Goal: Task Accomplishment & Management: Manage account settings

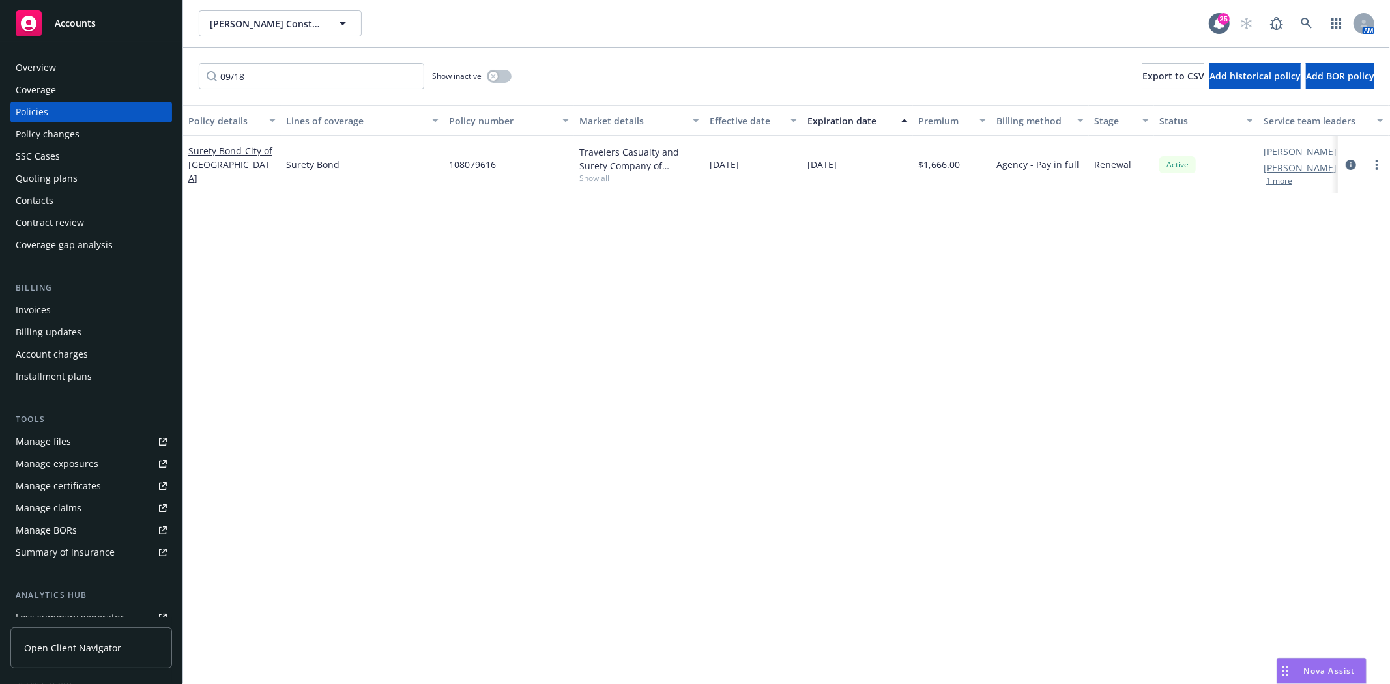
click at [265, 59] on div "09/18 Show inactive Export to CSV Add historical policy Add BOR policy" at bounding box center [786, 76] width 1207 height 57
click at [141, 23] on div "Accounts" at bounding box center [91, 23] width 151 height 26
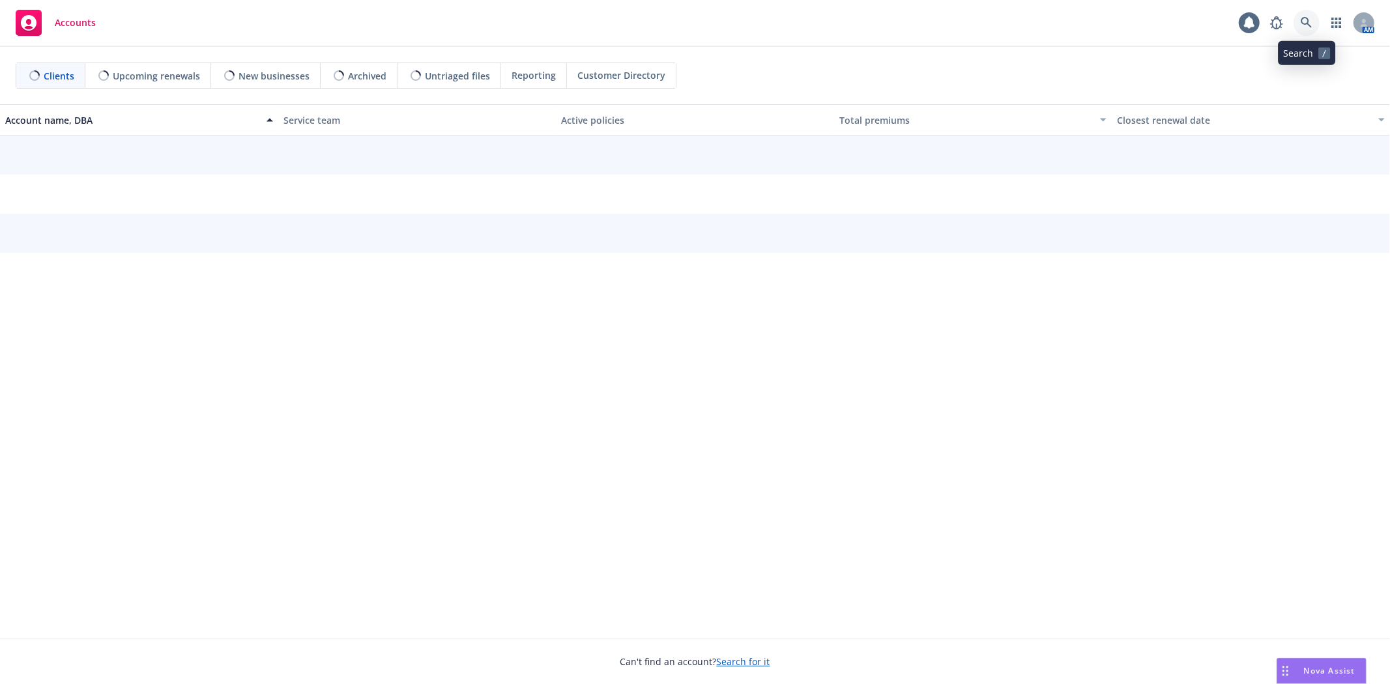
click at [1303, 26] on icon at bounding box center [1307, 23] width 12 height 12
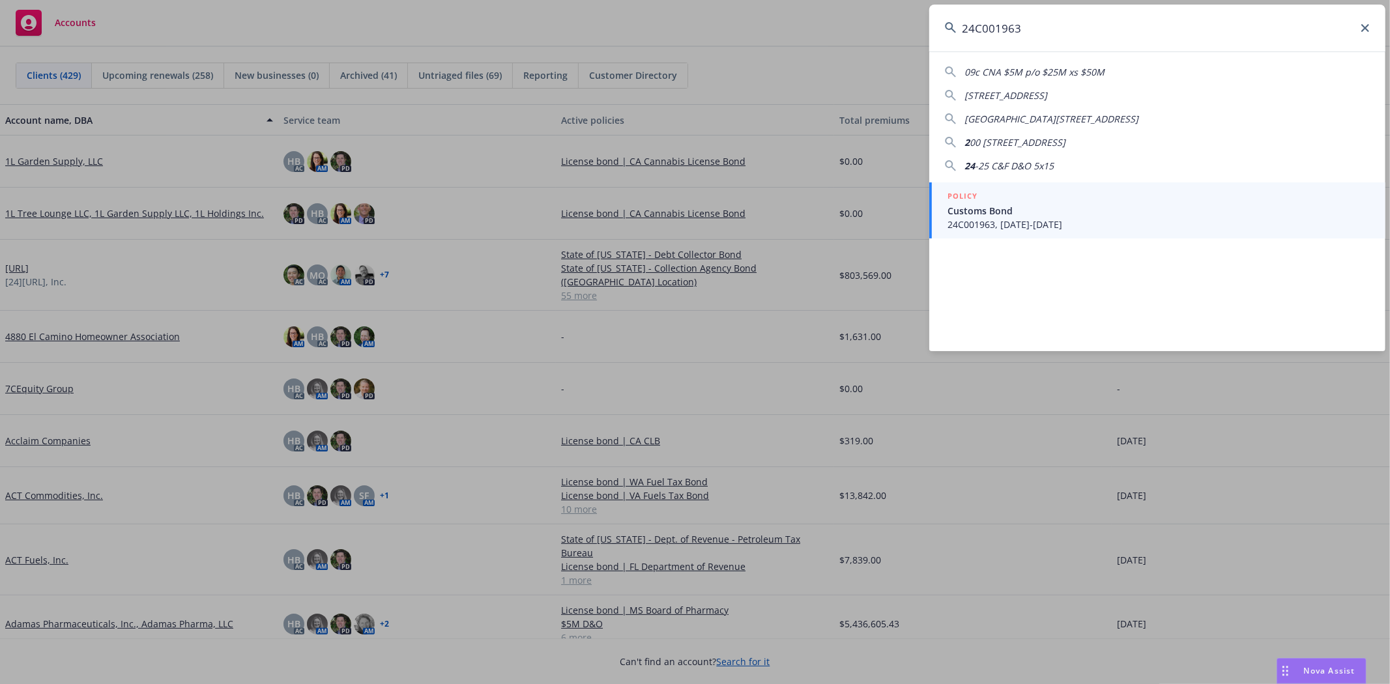
type input "24C001963"
click at [1011, 222] on span "24C001963, 09/19/2024-09/18/2025" at bounding box center [1159, 225] width 422 height 14
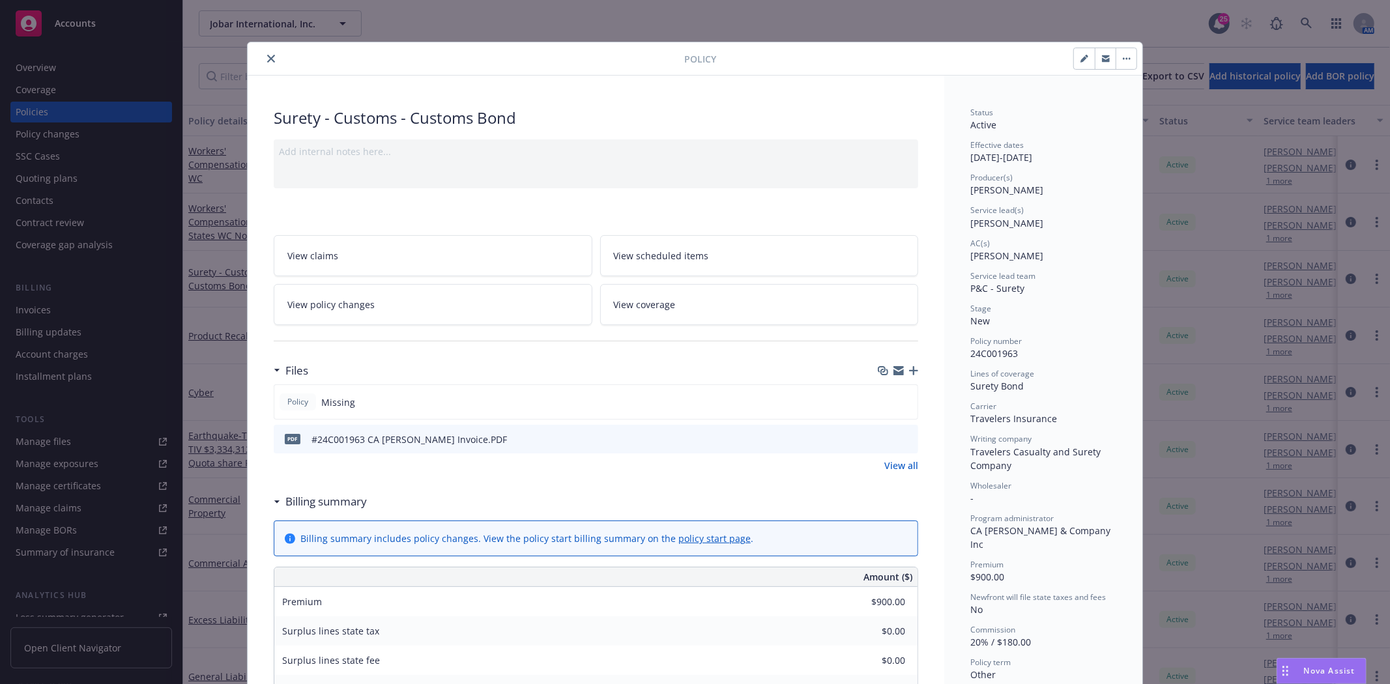
click at [270, 63] on button "close" at bounding box center [271, 59] width 16 height 16
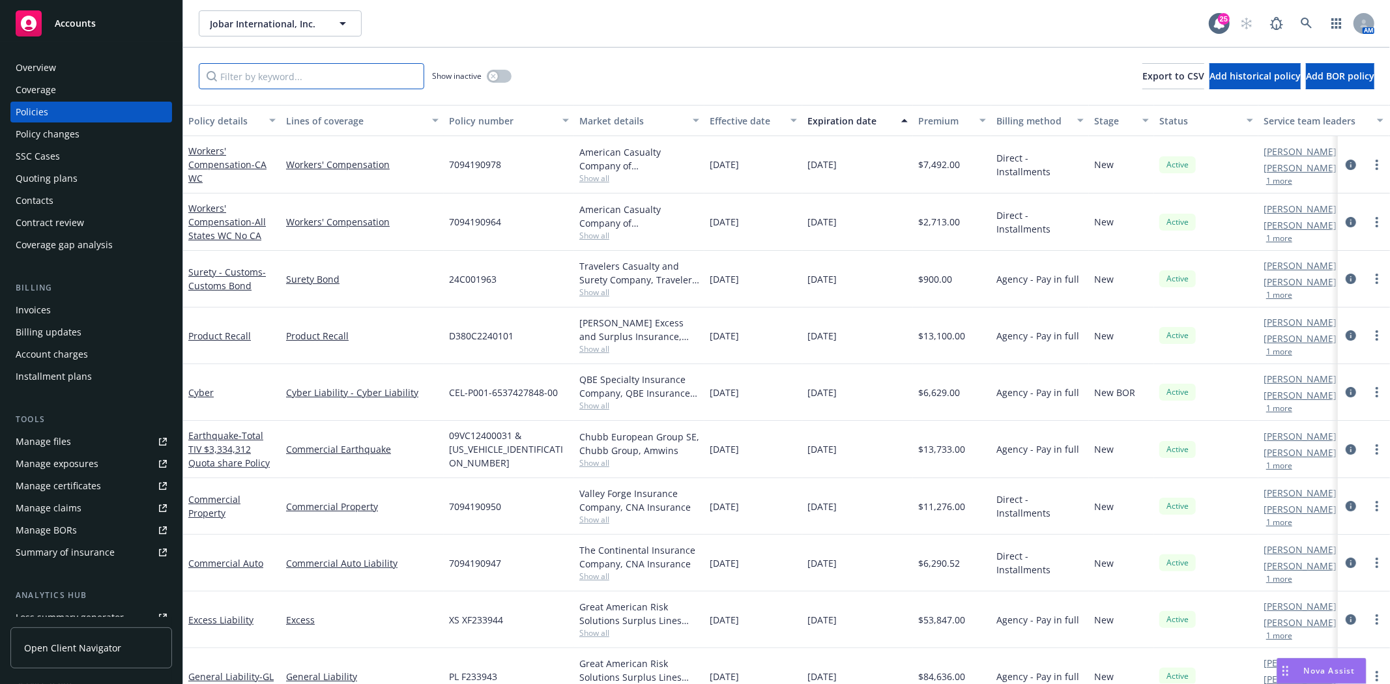
click at [270, 74] on input "Filter by keyword..." at bounding box center [311, 76] width 225 height 26
paste input "24C001963"
type input "24C001963"
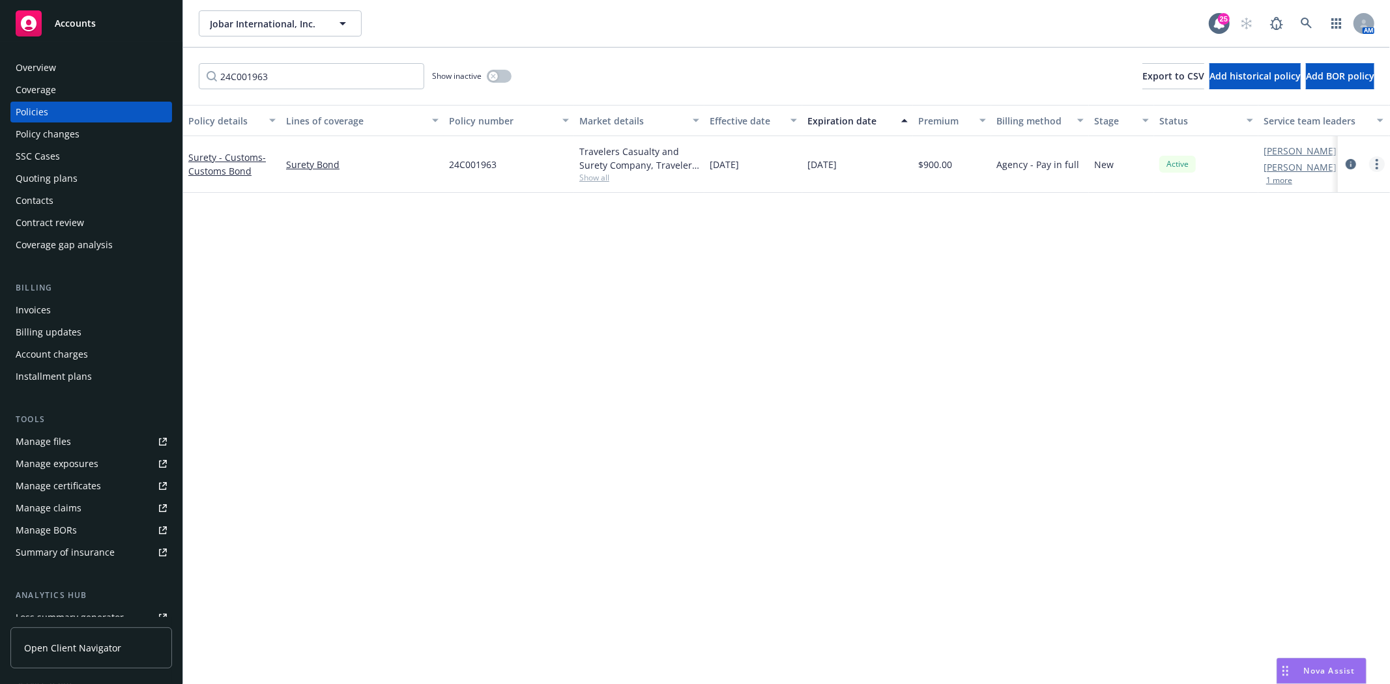
click at [1372, 166] on link "more" at bounding box center [1377, 164] width 16 height 16
click at [1319, 216] on link "Renew with incumbent" at bounding box center [1307, 217] width 153 height 26
select select "12"
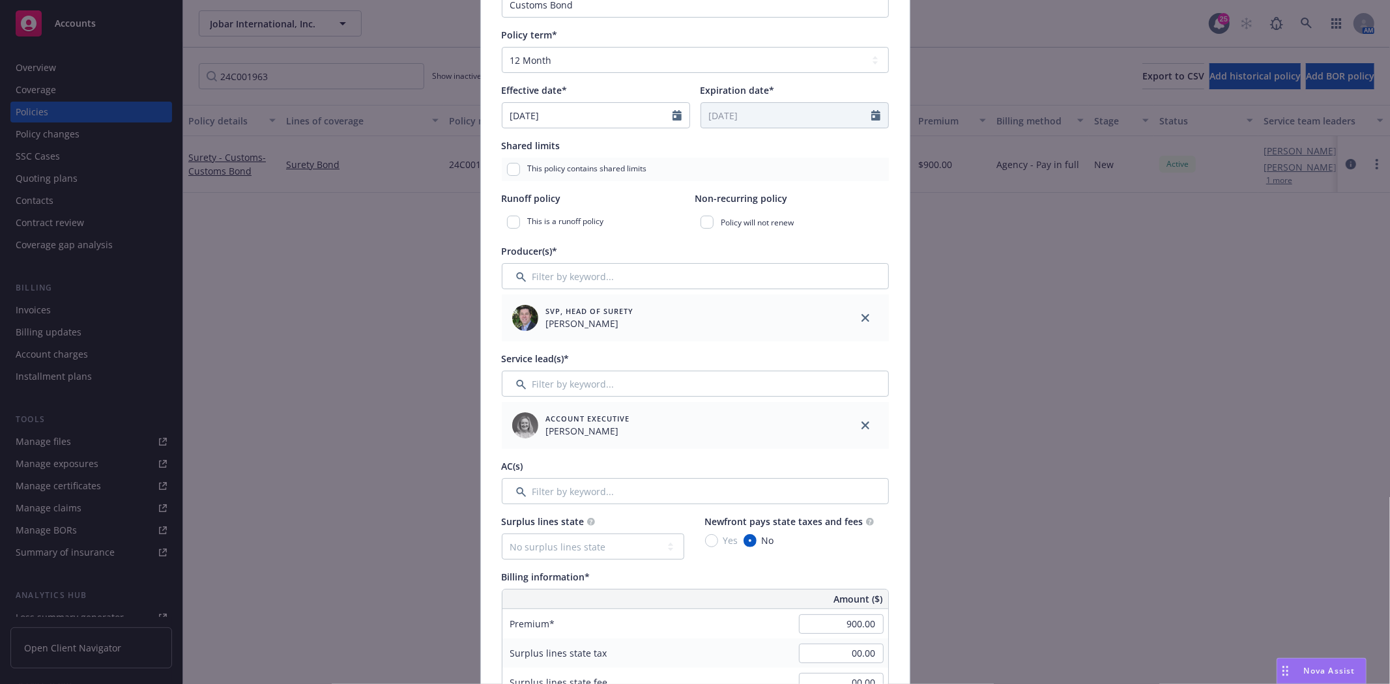
scroll to position [217, 0]
click at [572, 480] on input "Filter by keyword..." at bounding box center [695, 488] width 387 height 26
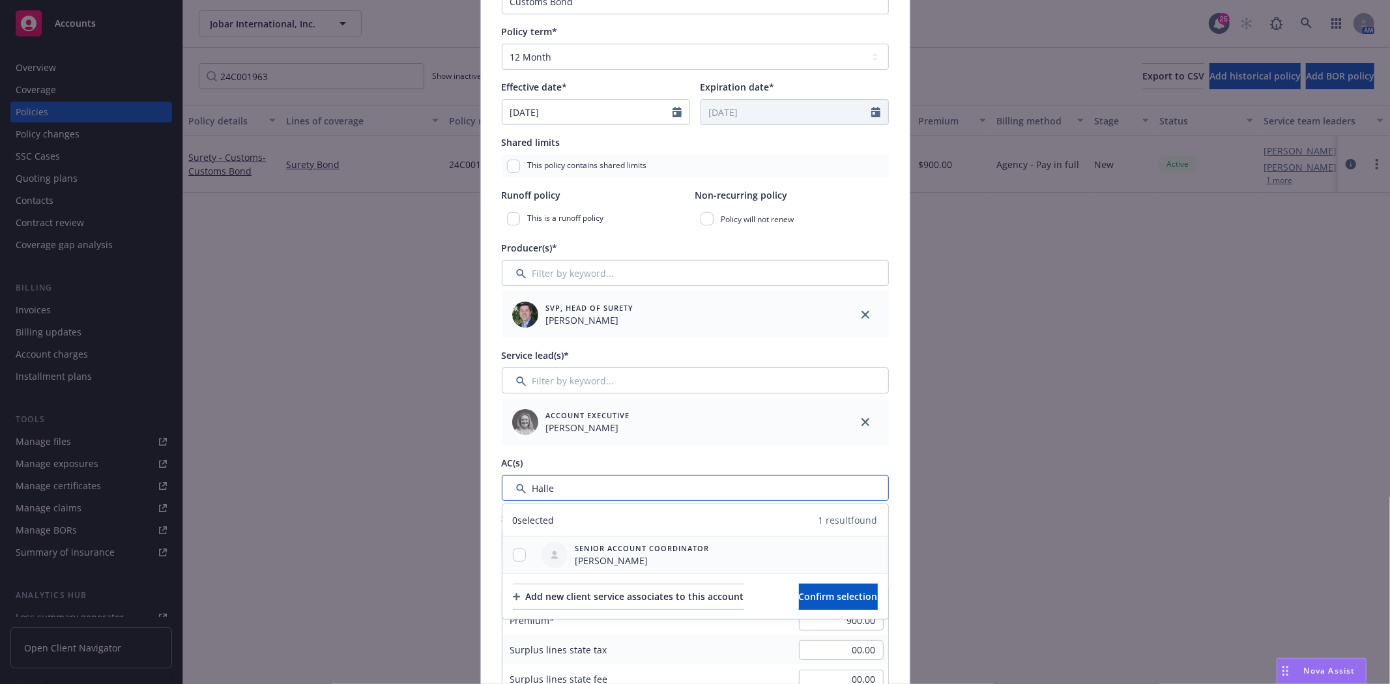
type input "Halle"
click at [513, 552] on input "checkbox" at bounding box center [519, 555] width 13 height 13
checkbox input "true"
click at [856, 591] on span "Confirm selection" at bounding box center [838, 596] width 79 height 12
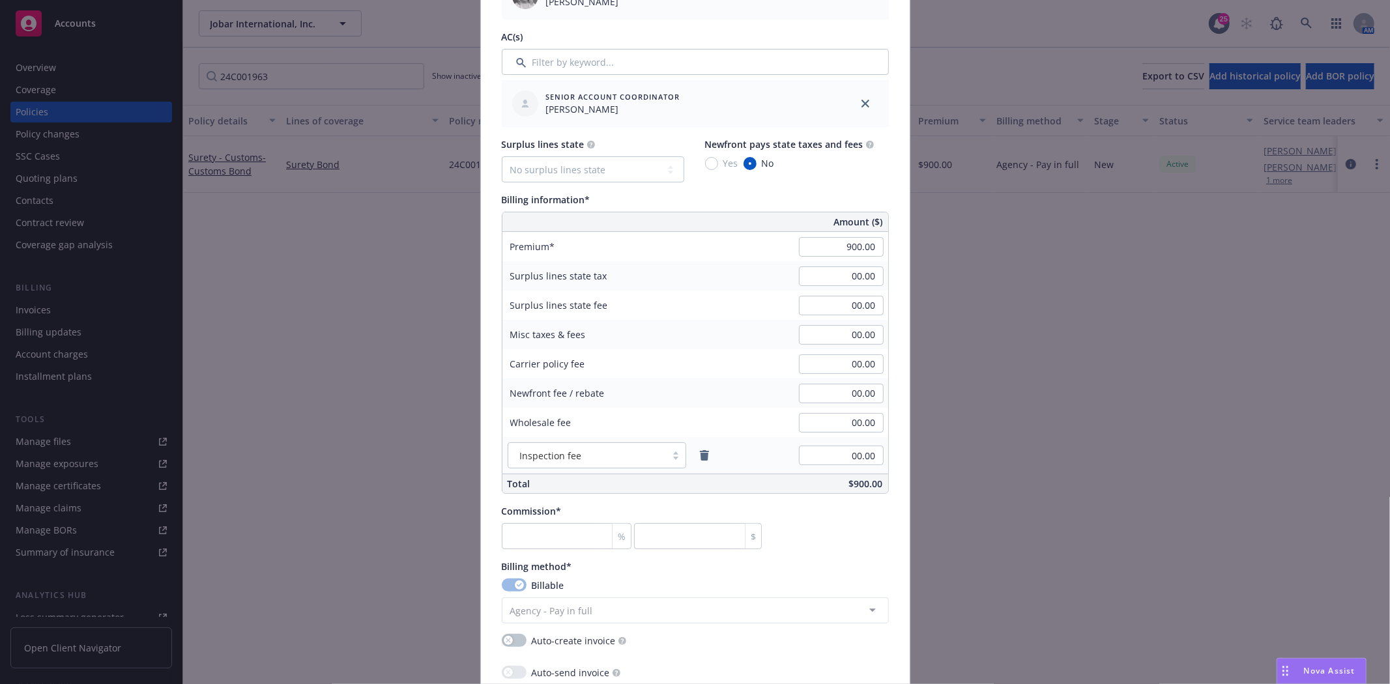
scroll to position [652, 0]
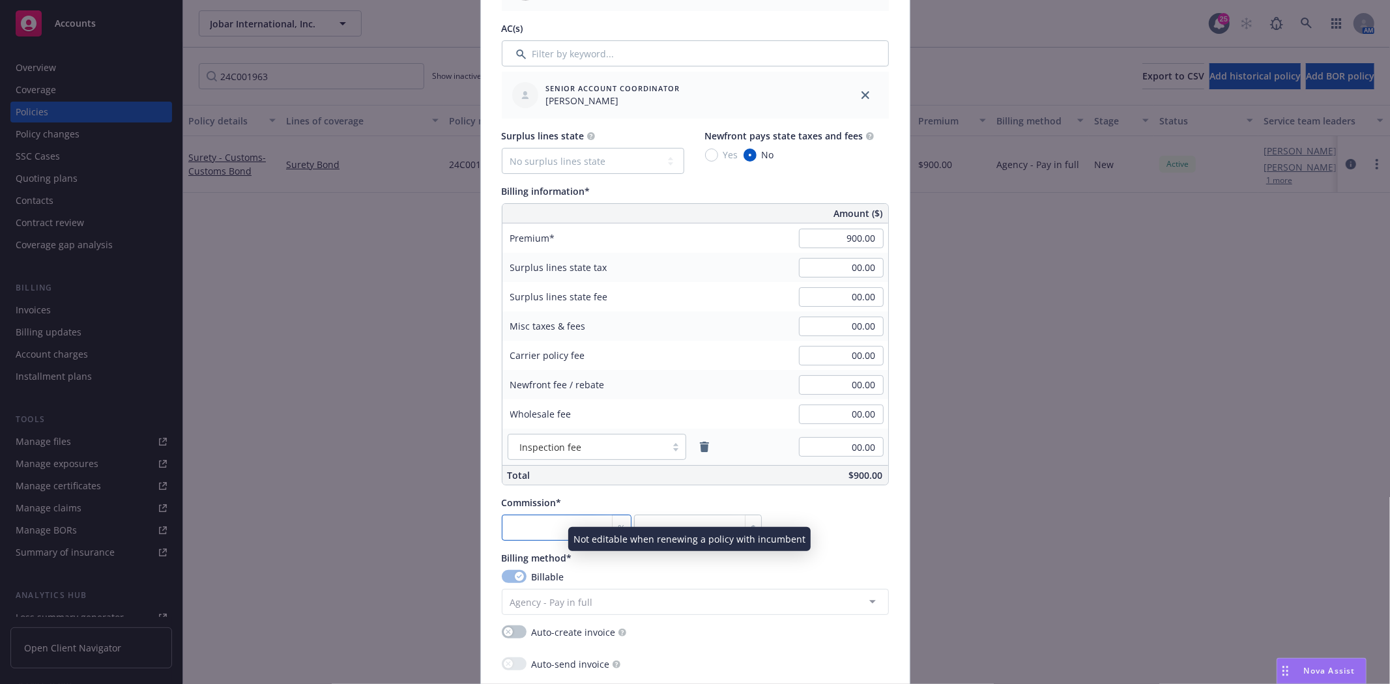
click at [534, 532] on input "number" at bounding box center [567, 528] width 130 height 26
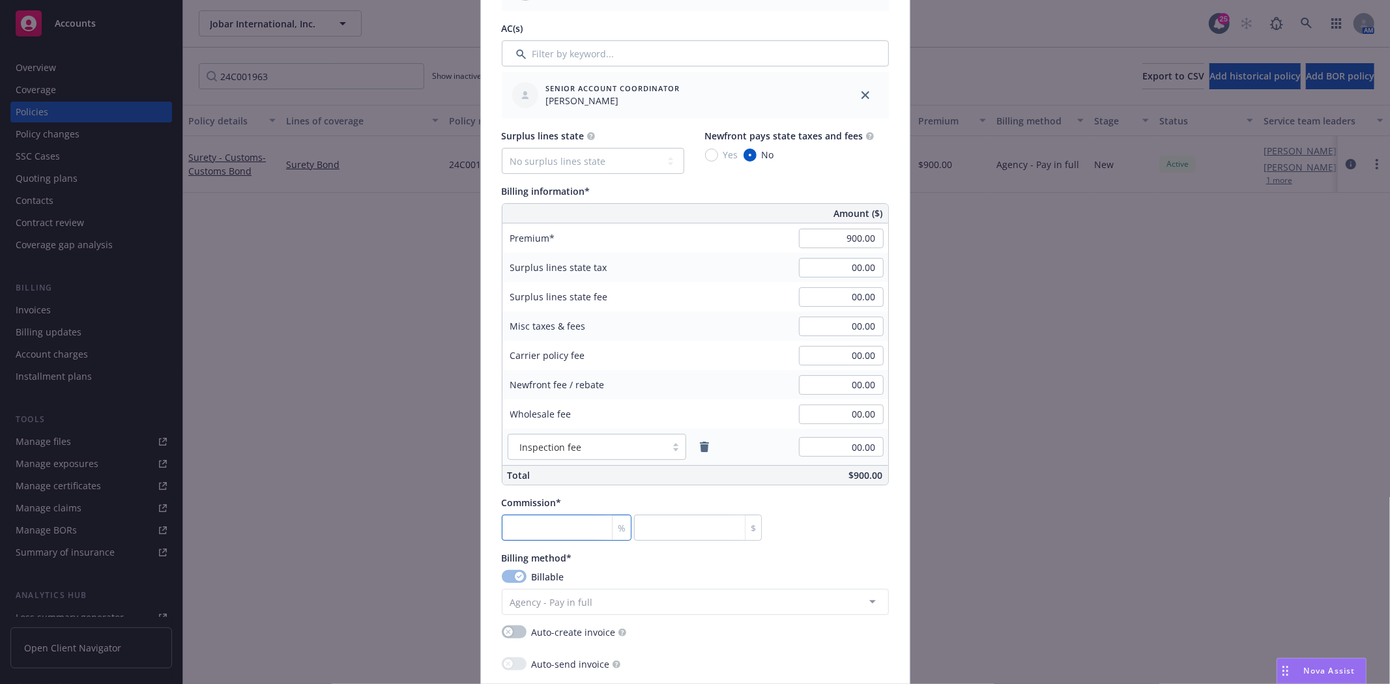
type input "3"
type input "27"
type input "30"
type input "270"
click at [534, 535] on input "30" at bounding box center [567, 528] width 130 height 26
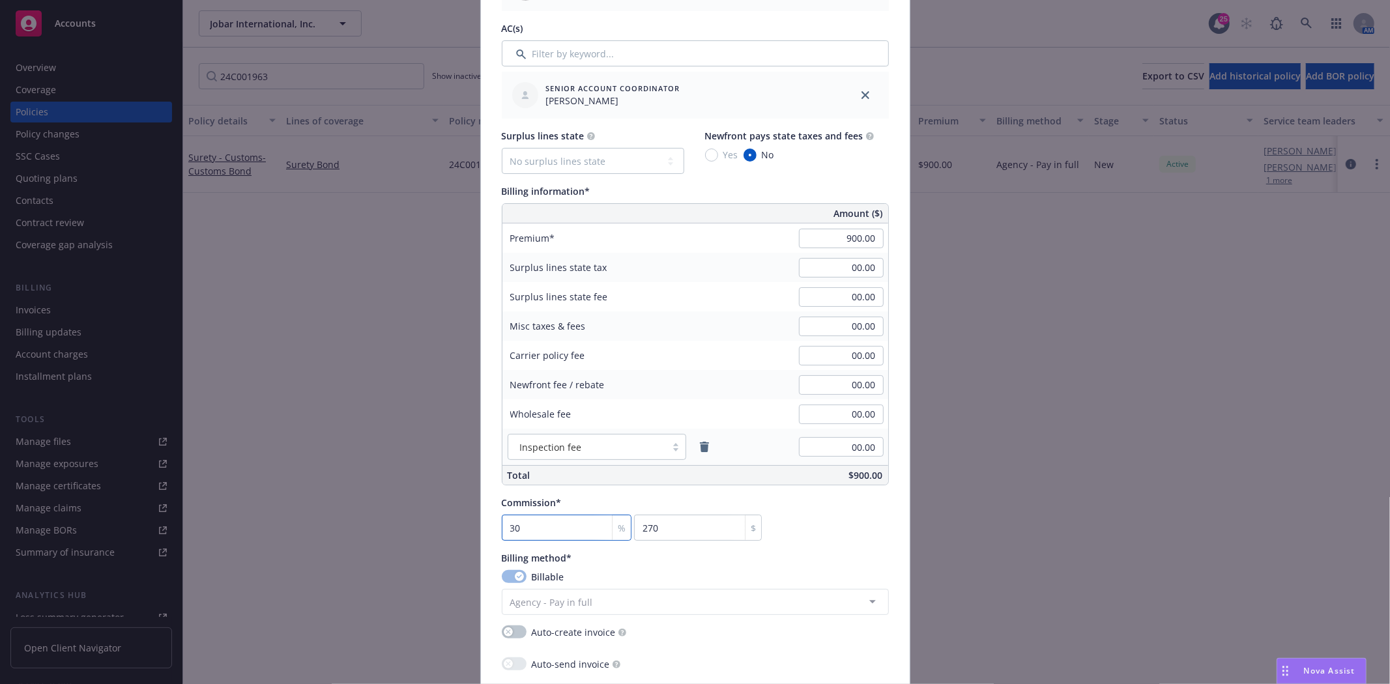
click at [534, 535] on input "30" at bounding box center [567, 528] width 130 height 26
type input "3"
type input "27"
type input "0"
type input "2"
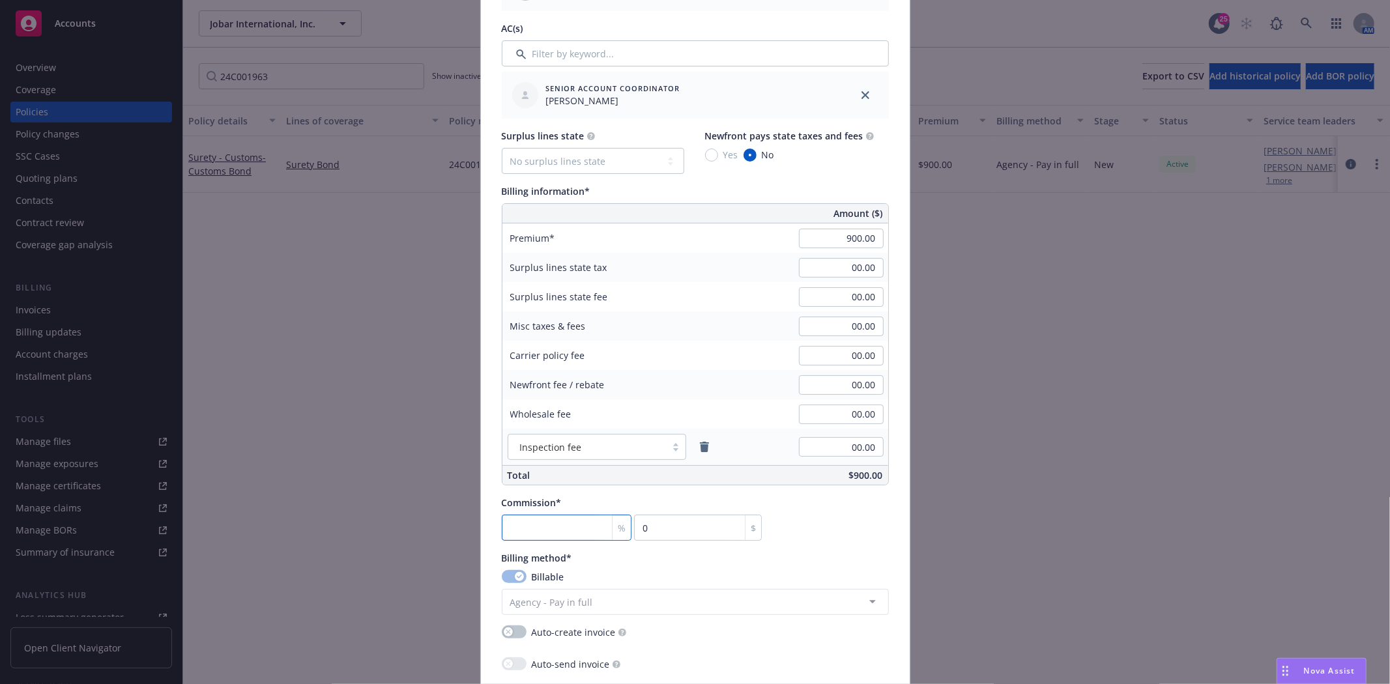
type input "18"
type input "20"
type input "180"
type input "20"
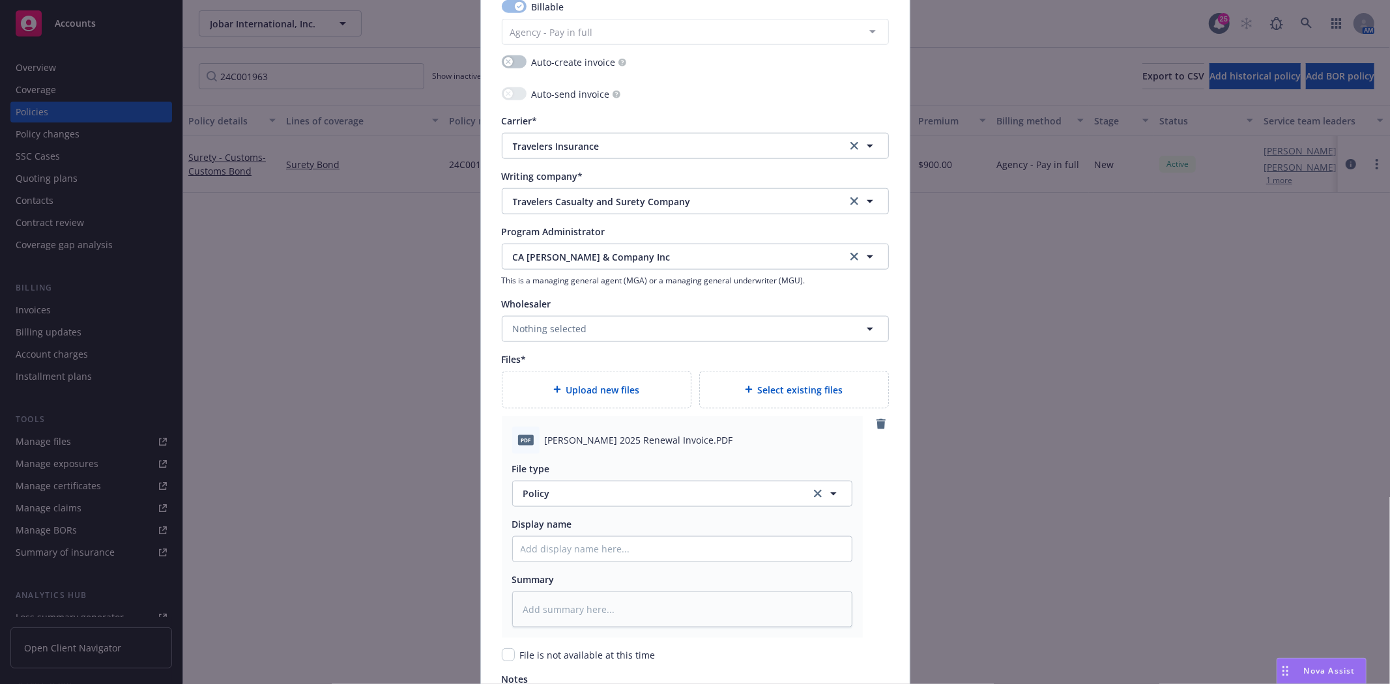
scroll to position [1230, 0]
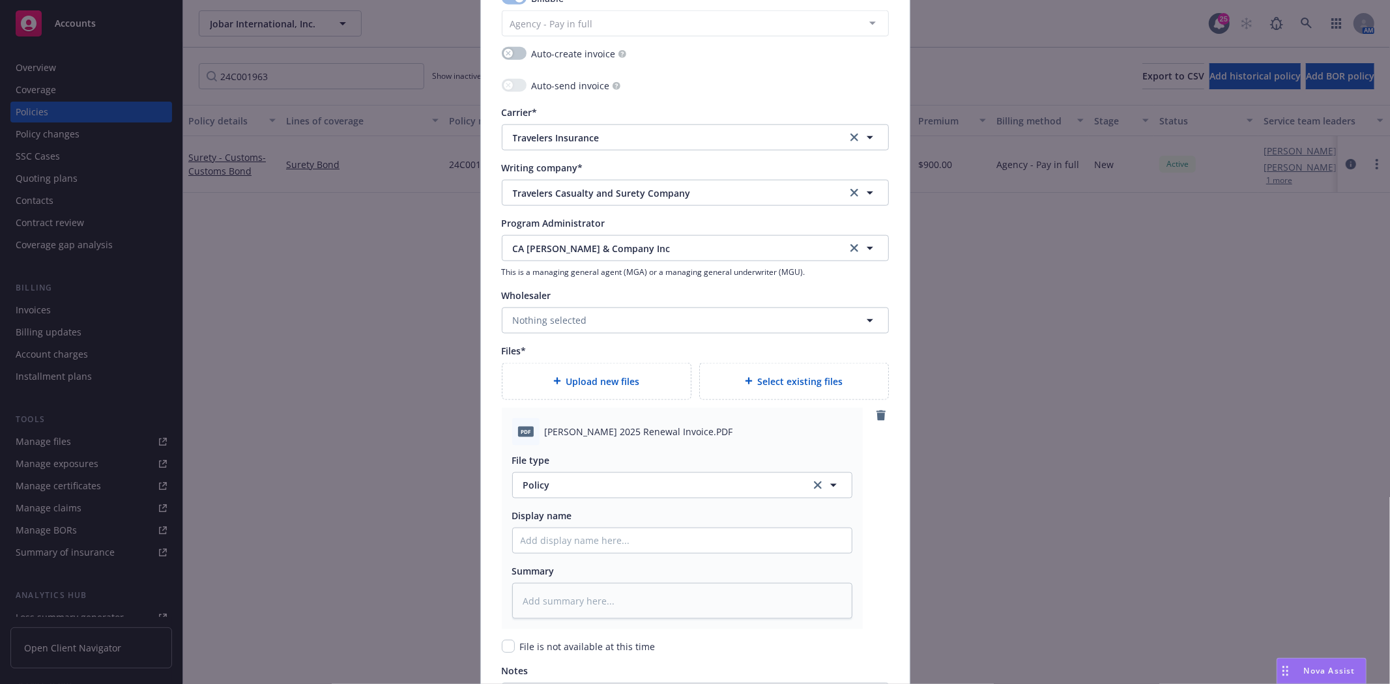
click at [555, 420] on div "PDF C.A. Shea 2025 Renewal Invoice.PDF" at bounding box center [682, 431] width 340 height 27
click at [558, 431] on span "C.A. Shea 2025 Renewal Invoice.PDF" at bounding box center [639, 432] width 188 height 14
copy span "C.A. Shea 2025 Renewal Invoice.PDF"
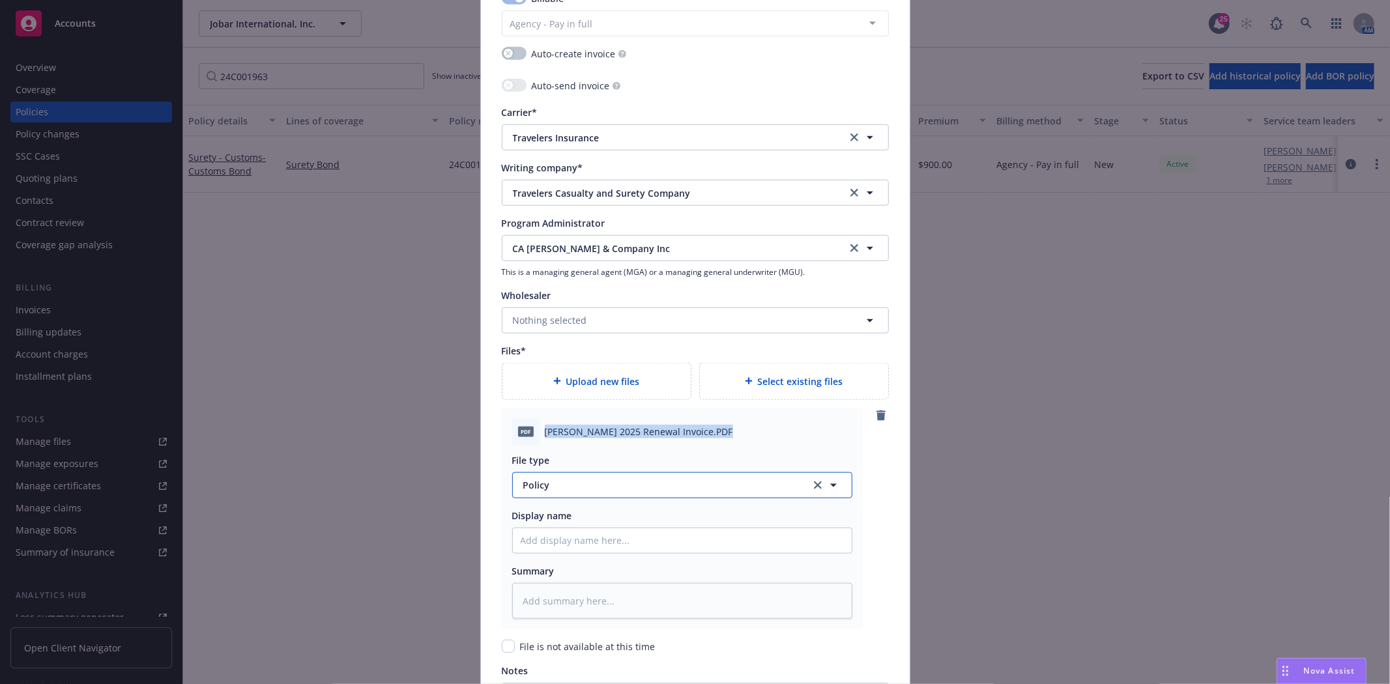
click at [572, 490] on span "Policy" at bounding box center [659, 485] width 272 height 14
type input "Invoic"
click at [575, 455] on span "Invoice - Third Party" at bounding box center [571, 449] width 90 height 14
click at [567, 544] on input "Policy display name" at bounding box center [682, 541] width 339 height 25
paste input "C.A. Shea 2025 Renewal Invoice.PDF"
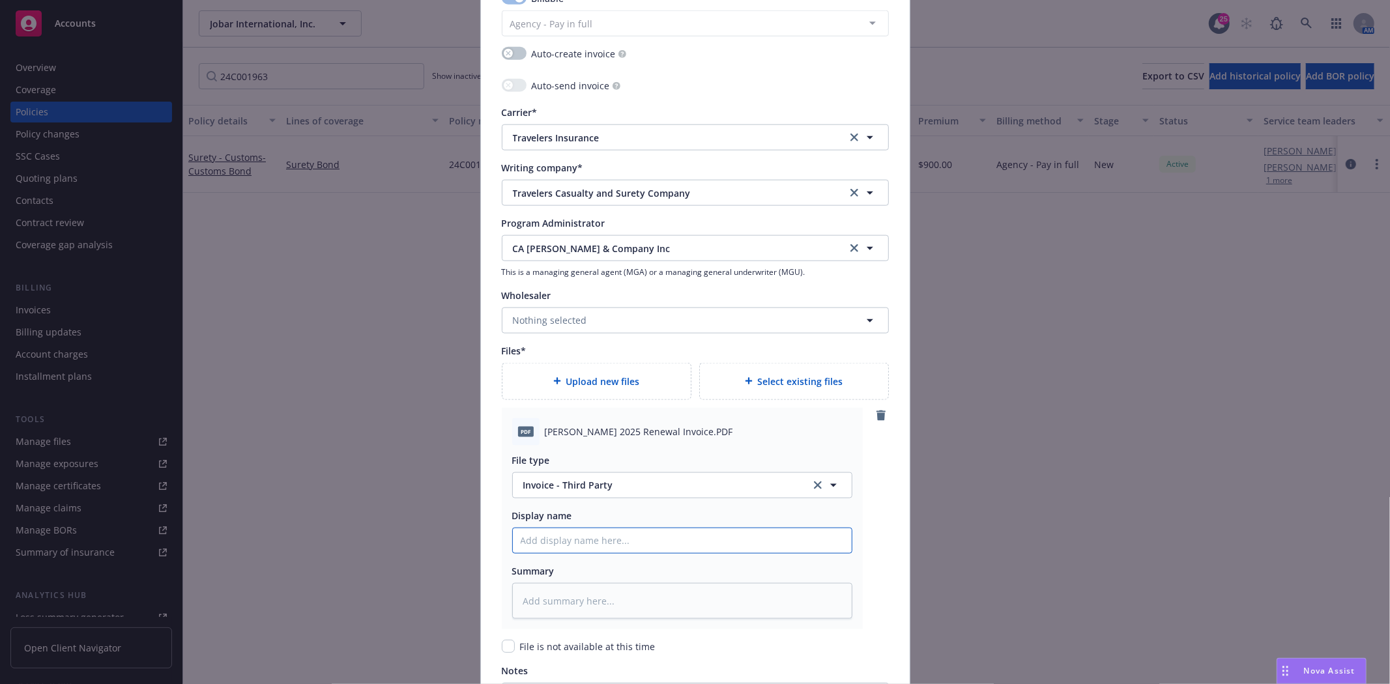
type textarea "x"
type input "C.A. Shea 2025 Renewal Invoice.PDF"
type textarea "x"
type input "C.A. Shea 2025 Renewal Invoice.PD"
type textarea "x"
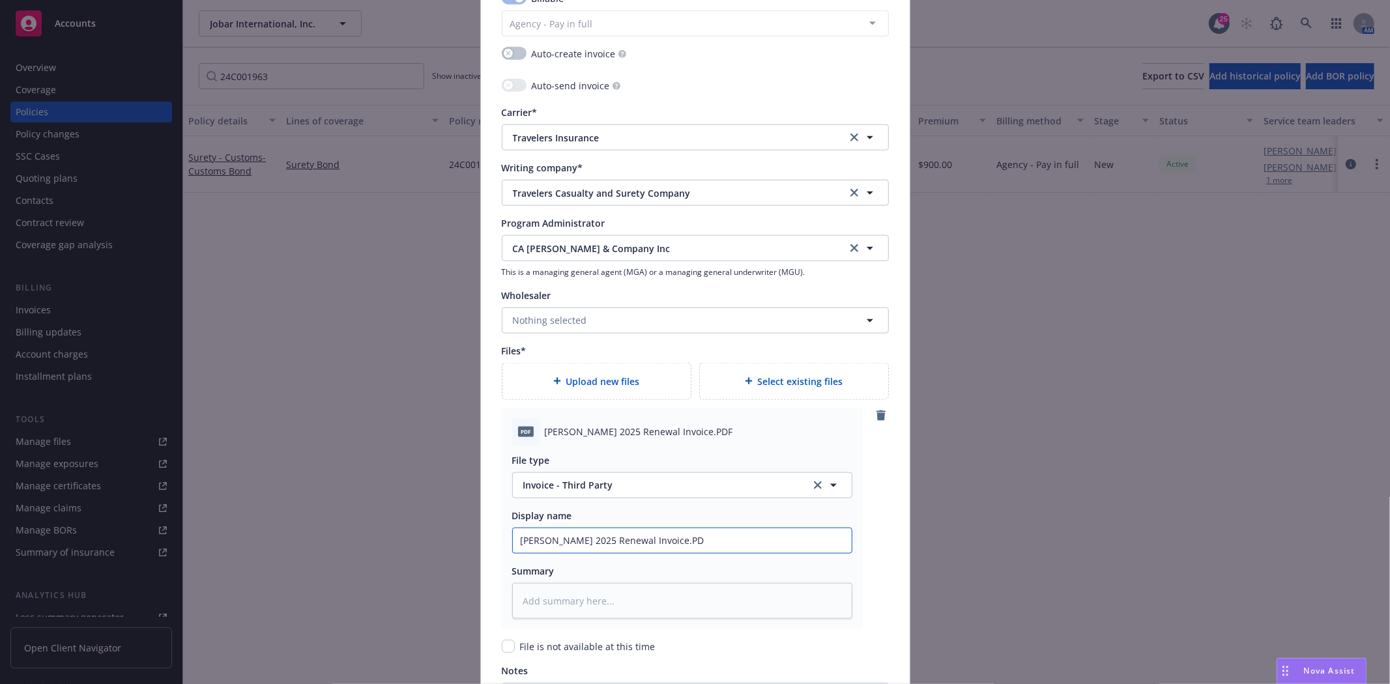
type input "C.A. Shea 2025 Renewal Invoice.P"
type textarea "x"
type input "C.A. Shea 2025 Renewal Invoice."
type textarea "x"
type input "C.A. Shea 2025 Renewal Invoice"
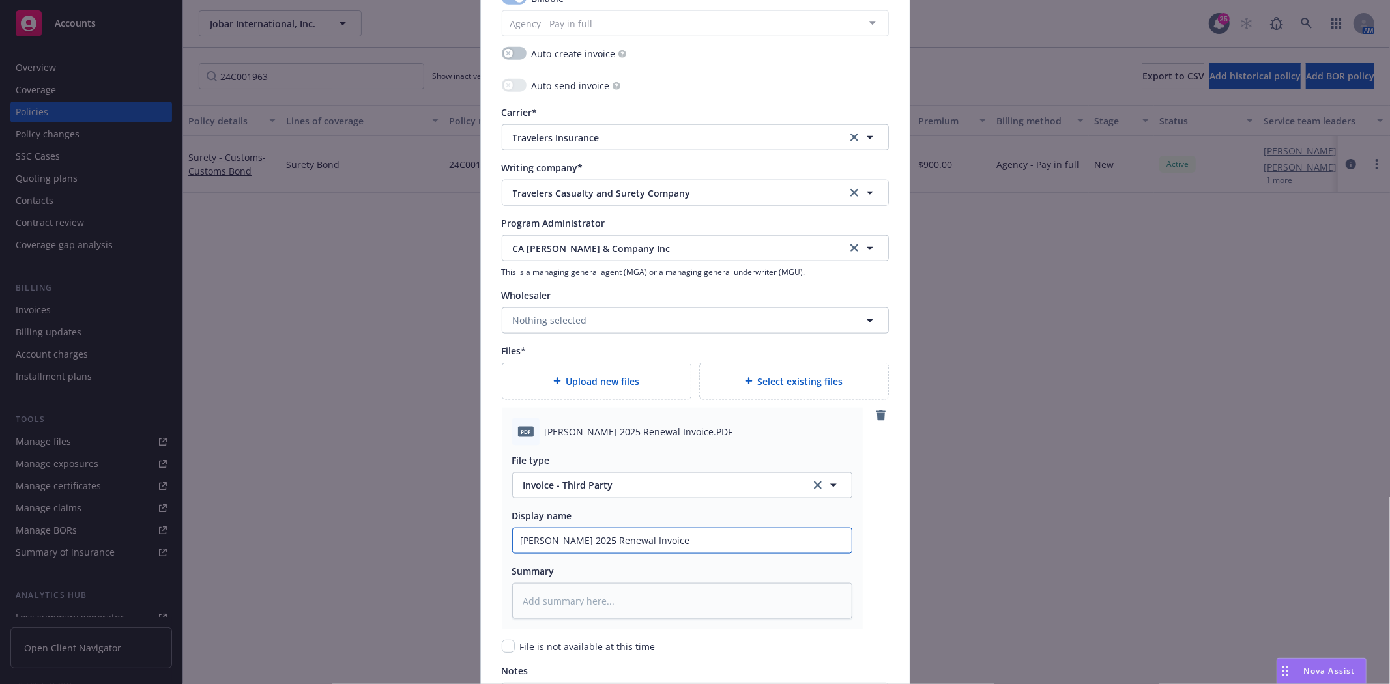
type textarea "x"
type input "C.A. Shea 2025 Renewal Invoice"
type textarea "x"
type input "C.A. Shea 2025 Renewal Invoice B"
type textarea "x"
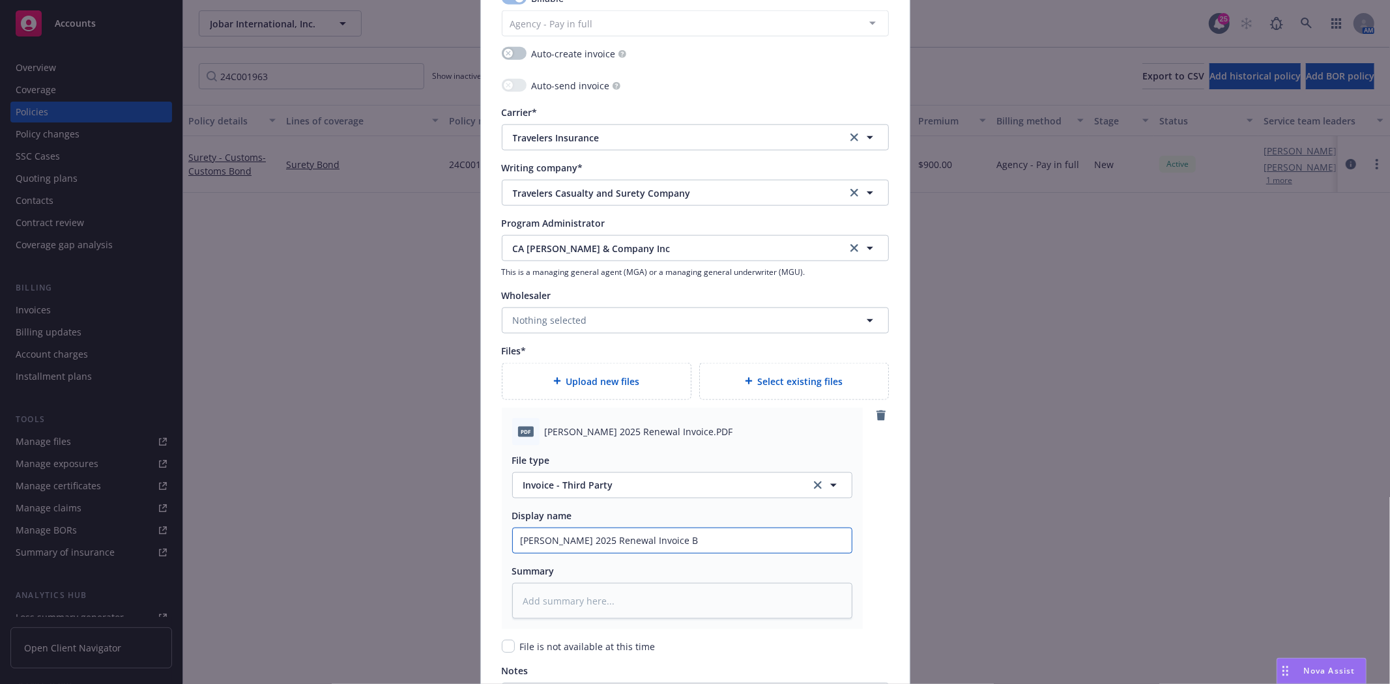
type input "C.A. Shea 2025 Renewal Invoice Bo"
type textarea "x"
type input "C.A. Shea 2025 Renewal Invoice Bond"
type textarea "x"
type input "C.A. Shea 2025 Renewal Invoice Bond"
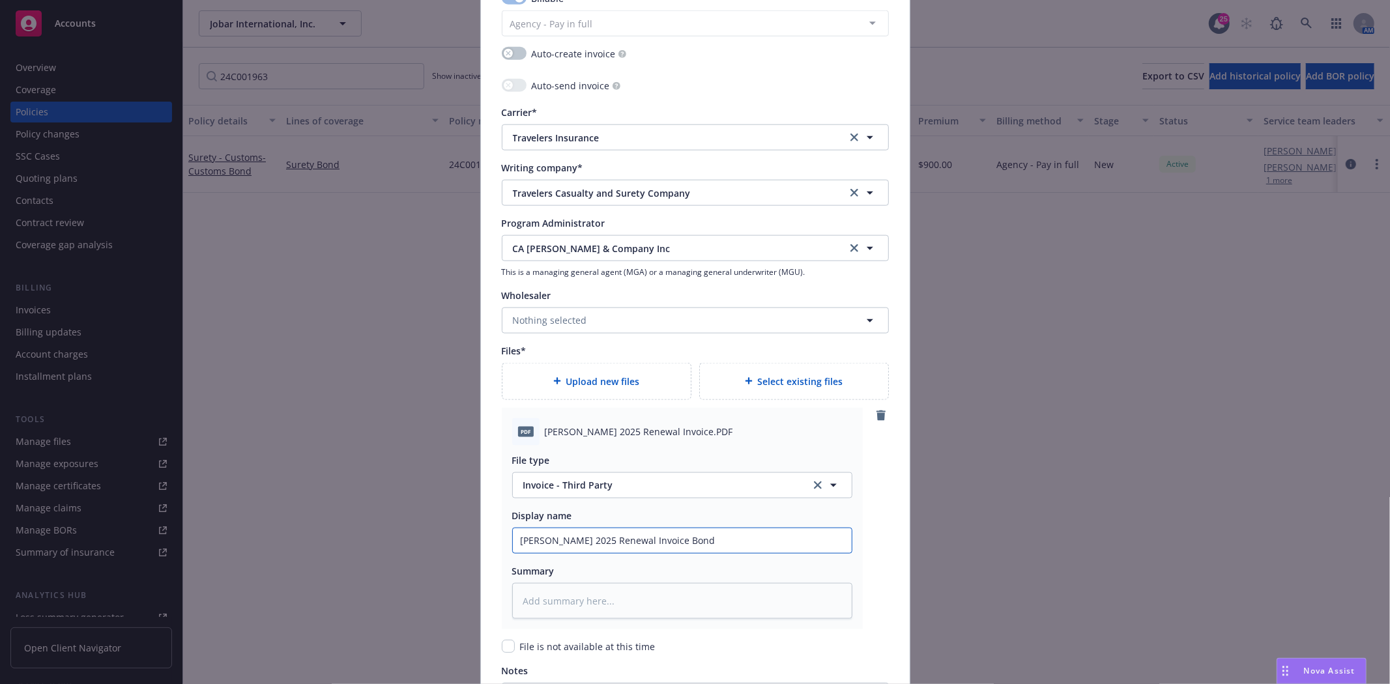
type textarea "x"
type input "C.A. Shea 2025 Renewal Invoice Bond #"
type textarea "x"
type input "C.A. Shea 2025 Renewal Invoice Bond #2"
type textarea "x"
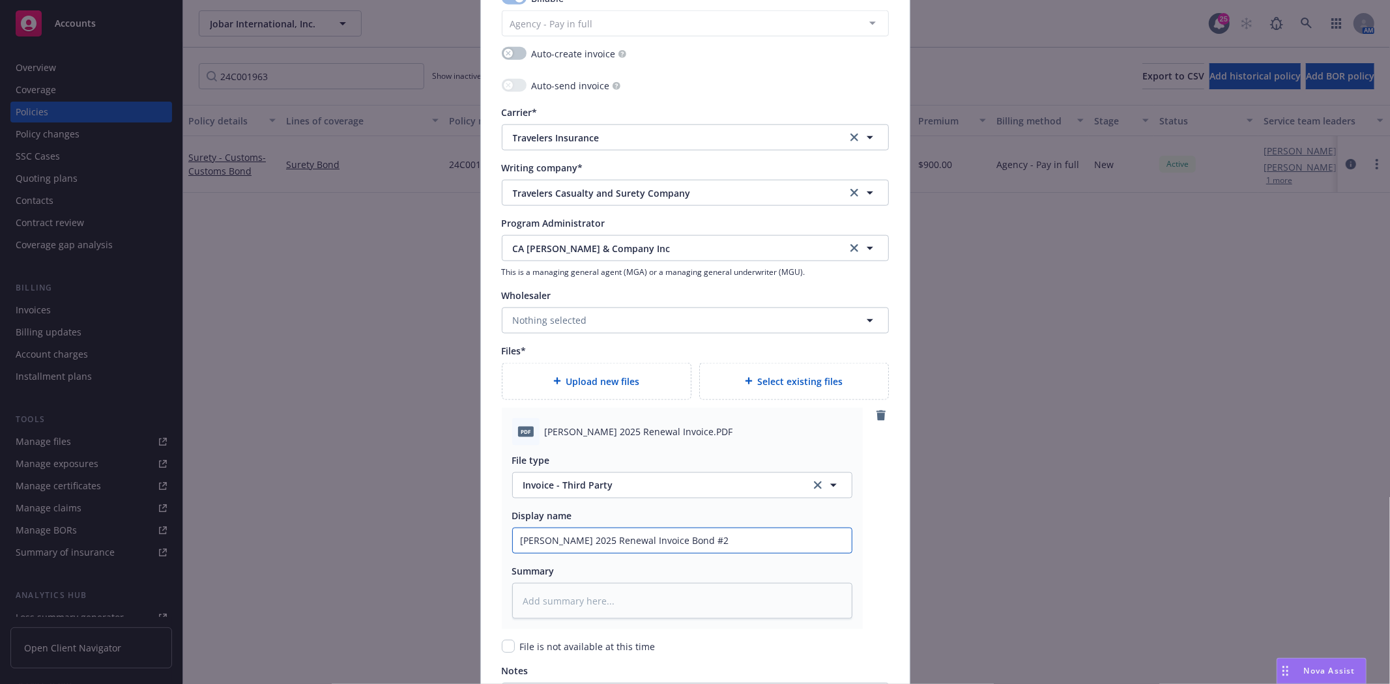
type input "C.A. Shea 2025 Renewal Invoice Bond #24"
type textarea "x"
type input "C.A. Shea 2025 Renewal Invoice Bond #24C"
type textarea "x"
type input "C.A. Shea 2025 Renewal Invoice Bond #24C0"
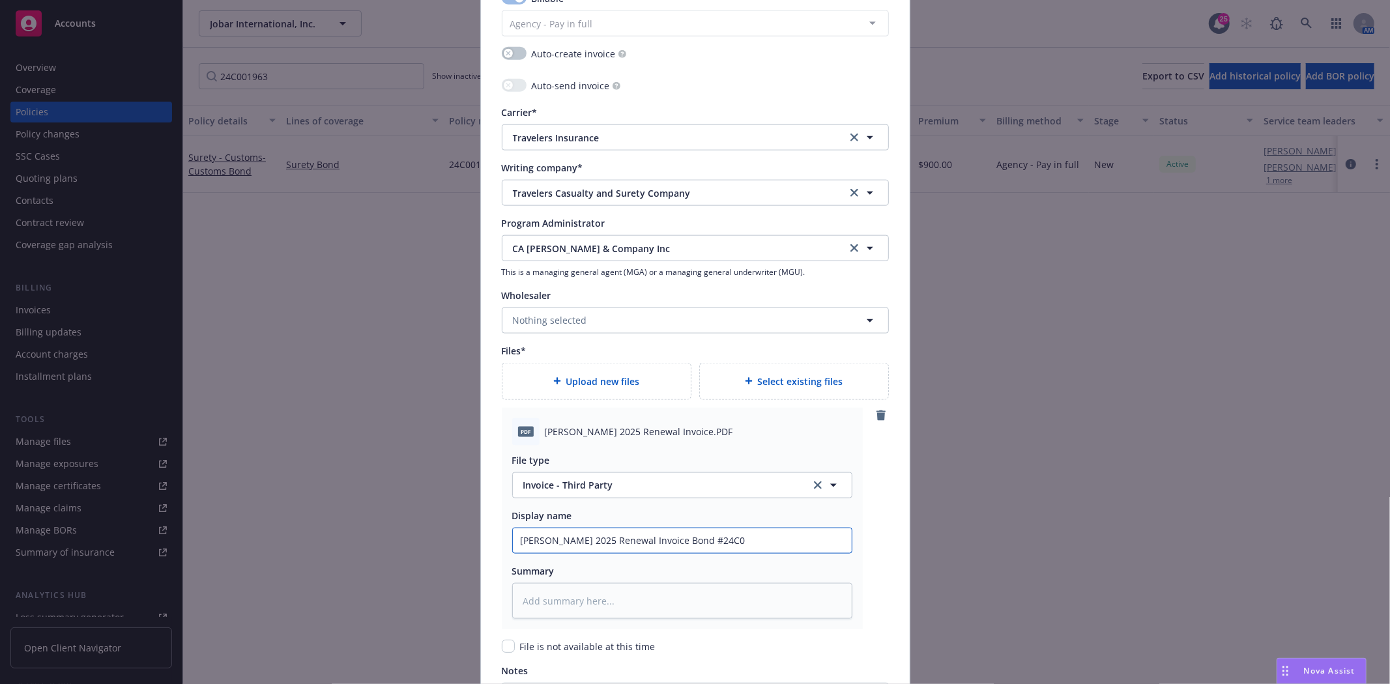
type textarea "x"
type input "C.A. Shea 2025 Renewal Invoice Bond #24C00"
type textarea "x"
type input "C.A. Shea 2025 Renewal Invoice Bond #24C001"
type textarea "x"
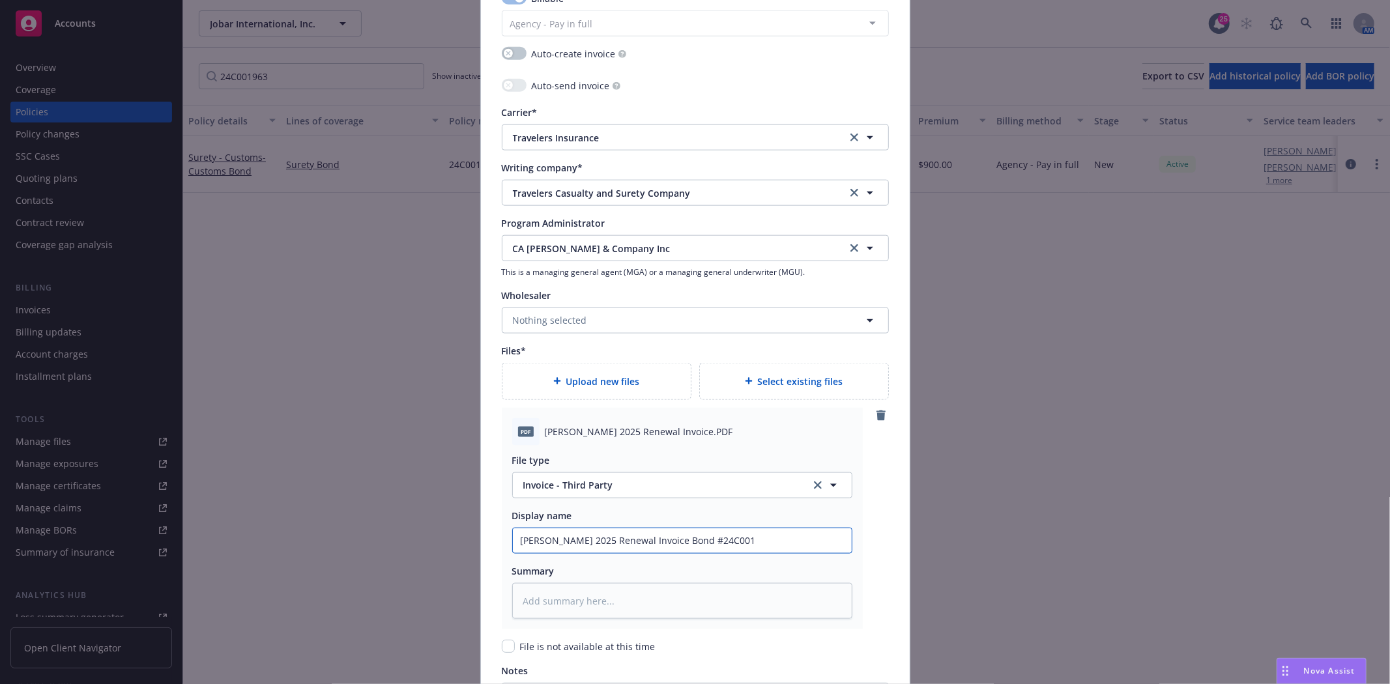
type input "C.A. Shea 2025 Renewal Invoice Bond #24C0019"
type textarea "x"
type input "C.A. Shea 2025 Renewal Invoice Bond #24C00196"
type textarea "x"
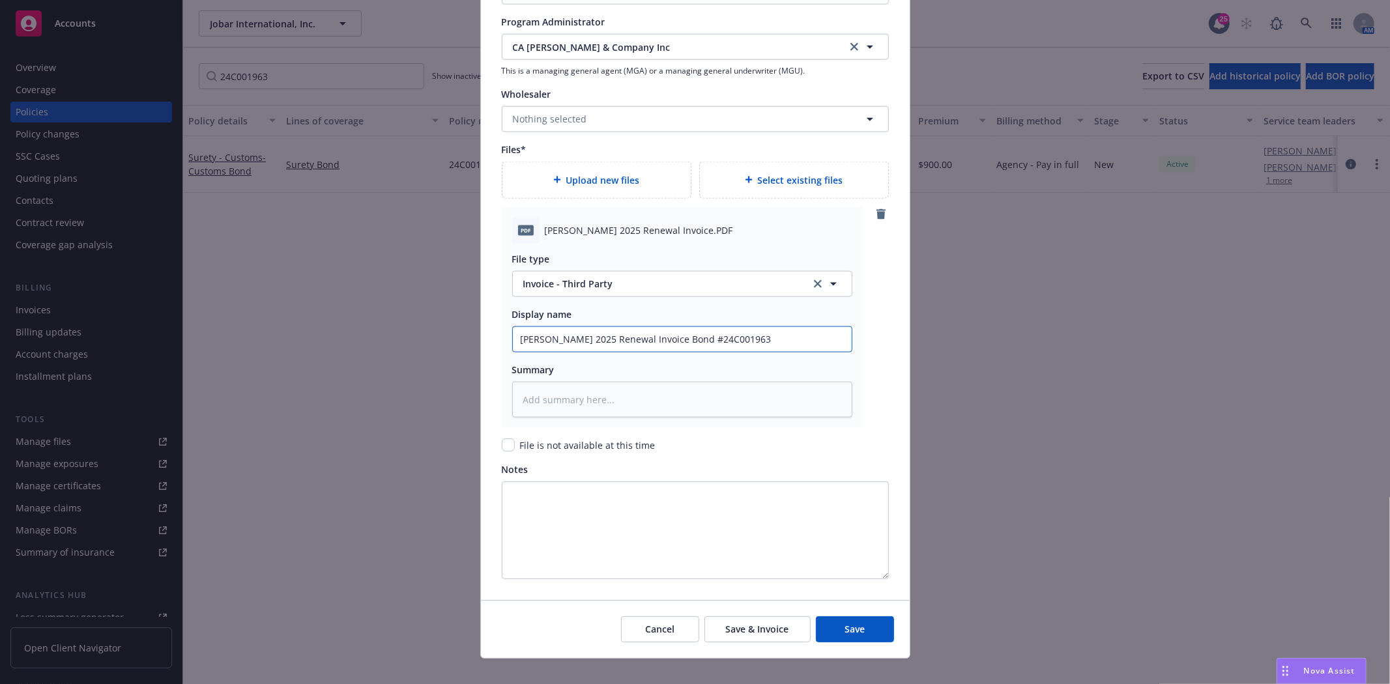
scroll to position [1449, 0]
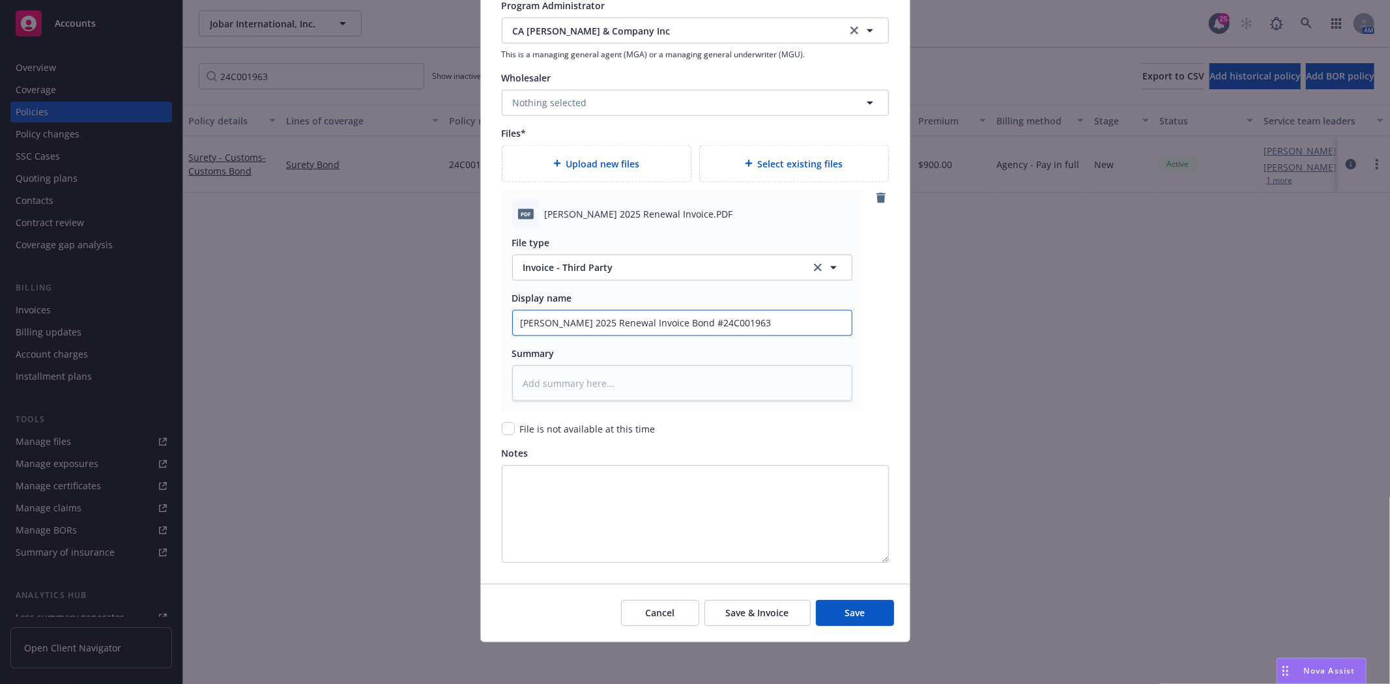
type input "C.A. Shea 2025 Renewal Invoice Bond #24C001963"
click at [757, 600] on div "Cancel Save & Invoice Save" at bounding box center [695, 613] width 429 height 58
click at [761, 615] on span "Save & Invoice" at bounding box center [757, 613] width 63 height 12
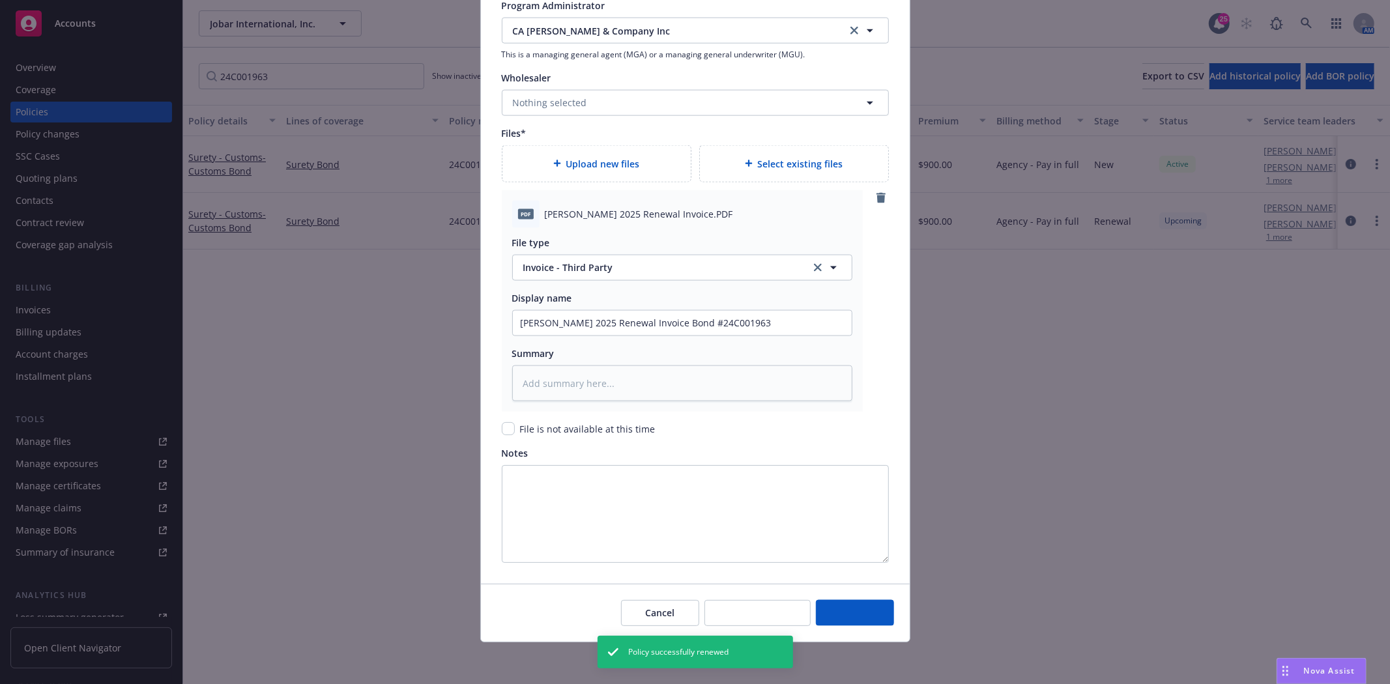
type textarea "x"
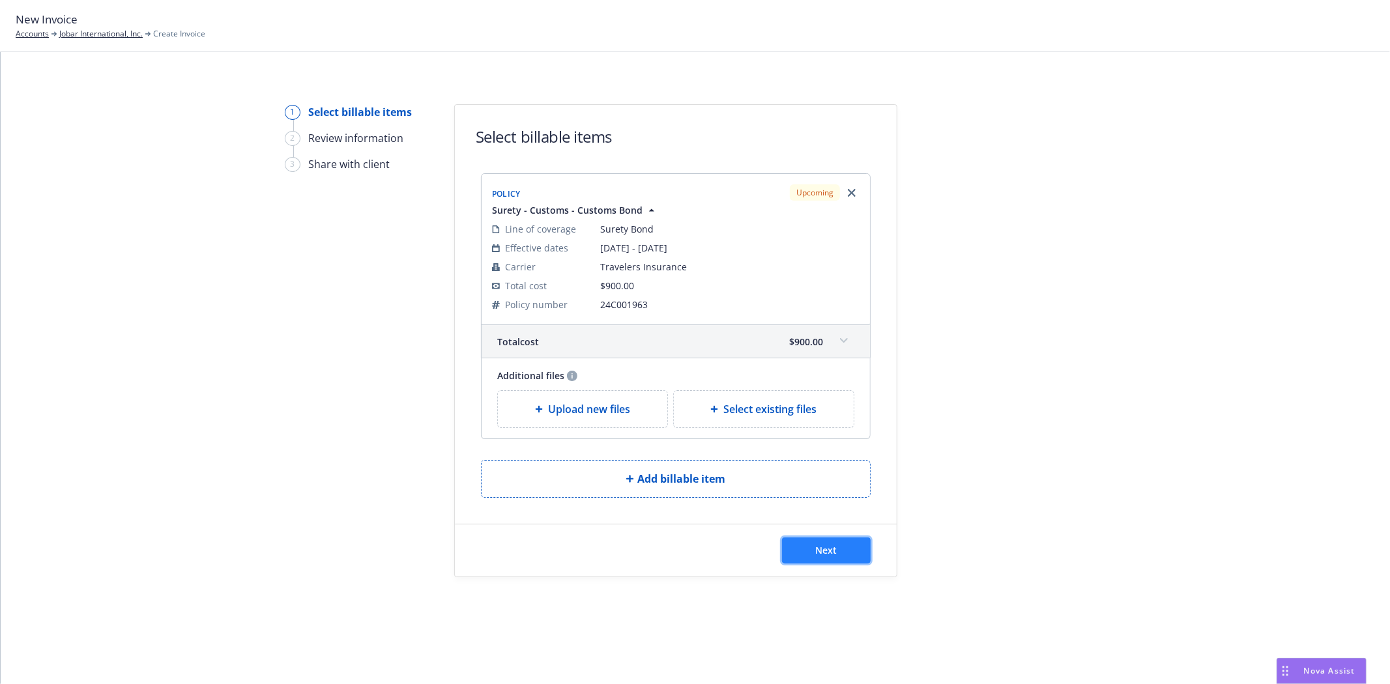
click at [803, 551] on button "Next" at bounding box center [826, 551] width 89 height 26
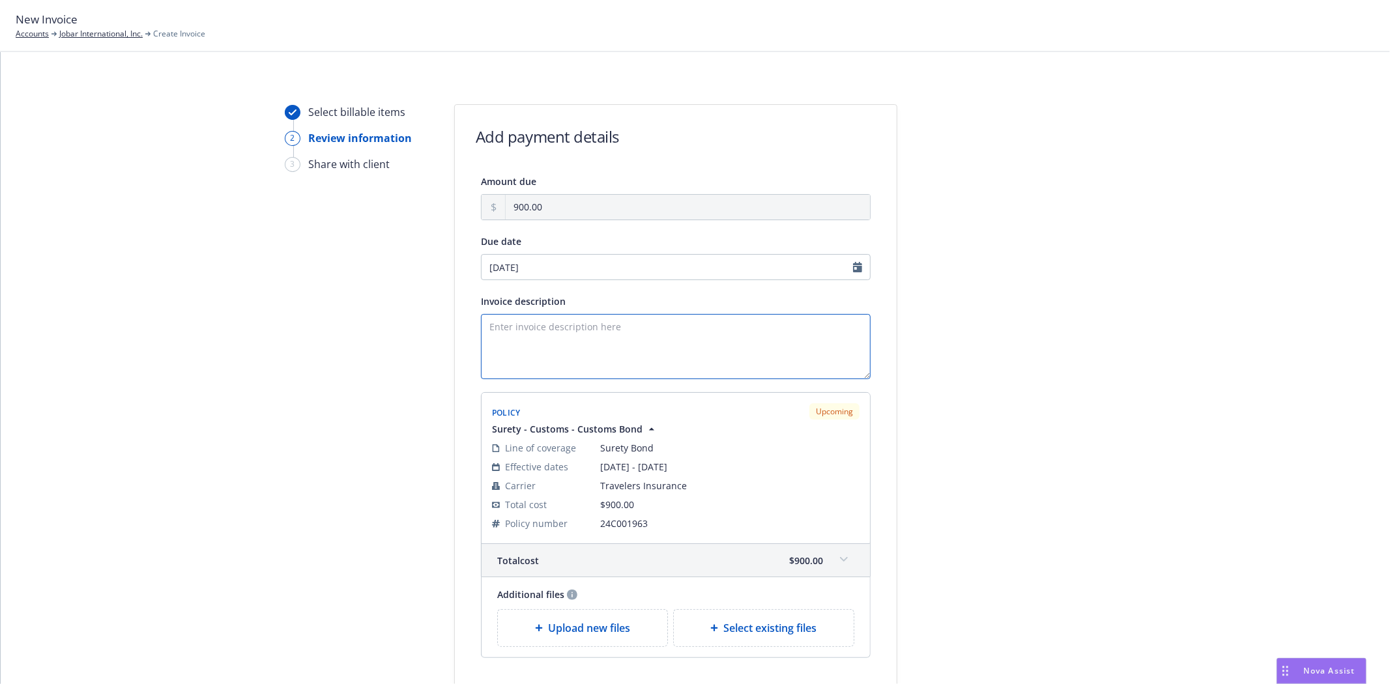
click at [609, 363] on textarea "Invoice description" at bounding box center [676, 346] width 390 height 65
paste textarea "Obligee: Bureau of Customs and Border Protection Bond Amount: $200,000 Activity…"
type textarea "Obligee: Bureau of Customs and Border Protection Bond Amount: $200,000 Activity…"
click at [1301, 431] on div "Select billable items 2 Review information 3 Share with client Add payment deta…" at bounding box center [695, 420] width 1358 height 633
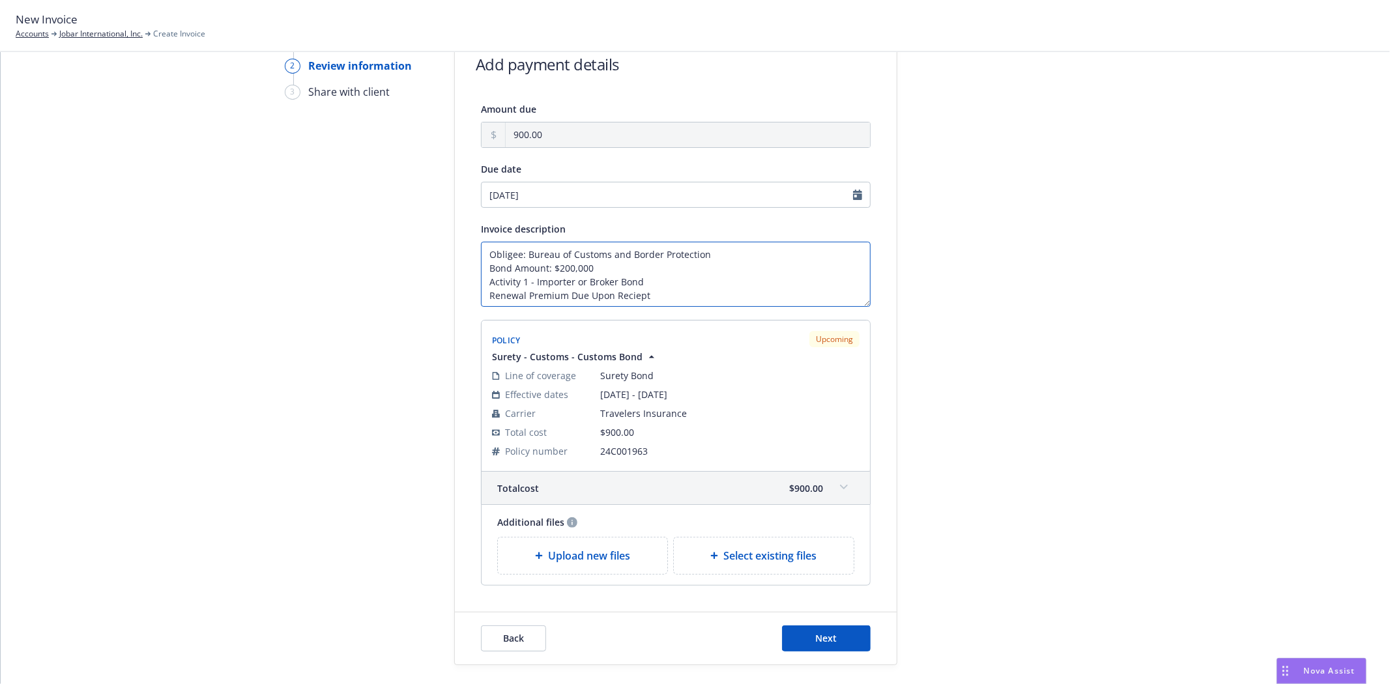
click at [613, 298] on textarea "Obligee: Bureau of Customs and Border Protection Bond Amount: $200,000 Activity…" at bounding box center [676, 274] width 390 height 65
click at [837, 639] on button "Next" at bounding box center [826, 639] width 89 height 26
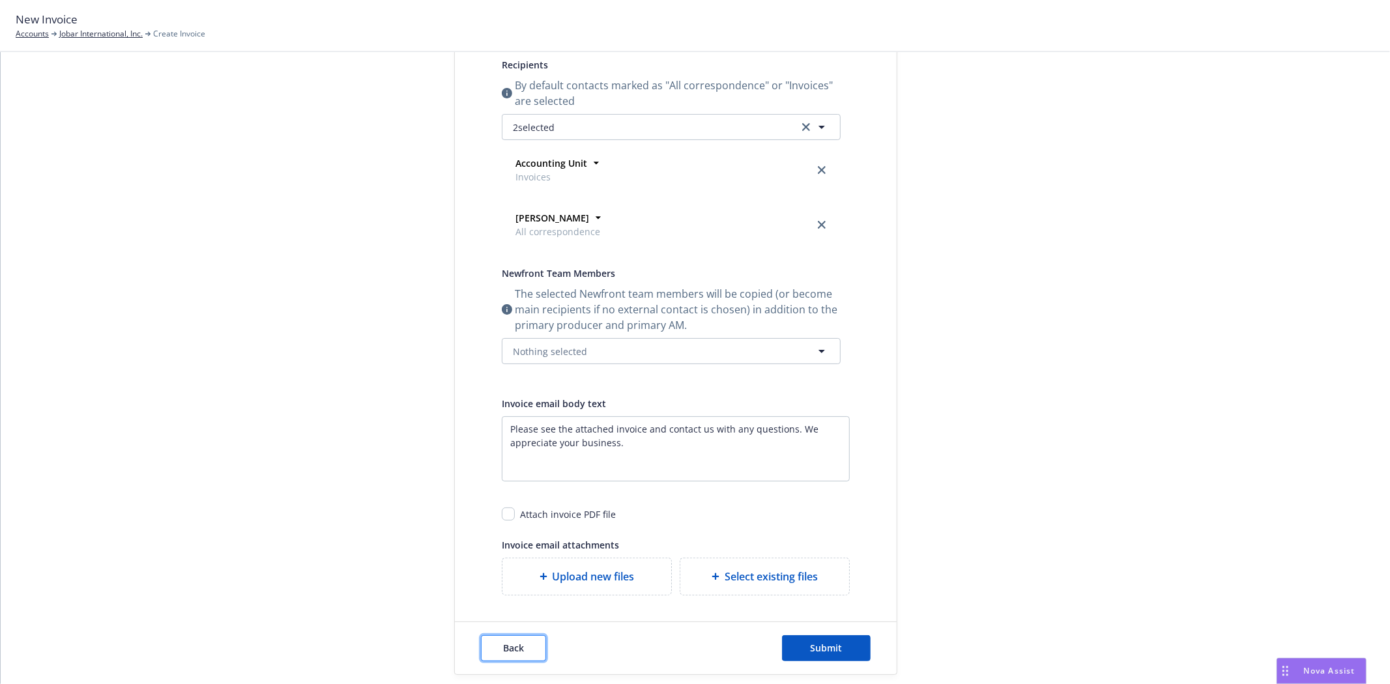
click at [510, 648] on span "Back" at bounding box center [513, 648] width 21 height 12
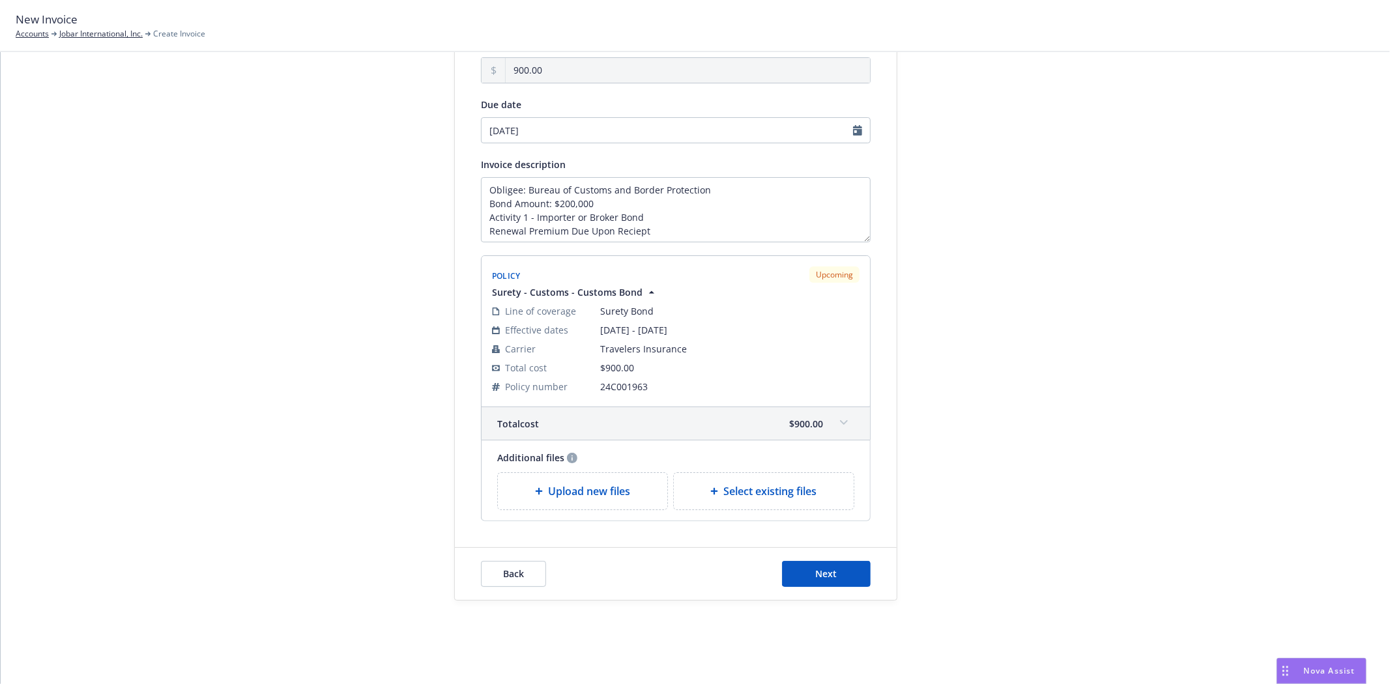
scroll to position [138, 0]
click at [616, 232] on textarea "Obligee: Bureau of Customs and Border Protection Bond Amount: $200,000 Activity…" at bounding box center [676, 209] width 390 height 65
type textarea "Obligee: Bureau of Customs and Border Protection Bond Amount: $200,000 Activity…"
click at [816, 569] on span "Next" at bounding box center [827, 574] width 22 height 12
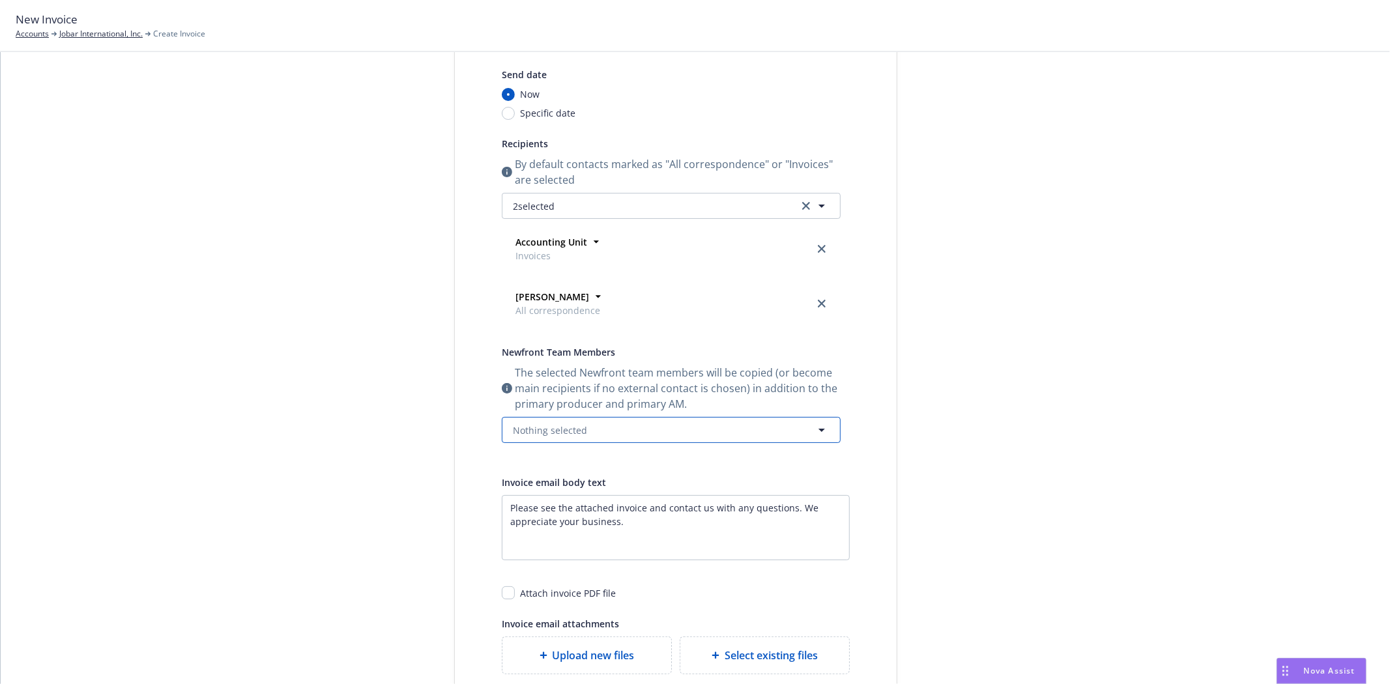
click at [573, 432] on span "Nothing selected" at bounding box center [550, 431] width 74 height 14
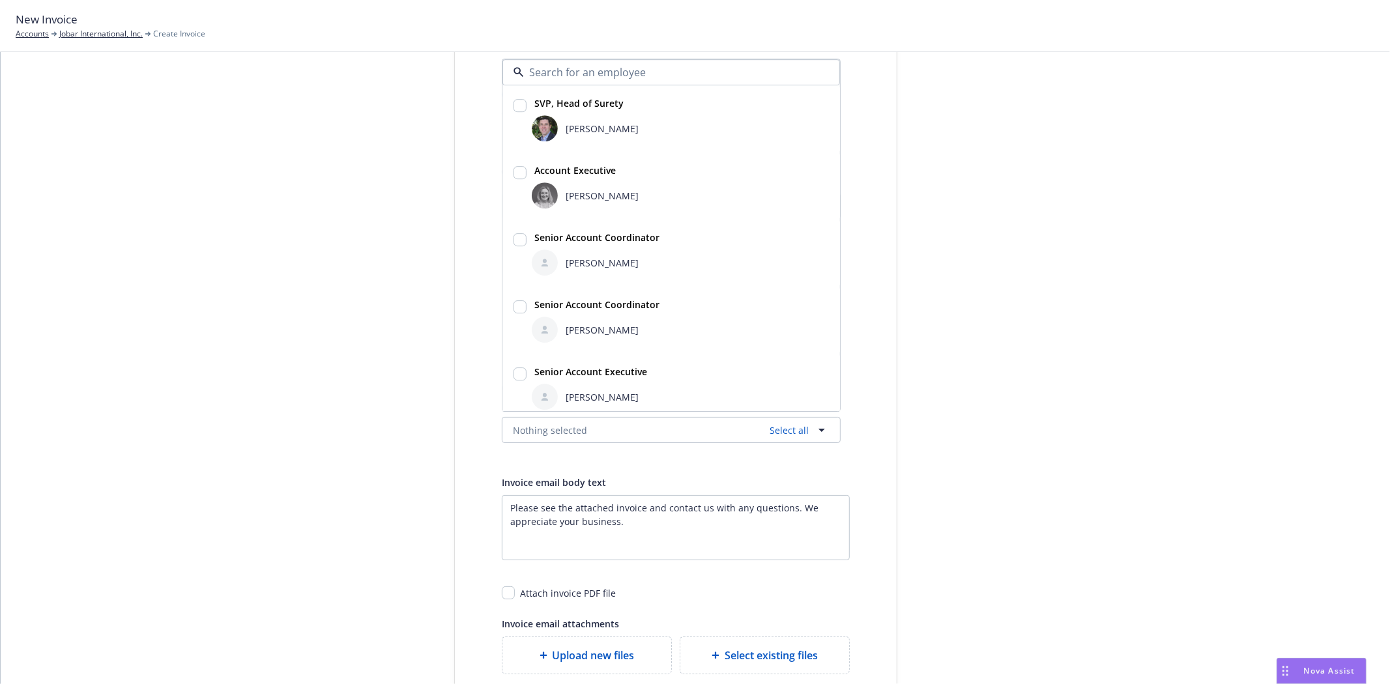
click at [580, 114] on div "Bryan Martin" at bounding box center [680, 128] width 302 height 31
checkbox input "true"
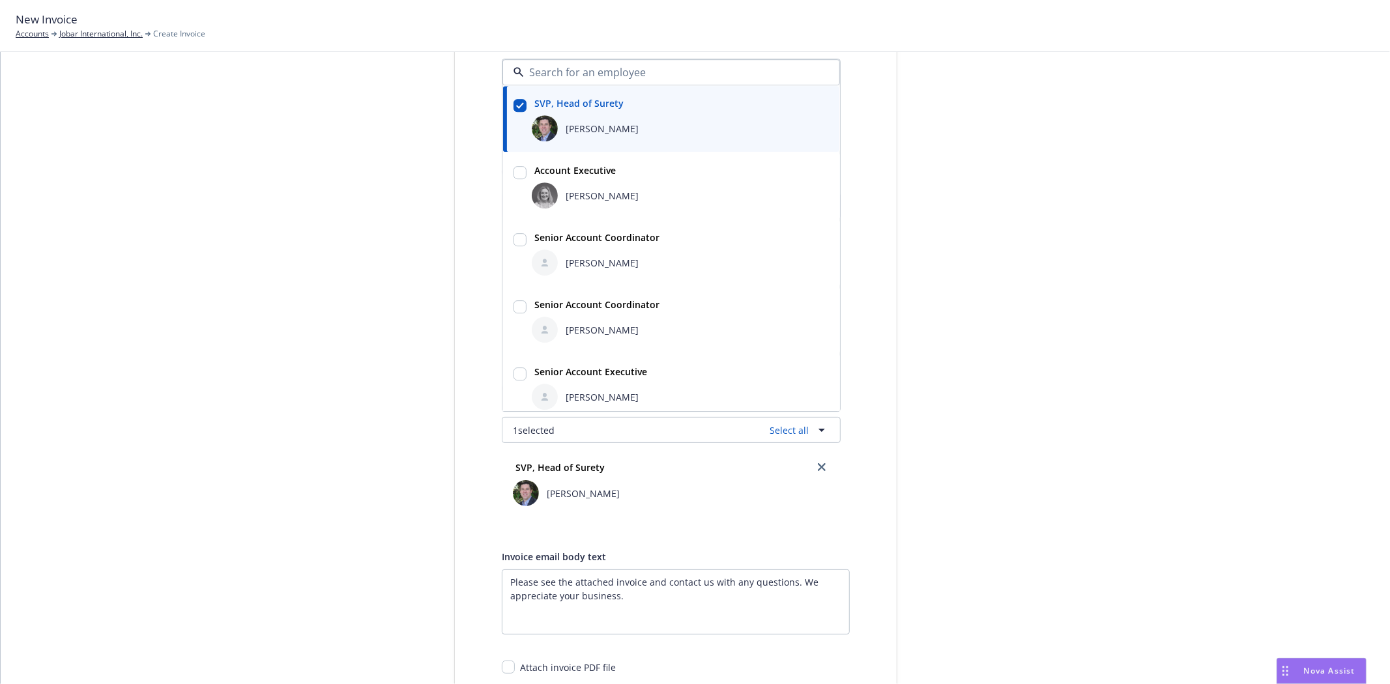
click at [589, 187] on div "Erin Bautista" at bounding box center [680, 195] width 297 height 26
checkbox input "true"
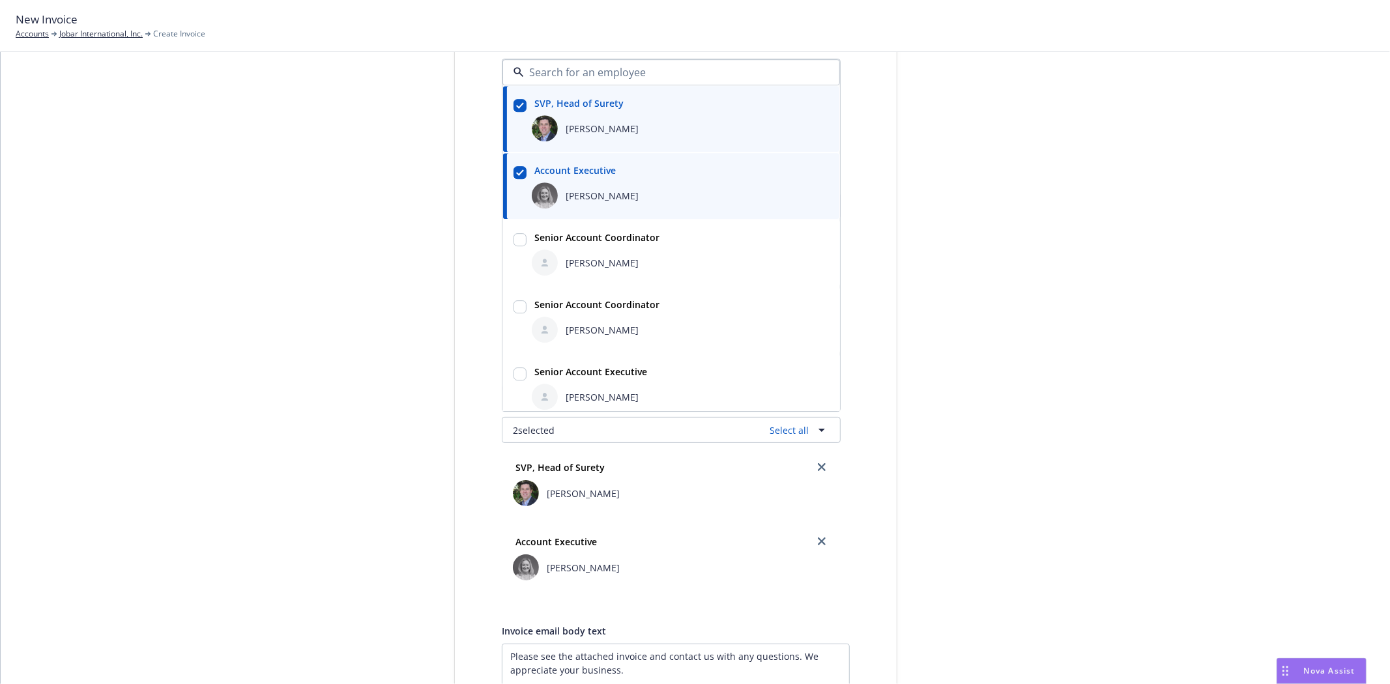
click at [598, 257] on span "Halle Bautista" at bounding box center [602, 263] width 73 height 14
checkbox input "true"
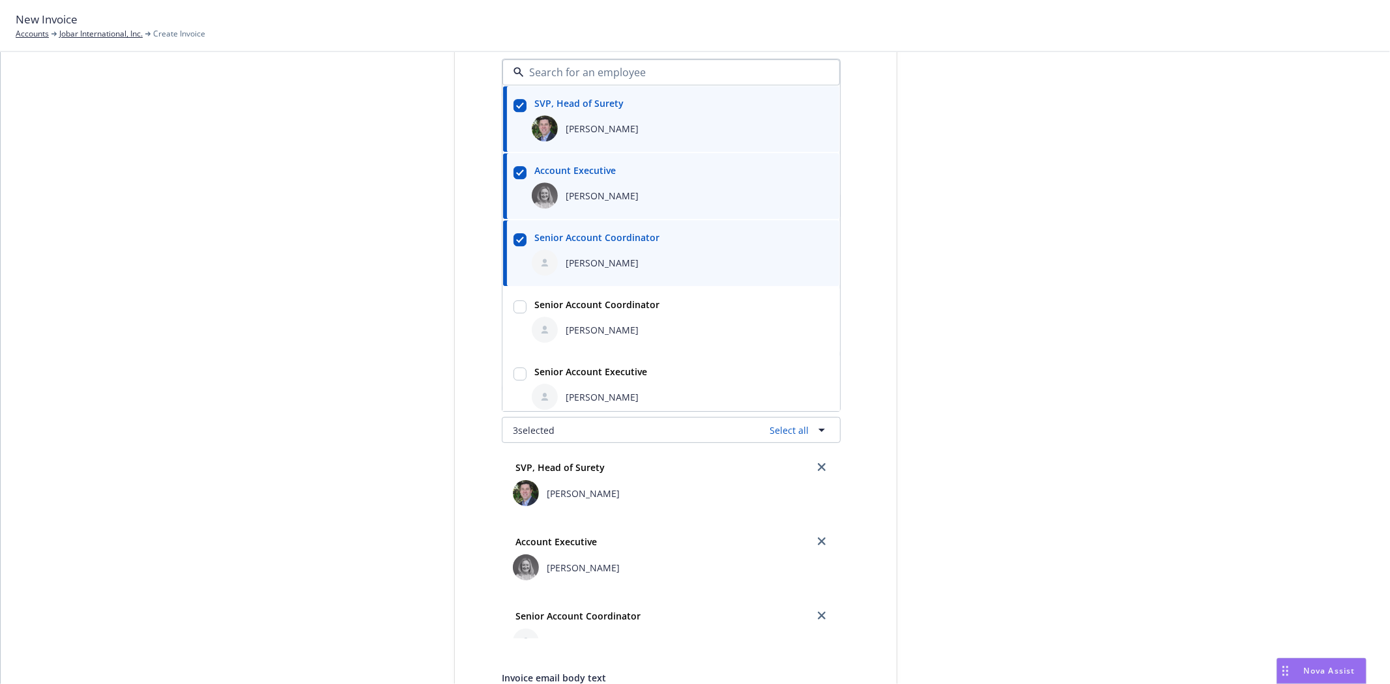
click at [242, 235] on div "Select billable items Review information 3 Share with client Share with client …" at bounding box center [695, 457] width 1358 height 983
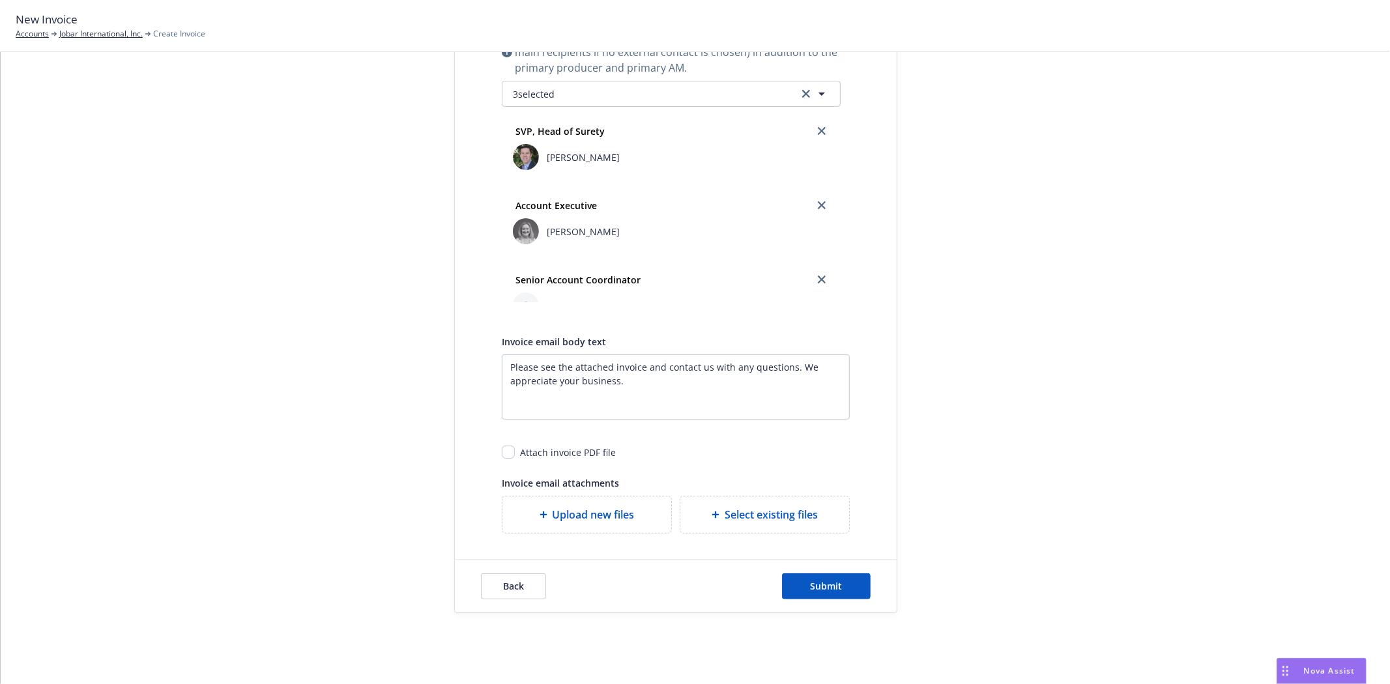
scroll to position [487, 0]
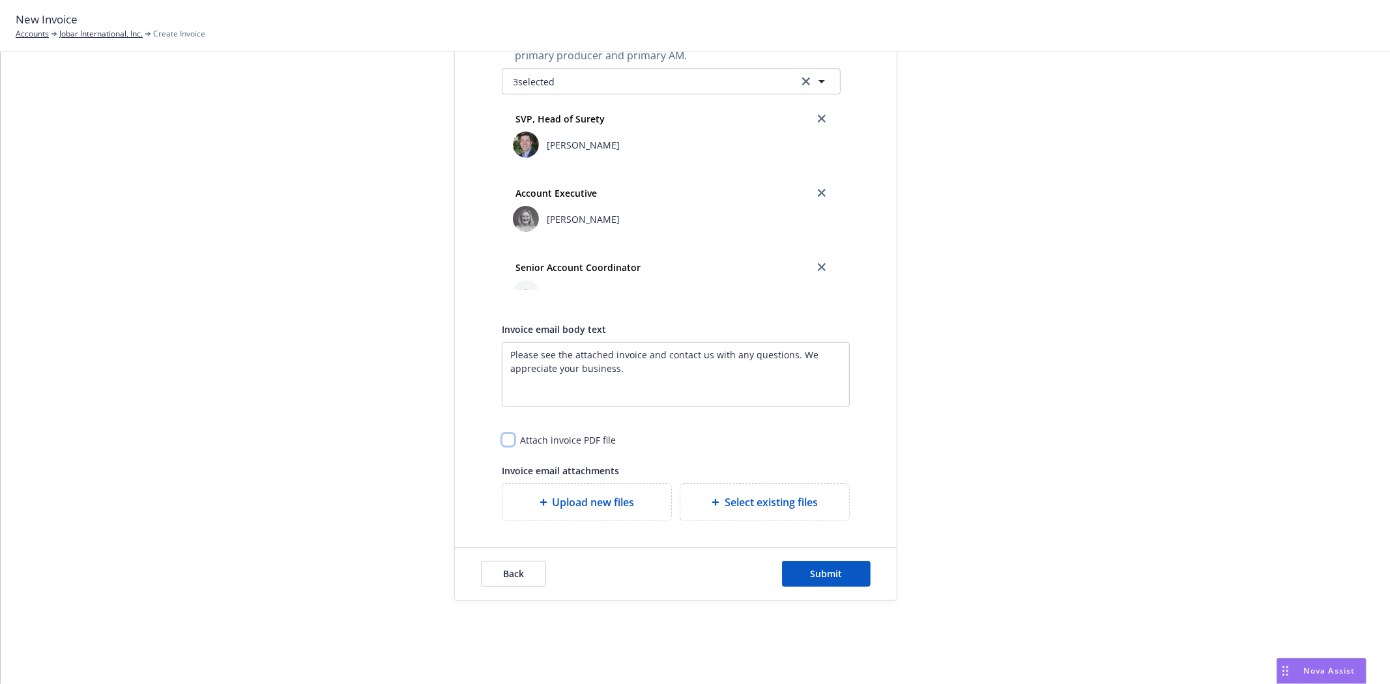
click at [502, 441] on input "checkbox" at bounding box center [508, 439] width 13 height 13
checkbox input "true"
click at [862, 577] on button "Submit" at bounding box center [826, 574] width 89 height 26
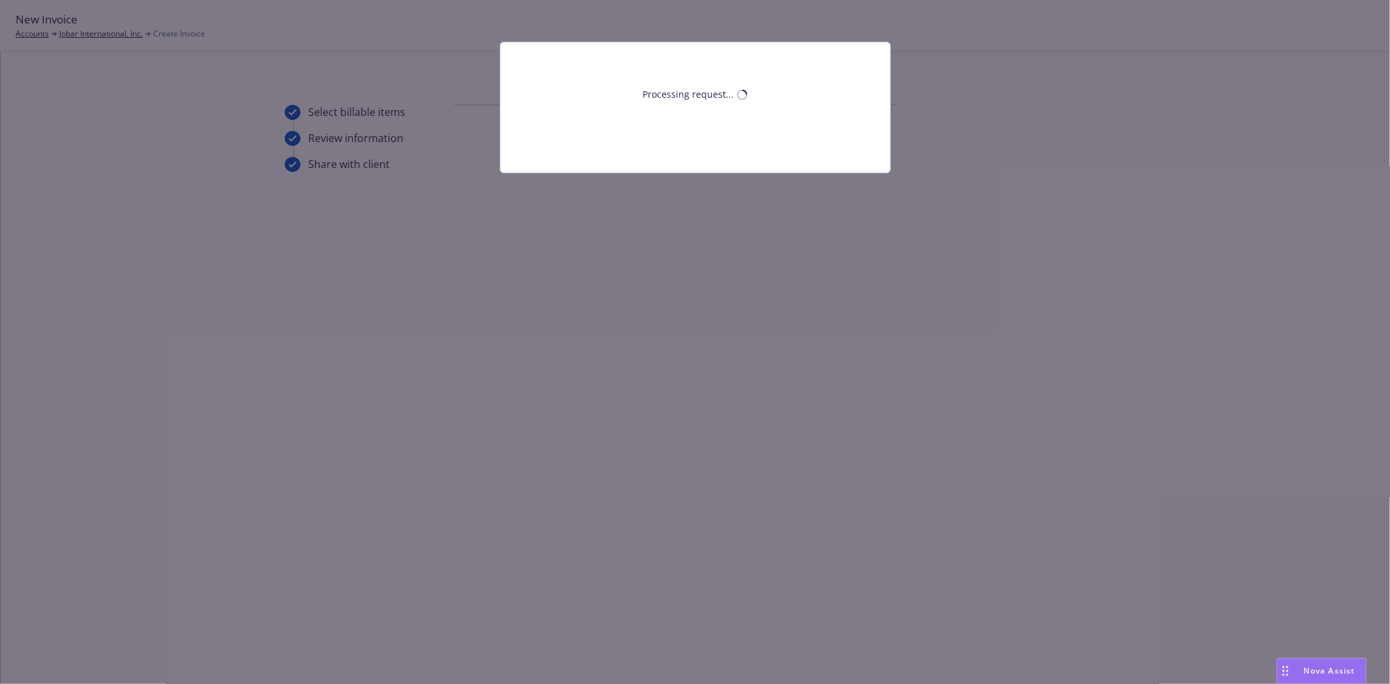
scroll to position [0, 0]
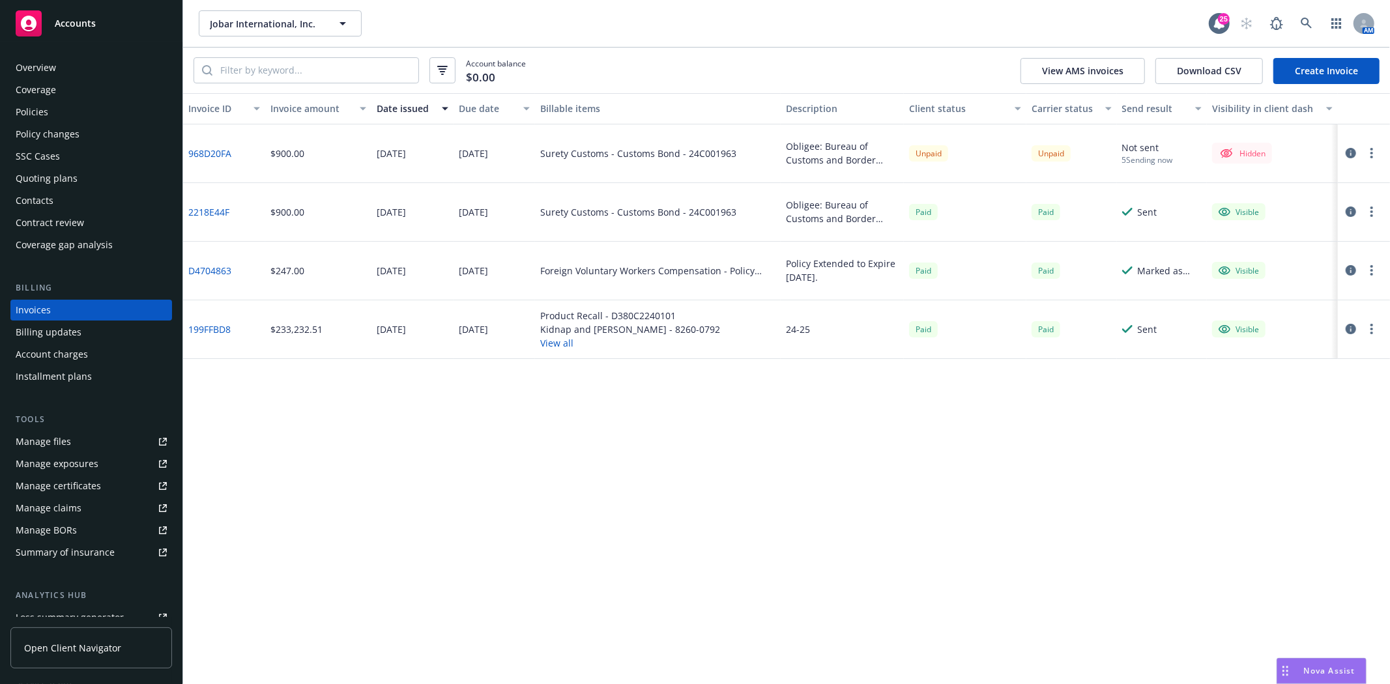
click at [1372, 154] on icon "button" at bounding box center [1371, 153] width 3 height 10
click at [1280, 252] on link "Make it visible in client dash" at bounding box center [1296, 259] width 166 height 26
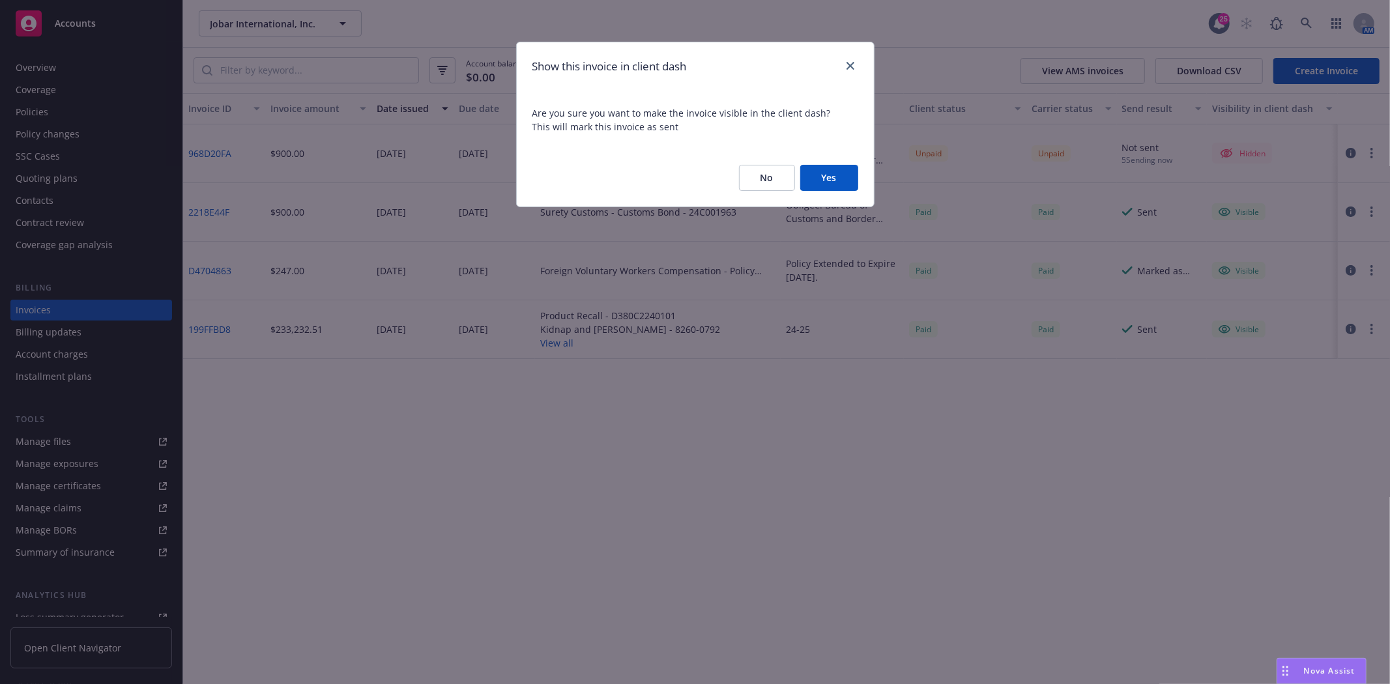
click at [811, 183] on button "Yes" at bounding box center [829, 178] width 58 height 26
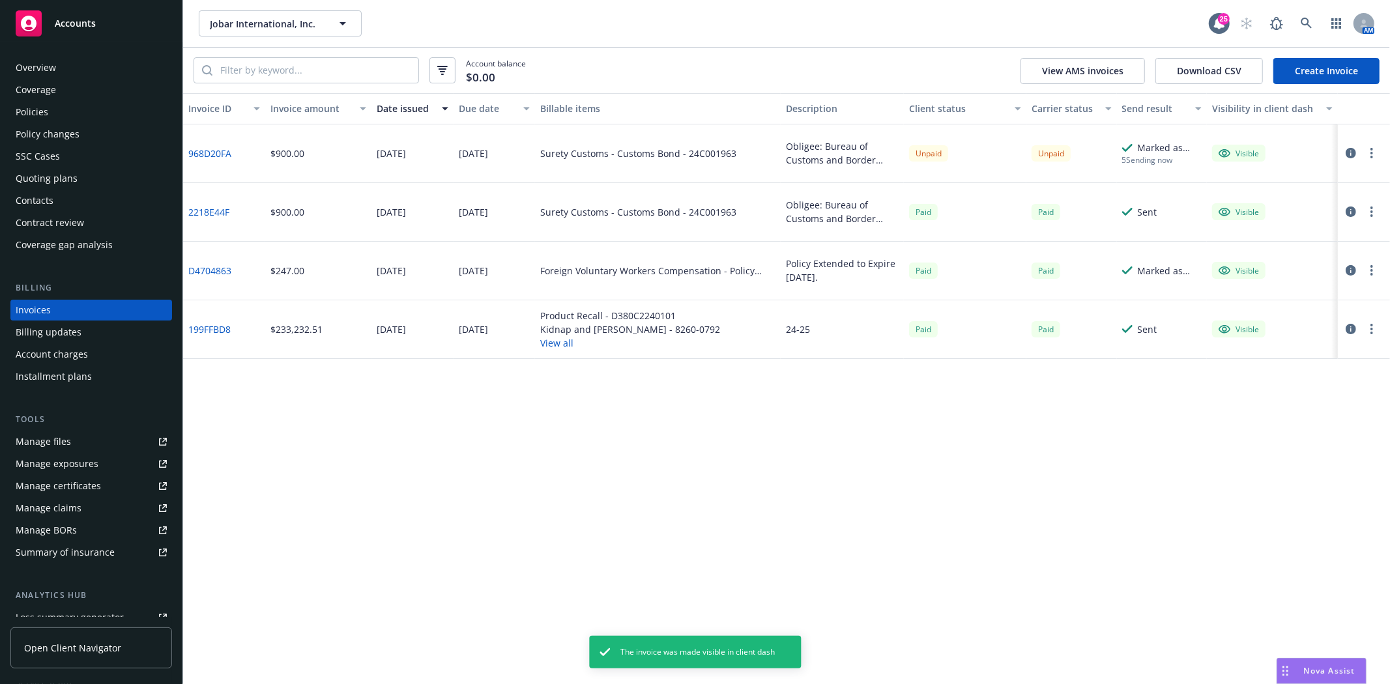
click at [1369, 153] on button "button" at bounding box center [1372, 153] width 16 height 16
click at [1287, 304] on link "Generate invoice PDF" at bounding box center [1296, 311] width 166 height 26
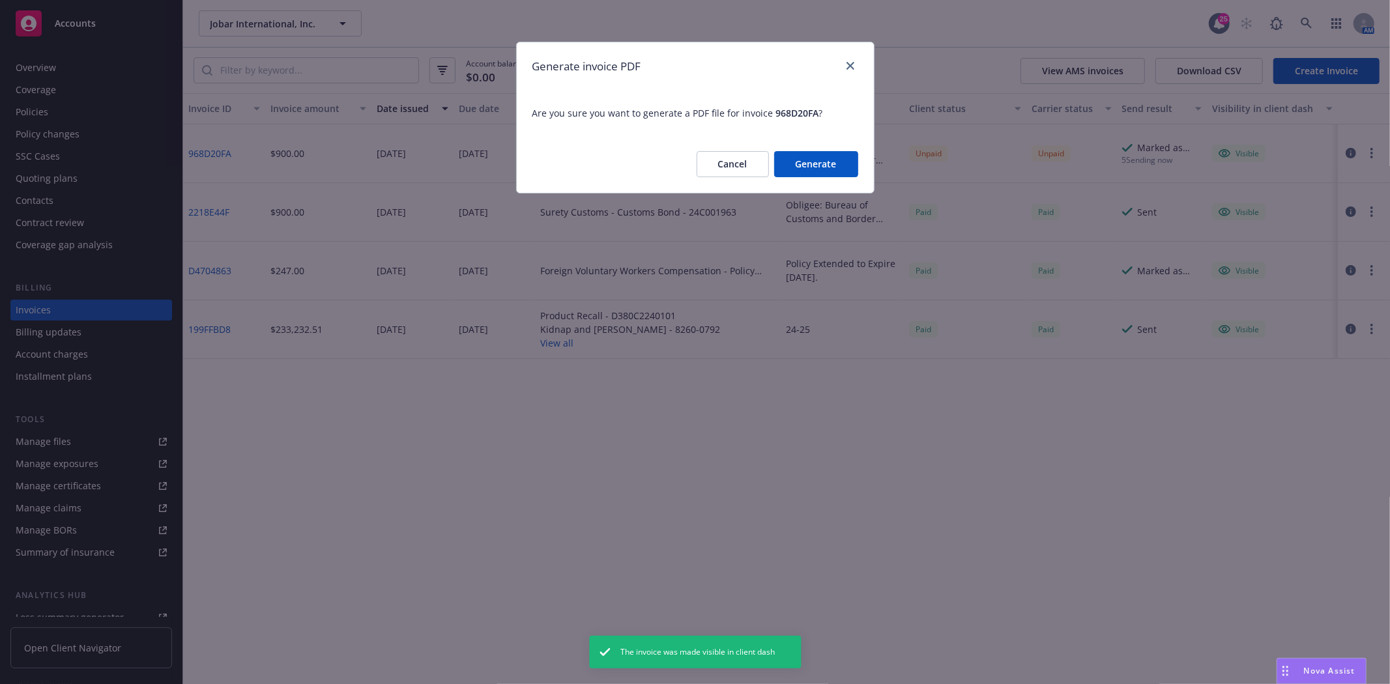
click at [847, 173] on button "Generate" at bounding box center [816, 164] width 84 height 26
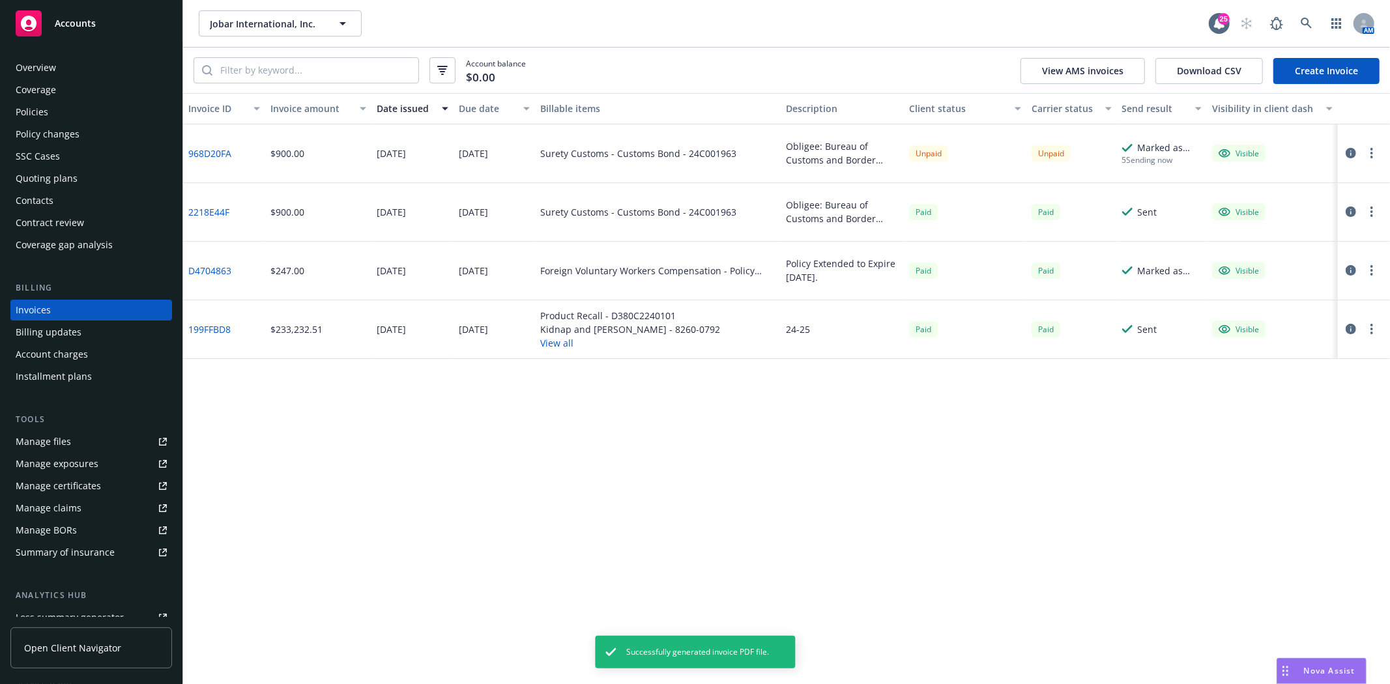
click at [1369, 159] on button "button" at bounding box center [1372, 153] width 16 height 16
click at [1284, 312] on link "Download invoice PDF" at bounding box center [1296, 311] width 166 height 26
click at [55, 115] on div "Policies" at bounding box center [91, 112] width 151 height 21
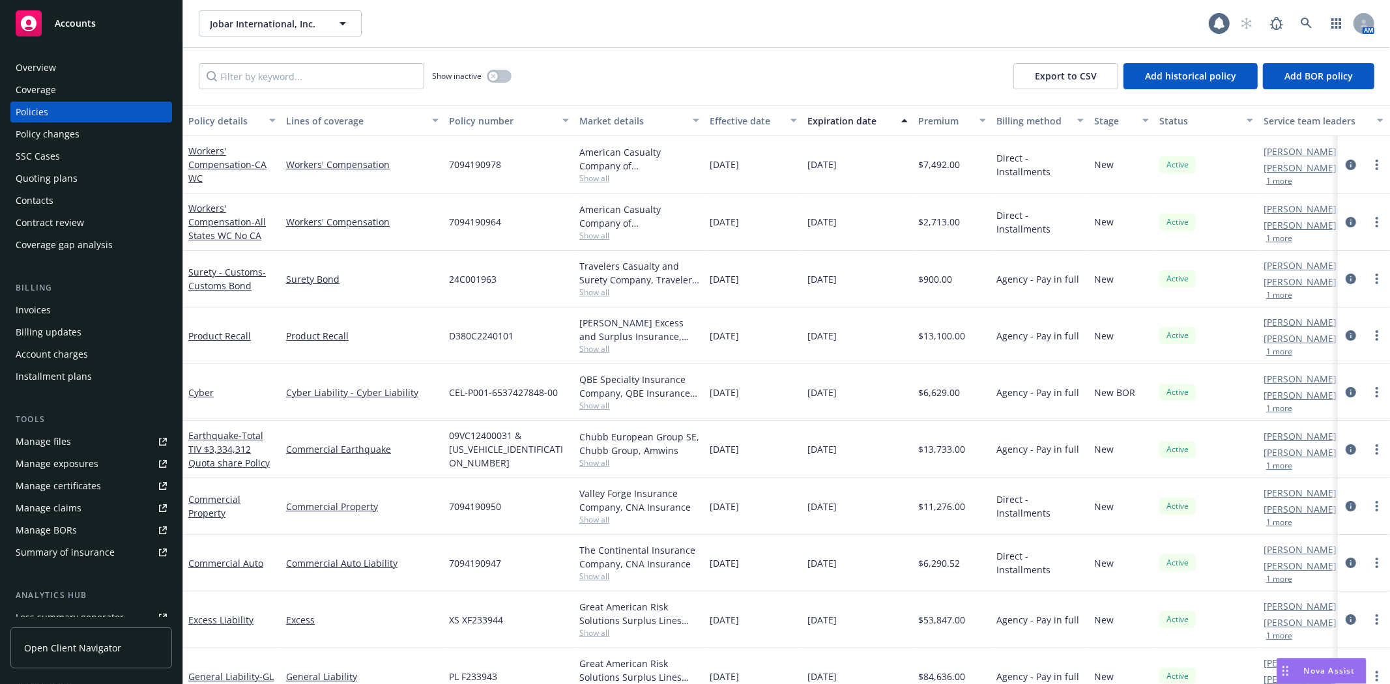
click at [55, 171] on div "Quoting plans" at bounding box center [47, 178] width 62 height 21
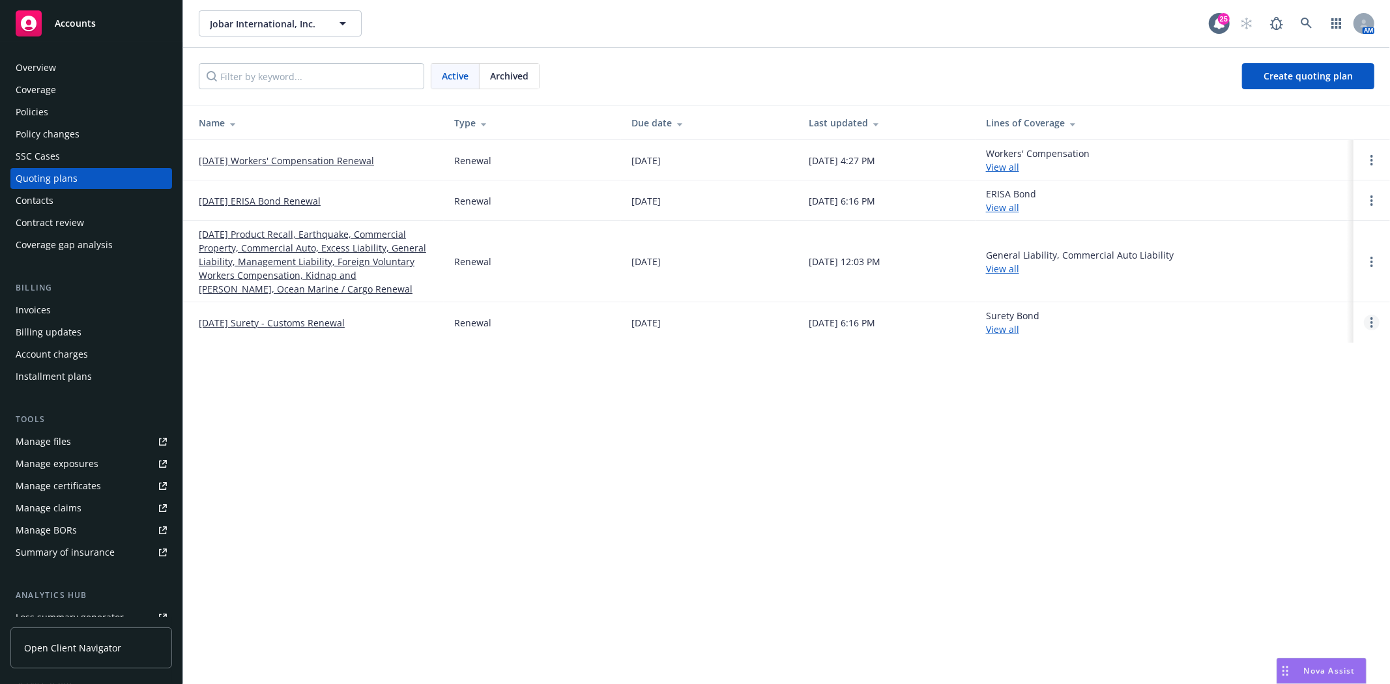
click at [1374, 319] on link "Open options" at bounding box center [1372, 323] width 16 height 16
click at [1286, 315] on span "Archive" at bounding box center [1280, 312] width 64 height 12
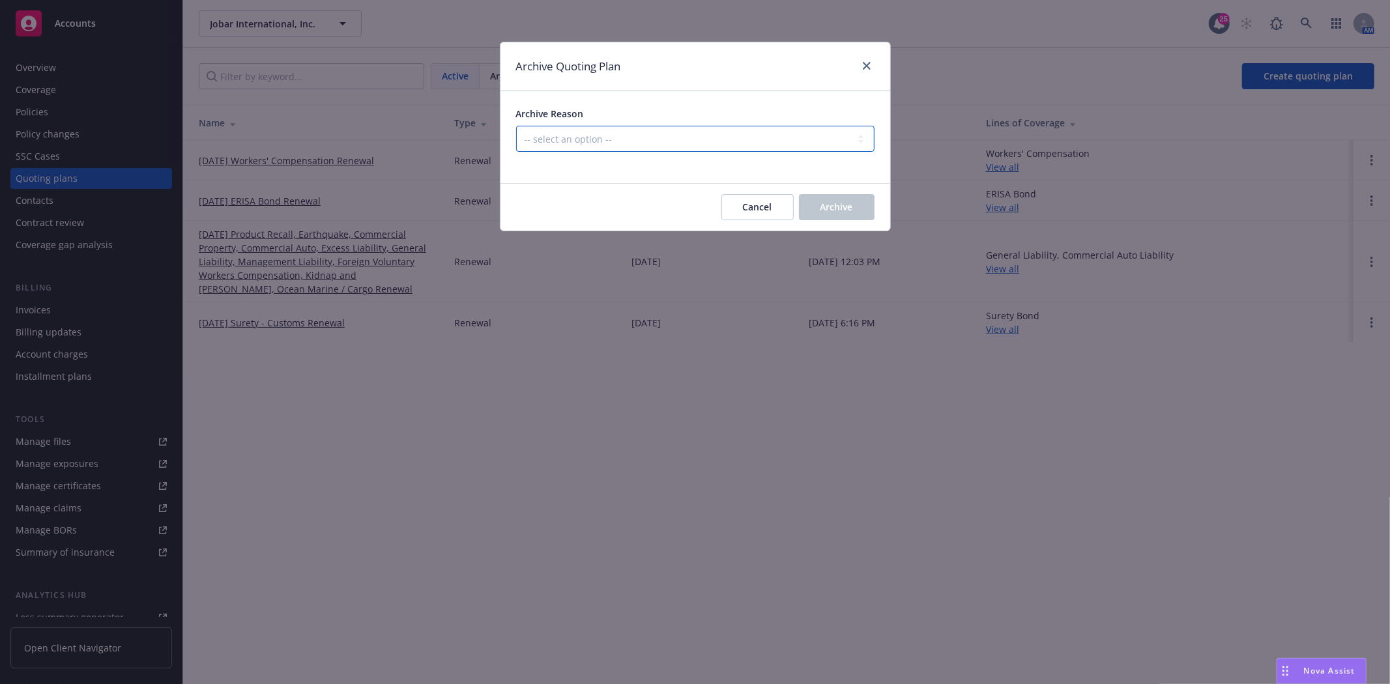
click at [653, 139] on select "-- select an option -- All policies in this renewal plan are auto-renewed Creat…" at bounding box center [695, 139] width 358 height 26
select select "ARCHIVED_RENEWAL_POLICY_AUTO_RENEWED"
click at [516, 126] on select "-- select an option -- All policies in this renewal plan are auto-renewed Creat…" at bounding box center [695, 139] width 358 height 26
click at [856, 205] on button "Archive" at bounding box center [837, 207] width 76 height 26
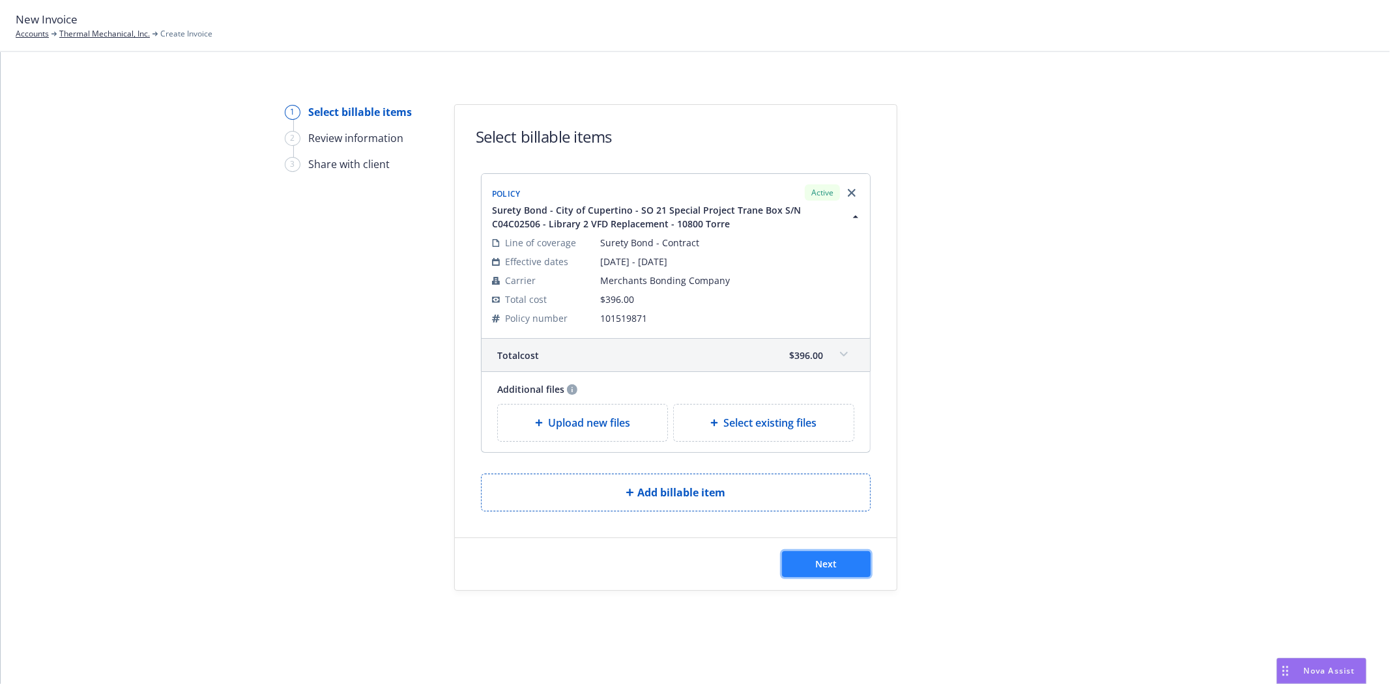
click at [811, 568] on button "Next" at bounding box center [826, 564] width 89 height 26
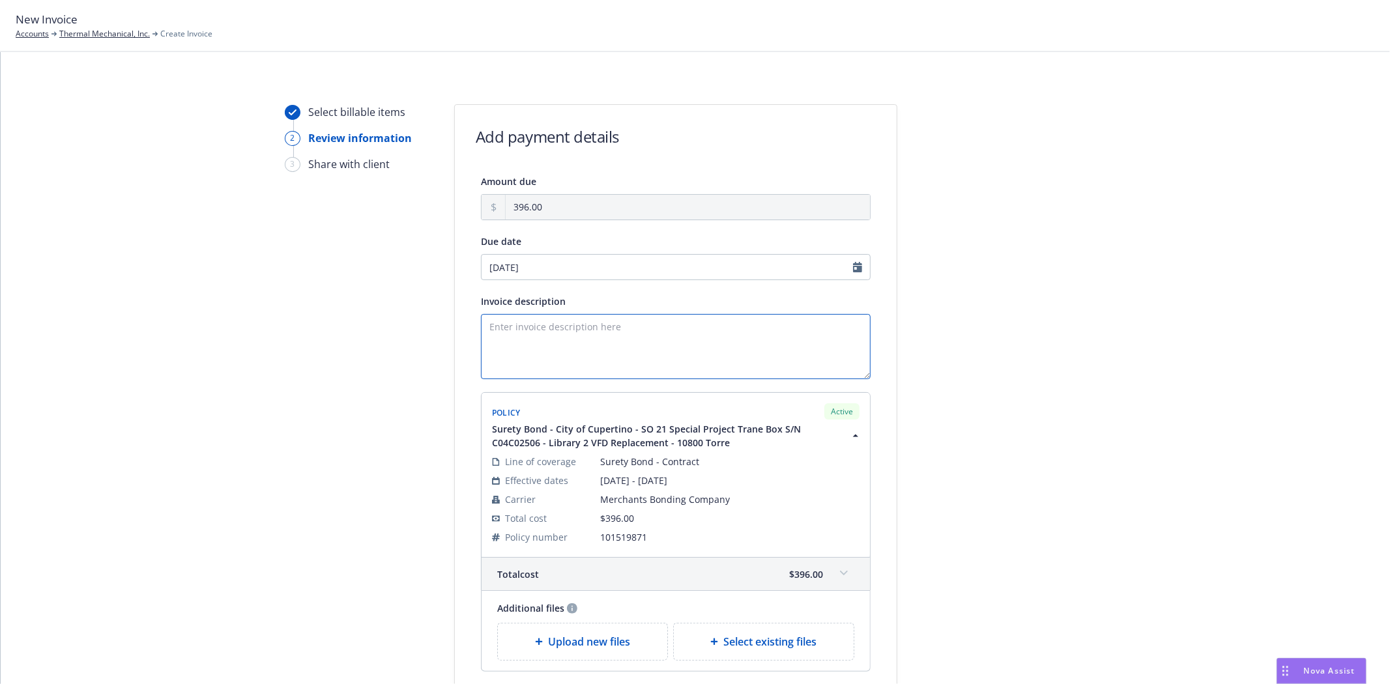
click at [579, 341] on textarea "Invoice description" at bounding box center [676, 346] width 390 height 65
type textarea "{"
click at [593, 326] on textarea "Principal:" at bounding box center [676, 346] width 390 height 65
paste textarea "Thermal Mechanical, Inc."
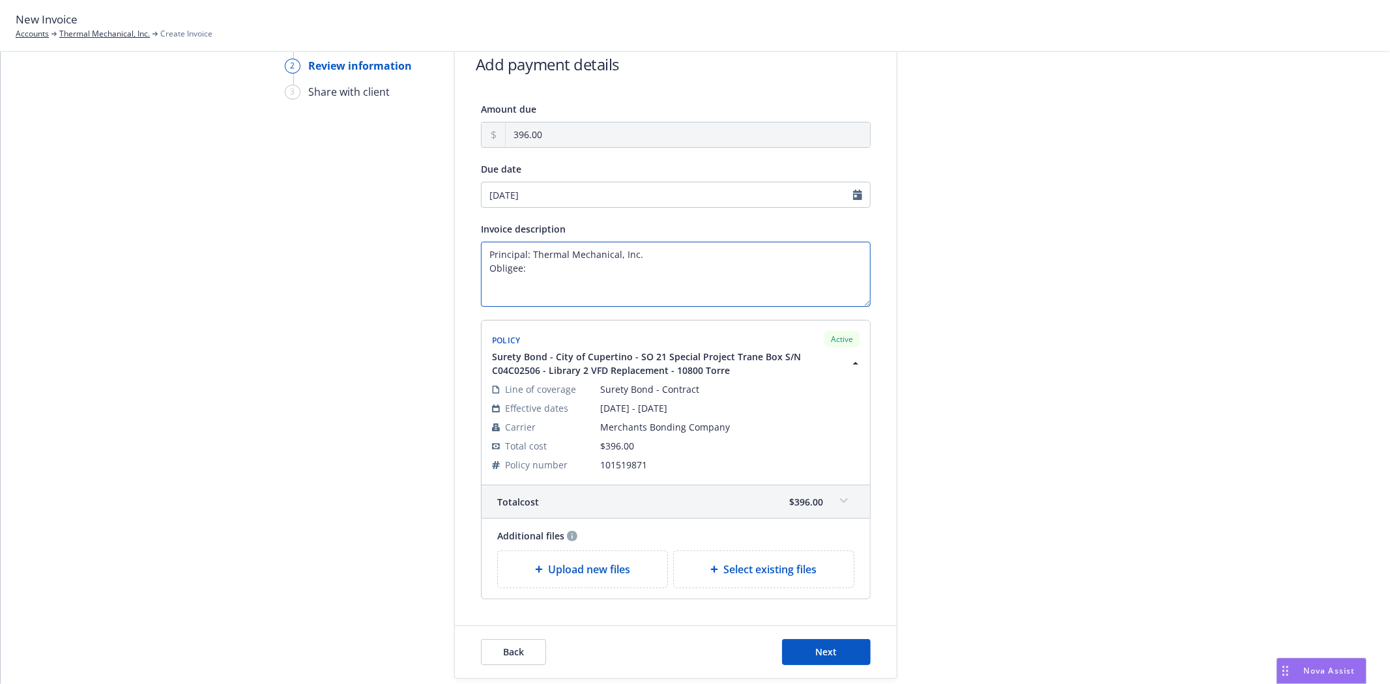
click at [587, 267] on textarea "Principal: Thermal Mechanical, Inc. Obligee:" at bounding box center [676, 274] width 390 height 65
paste textarea "City of Cupertino"
click at [536, 294] on textarea "Principal: Thermal Mechanical, Inc. Obligee: City of Cupertino Bond Amount: $39…" at bounding box center [676, 274] width 390 height 65
click at [597, 291] on textarea "Principal: Thermal Mechanical, Inc. Obligee: City of Cupertino Bond Amount: $39…" at bounding box center [676, 274] width 390 height 65
paste textarea "21 Special Project Trane Box S/N C04C02506 - Library 2 VFD Replacement - 10800 …"
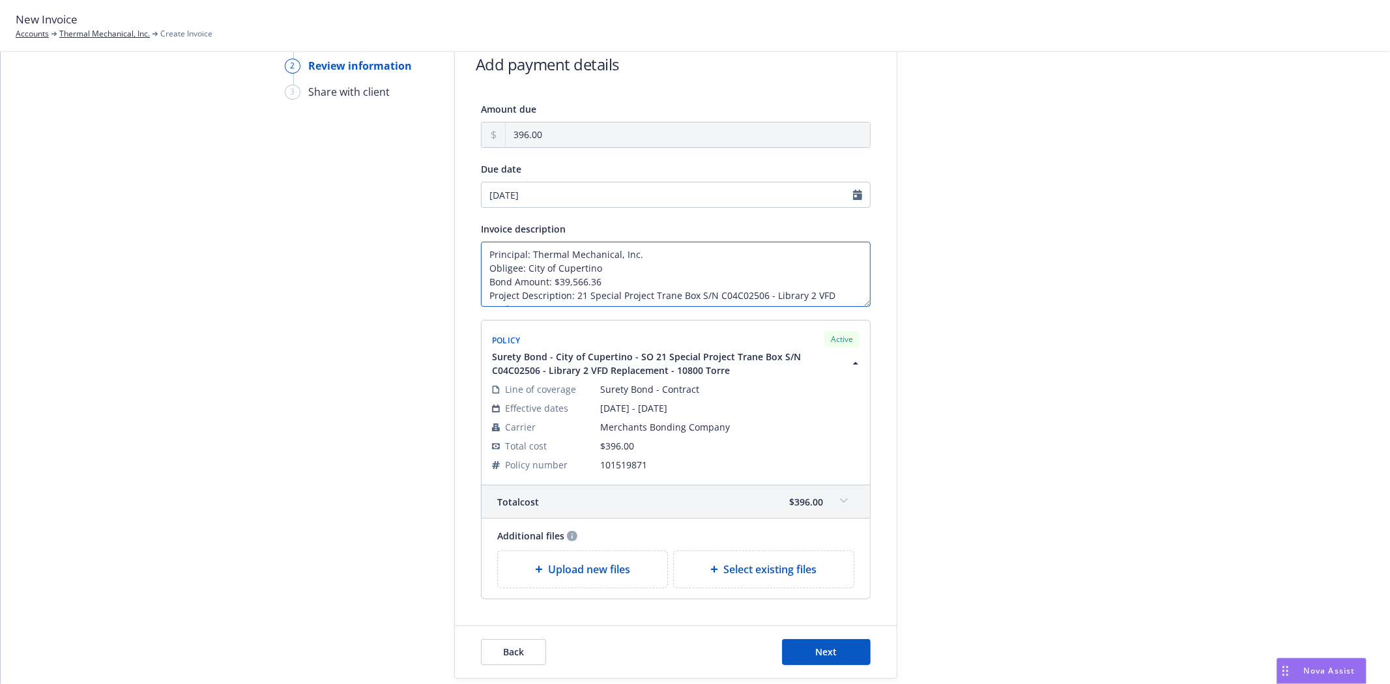
scroll to position [8, 0]
click at [620, 306] on textarea "Principal: Thermal Mechanical, Inc. Obligee: City of Cupertino Bond Amount: $39…" at bounding box center [676, 274] width 390 height 65
paste textarea "Ave, Cupertino, CA 95014"
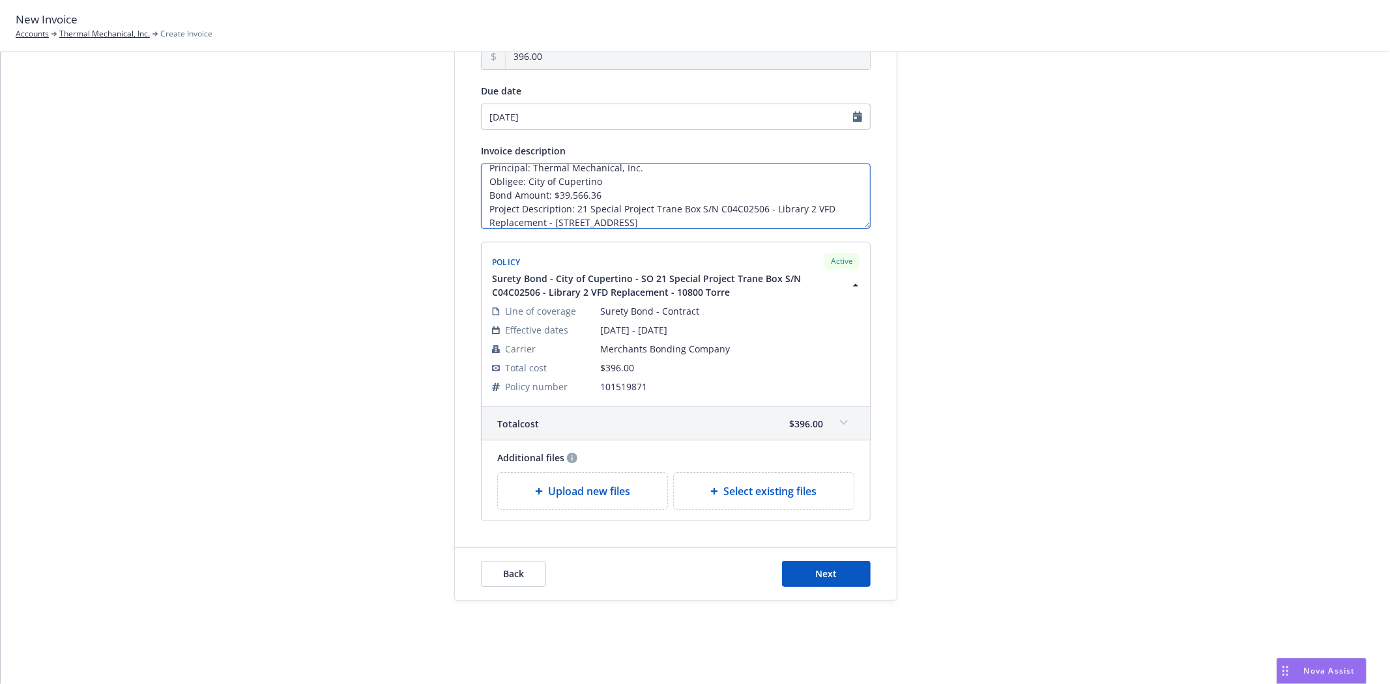
scroll to position [22, 0]
type textarea "Principal: Thermal Mechanical, Inc. Obligee: City of Cupertino Bond Amount: $39…"
click at [968, 500] on div at bounding box center [1014, 277] width 182 height 647
click at [830, 593] on div "Back Next" at bounding box center [676, 574] width 442 height 52
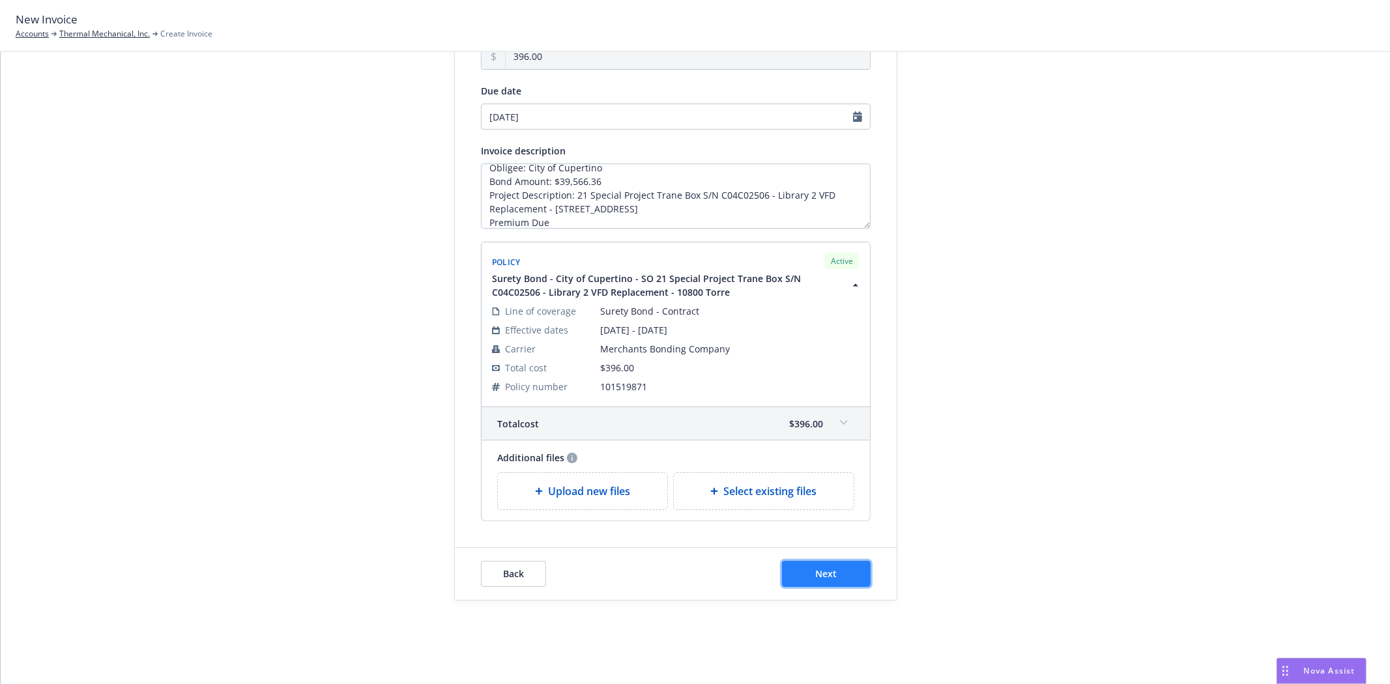
click at [828, 576] on span "Next" at bounding box center [827, 574] width 22 height 12
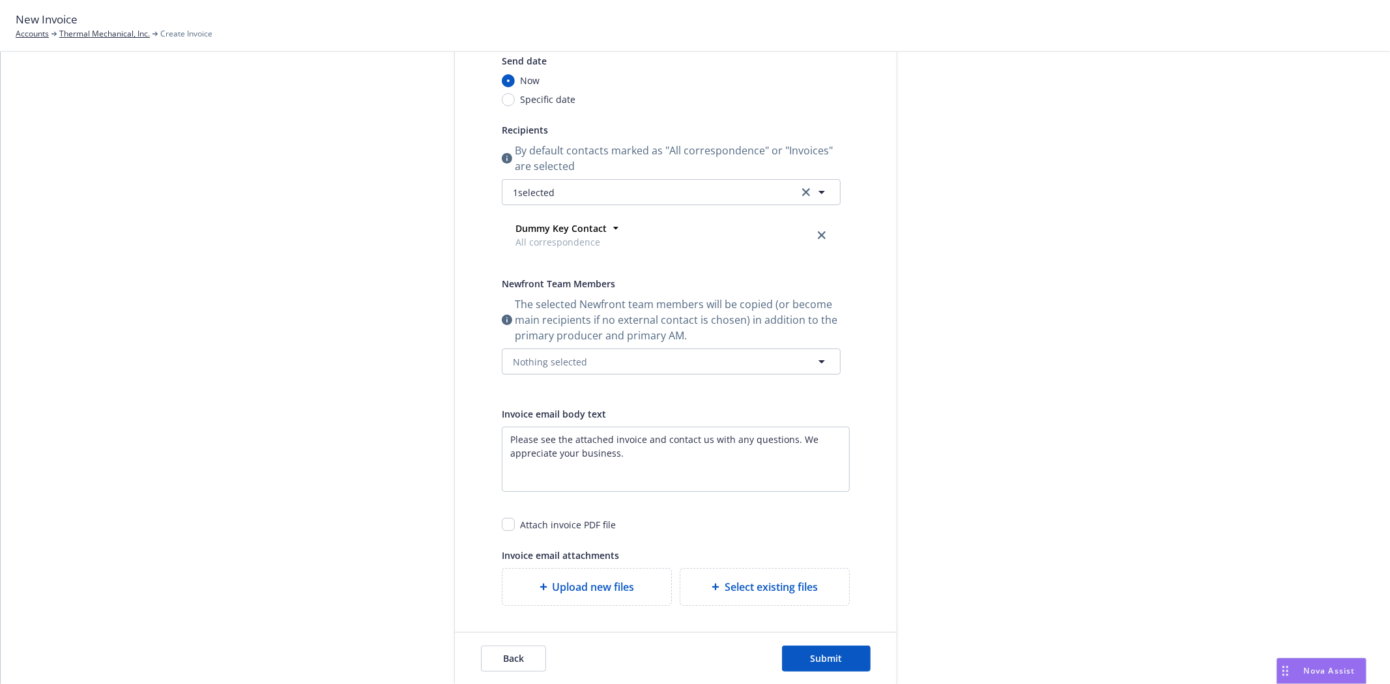
click at [571, 206] on div "Dummy Key Contact All correspondence Address 123 Example Street, Example City, …" at bounding box center [671, 232] width 339 height 55
click at [569, 186] on button "1 selected" at bounding box center [671, 192] width 339 height 26
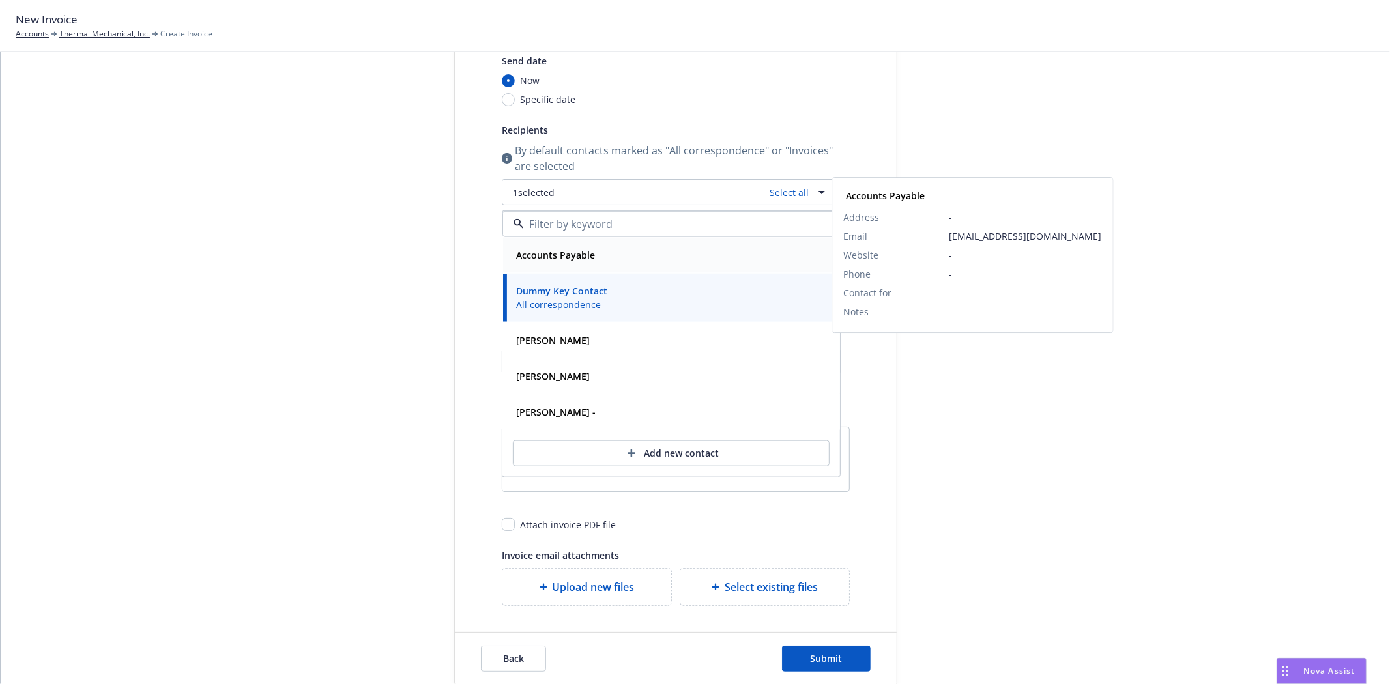
click at [552, 255] on strong "Accounts Payable" at bounding box center [555, 255] width 79 height 12
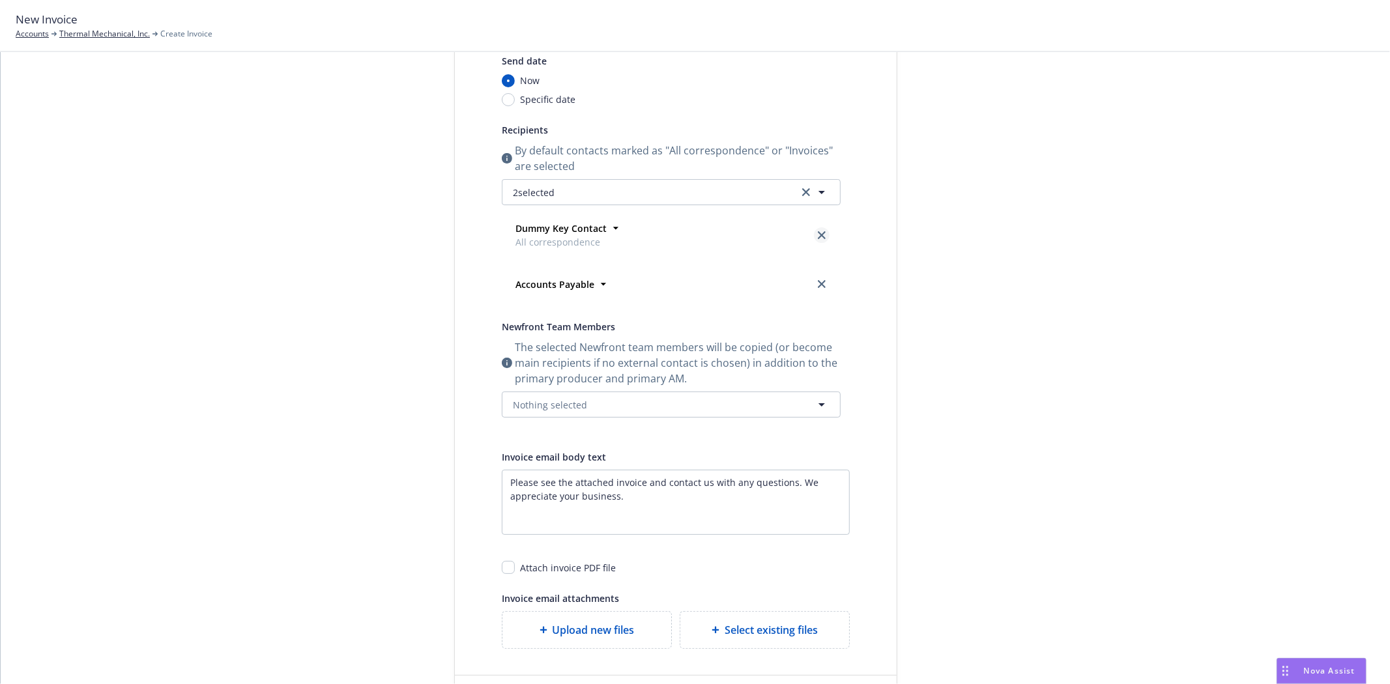
click at [819, 233] on icon "close" at bounding box center [822, 235] width 8 height 8
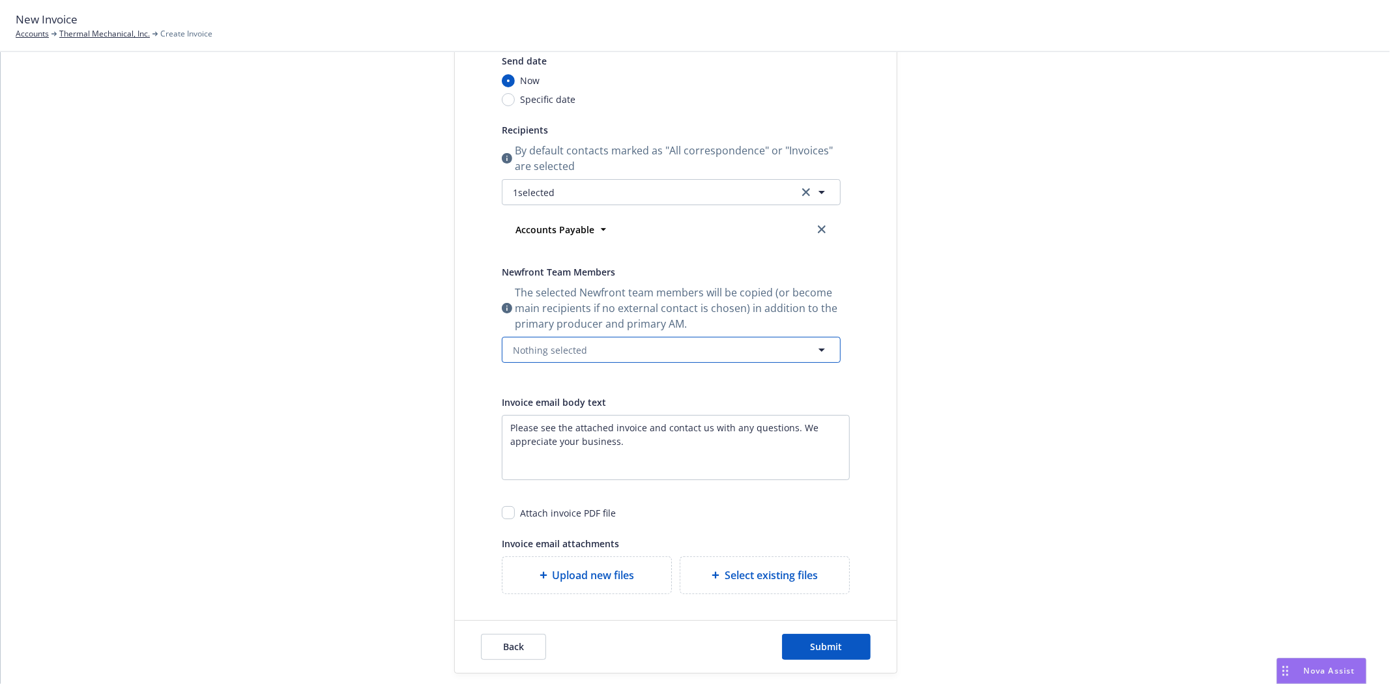
click at [539, 349] on span "Nothing selected" at bounding box center [550, 350] width 74 height 14
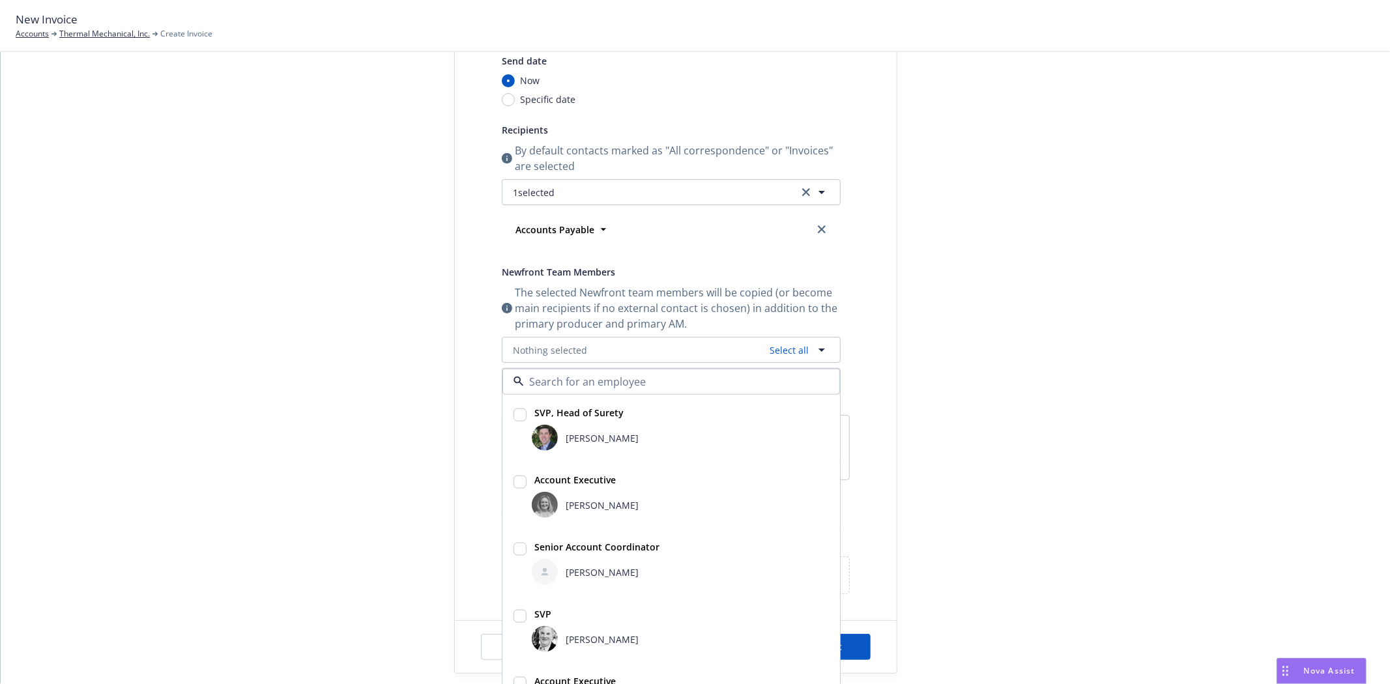
click at [551, 412] on strong "SVP, Head of Surety" at bounding box center [578, 413] width 89 height 12
checkbox input "true"
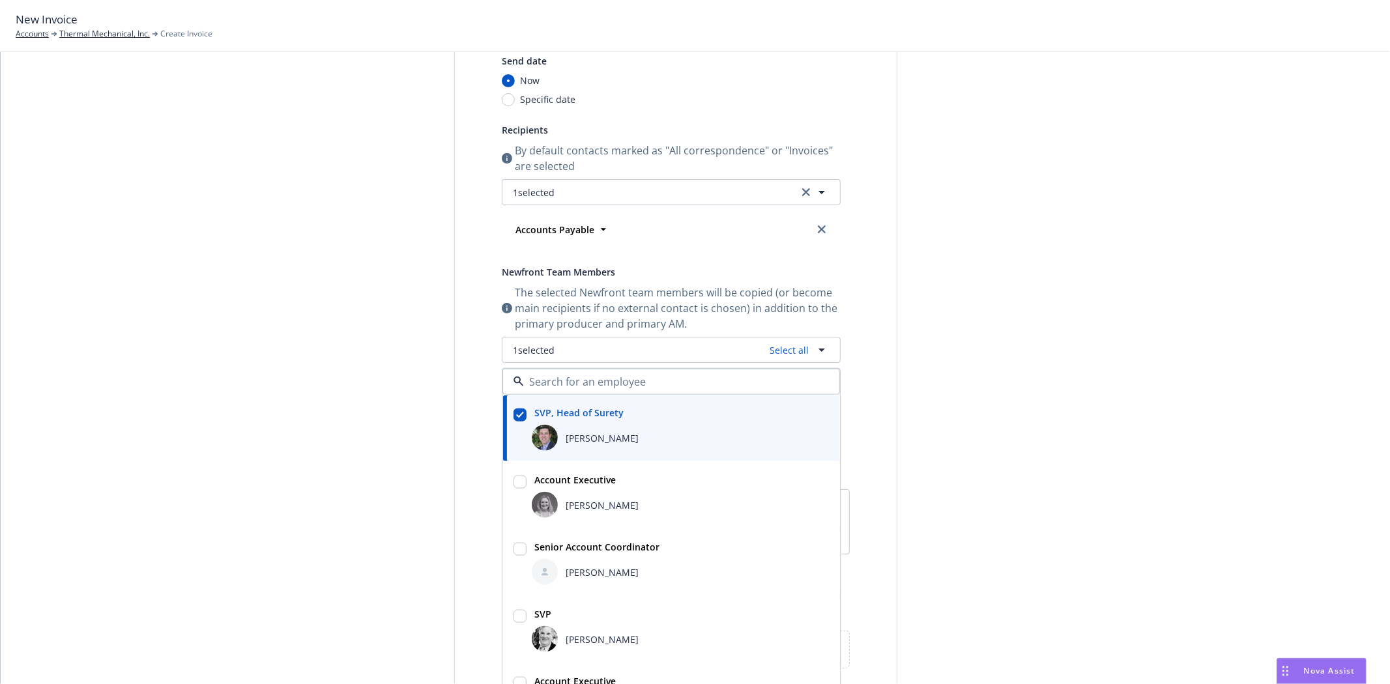
click at [581, 557] on div "Halle Bautista" at bounding box center [680, 572] width 302 height 31
checkbox input "true"
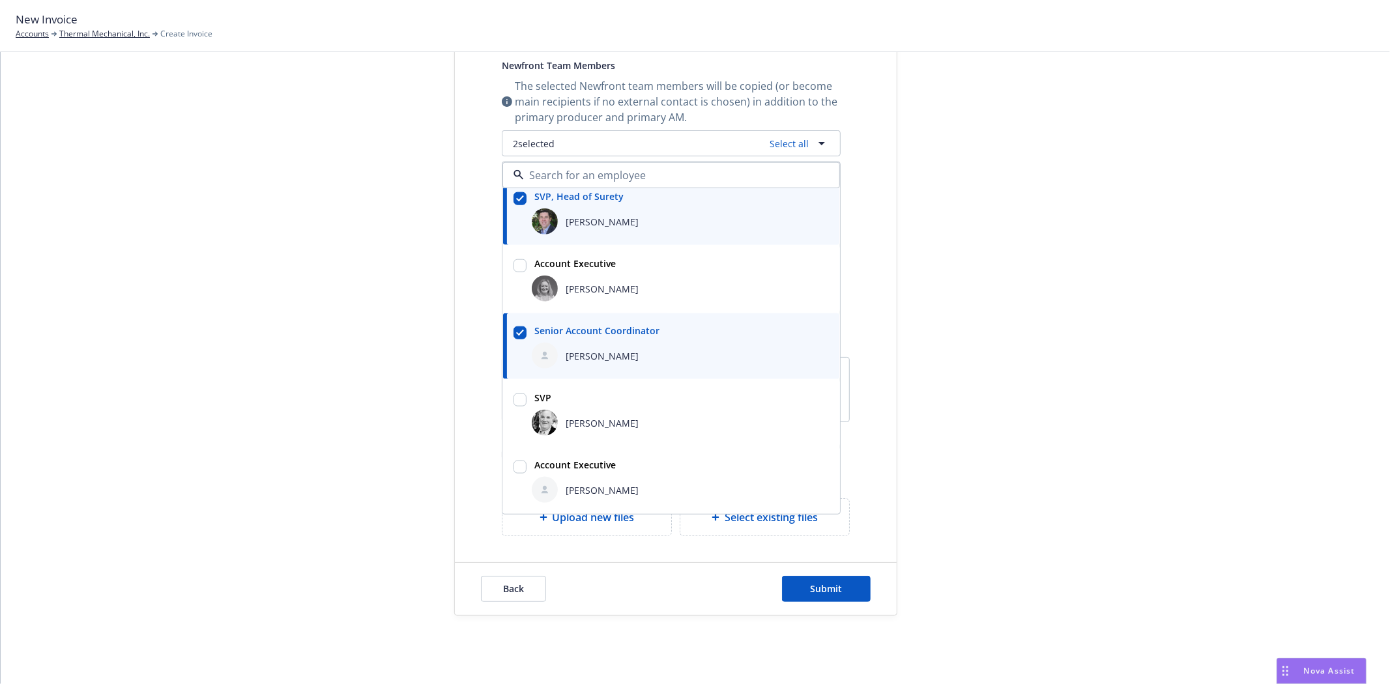
scroll to position [369, 0]
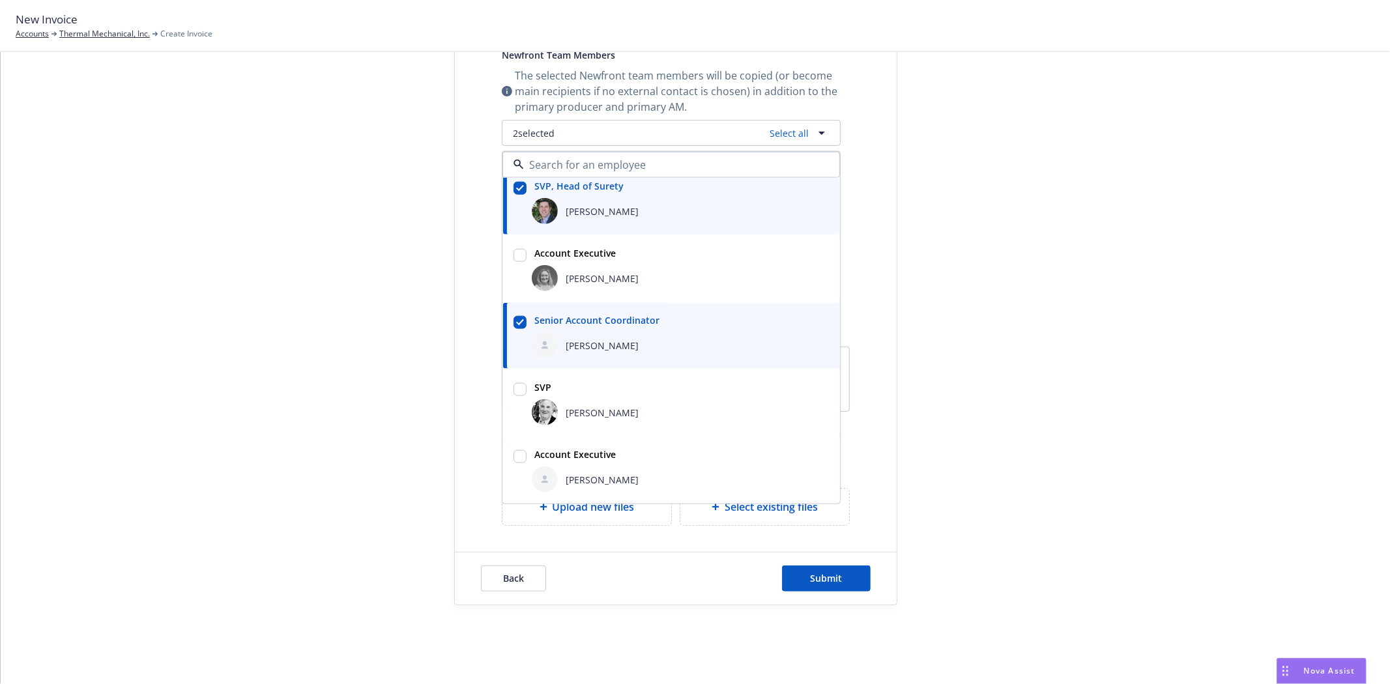
click at [514, 459] on input "checkbox" at bounding box center [520, 456] width 13 height 13
checkbox input "true"
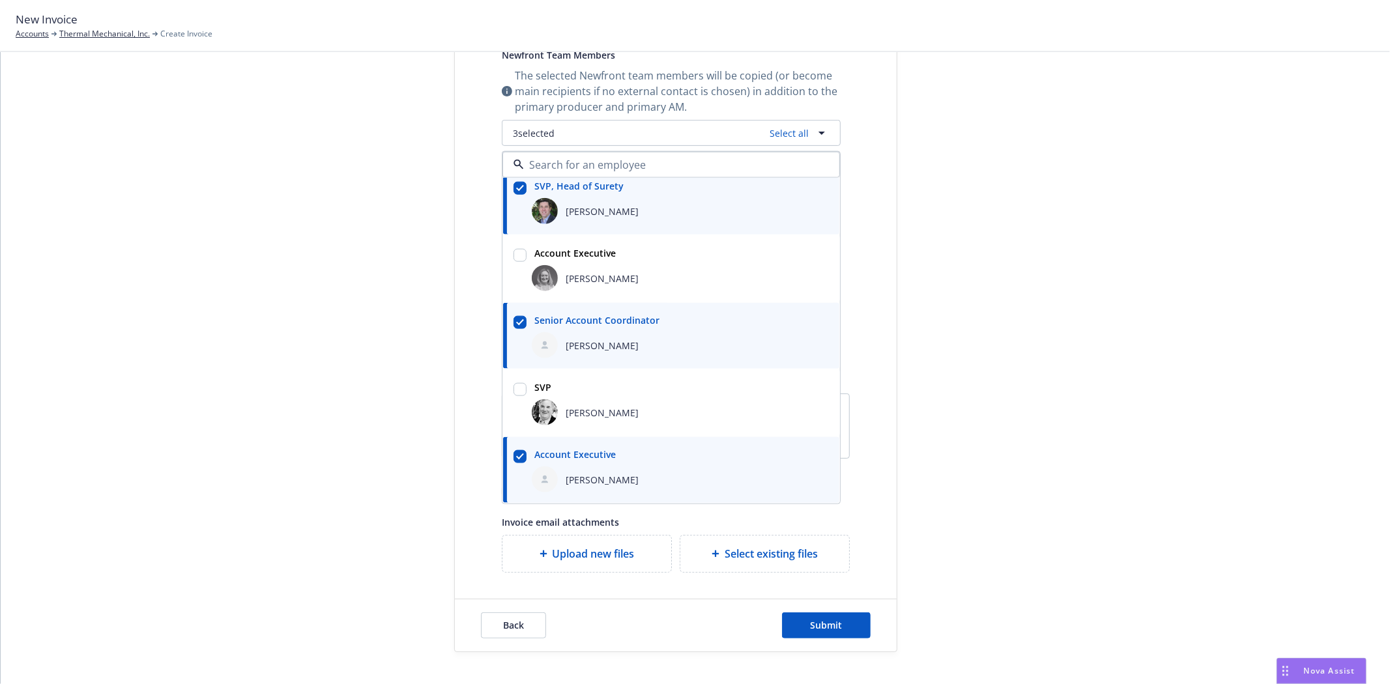
click at [337, 422] on div "Select billable items Review information 3 Share with client" at bounding box center [356, 193] width 143 height 917
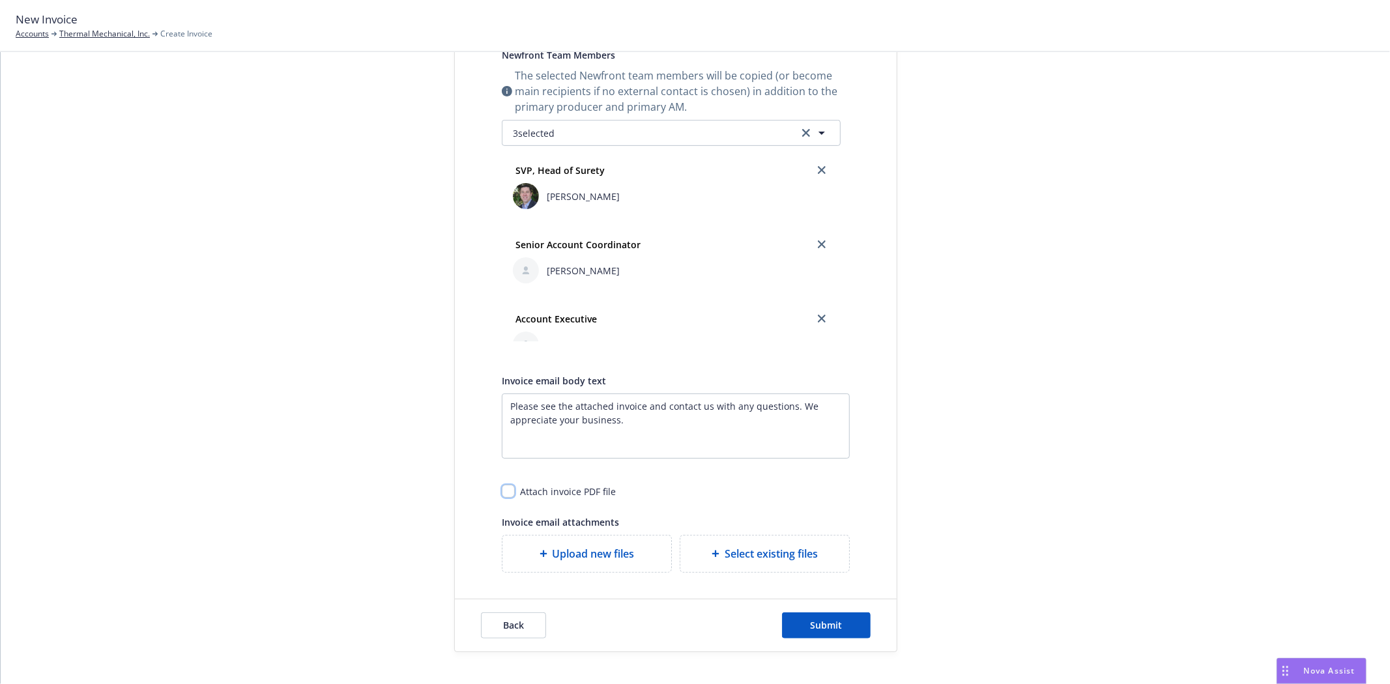
click at [502, 486] on input "checkbox" at bounding box center [508, 491] width 13 height 13
checkbox input "true"
click at [824, 635] on button "Submit" at bounding box center [826, 626] width 89 height 26
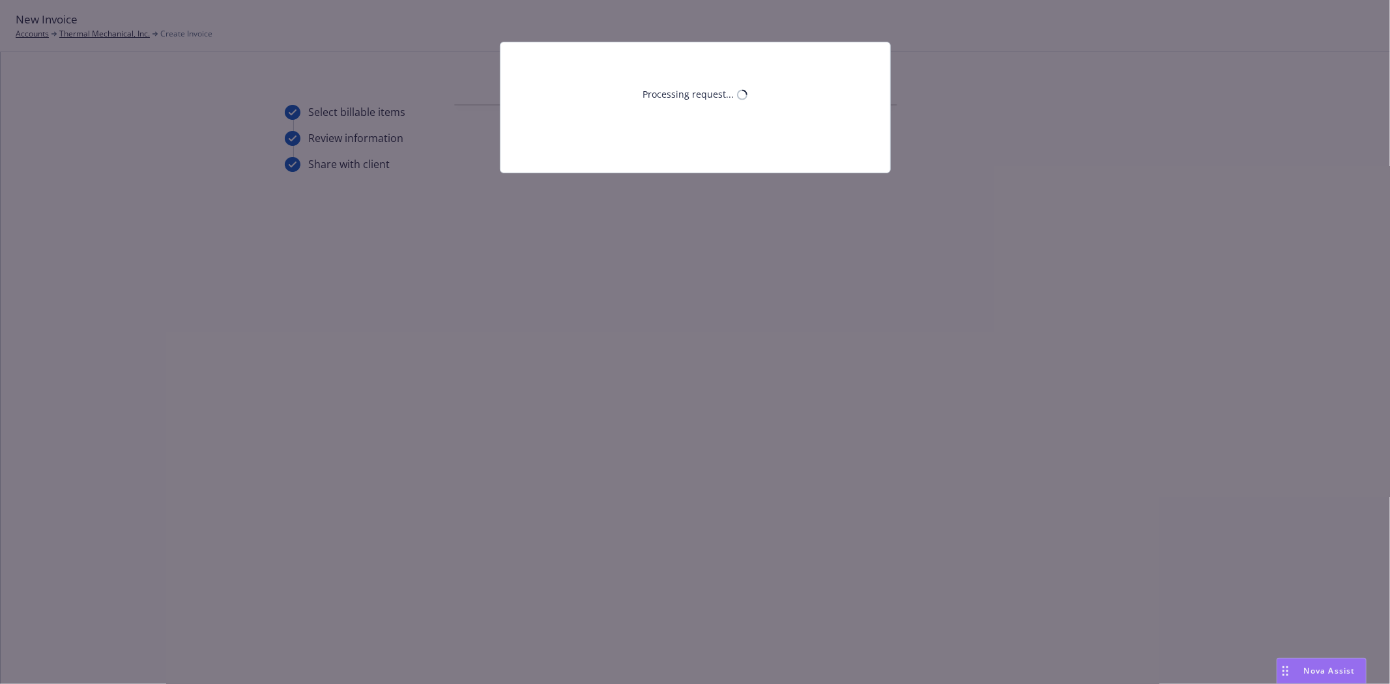
scroll to position [0, 0]
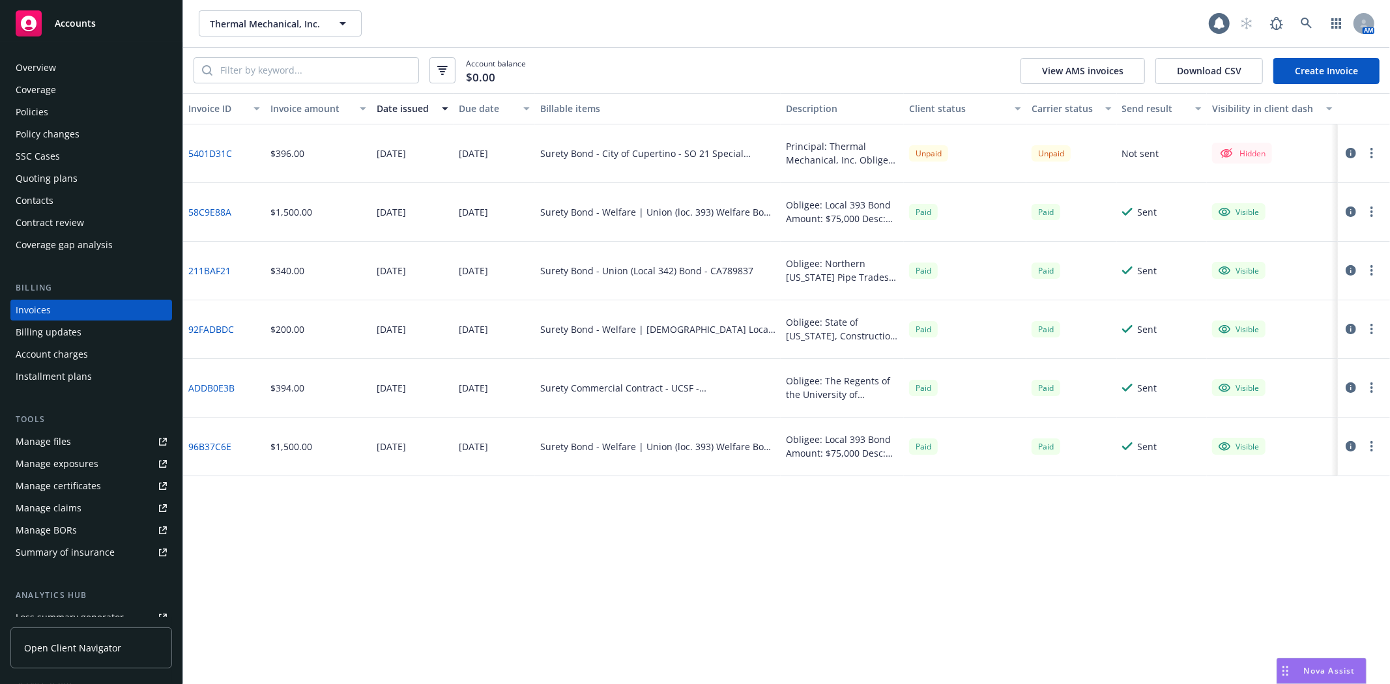
click at [1367, 155] on button "button" at bounding box center [1372, 153] width 16 height 16
click at [1299, 253] on link "Make it visible in client dash" at bounding box center [1296, 259] width 166 height 26
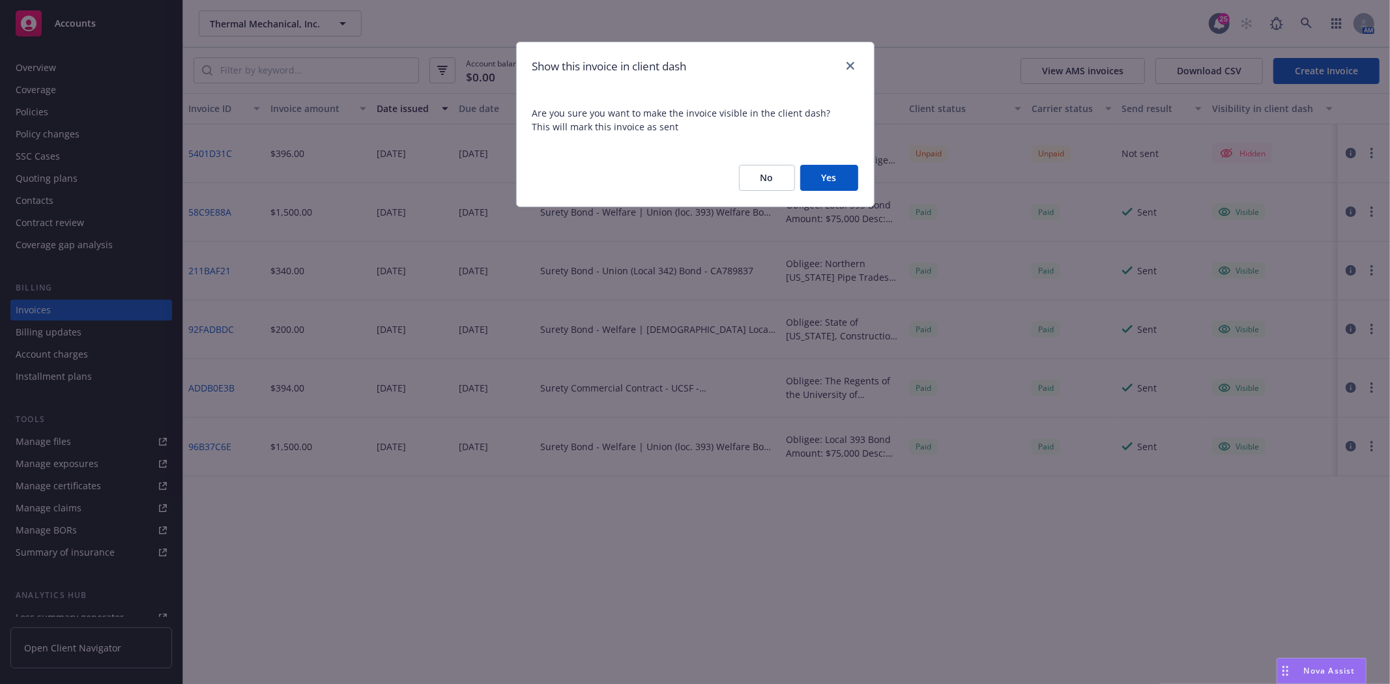
click at [848, 176] on button "Yes" at bounding box center [829, 178] width 58 height 26
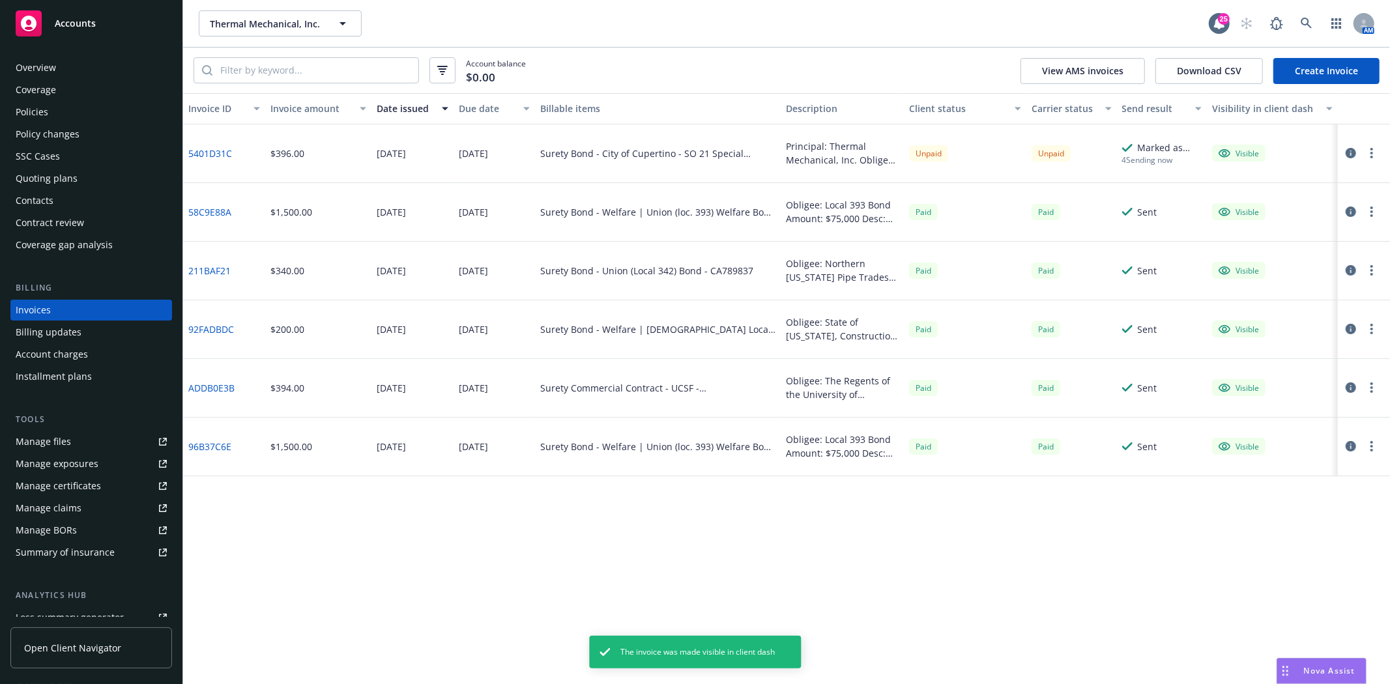
click at [1372, 157] on circle "button" at bounding box center [1371, 157] width 3 height 3
click at [1287, 302] on link "Generate invoice PDF" at bounding box center [1296, 311] width 166 height 26
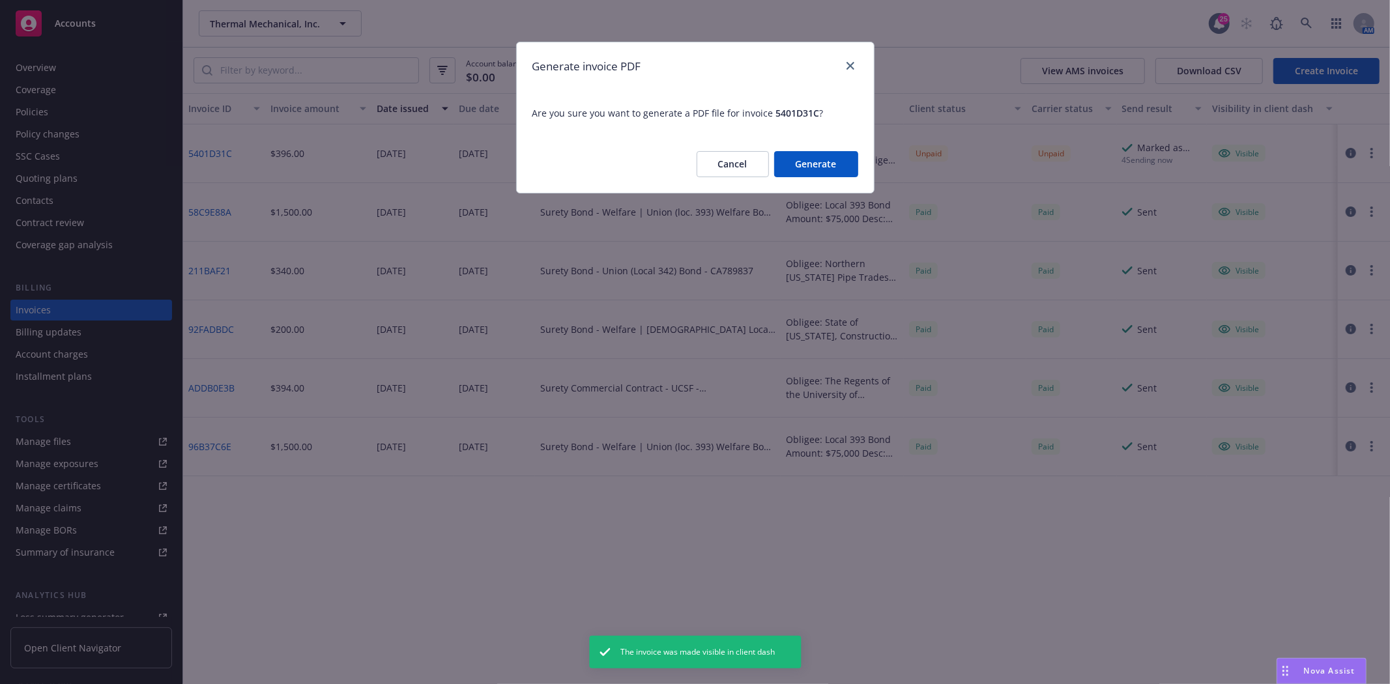
click at [830, 163] on button "Generate" at bounding box center [816, 164] width 84 height 26
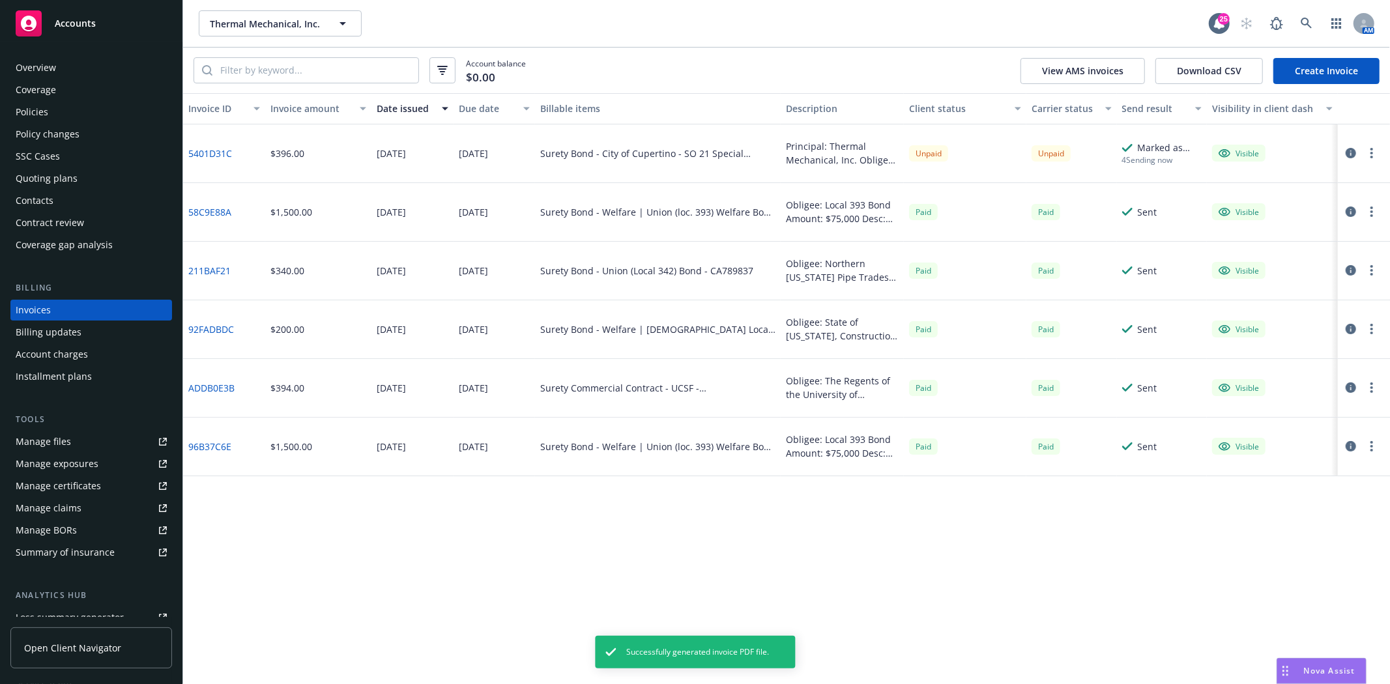
click at [1374, 151] on button "button" at bounding box center [1372, 153] width 16 height 16
click at [1295, 302] on link "Download invoice PDF" at bounding box center [1296, 311] width 166 height 26
click at [68, 179] on div "Quoting plans" at bounding box center [47, 178] width 62 height 21
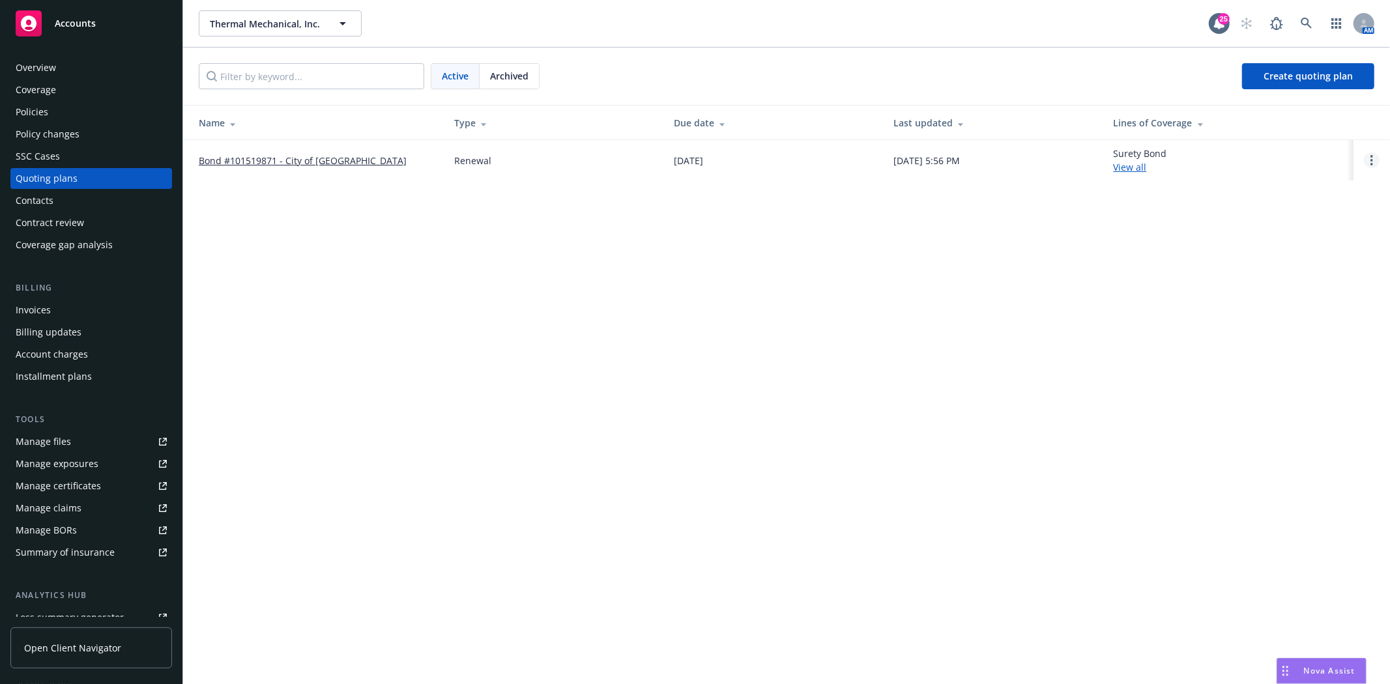
click at [1367, 163] on link "Open options" at bounding box center [1372, 160] width 16 height 16
drag, startPoint x: 1247, startPoint y: 151, endPoint x: 1256, endPoint y: 154, distance: 9.1
click at [1249, 152] on body "Accounts Overview Coverage Policies Policy changes SSC Cases Quoting plans Cont…" at bounding box center [695, 342] width 1390 height 684
click at [1375, 164] on link "Open options" at bounding box center [1372, 160] width 16 height 16
click at [1275, 150] on span "Archive" at bounding box center [1280, 150] width 64 height 12
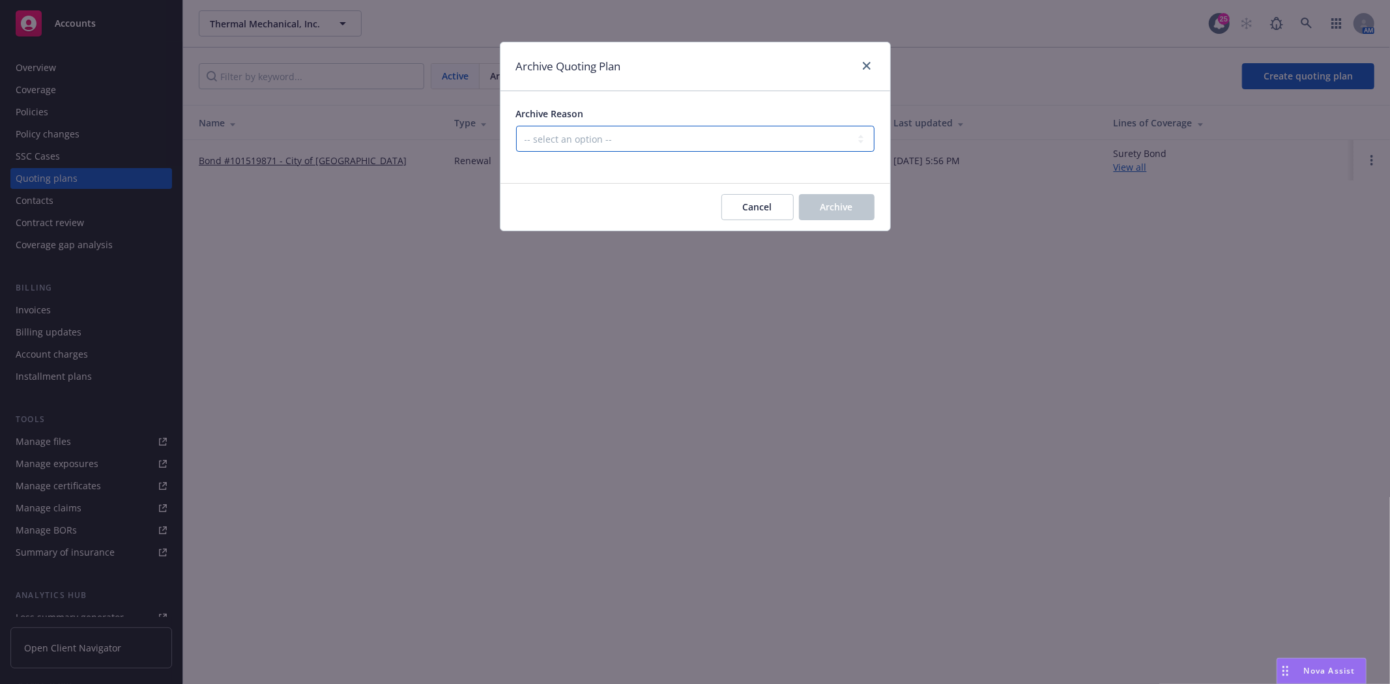
drag, startPoint x: 767, startPoint y: 139, endPoint x: 767, endPoint y: 151, distance: 12.4
click at [767, 141] on select "-- select an option -- All policies in this renewal plan are auto-renewed Creat…" at bounding box center [695, 139] width 358 height 26
select select "ARCHIVED_RENEWAL_POLICY_AUTO_RENEWED"
click at [516, 126] on select "-- select an option -- All policies in this renewal plan are auto-renewed Creat…" at bounding box center [695, 139] width 358 height 26
click at [831, 201] on span "Archive" at bounding box center [836, 207] width 33 height 12
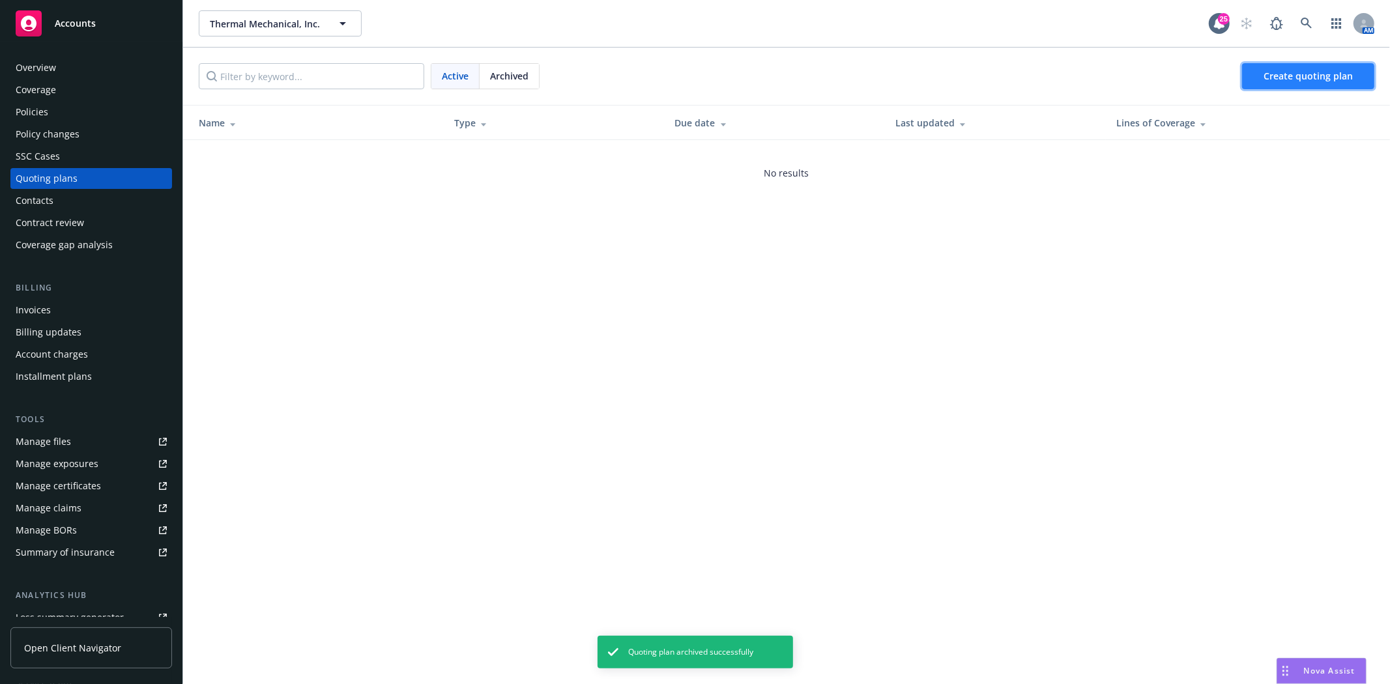
click at [1342, 76] on span "Create quoting plan" at bounding box center [1308, 76] width 89 height 12
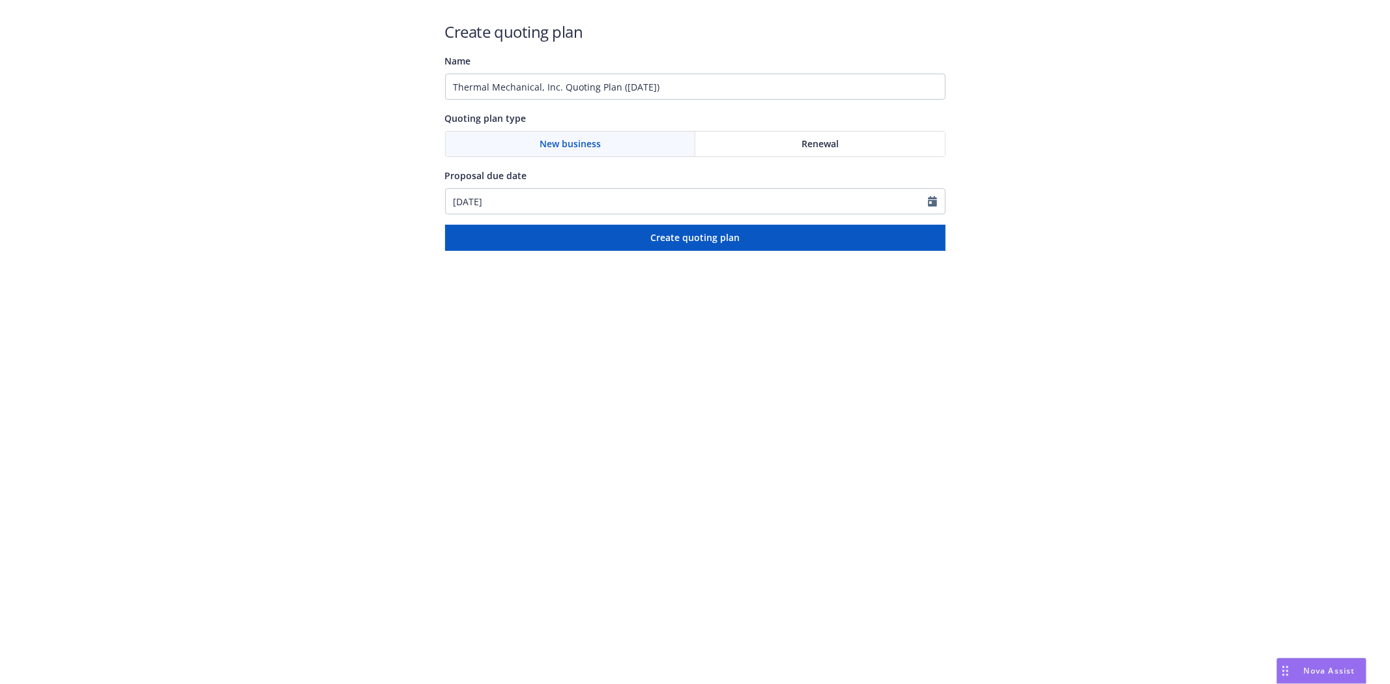
click at [752, 149] on div "Renewal" at bounding box center [820, 144] width 250 height 25
drag, startPoint x: 785, startPoint y: 98, endPoint x: 310, endPoint y: 89, distance: 474.5
click at [310, 89] on div "Create quoting plan Name Thermal Mechanical, Inc. Quoting Plan ([DATE]) Quoting…" at bounding box center [695, 125] width 1390 height 251
type input "V"
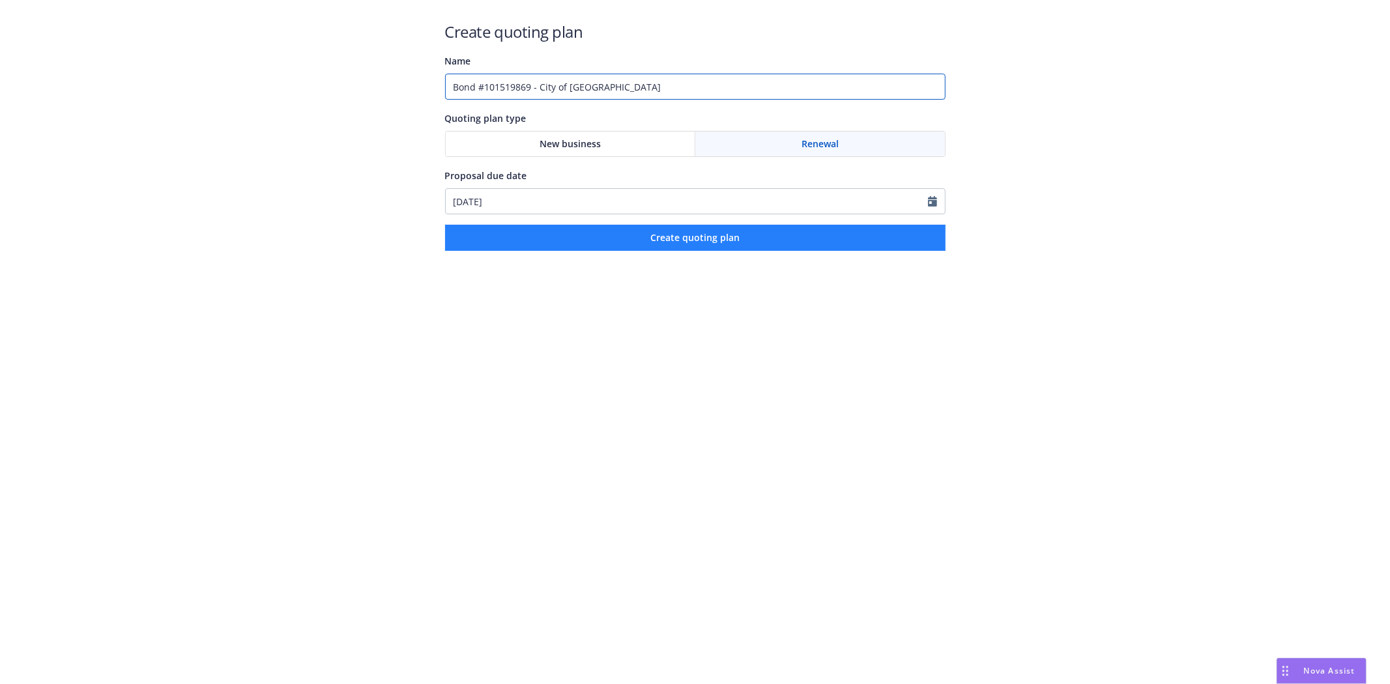
type input "Bond #101519869 - City of [GEOGRAPHIC_DATA]"
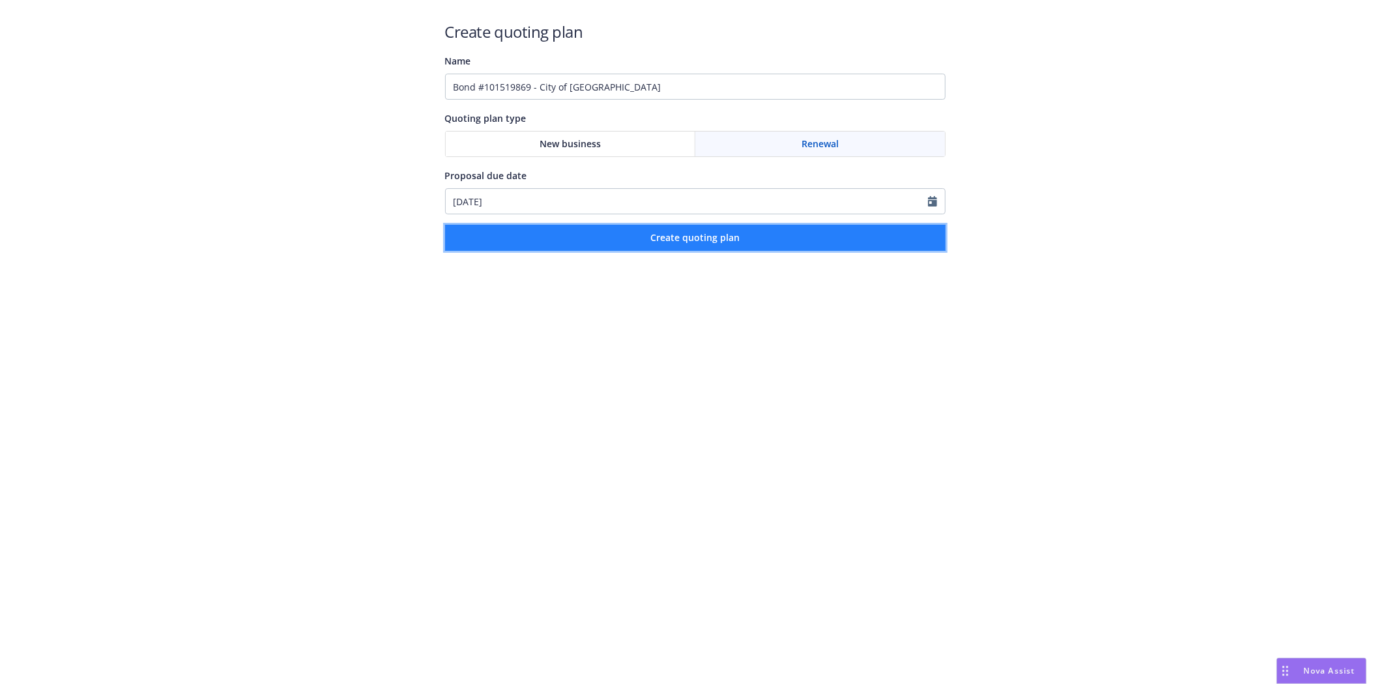
click at [532, 231] on button "Create quoting plan" at bounding box center [695, 238] width 500 height 26
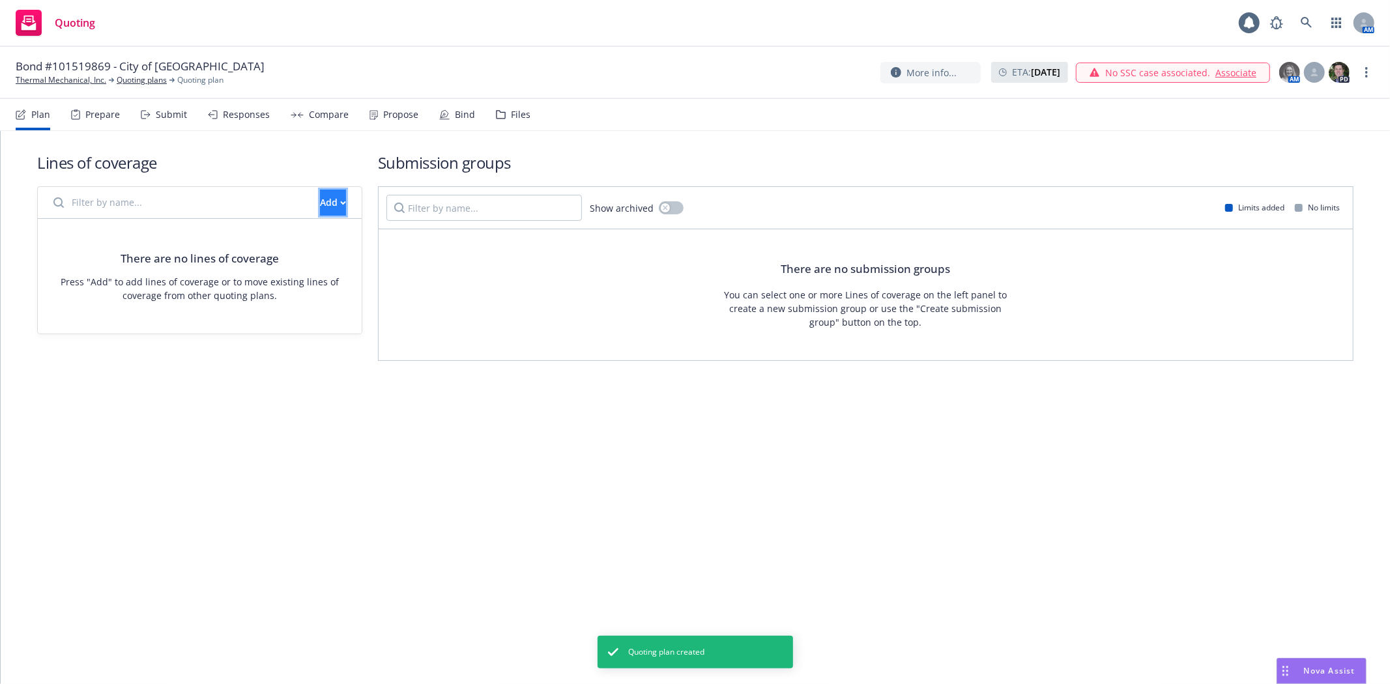
click at [320, 203] on div "Add" at bounding box center [333, 202] width 26 height 25
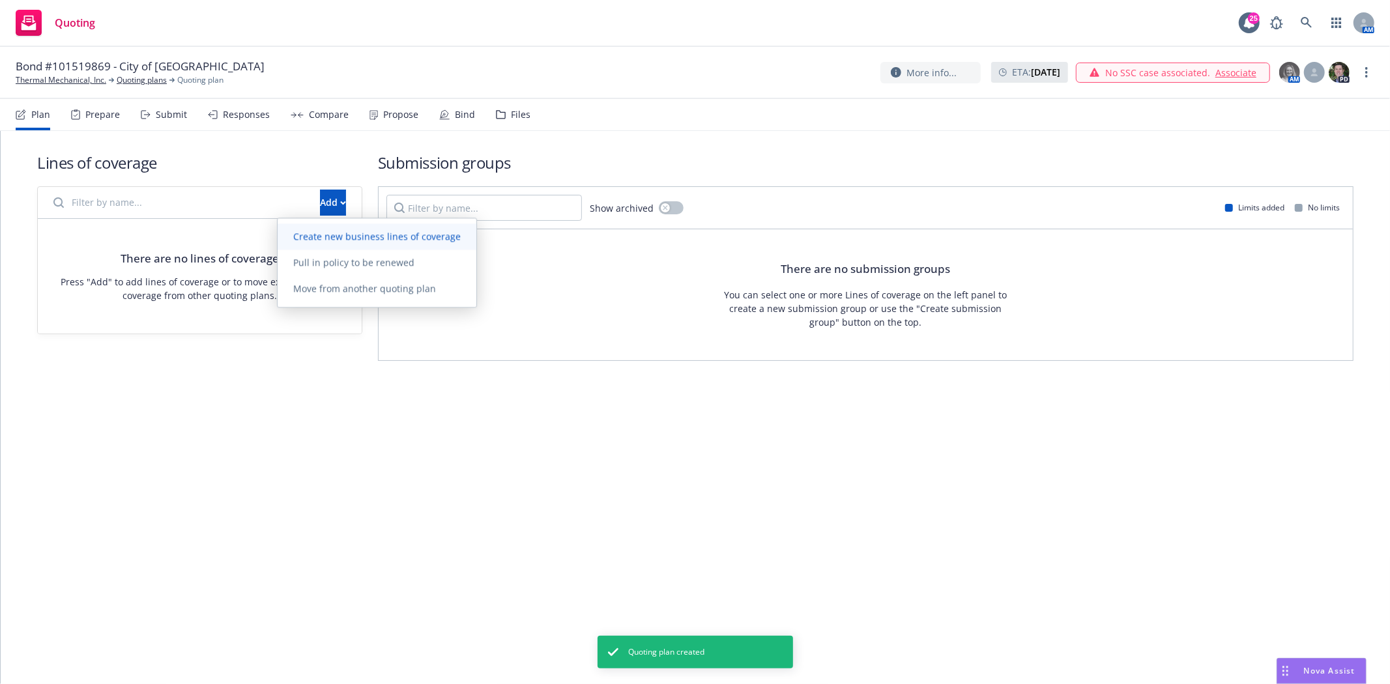
click at [308, 231] on span "Create new business lines of coverage" at bounding box center [377, 237] width 199 height 12
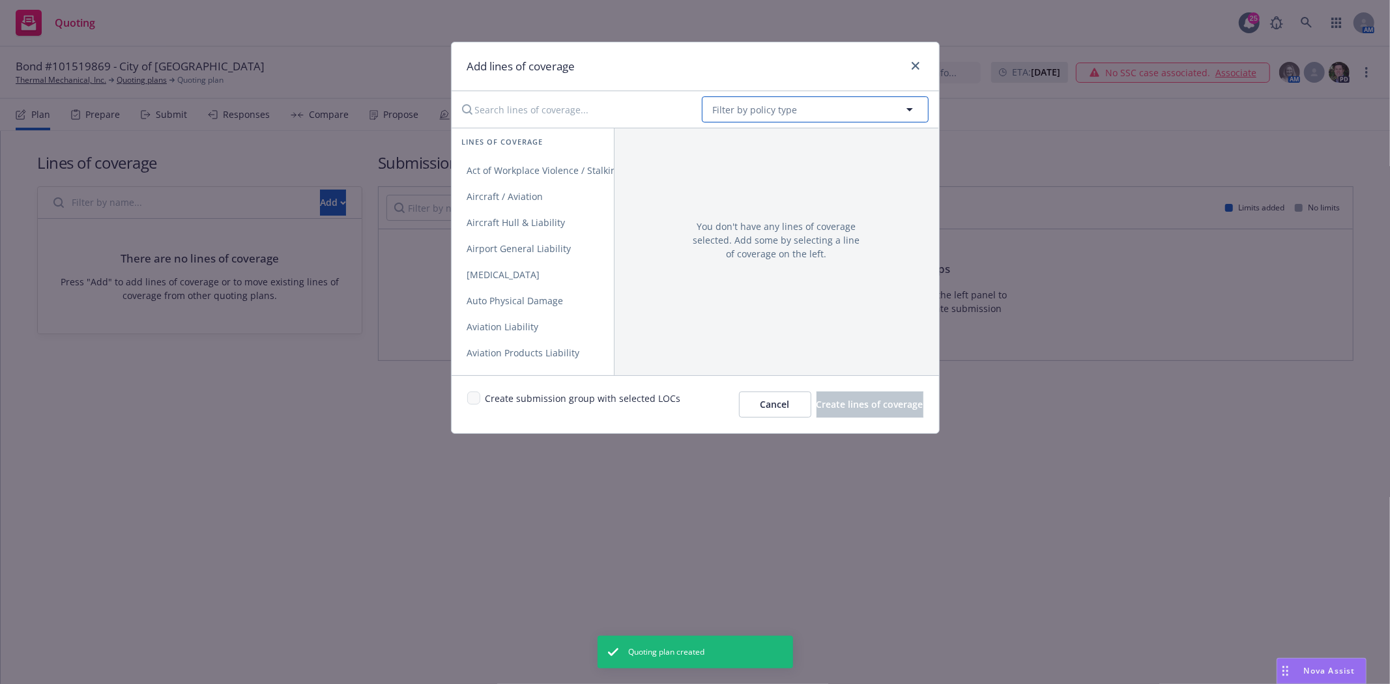
click at [733, 109] on span "Filter by policy type" at bounding box center [755, 110] width 85 height 14
type input "Surety"
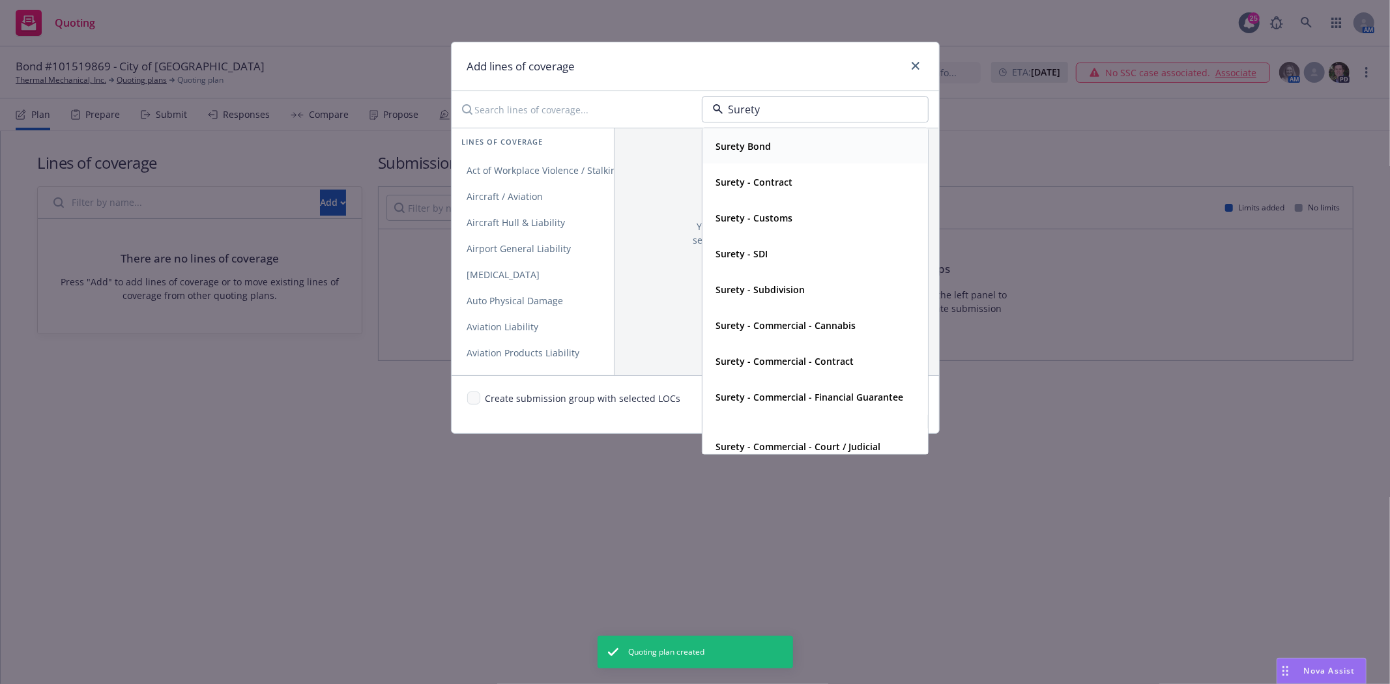
click at [750, 146] on strong "Surety Bond" at bounding box center [743, 146] width 55 height 12
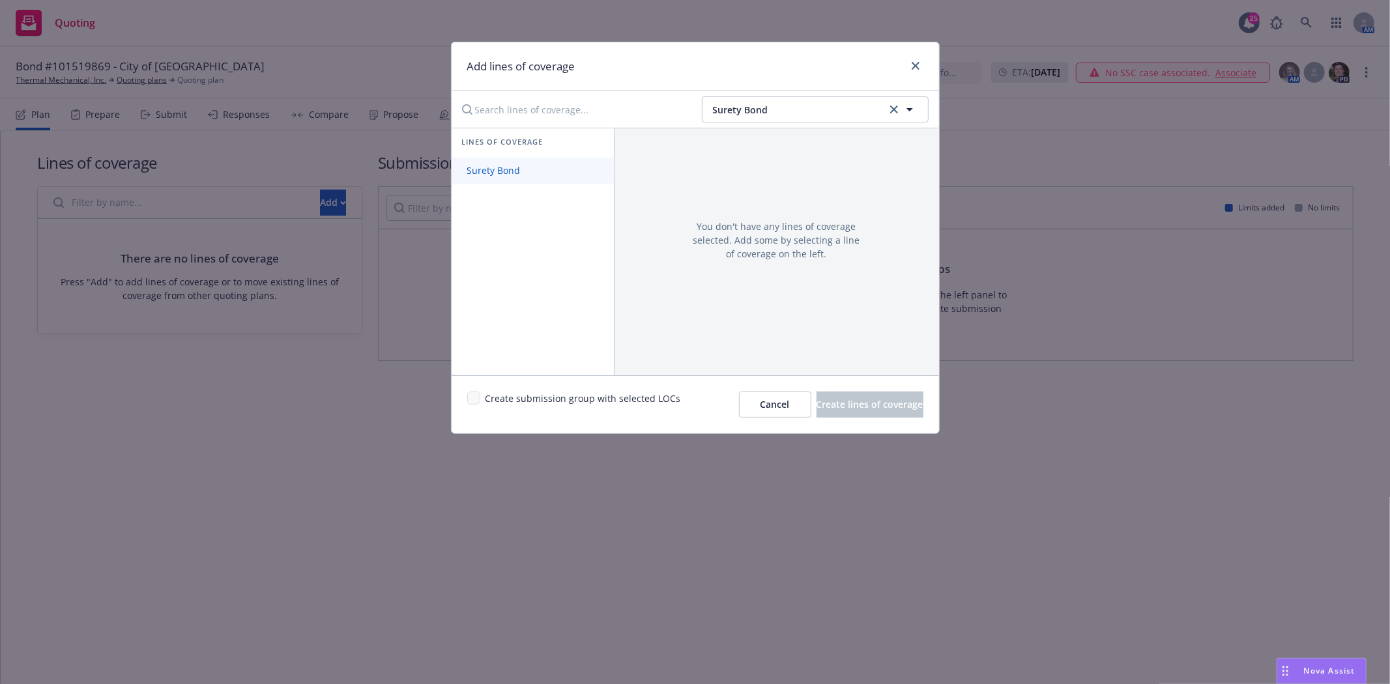
click at [532, 171] on span "Surety Bond" at bounding box center [494, 170] width 85 height 12
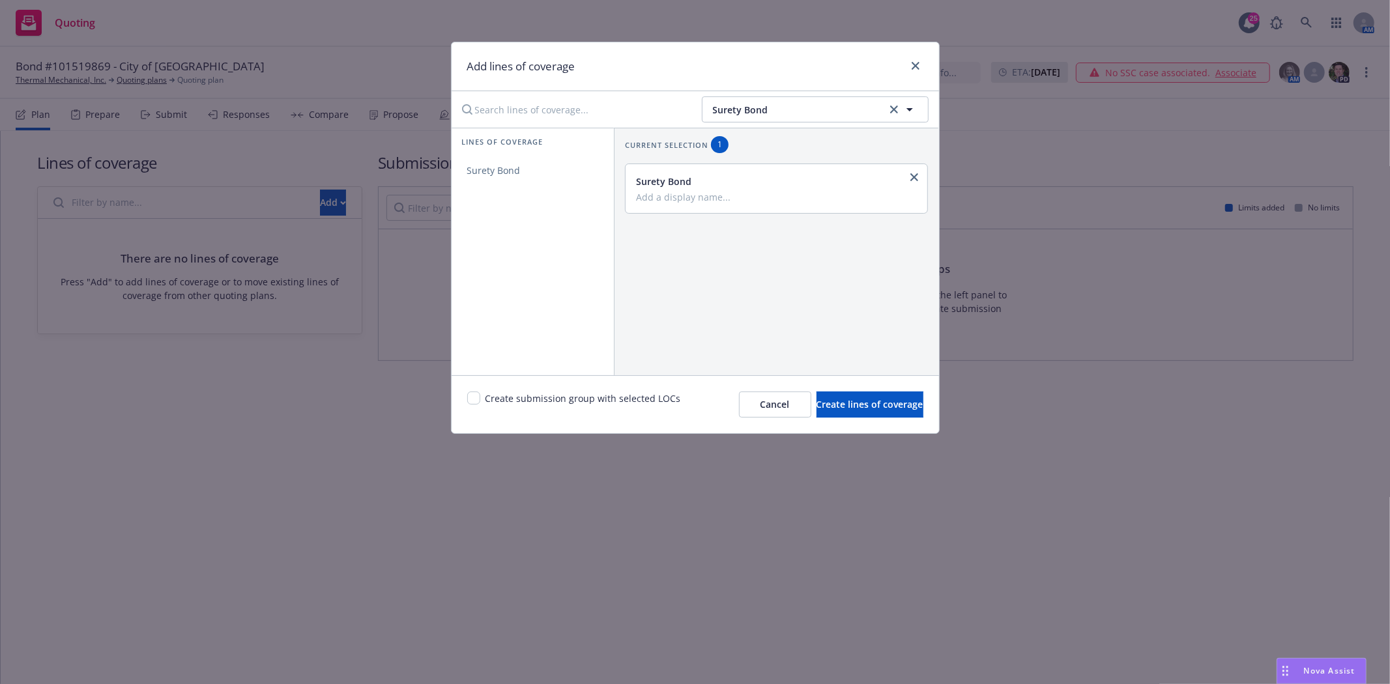
click at [686, 190] on div "Surety Bond" at bounding box center [775, 189] width 279 height 28
click at [680, 202] on input "Add a display name..." at bounding box center [775, 197] width 279 height 12
type input "Contract"
click at [466, 398] on div "Create submission group with selected LOCs Cancel Create lines of coverage" at bounding box center [695, 404] width 487 height 58
click at [477, 396] on input "checkbox" at bounding box center [473, 398] width 13 height 13
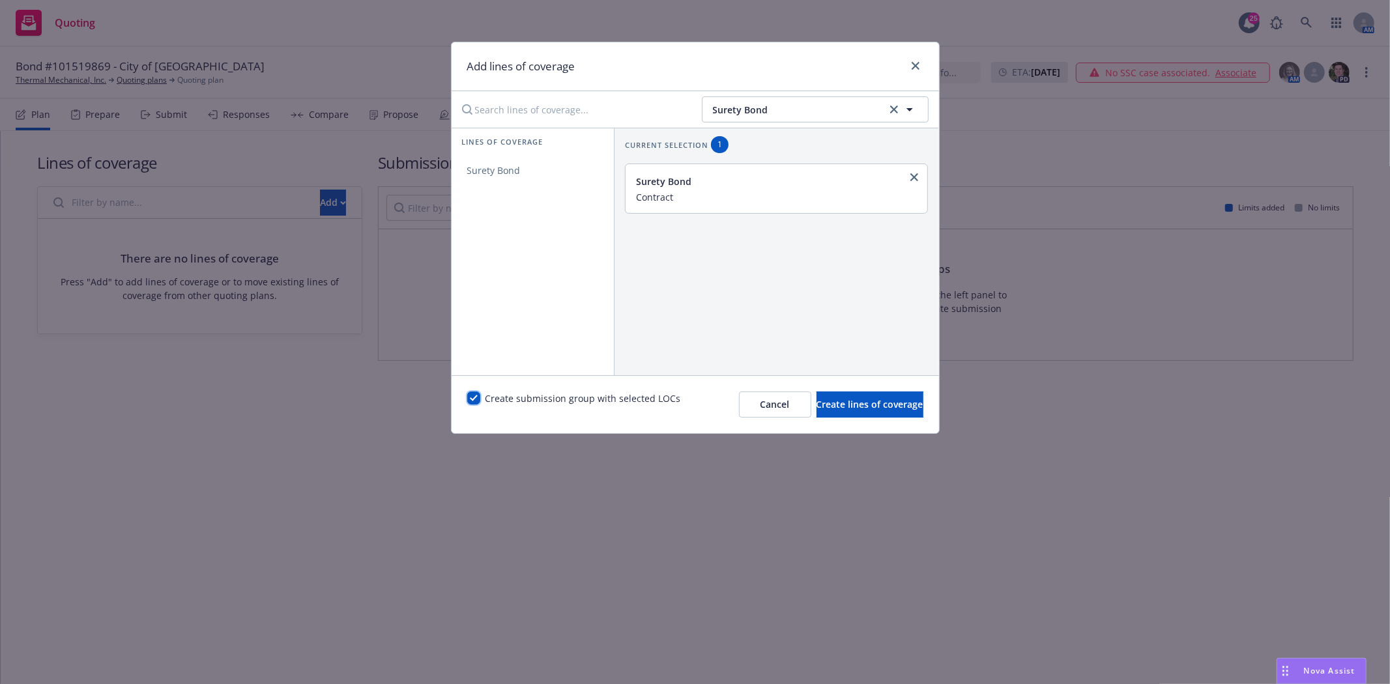
checkbox input "true"
click at [847, 401] on span "Create lines of coverage" at bounding box center [870, 404] width 107 height 12
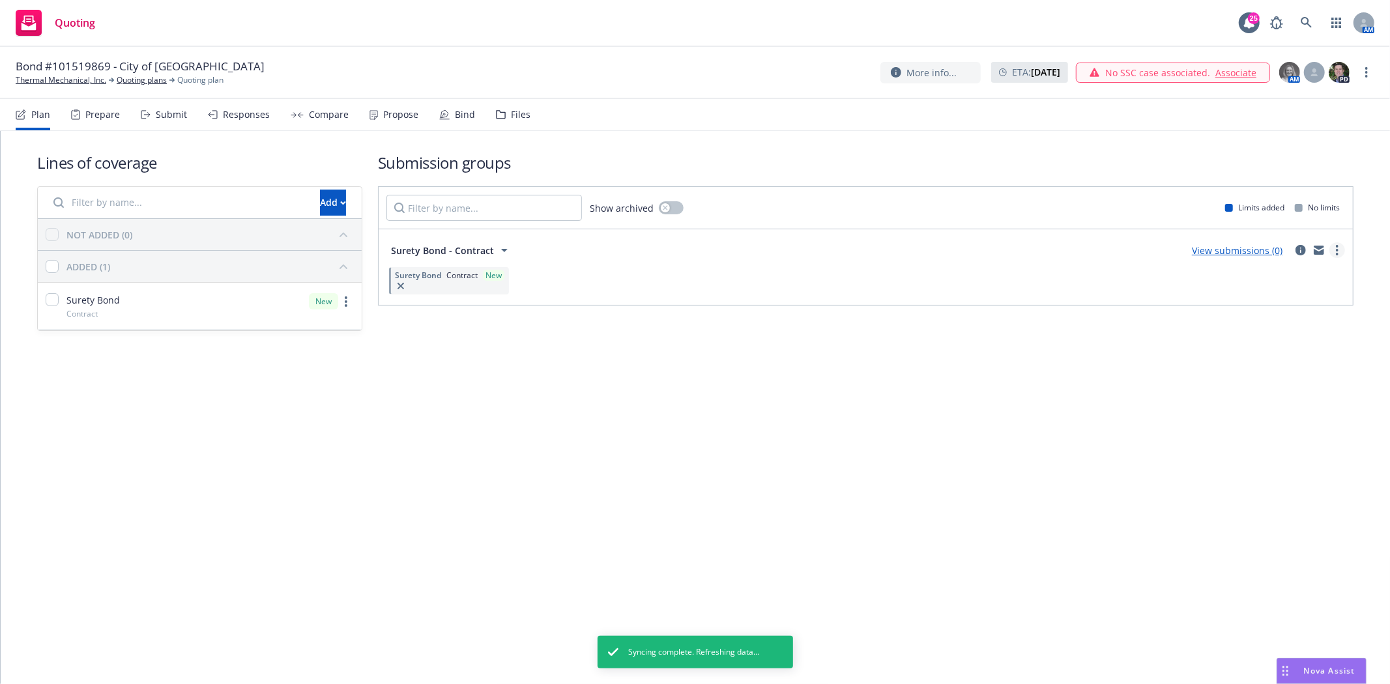
click at [1337, 251] on icon "more" at bounding box center [1337, 250] width 3 height 10
click at [1291, 416] on span "Create policy (fast track)" at bounding box center [1275, 412] width 136 height 12
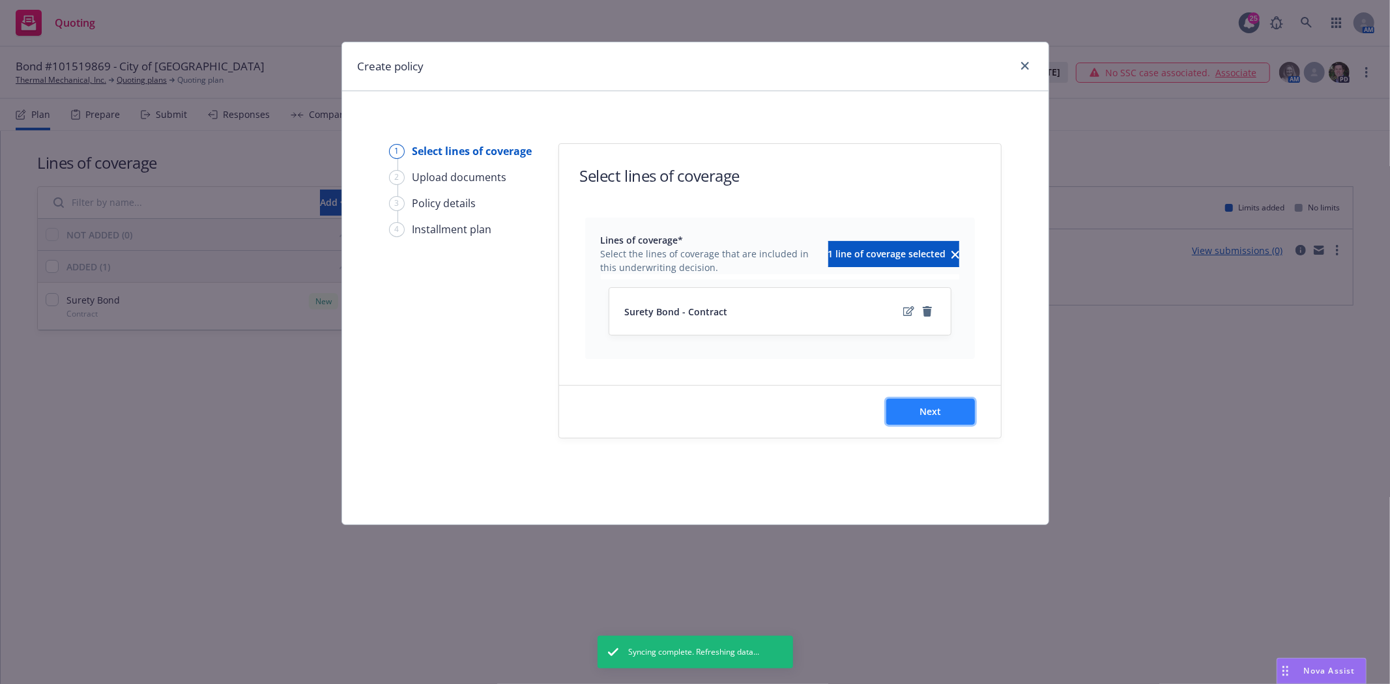
click at [928, 408] on span "Next" at bounding box center [931, 411] width 22 height 12
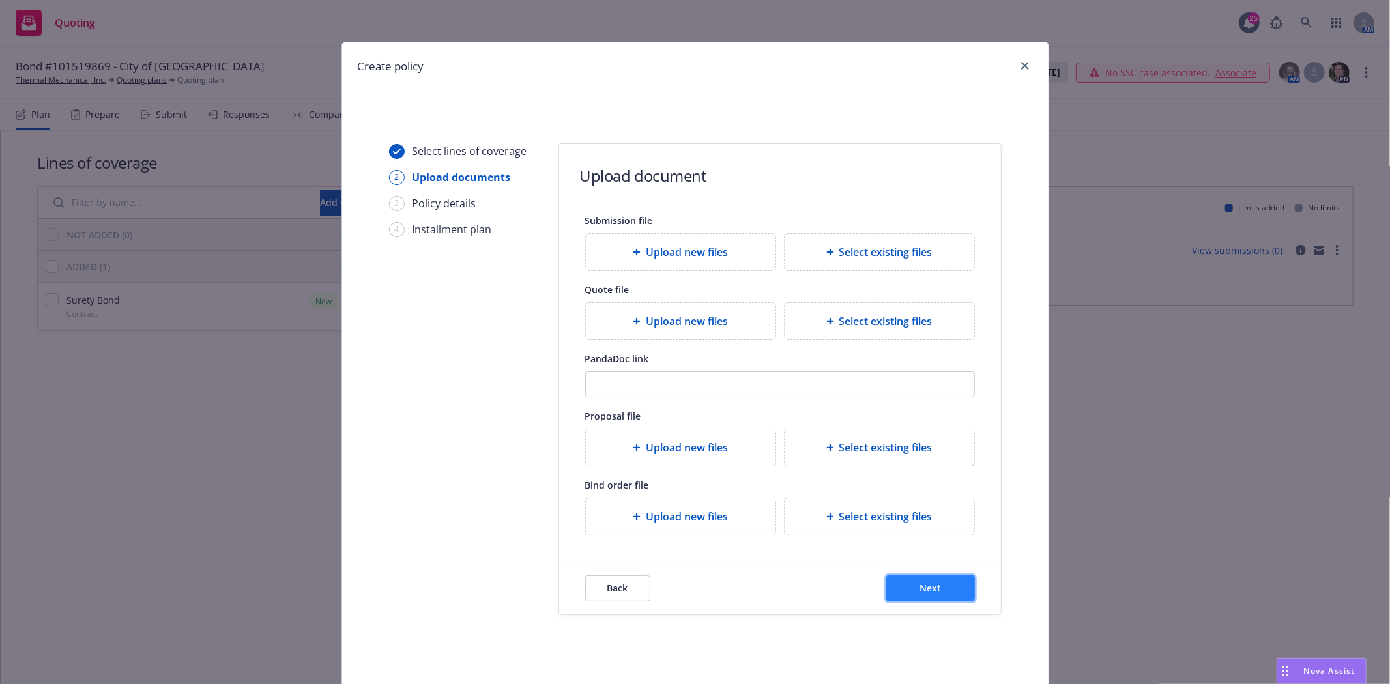
click at [924, 590] on span "Next" at bounding box center [931, 588] width 22 height 12
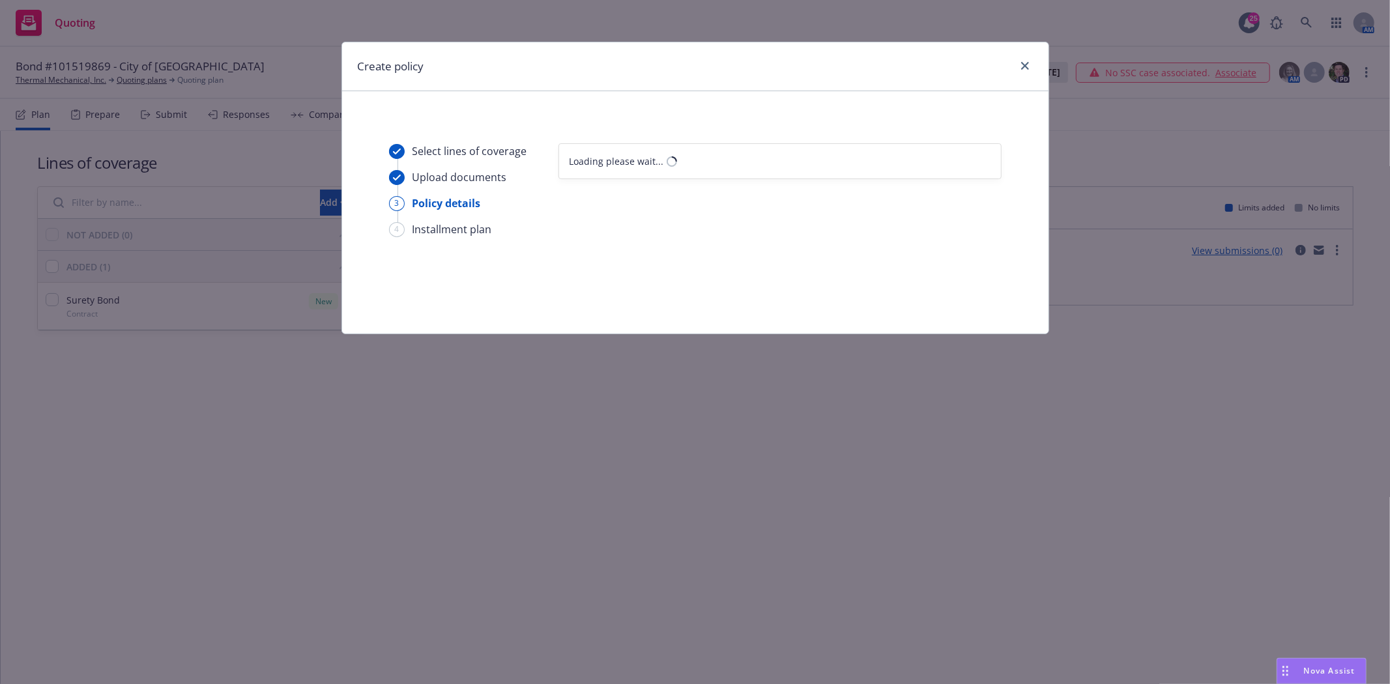
select select "12"
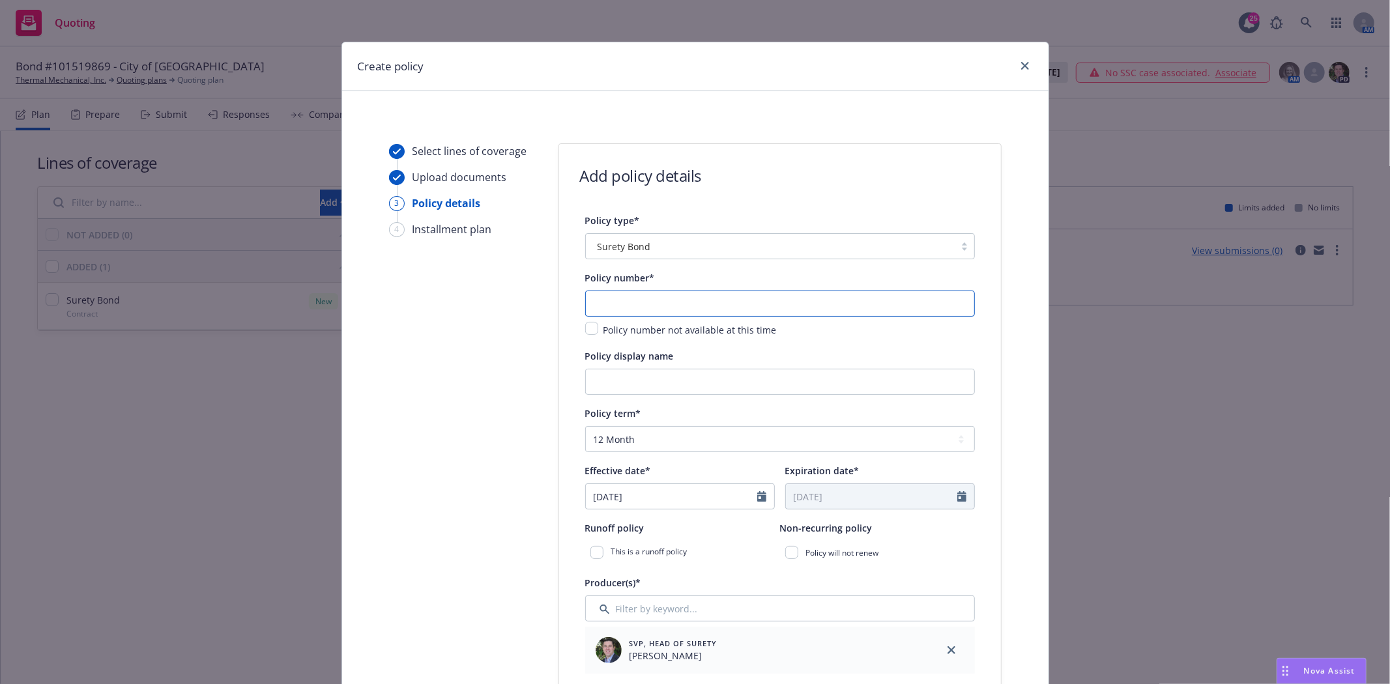
click at [654, 300] on input "text" at bounding box center [780, 304] width 390 height 26
paste input "101519869"
type input "101519869"
click at [589, 383] on input "Policy display name" at bounding box center [780, 382] width 390 height 26
paste input "City of Cupertino"
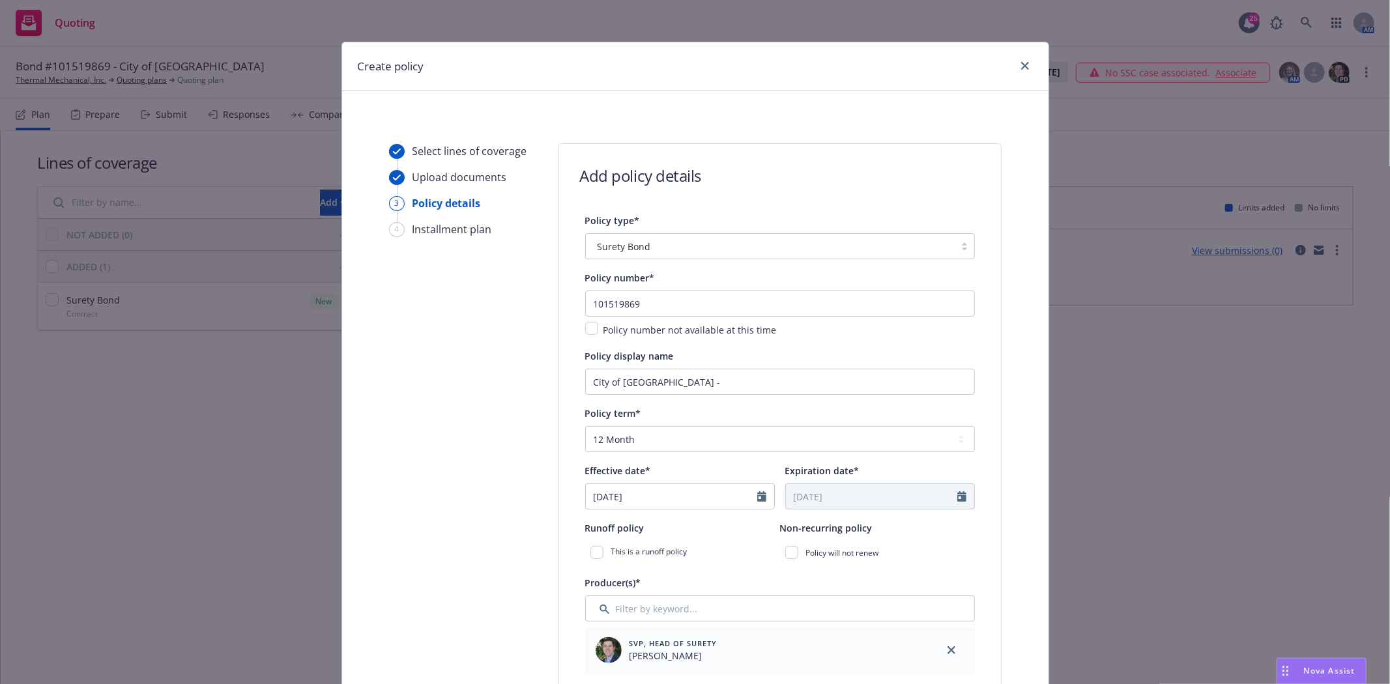
click at [738, 389] on input "City of Cupertino -" at bounding box center [780, 382] width 390 height 26
paste input "SO 23 Roof Top Boiler and Water Pump #1 Repairs-Library HVAC Equipment. Repairs…"
drag, startPoint x: 906, startPoint y: 386, endPoint x: 1082, endPoint y: 375, distance: 176.3
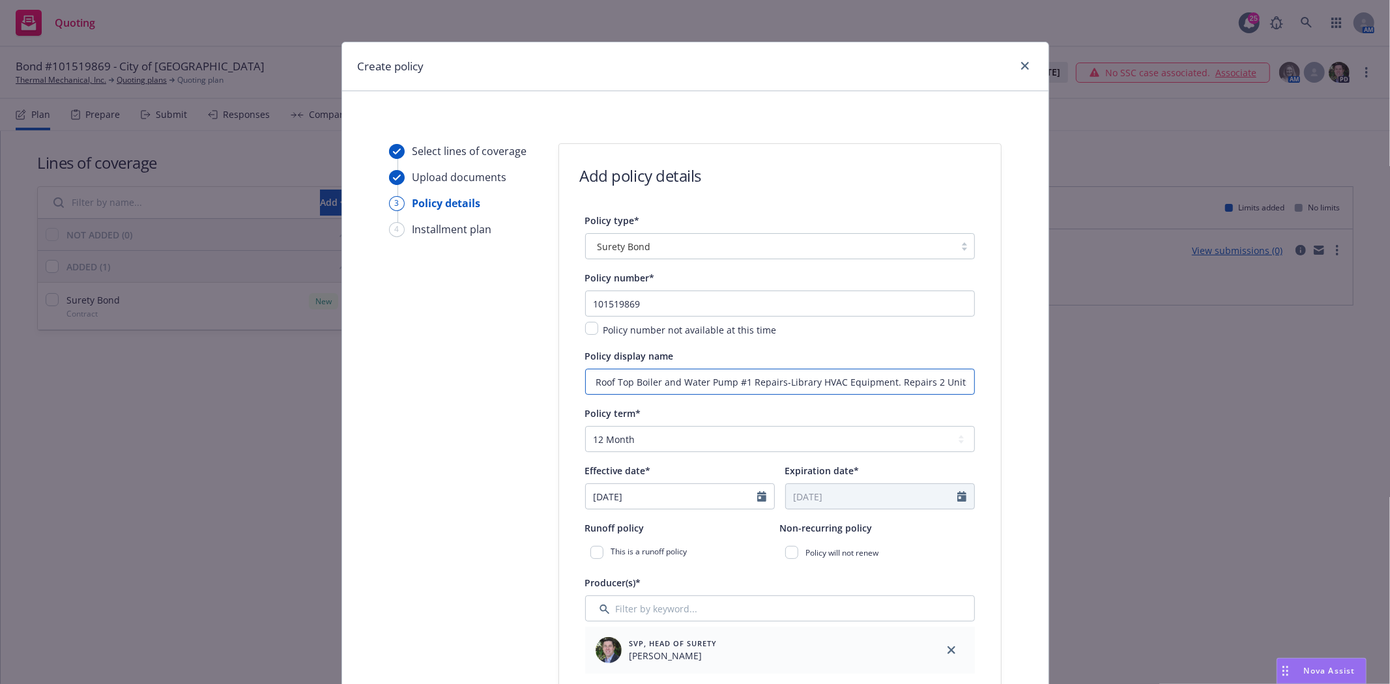
click at [1082, 375] on div "Create policy Select lines of coverage Upload documents 3 Policy details 4 Inst…" at bounding box center [695, 342] width 1390 height 684
paste input "[STREET_ADDRESS]"
type input "City of Cupertino - SO 23 Roof Top Boiler and Water Pump #1 Repairs-Library HVA…"
click at [621, 497] on input "08/20/2025" at bounding box center [671, 496] width 171 height 25
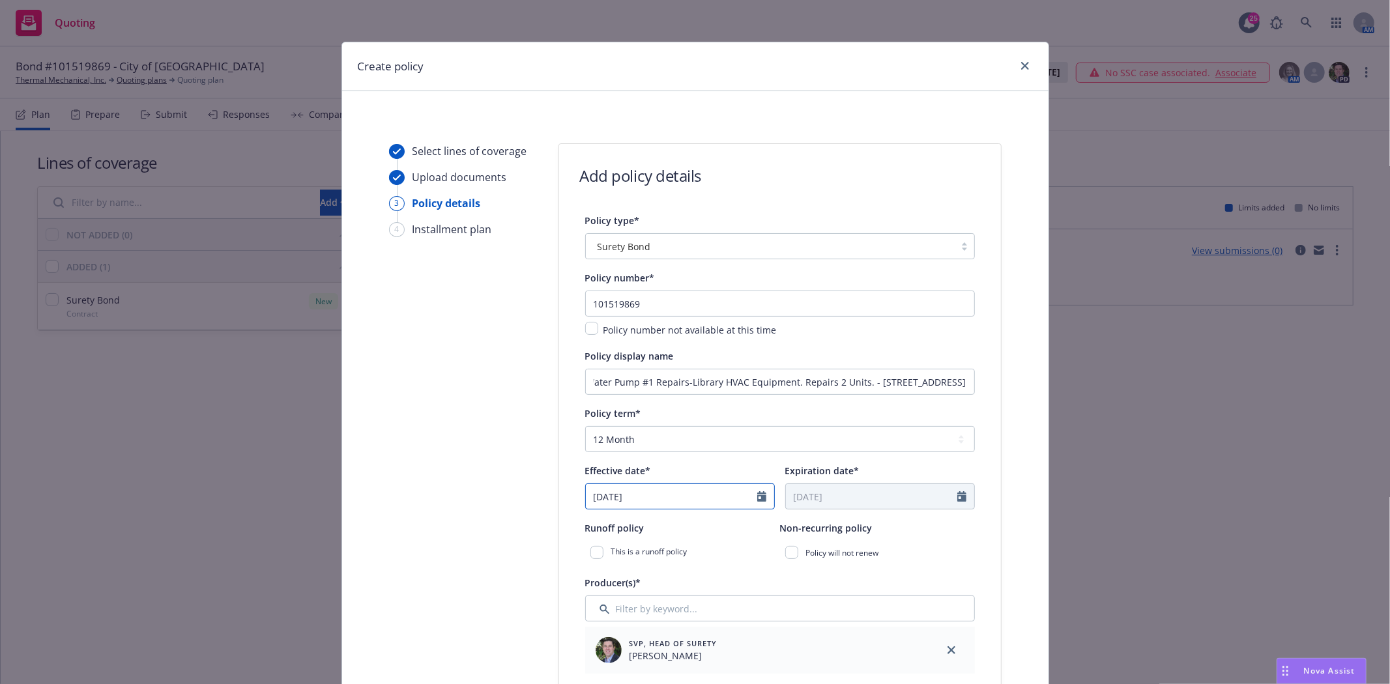
scroll to position [0, 0]
select select "8"
click at [678, 390] on span "7" at bounding box center [687, 388] width 18 height 16
type input "08/07/2025"
type input "08/07/2026"
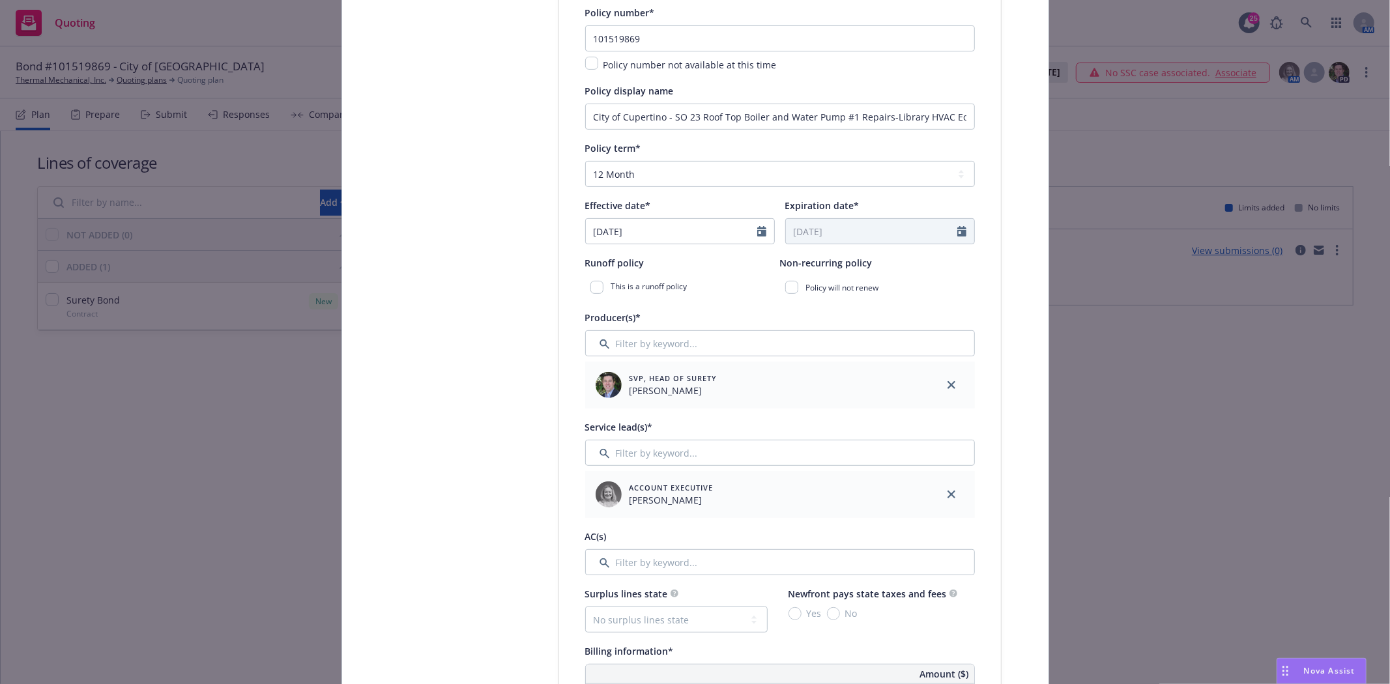
scroll to position [289, 0]
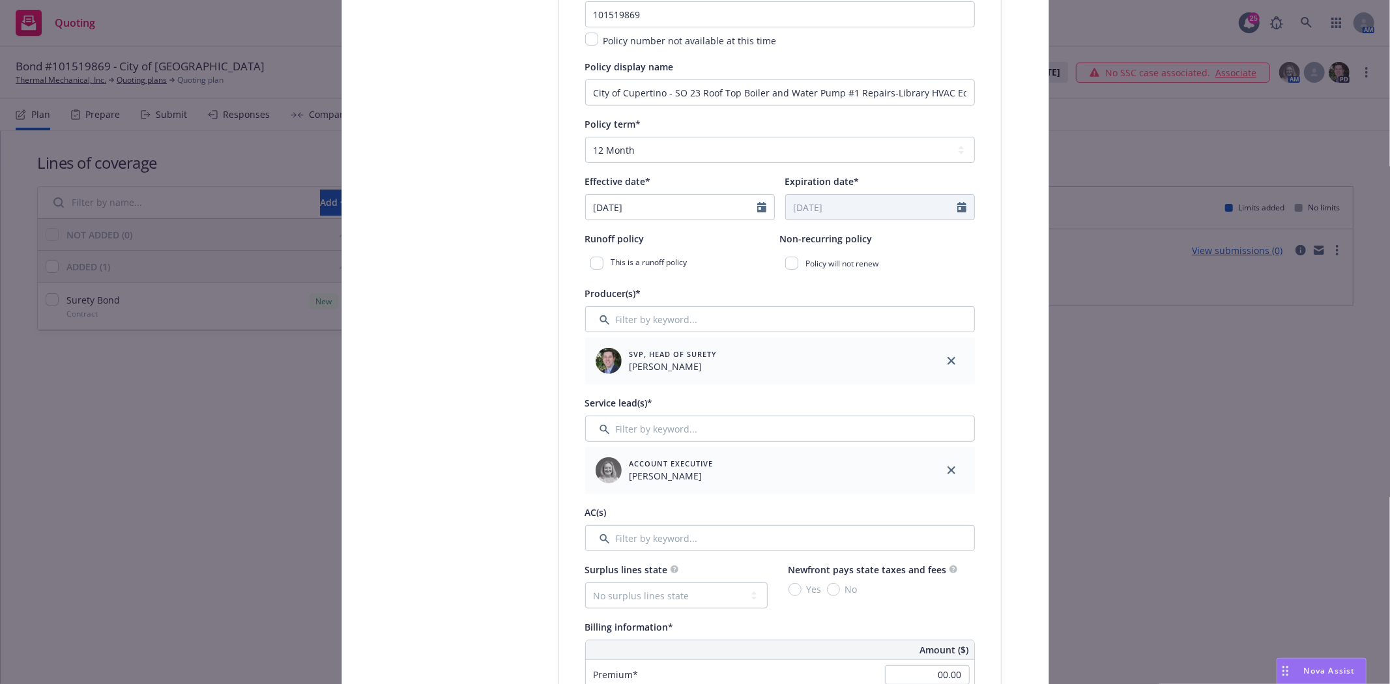
click at [940, 465] on div at bounding box center [951, 470] width 47 height 47
click at [948, 471] on icon "close" at bounding box center [952, 471] width 8 height 8
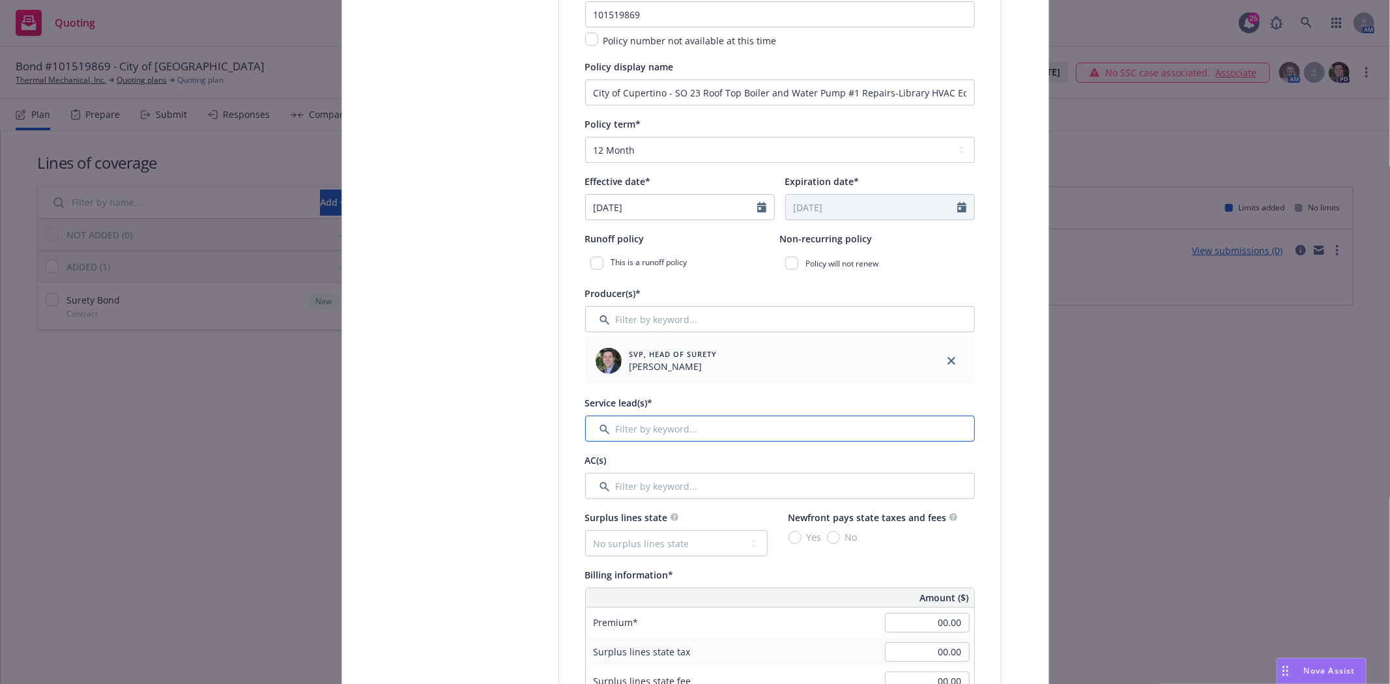
click at [698, 435] on input "Filter by keyword..." at bounding box center [780, 429] width 390 height 26
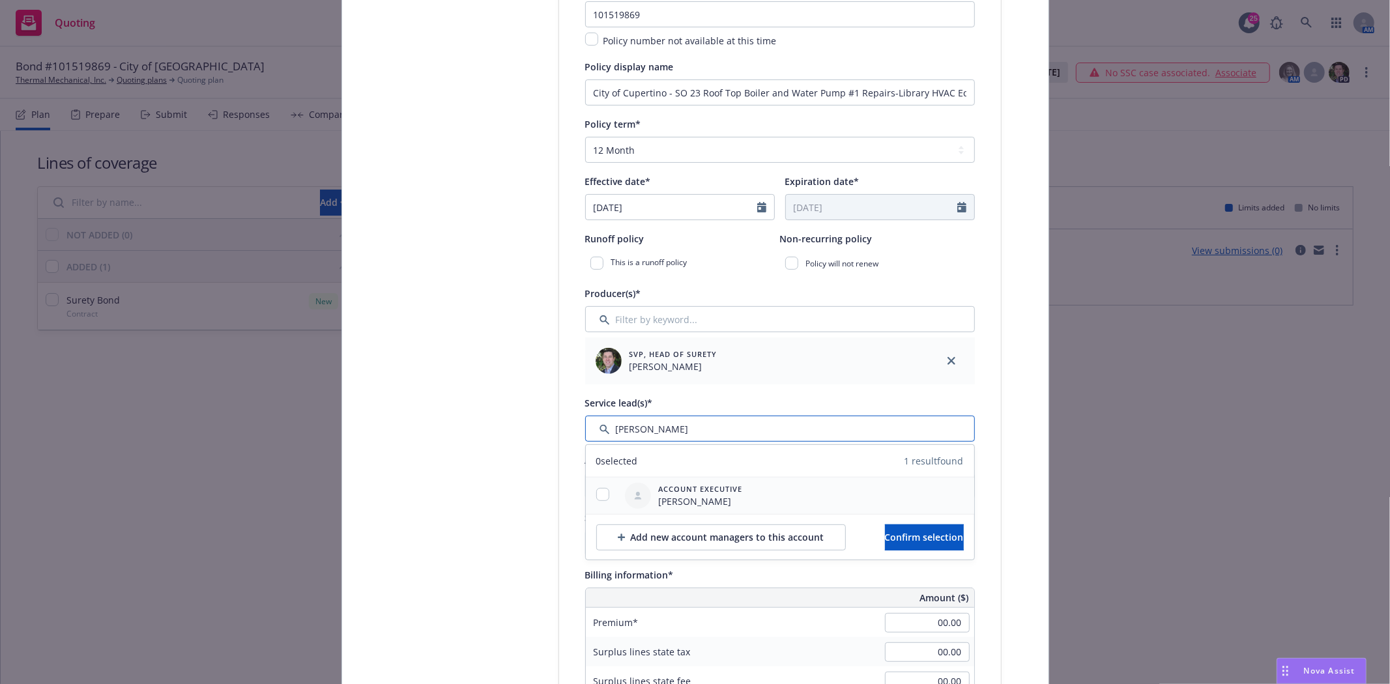
type input "Susan"
click at [596, 496] on input "checkbox" at bounding box center [602, 494] width 13 height 13
checkbox input "true"
click at [885, 537] on span "Confirm selection" at bounding box center [924, 537] width 79 height 12
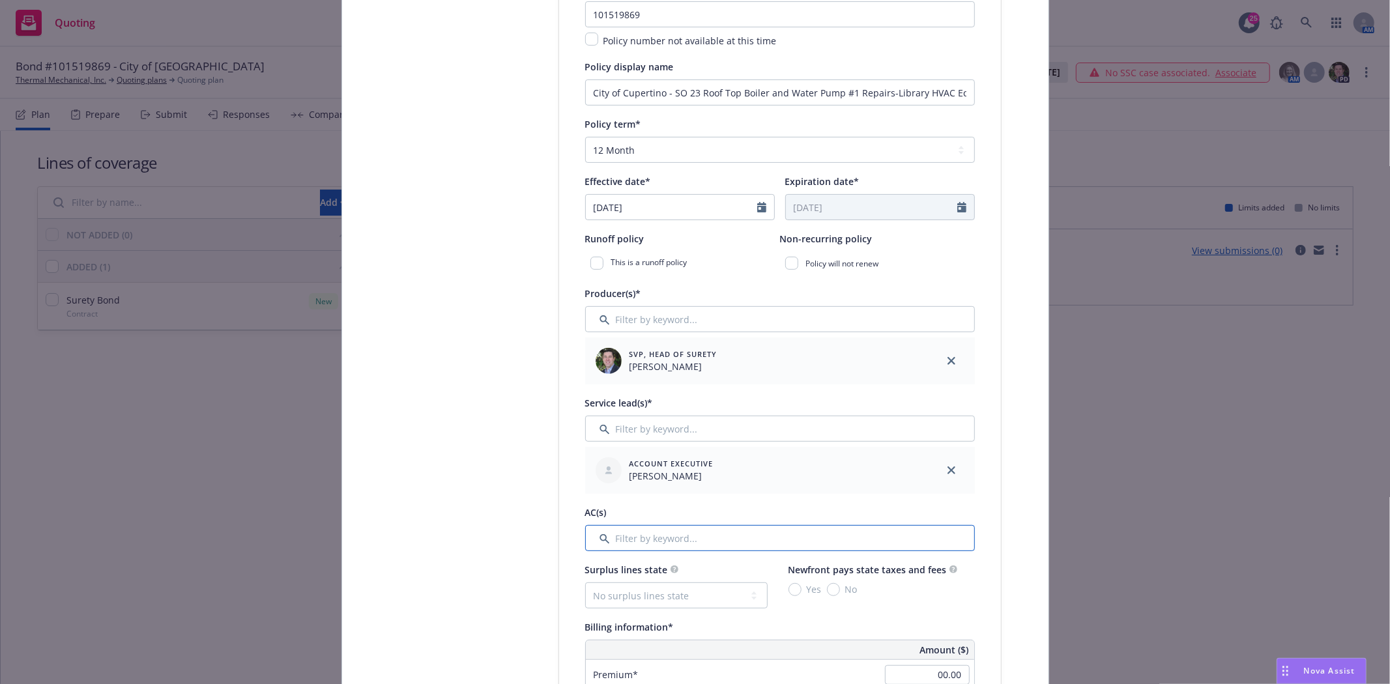
click at [731, 543] on input "Filter by keyword..." at bounding box center [780, 538] width 390 height 26
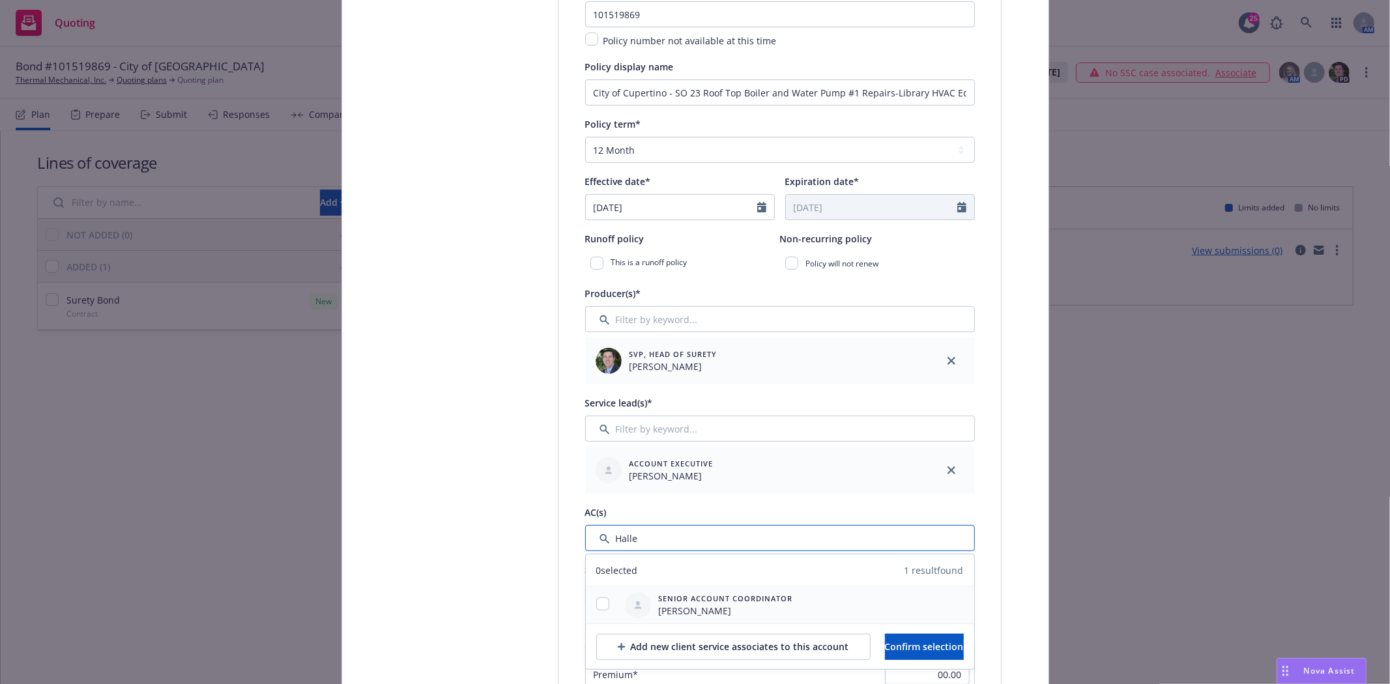
type input "Halle"
click at [600, 600] on input "checkbox" at bounding box center [602, 604] width 13 height 13
checkbox input "true"
drag, startPoint x: 904, startPoint y: 617, endPoint x: 913, endPoint y: 630, distance: 15.4
click at [904, 618] on div "Senior Account Coordinator Halle Bautista" at bounding box center [780, 605] width 388 height 36
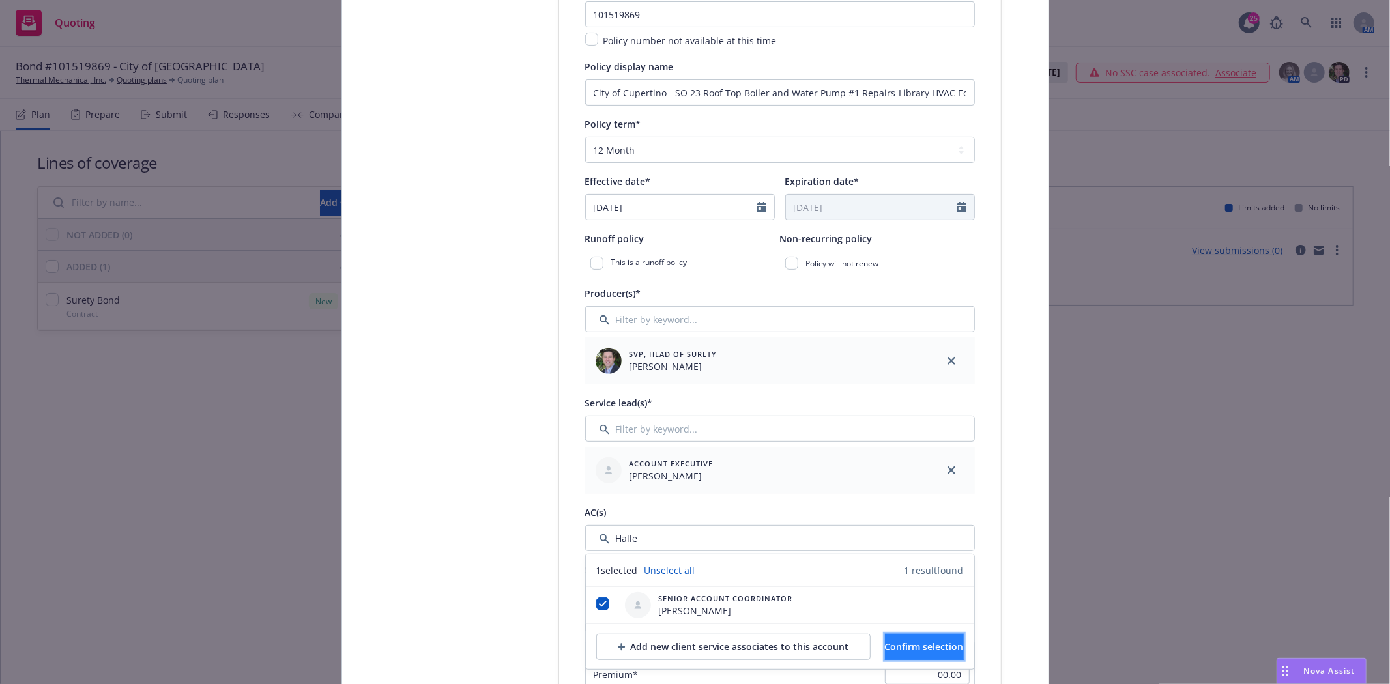
click at [908, 637] on button "Confirm selection" at bounding box center [924, 647] width 79 height 26
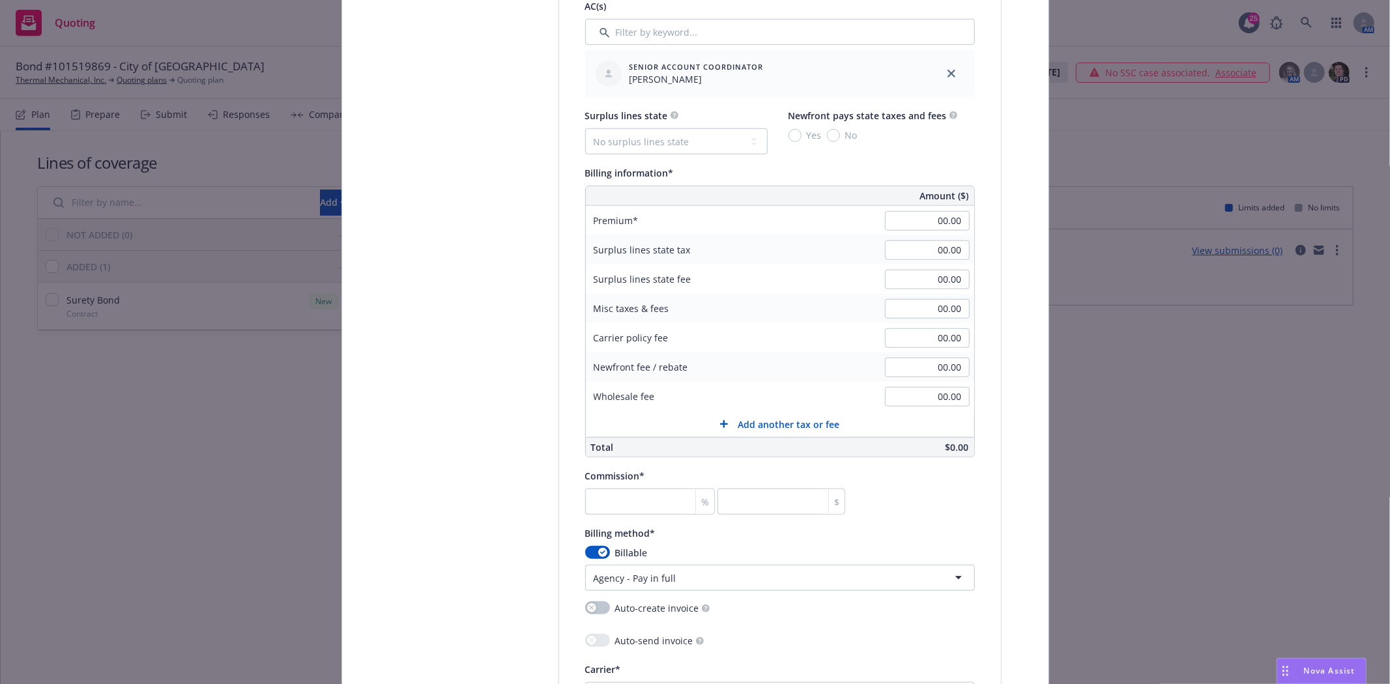
scroll to position [796, 0]
click at [910, 210] on div "00.00" at bounding box center [927, 220] width 94 height 29
click at [934, 225] on input "00.00" at bounding box center [927, 220] width 85 height 20
type input "302.00"
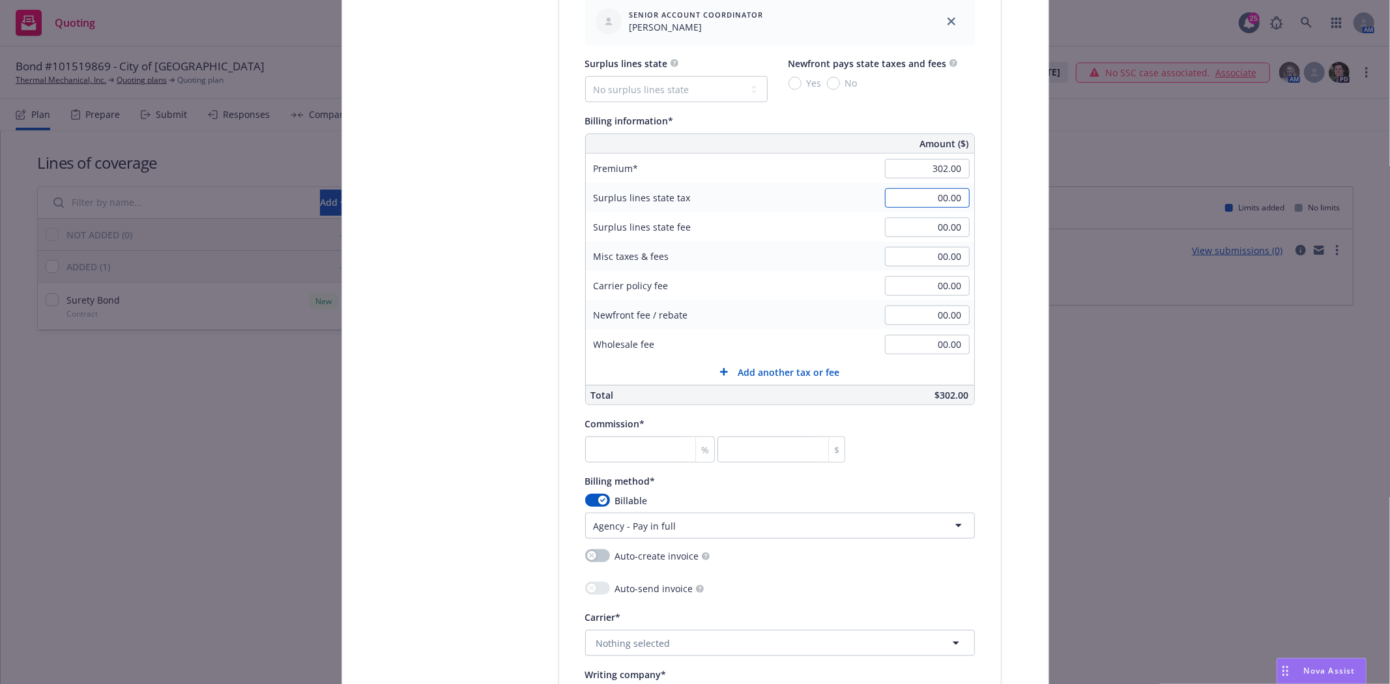
scroll to position [869, 0]
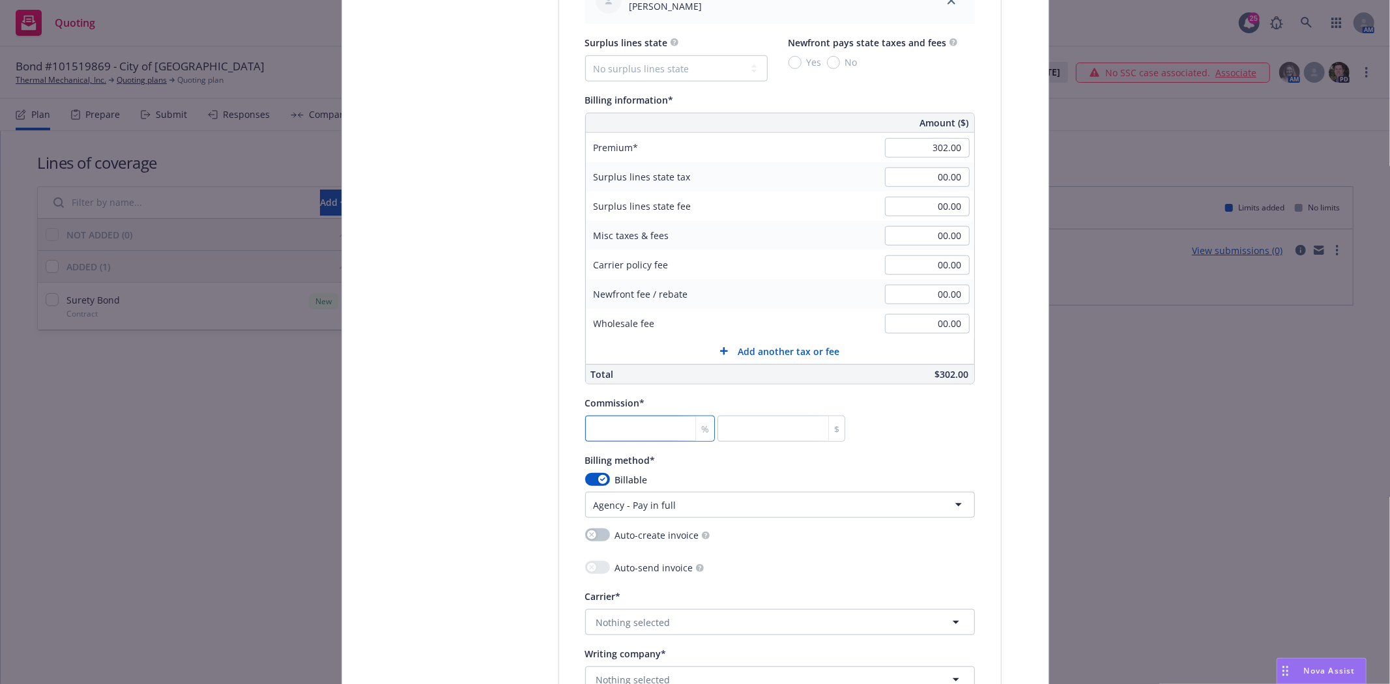
click at [635, 428] on input "number" at bounding box center [650, 429] width 130 height 26
type input "3"
type input "9.06"
type input "30"
type input "90.6"
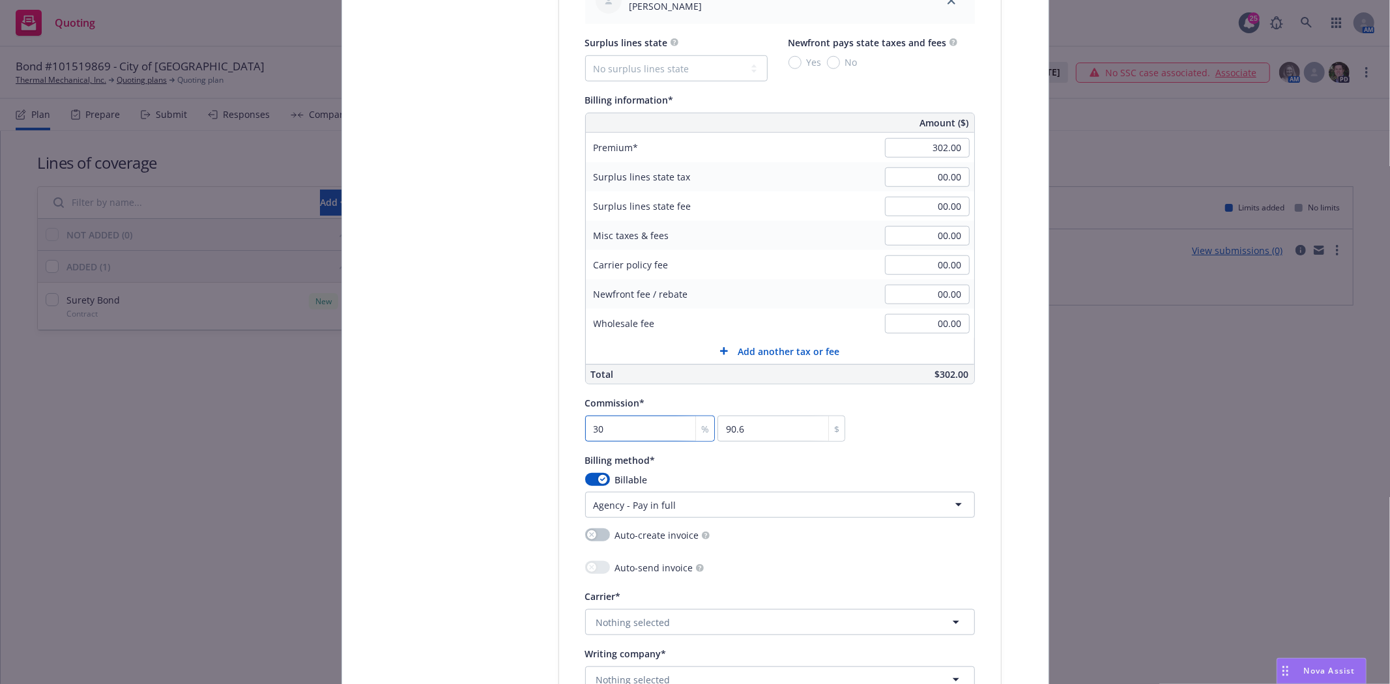
type input "30"
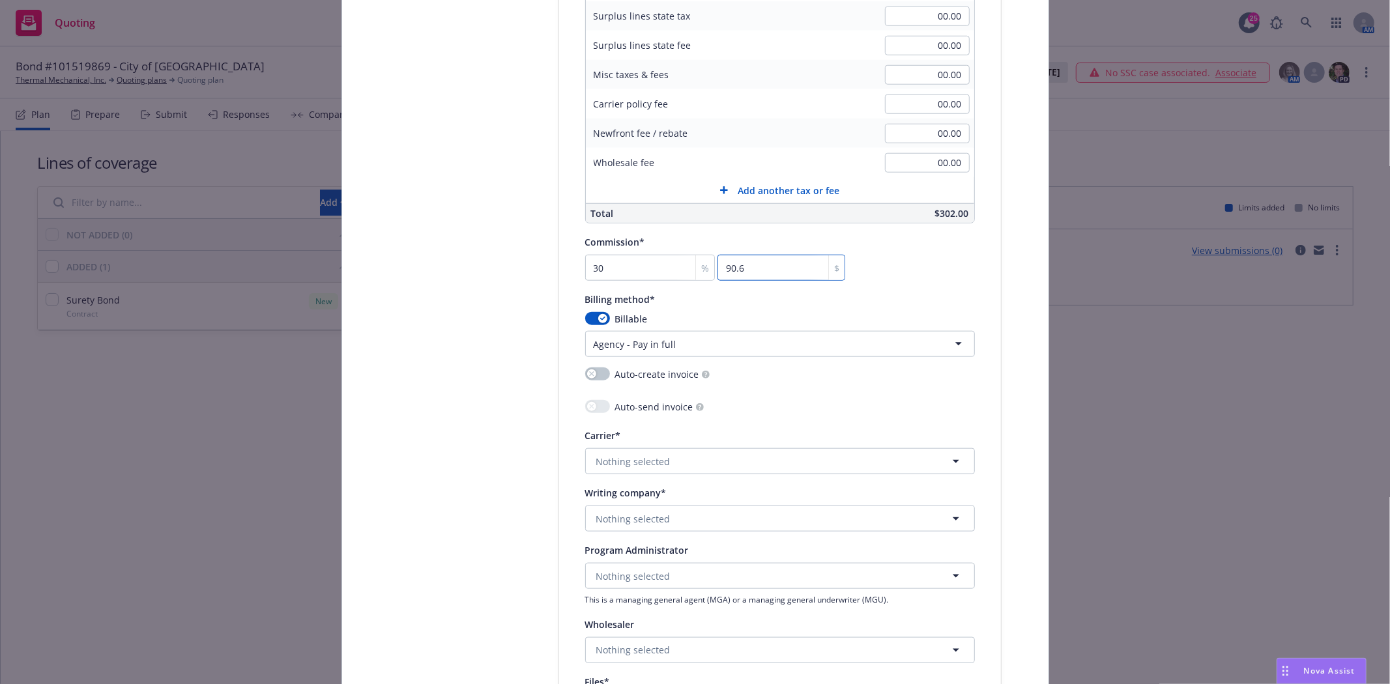
scroll to position [1086, 0]
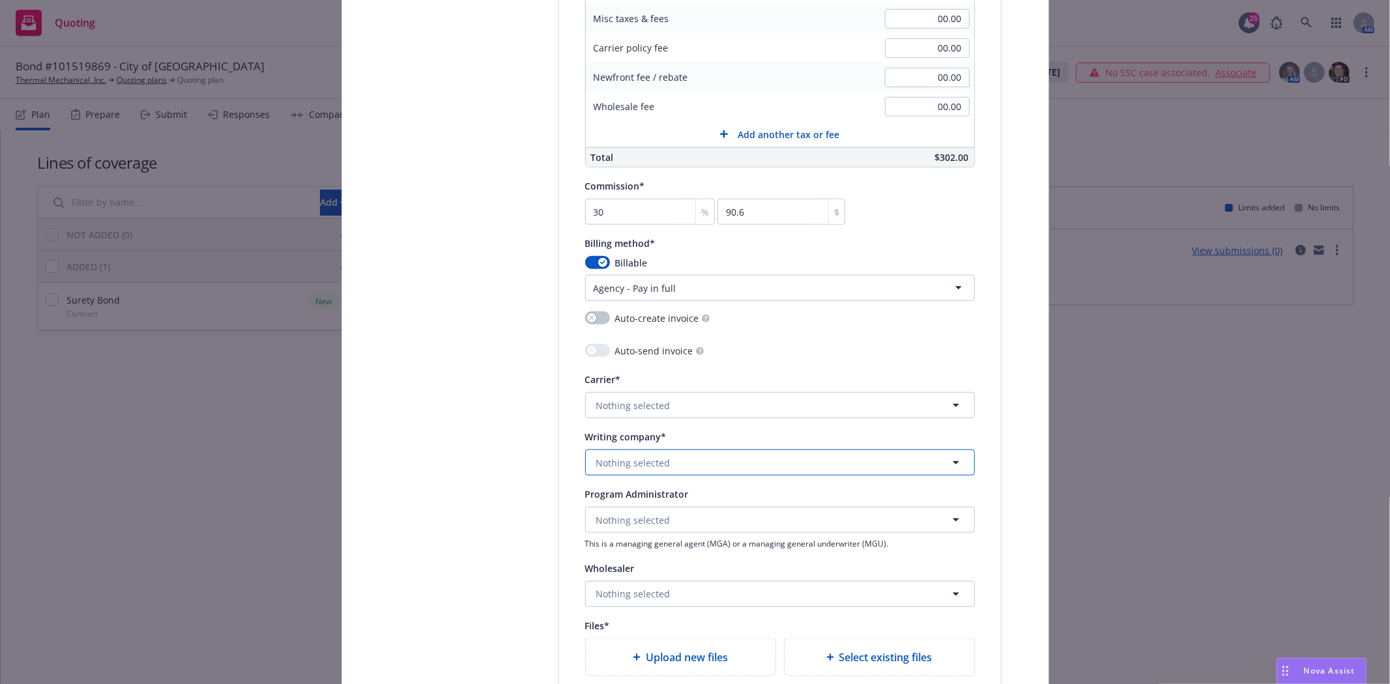
click at [634, 474] on button "Nothing selected" at bounding box center [780, 463] width 390 height 26
type input "Merchan"
drag, startPoint x: 676, startPoint y: 349, endPoint x: 680, endPoint y: 379, distance: 30.3
click at [676, 356] on div "Merchants Bonding Company (Mutual) Domestic - 14494" at bounding box center [780, 370] width 387 height 48
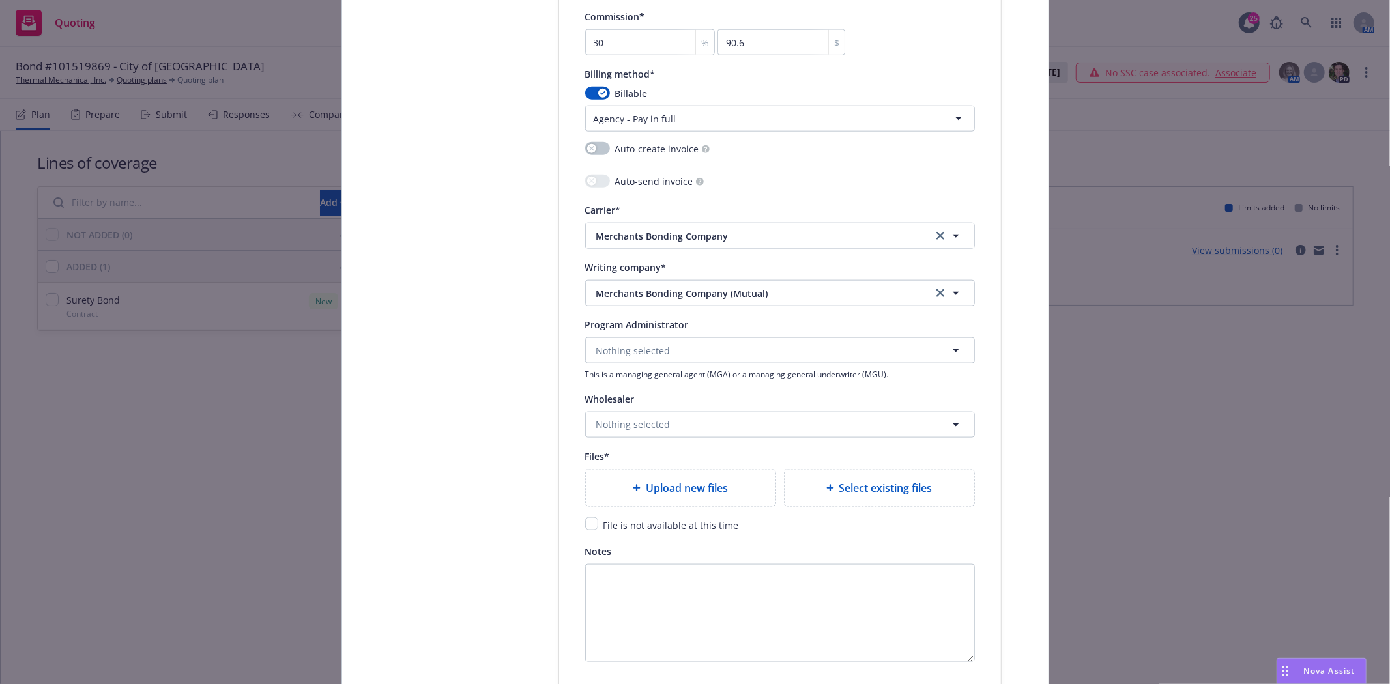
scroll to position [1303, 0]
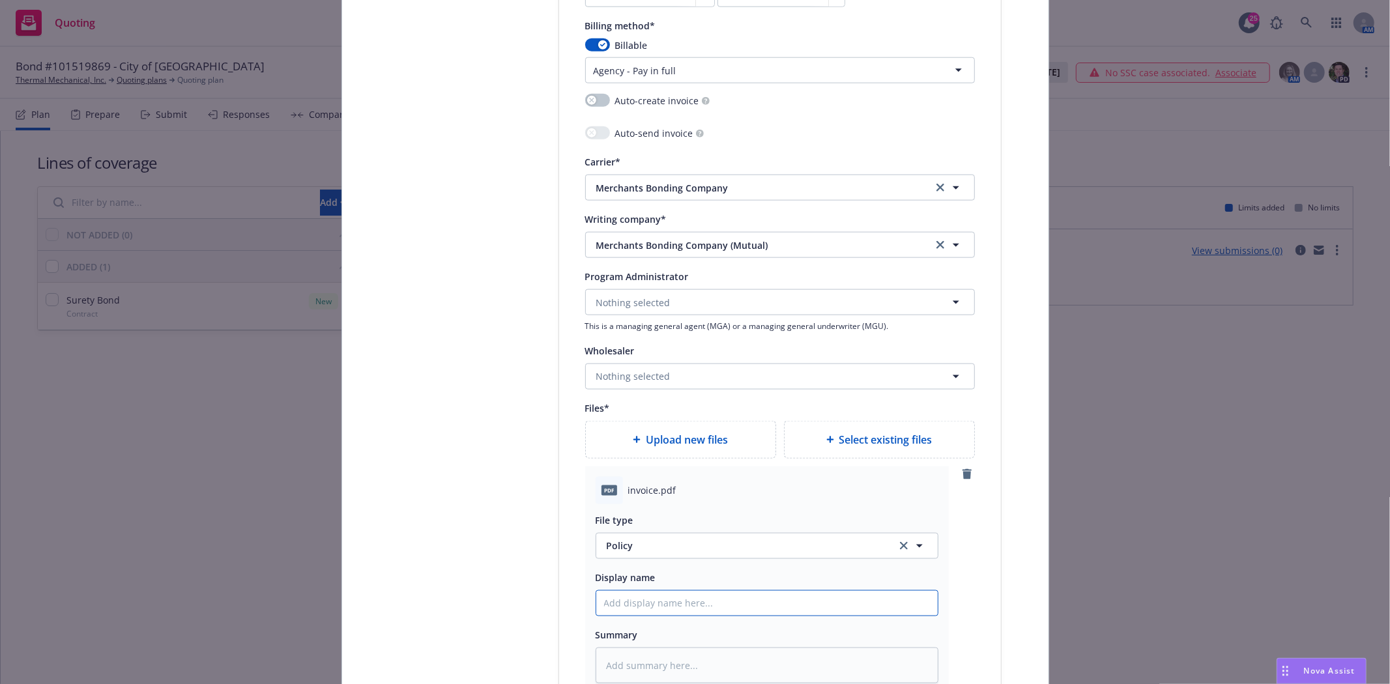
click at [630, 607] on input "Policy display name" at bounding box center [766, 603] width 341 height 25
click at [624, 544] on span "Policy" at bounding box center [744, 546] width 274 height 14
type input "invoi"
click at [634, 524] on div "Invoice - Third Party" at bounding box center [766, 510] width 341 height 35
click at [626, 596] on input "Policy display name" at bounding box center [766, 603] width 341 height 25
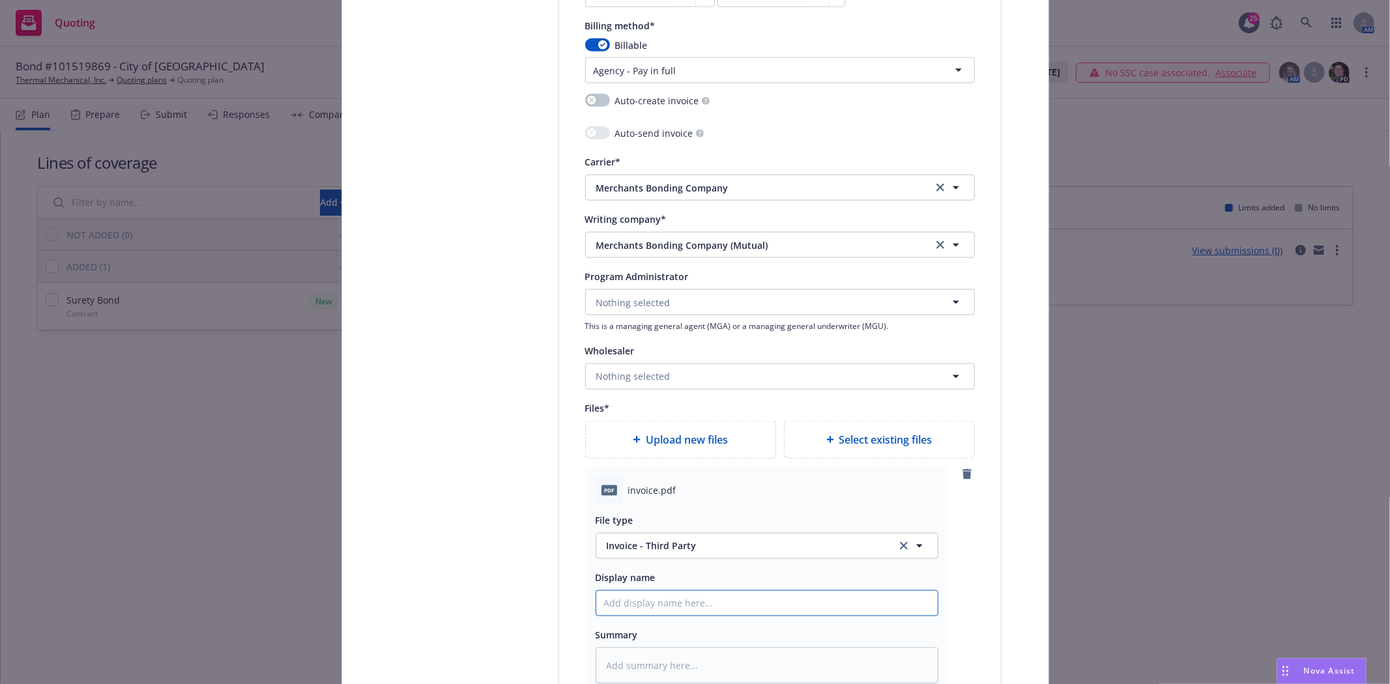
type textarea "x"
type input "M"
type textarea "x"
type input "Me"
type textarea "x"
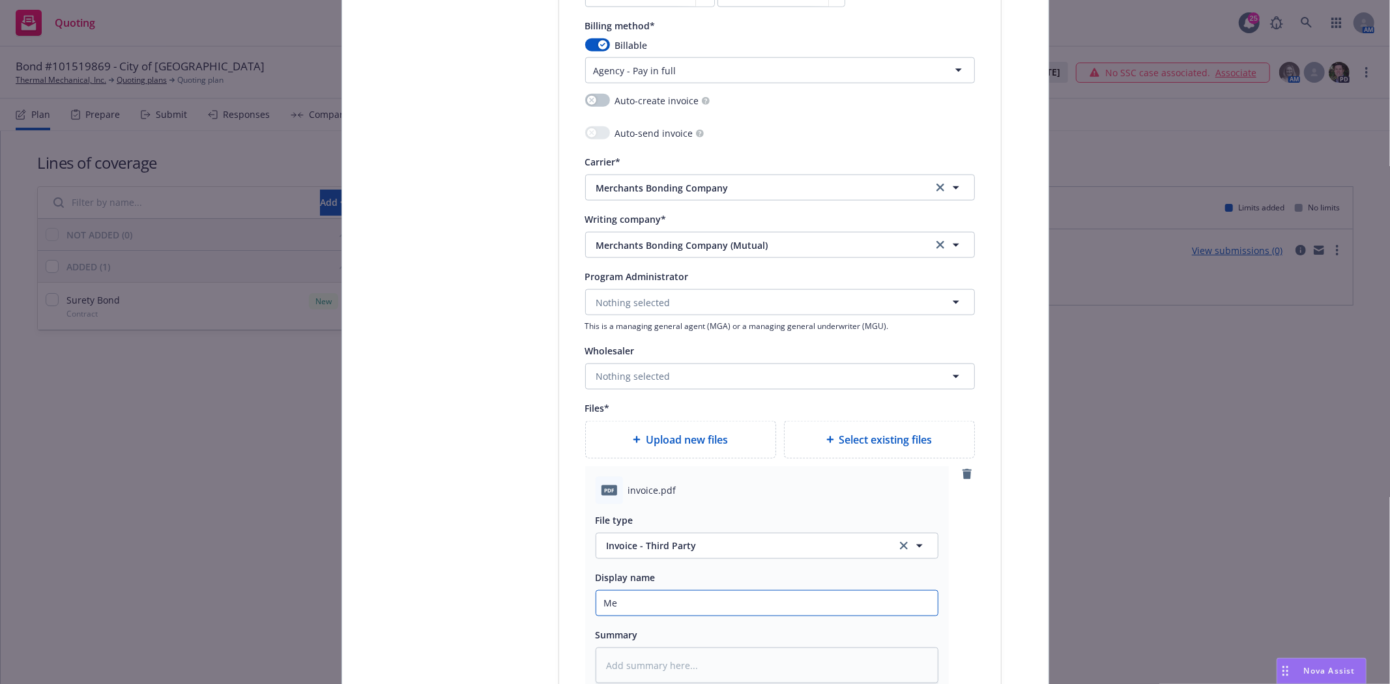
type input "Mer"
type textarea "x"
type input "Merch"
type textarea "x"
type input "Mercha"
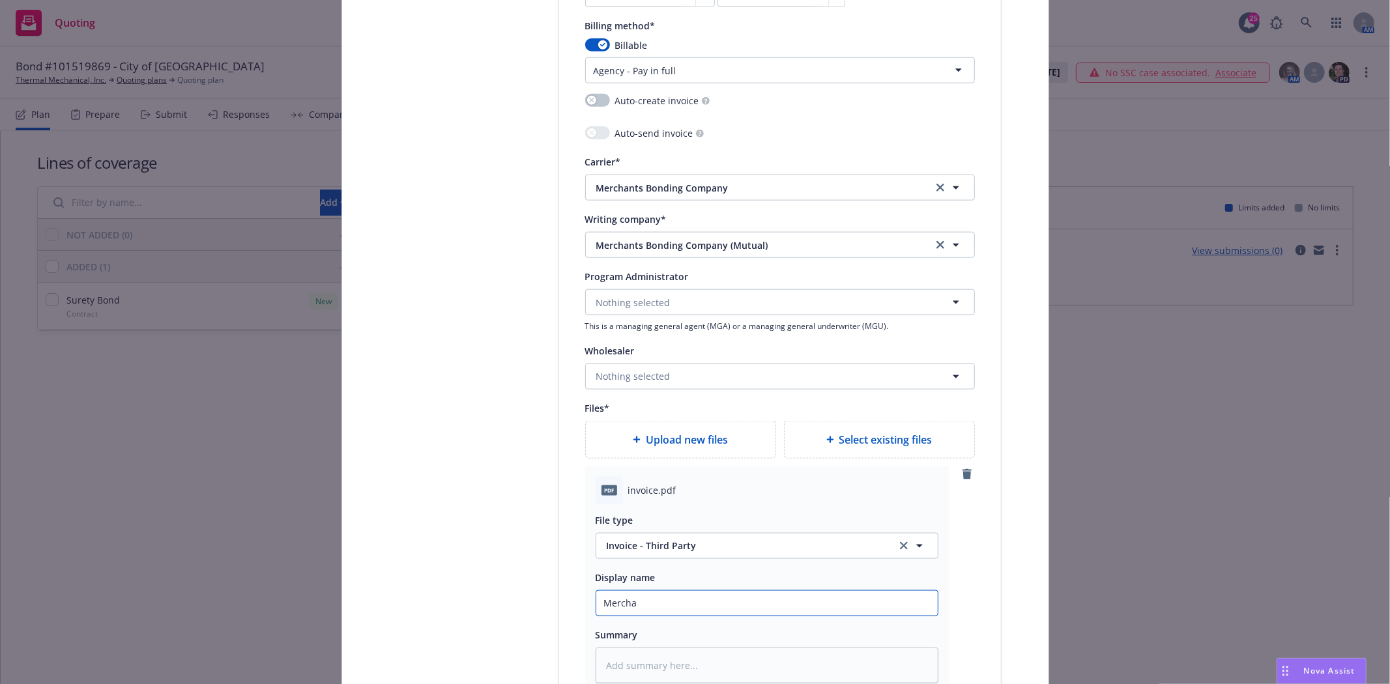
type textarea "x"
type input "Merchan"
type textarea "x"
type input "Merchant"
type textarea "x"
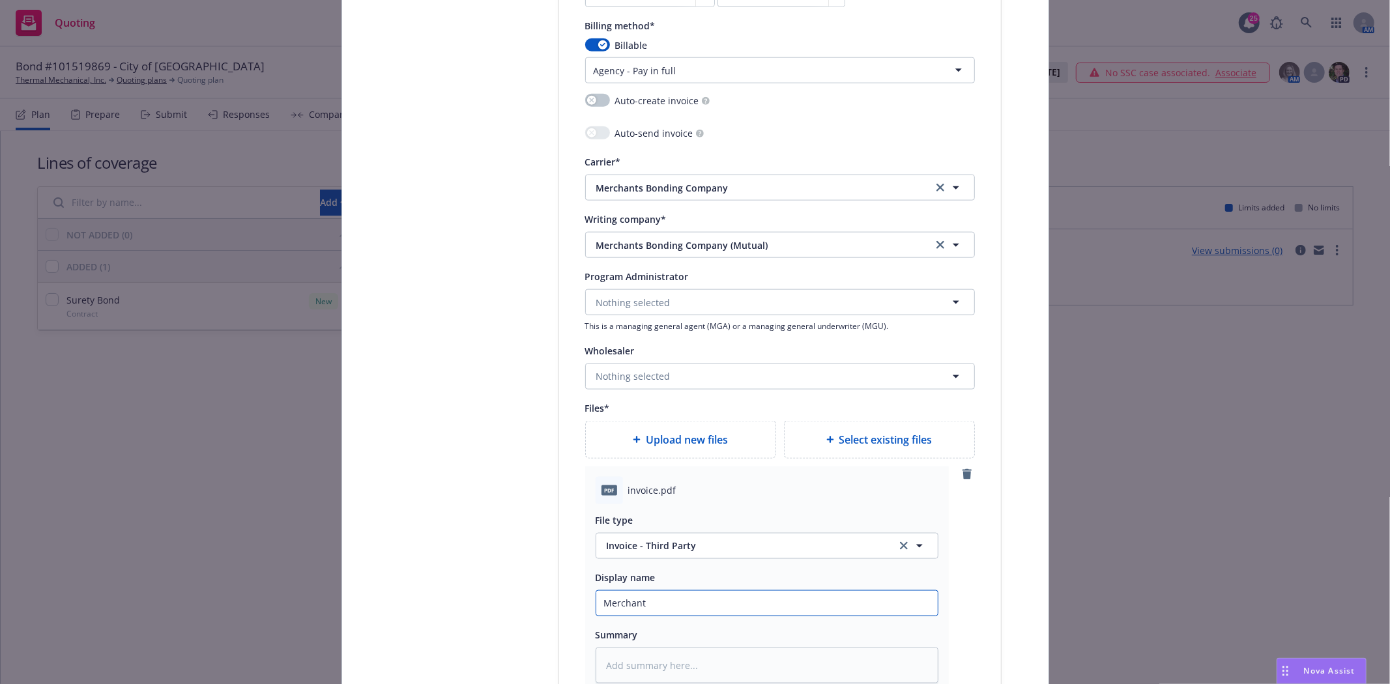
type input "Merchants"
type textarea "x"
type input "Merchants"
type textarea "x"
type input "Merchants I"
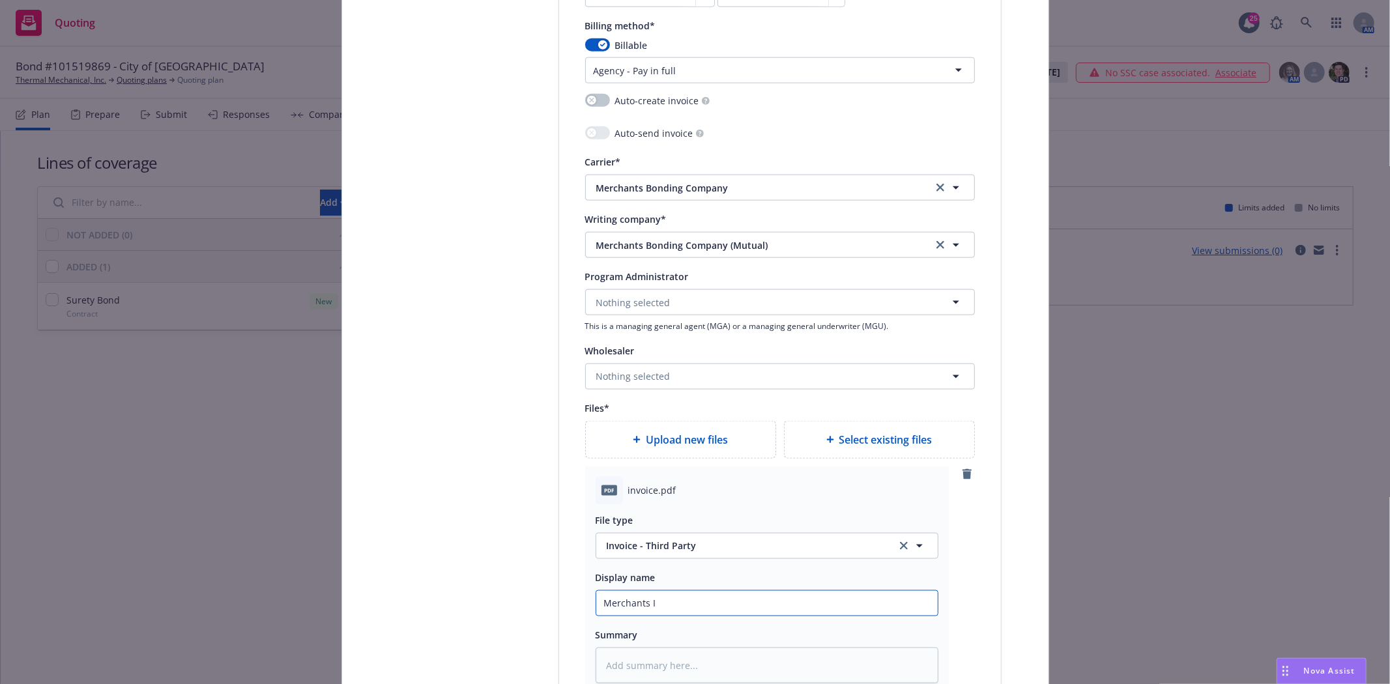
type textarea "x"
type input "Merchants In"
type textarea "x"
type input "Merchants Invo"
type textarea "x"
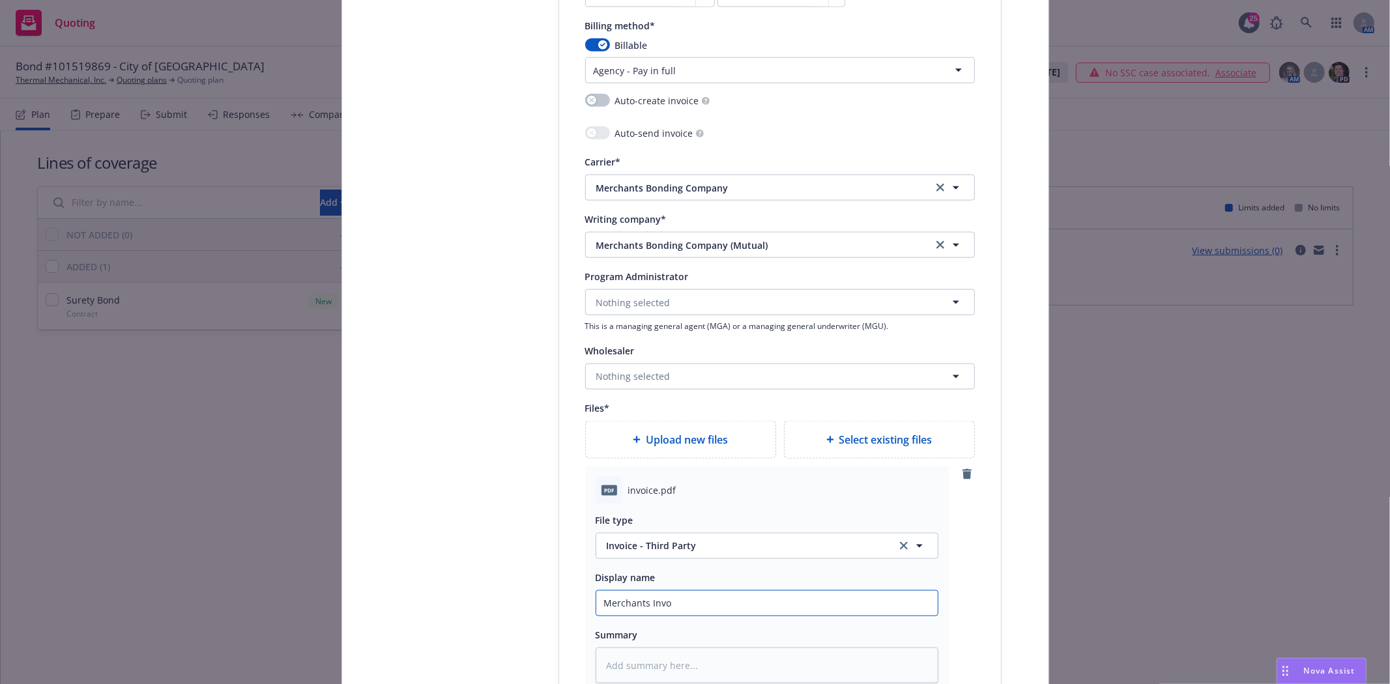
type input "Merchants Invoi"
type textarea "x"
type input "Merchants Invoic"
type textarea "x"
type input "Merchants Invoice"
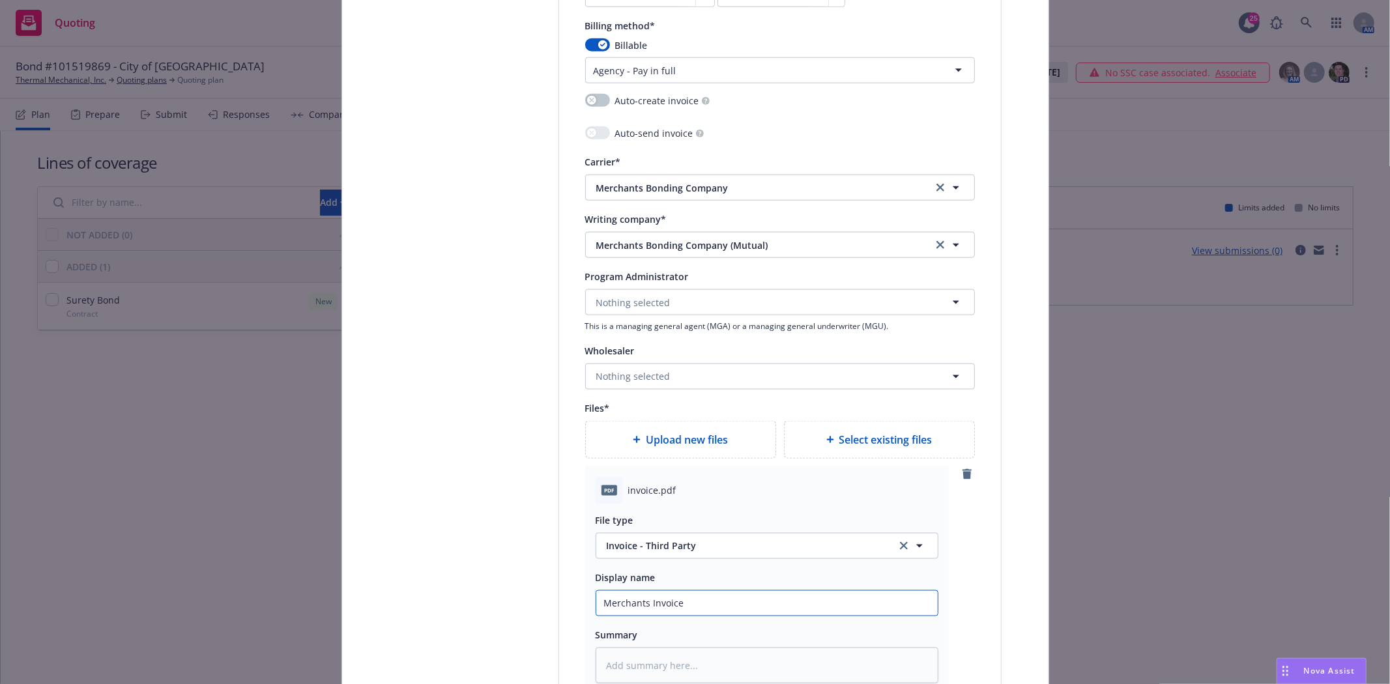
type textarea "x"
type input "Merchants Invoice"
type textarea "x"
type input "Merchants Invoice B"
type textarea "x"
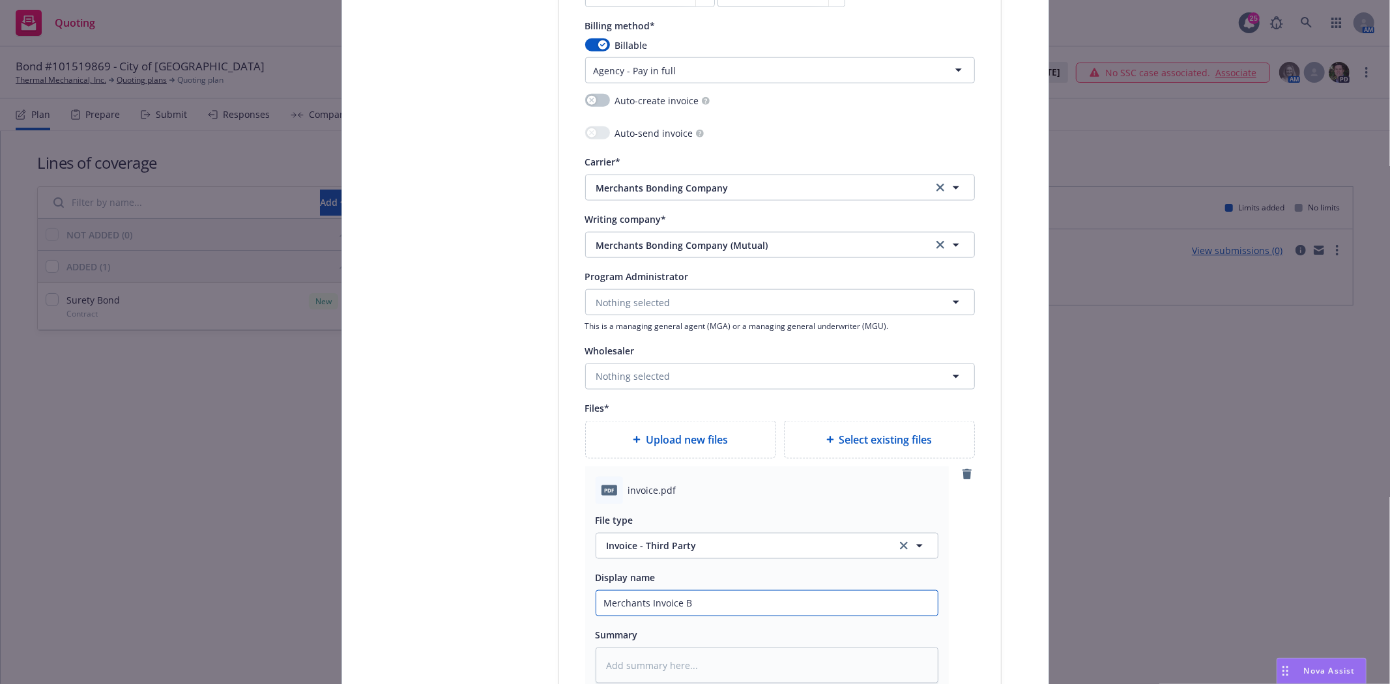
type input "Merchants Invoice Bo"
type textarea "x"
type input "Merchants Invoice Bon"
type textarea "x"
type input "Merchants Invoice Bond"
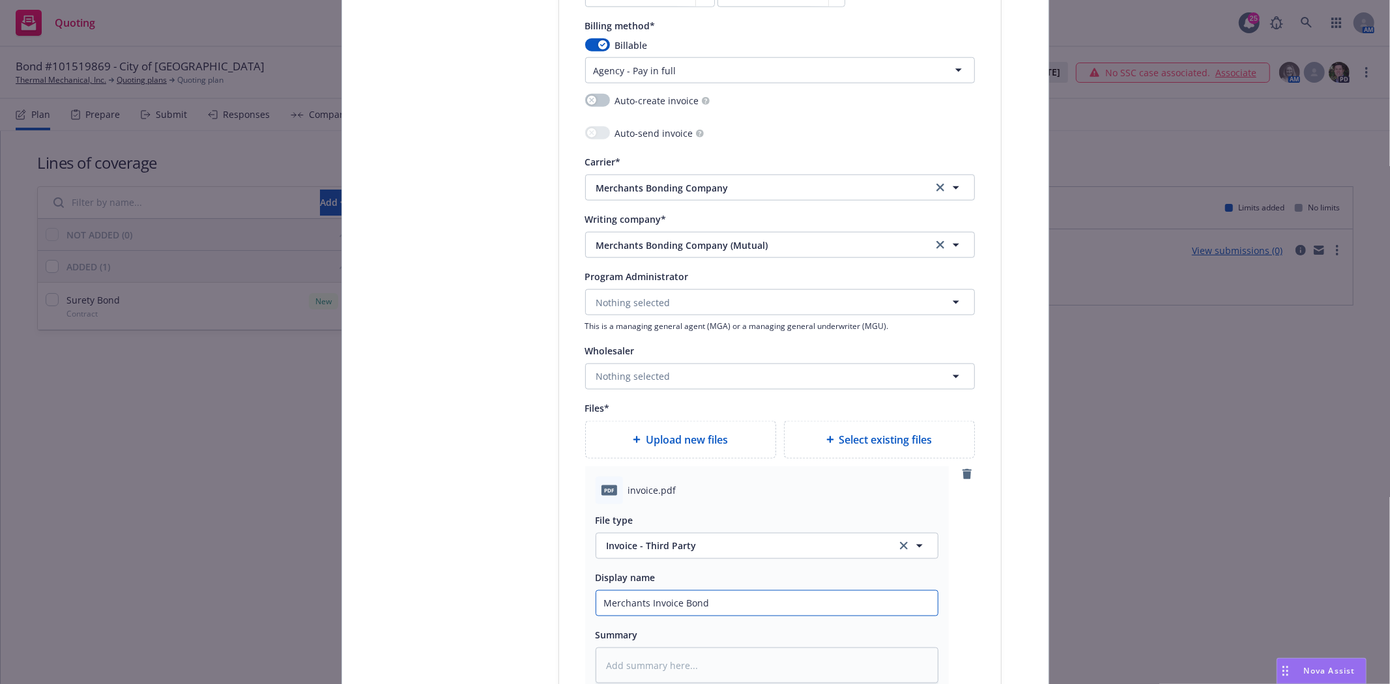
type textarea "x"
type input "Merchants Invoice Bond"
type textarea "x"
type input "Merchants Invoice Bond #"
type textarea "x"
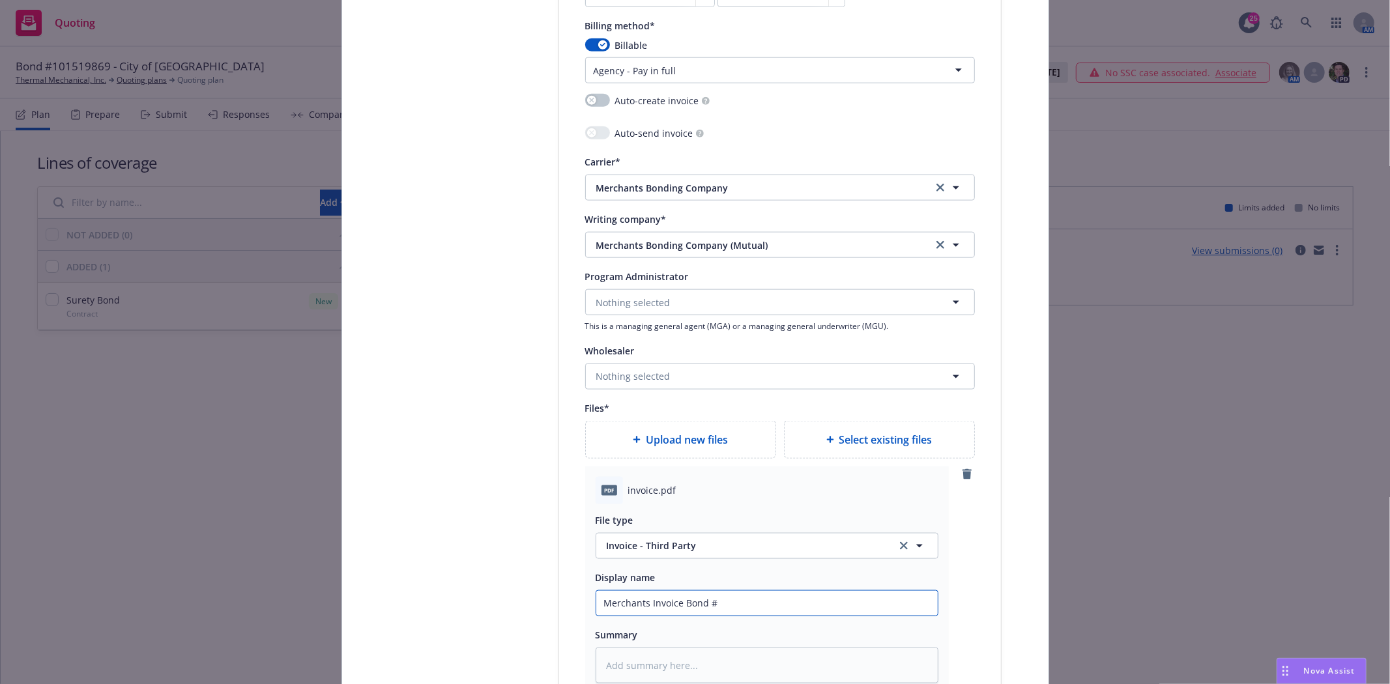
type input "Merchants Invoice Bond #1"
type textarea "x"
type input "Merchants Invoice Bond #10"
type textarea "x"
type input "Merchants Invoice Bond #101"
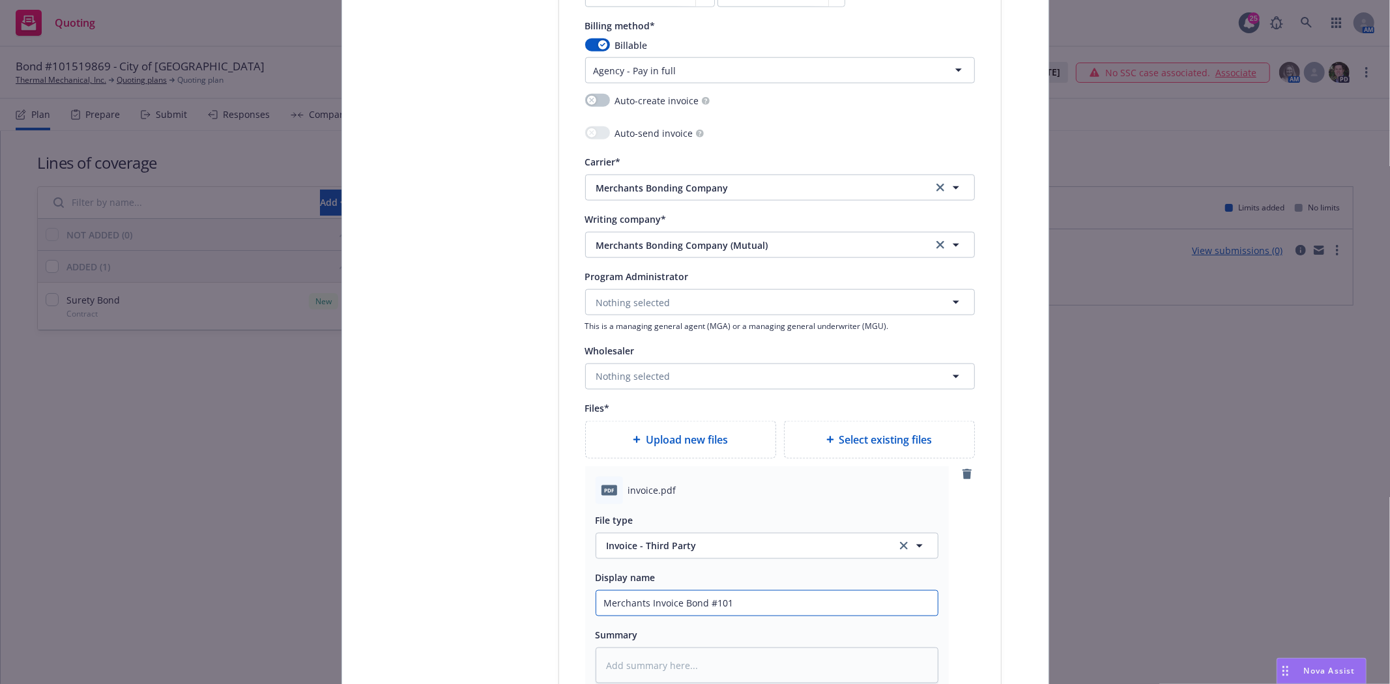
type textarea "x"
type input "Merchants Invoice Bond #1015"
type textarea "x"
type input "Merchants Invoice Bond #10151"
type textarea "x"
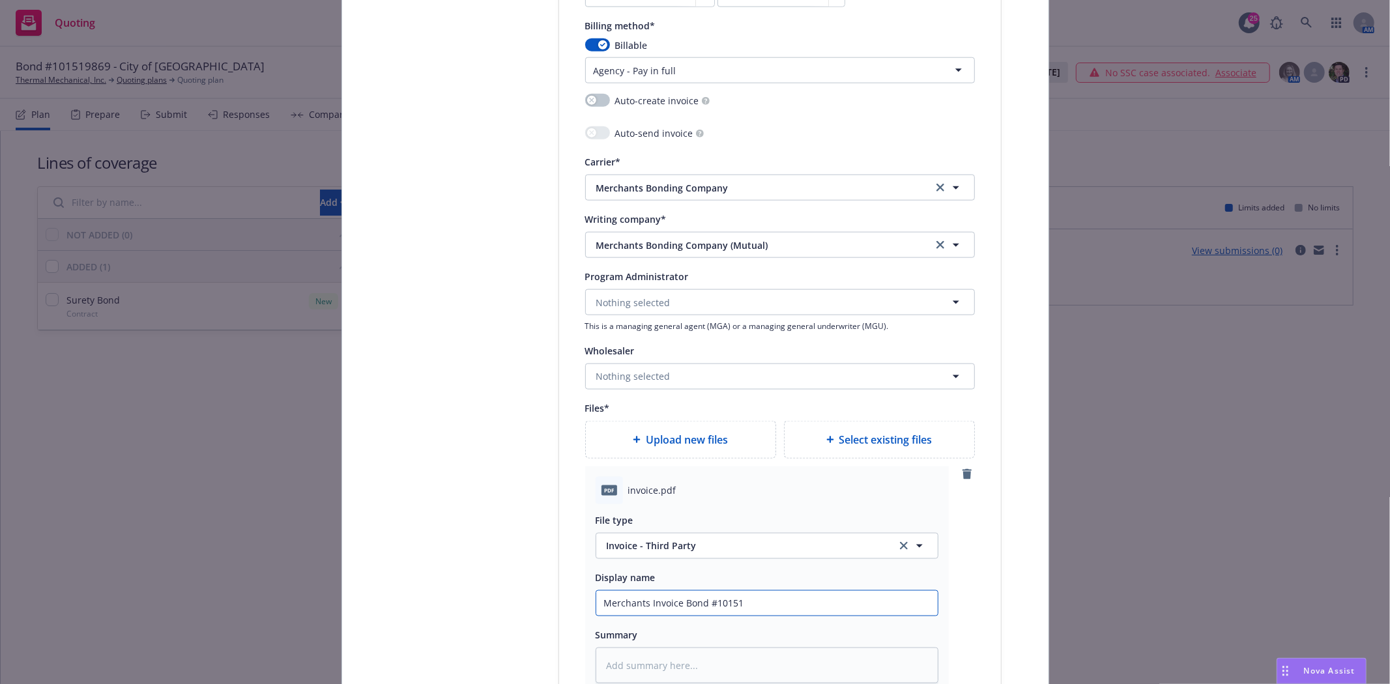
type input "Merchants Invoice Bond #101519"
type textarea "x"
type input "Merchants Invoice Bond #1015198"
type textarea "x"
type input "Merchants Invoice Bond #10151986"
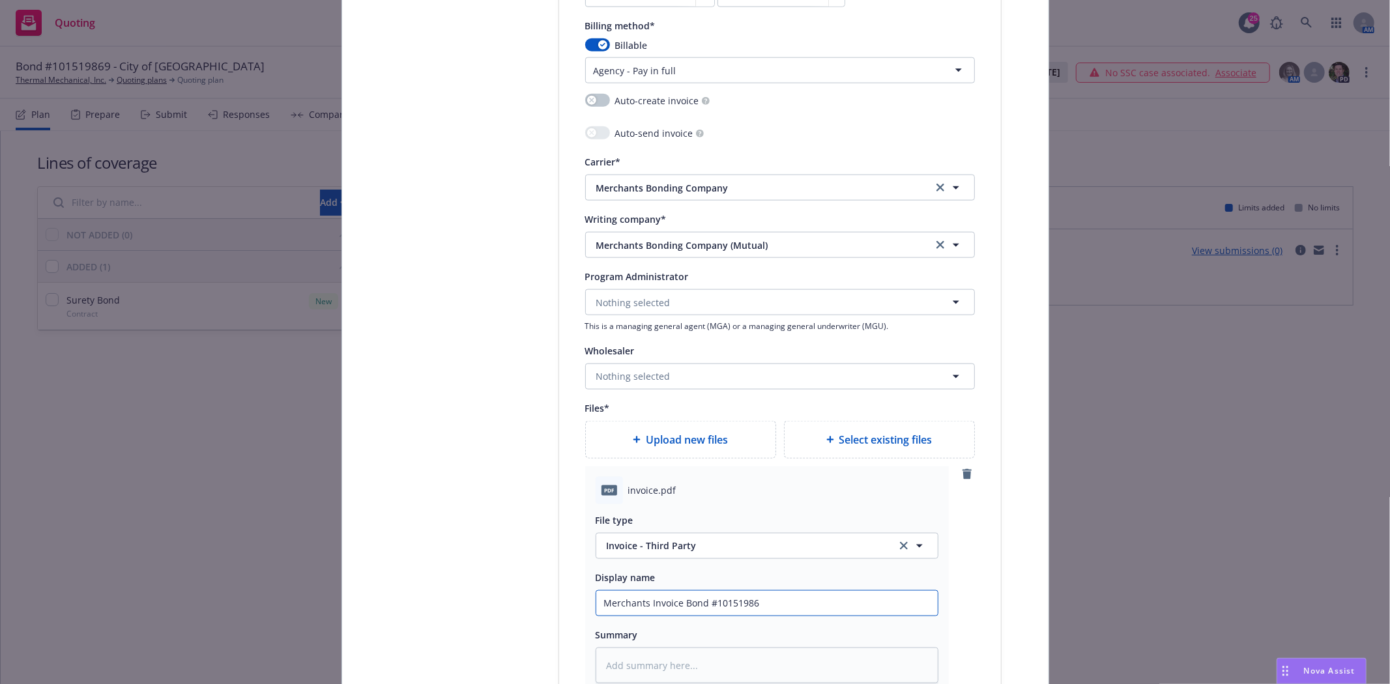
type textarea "x"
type input "Merchants Invoice Bond #101519869"
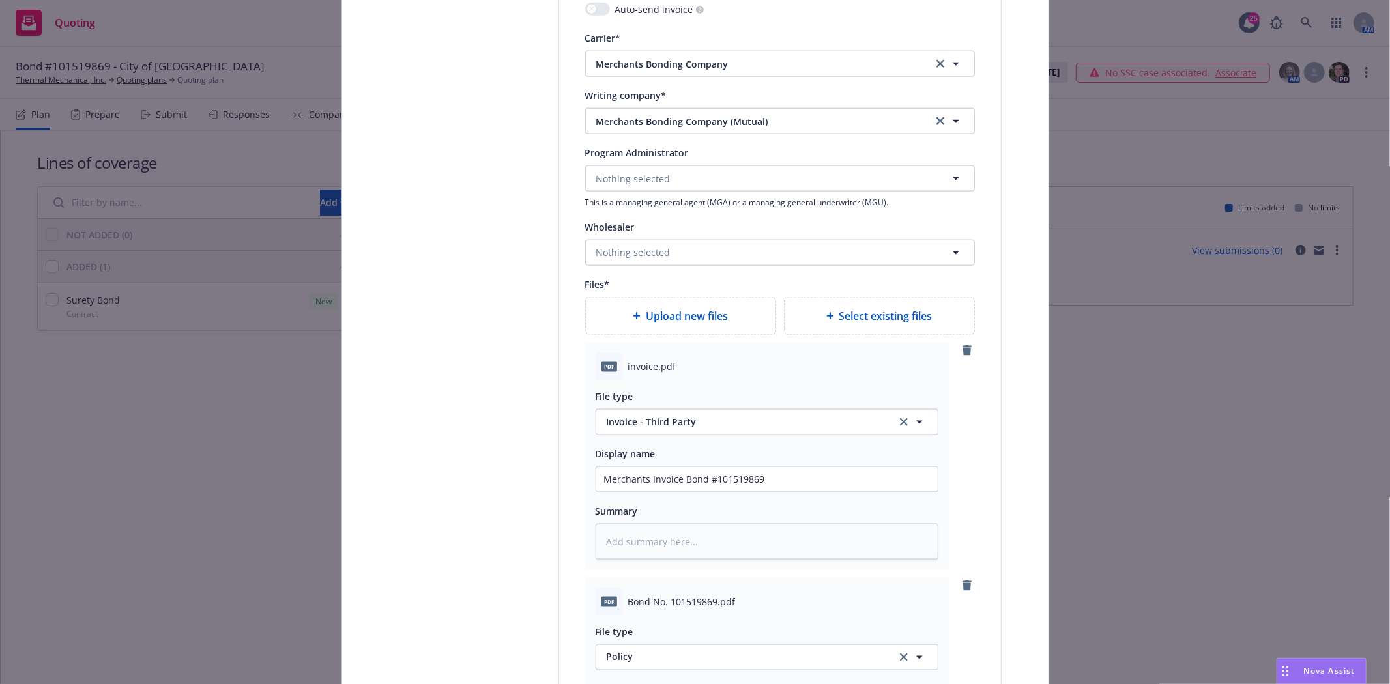
scroll to position [1665, 0]
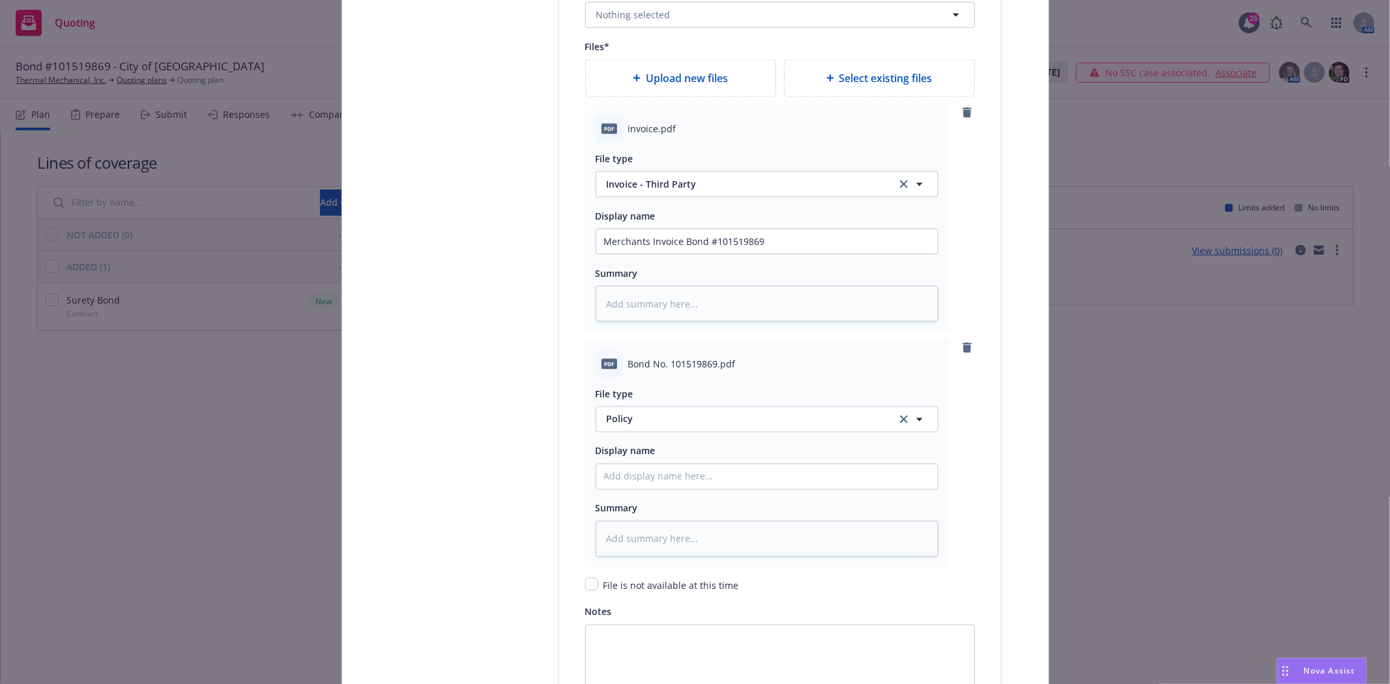
click at [648, 366] on span "Bond No. 101519869.pdf" at bounding box center [682, 364] width 108 height 14
copy span "Bond No. 101519869.pdf"
click at [636, 254] on input "Policy display name" at bounding box center [766, 241] width 341 height 25
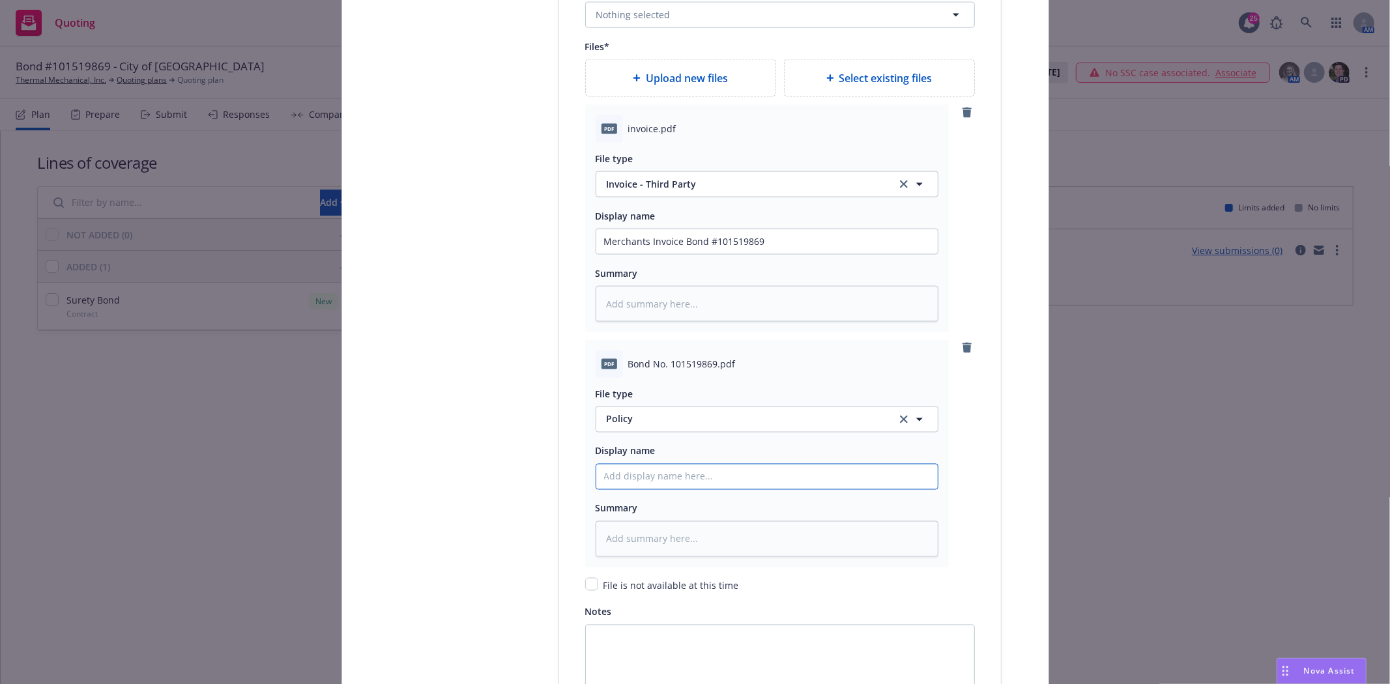
paste input "Bond No. 101519869.pdf"
type textarea "x"
type input "Bond No. 101519869.pdf"
type textarea "x"
type input "Bond No. 101519869.pdf="
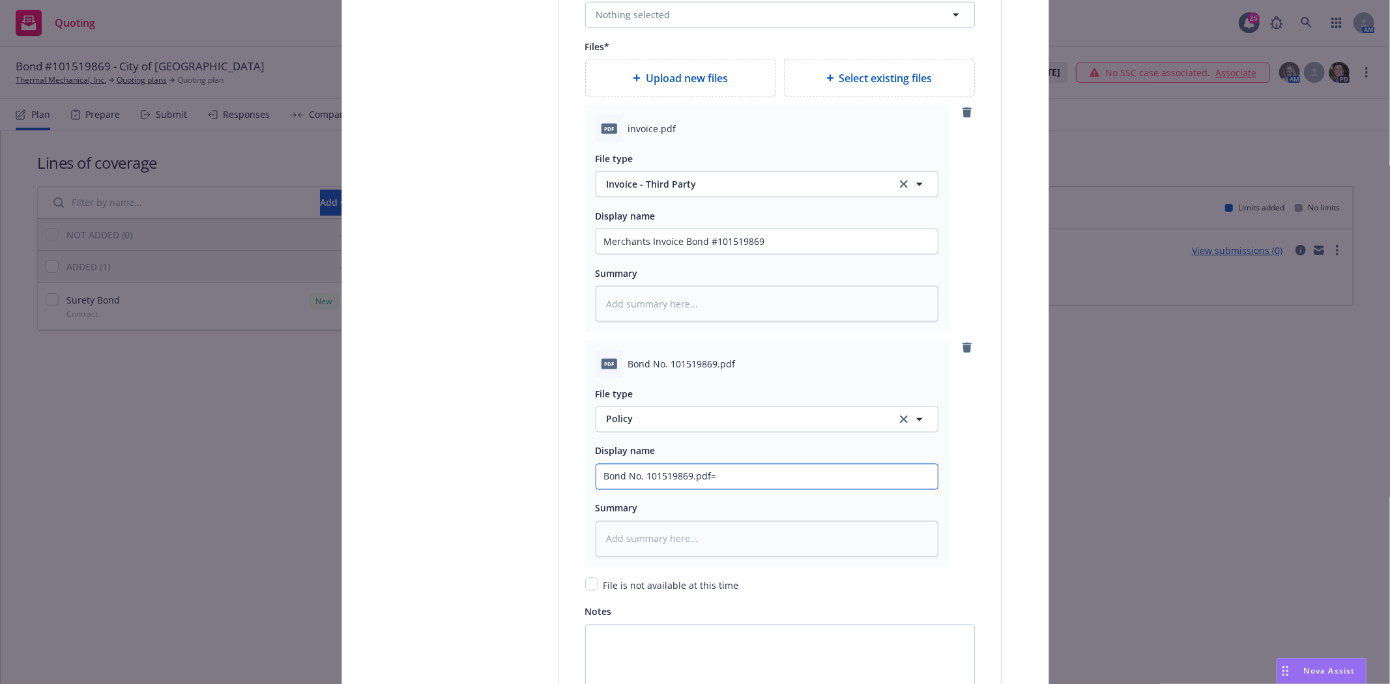
type textarea "x"
type input "Bond No. 101519869.pdf"
type textarea "x"
type input "Bond No. 101519869.pd"
type textarea "x"
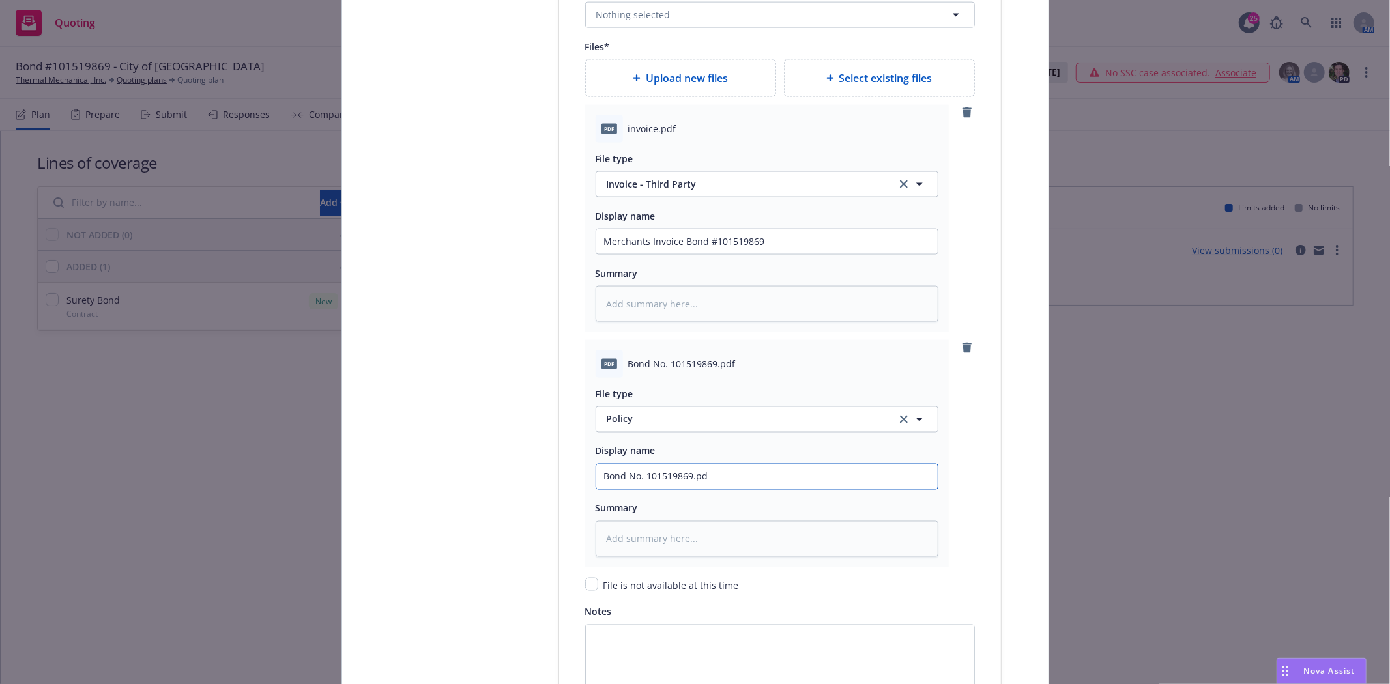
type input "Bond No. 101519869.p"
type textarea "x"
type input "Bond No. 101519869."
type textarea "x"
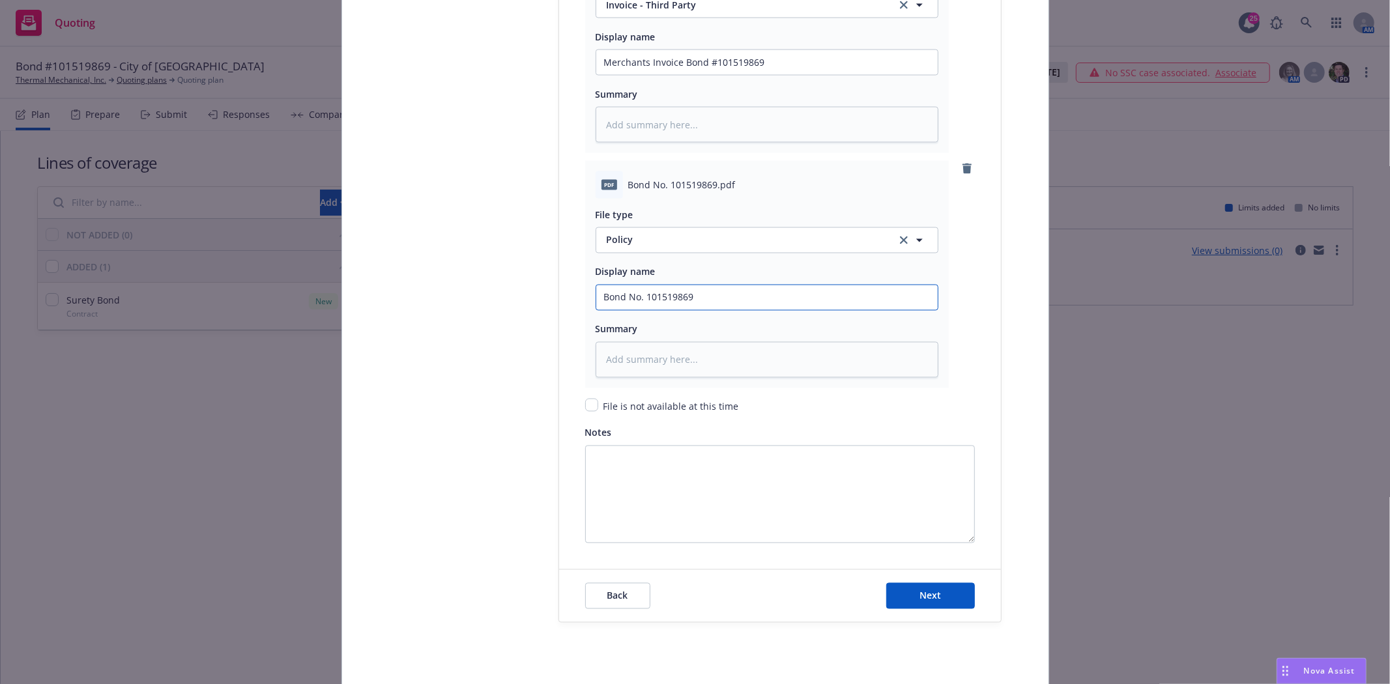
scroll to position [1917, 0]
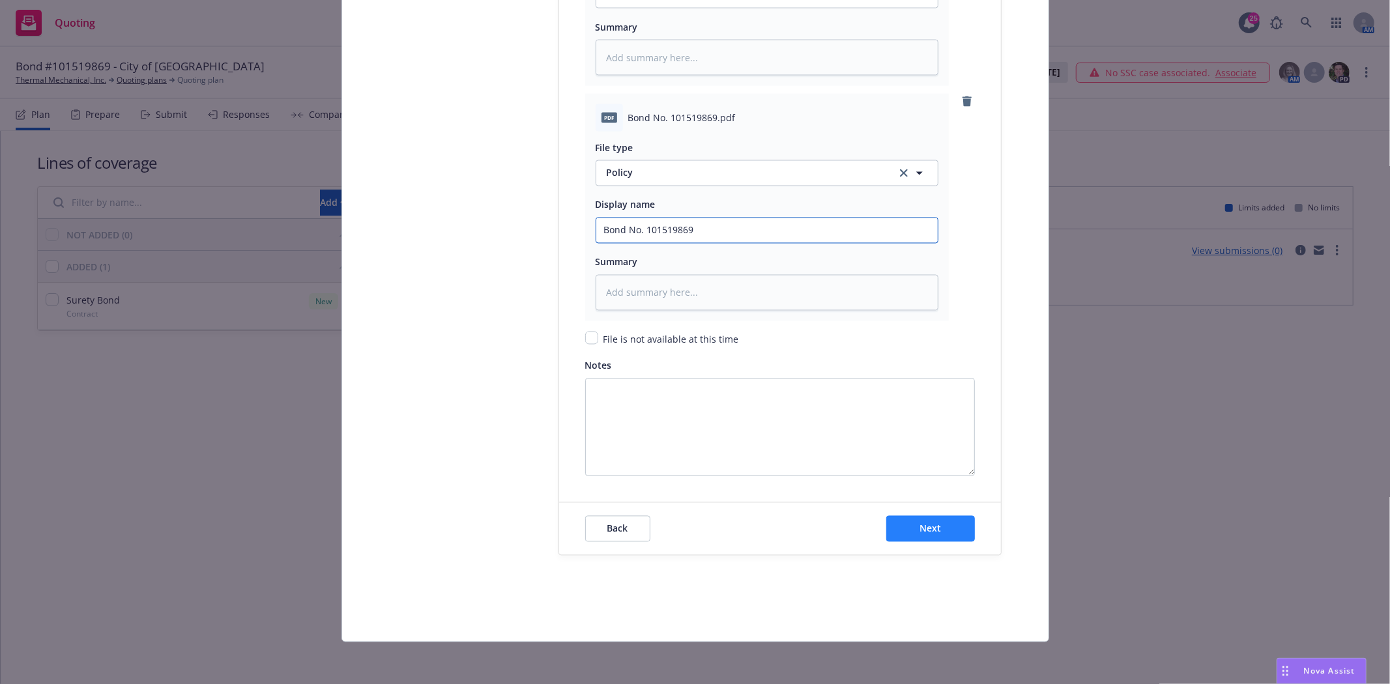
type input "Bond No. 101519869"
click at [925, 525] on span "Next" at bounding box center [931, 529] width 22 height 12
type textarea "x"
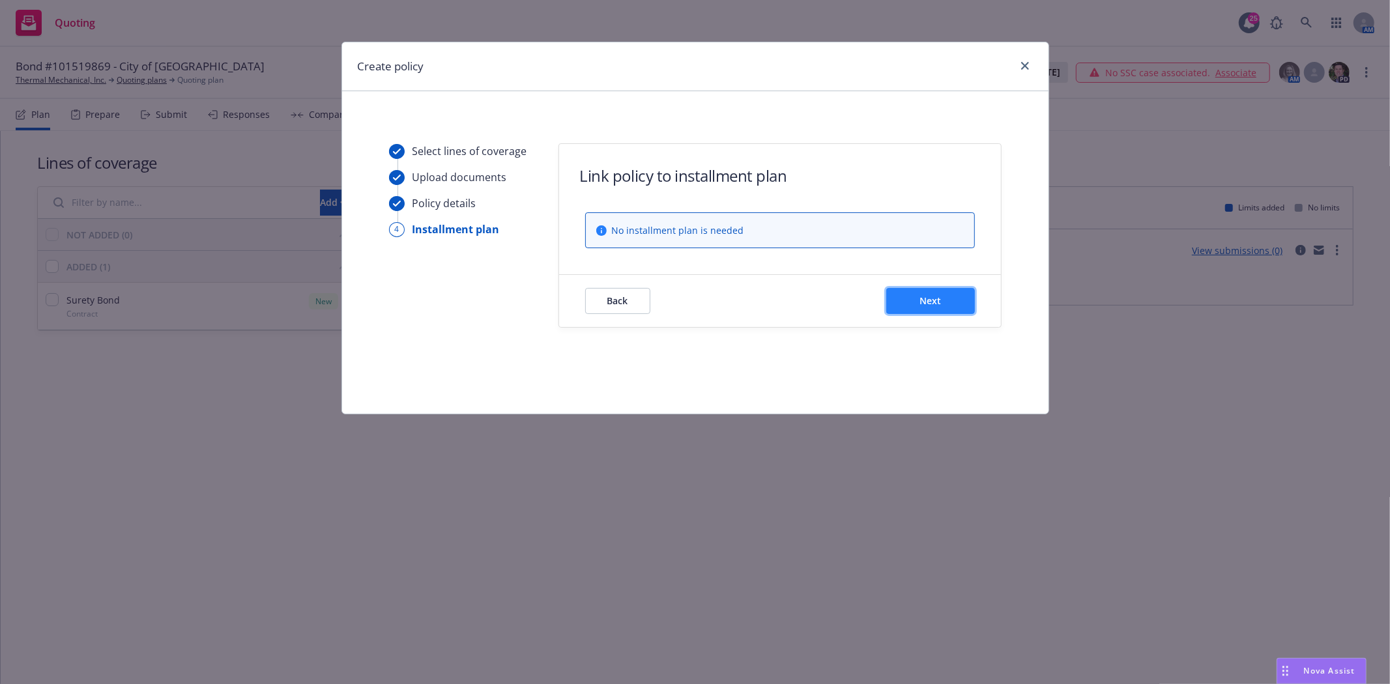
click at [946, 305] on button "Next" at bounding box center [930, 301] width 89 height 26
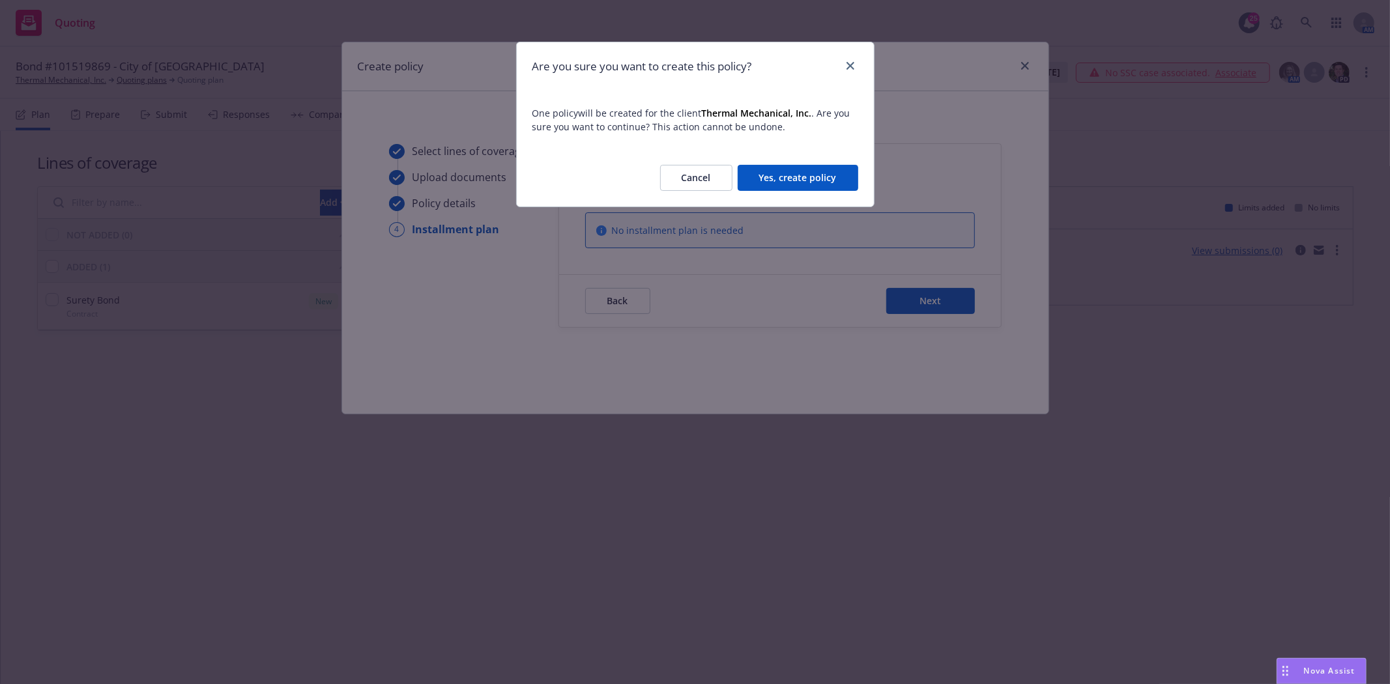
click at [809, 177] on button "Yes, create policy" at bounding box center [798, 178] width 121 height 26
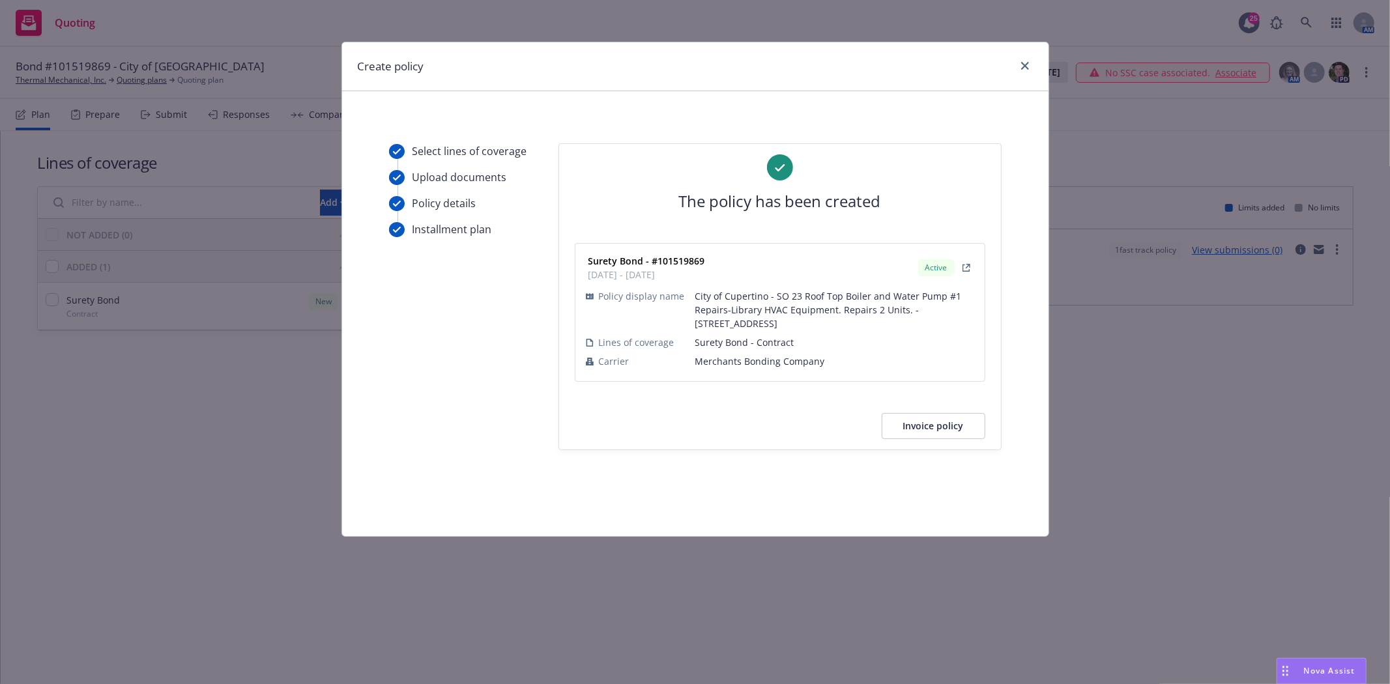
click at [968, 431] on button "Invoice policy" at bounding box center [934, 426] width 104 height 26
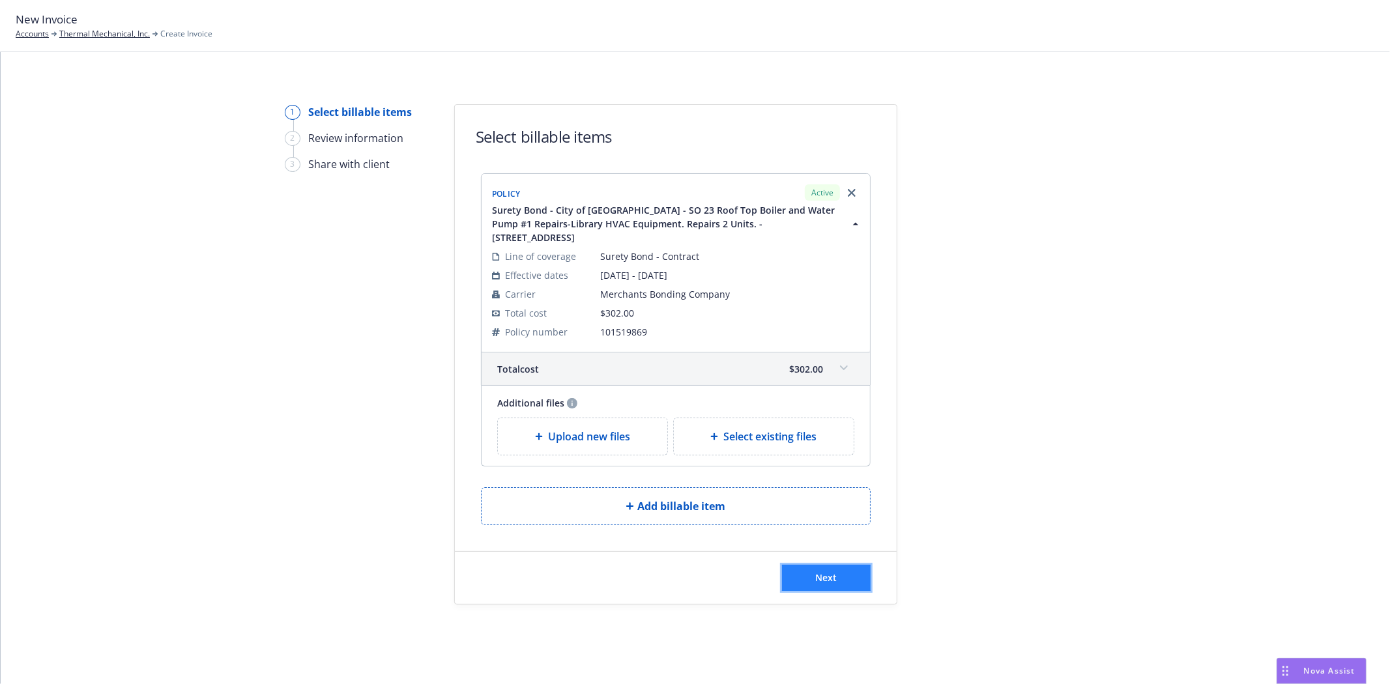
click at [838, 587] on button "Next" at bounding box center [826, 578] width 89 height 26
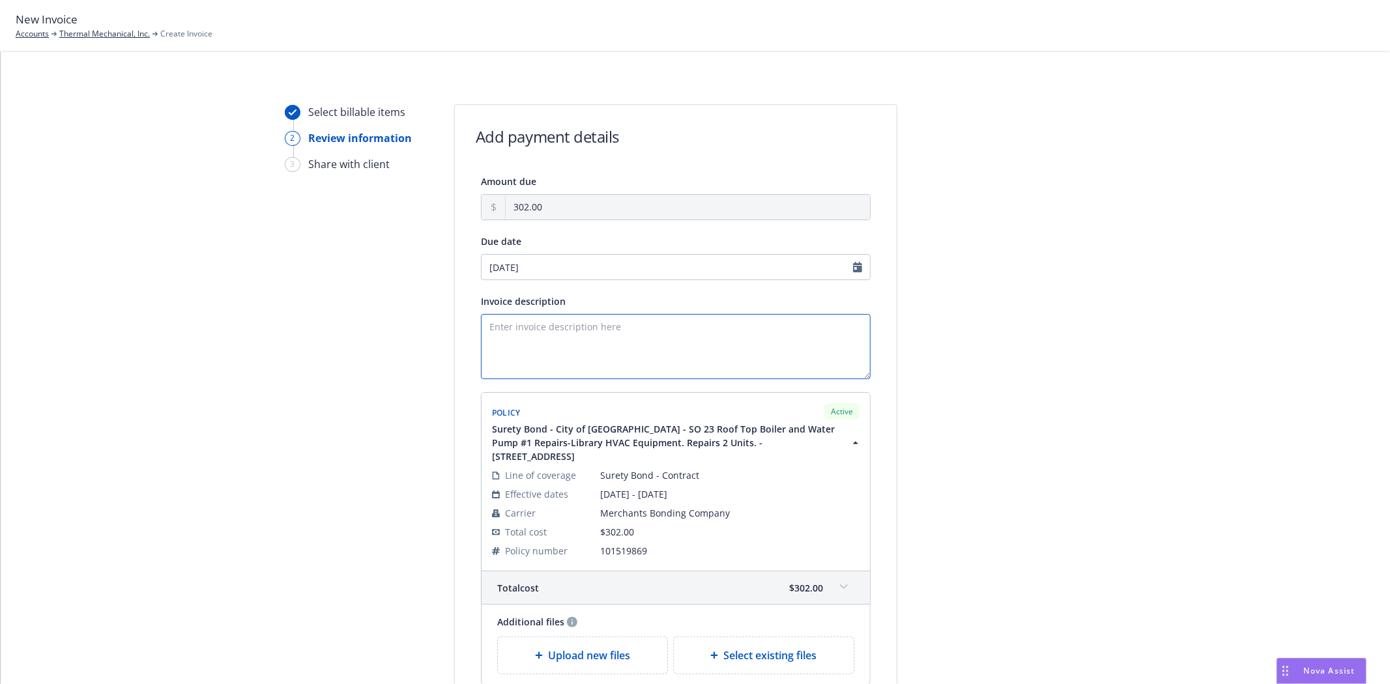
click at [730, 368] on textarea "Invoice description" at bounding box center [676, 346] width 390 height 65
click at [600, 337] on textarea "Principal:" at bounding box center [676, 346] width 390 height 65
paste textarea "Thermal Mechanical, Inc."
click at [570, 336] on textarea "Principal: Thermal Mechanical, Inc. Obligee:" at bounding box center [676, 346] width 390 height 65
paste textarea "City of Cupertino"
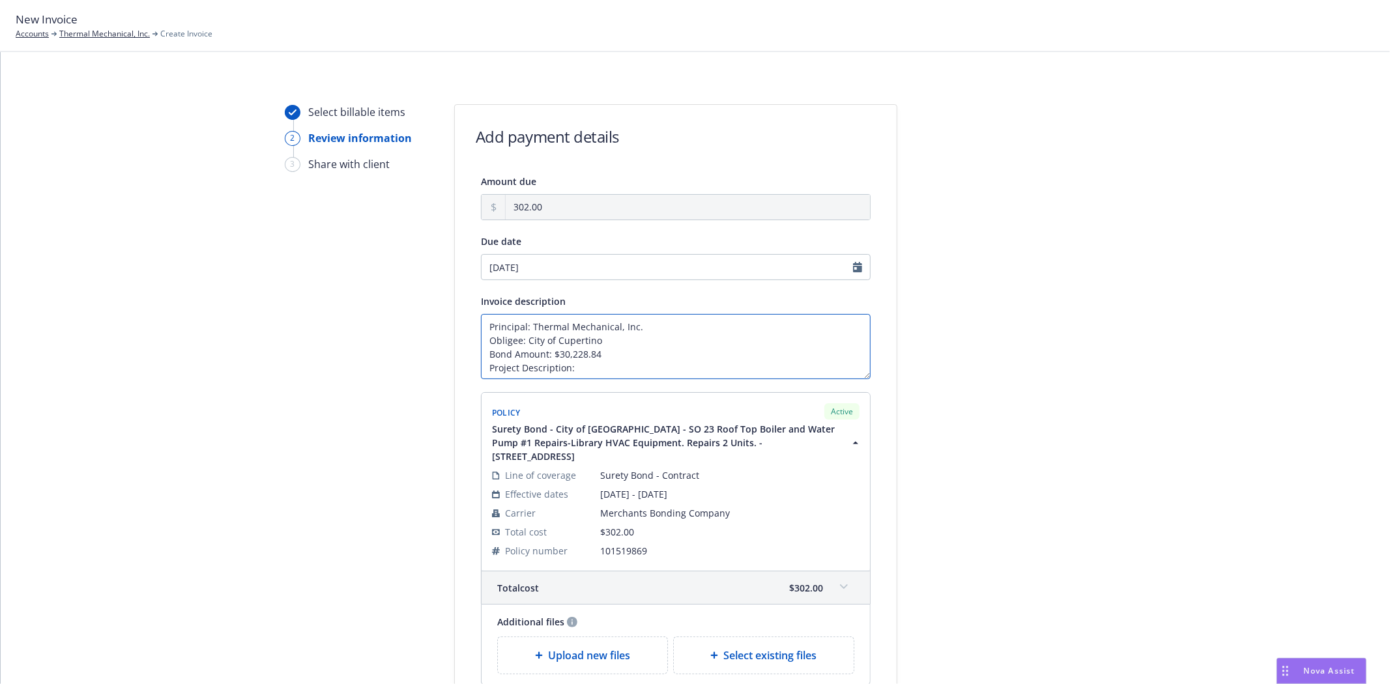
click at [600, 368] on textarea "Principal: Thermal Mechanical, Inc. Obligee: City of Cupertino Bond Amount: $30…" at bounding box center [676, 346] width 390 height 65
paste textarea "SO 23 Roof Top Boiler and Water Pump #1 Repairs-Library HVAC Equipment. Repairs…"
click at [753, 359] on textarea "Principal: Thermal Mechanical, Inc. Obligee: City of Cupertino Bond Amount: $30…" at bounding box center [676, 346] width 390 height 65
click at [756, 370] on textarea "Principal: Thermal Mechanical, Inc. Obligee: City of Cupertino Bond Amount: $30…" at bounding box center [676, 346] width 390 height 65
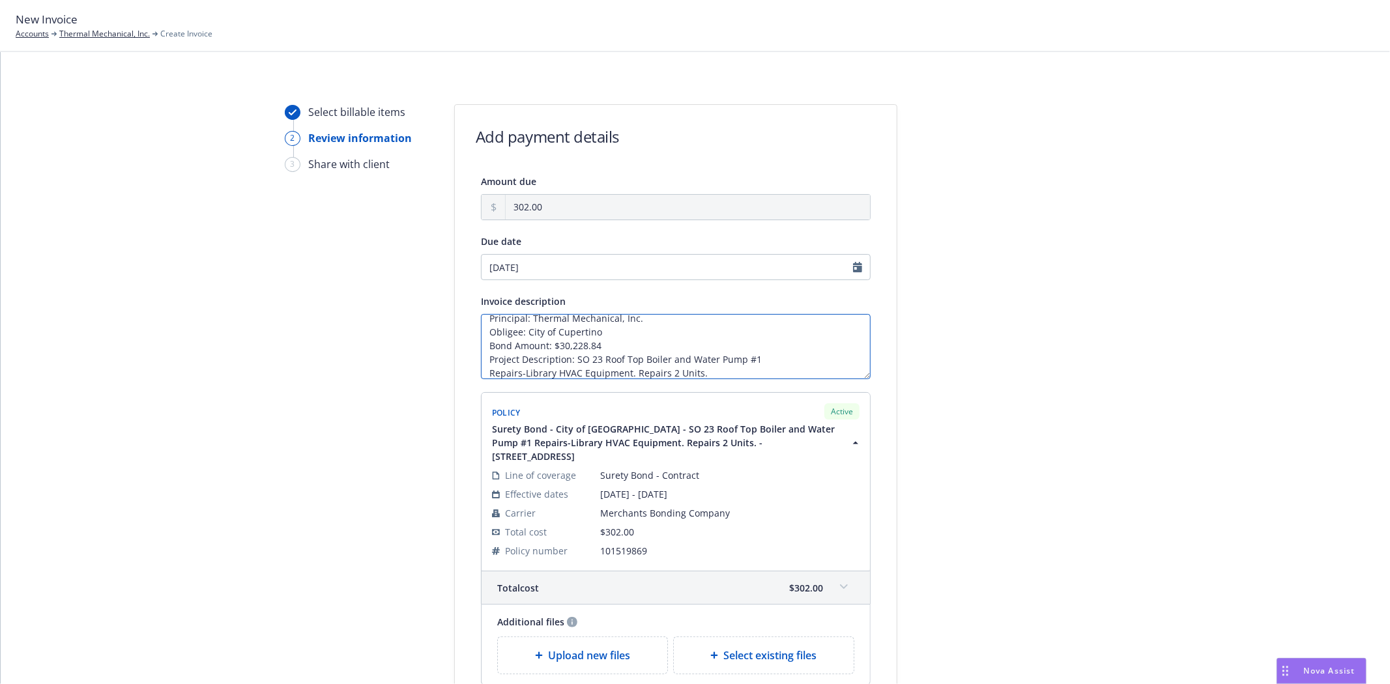
scroll to position [22, 0]
click at [534, 369] on textarea "Principal: Thermal Mechanical, Inc. Obligee: City of Cupertino Bond Amount: $30…" at bounding box center [676, 346] width 390 height 65
paste textarea "[STREET_ADDRESS]"
type textarea "Principal: Thermal Mechanical, Inc. Obligee: City of Cupertino Bond Amount: $30…"
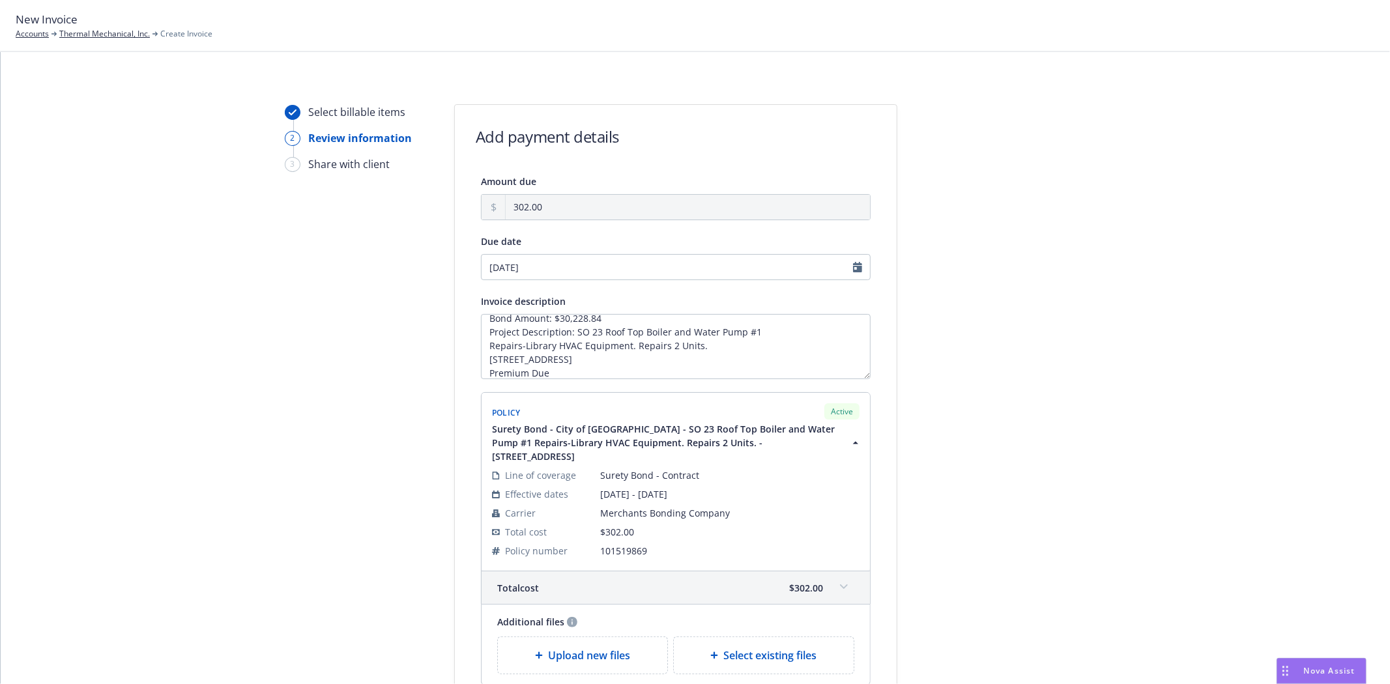
click at [1092, 353] on div at bounding box center [1014, 434] width 182 height 661
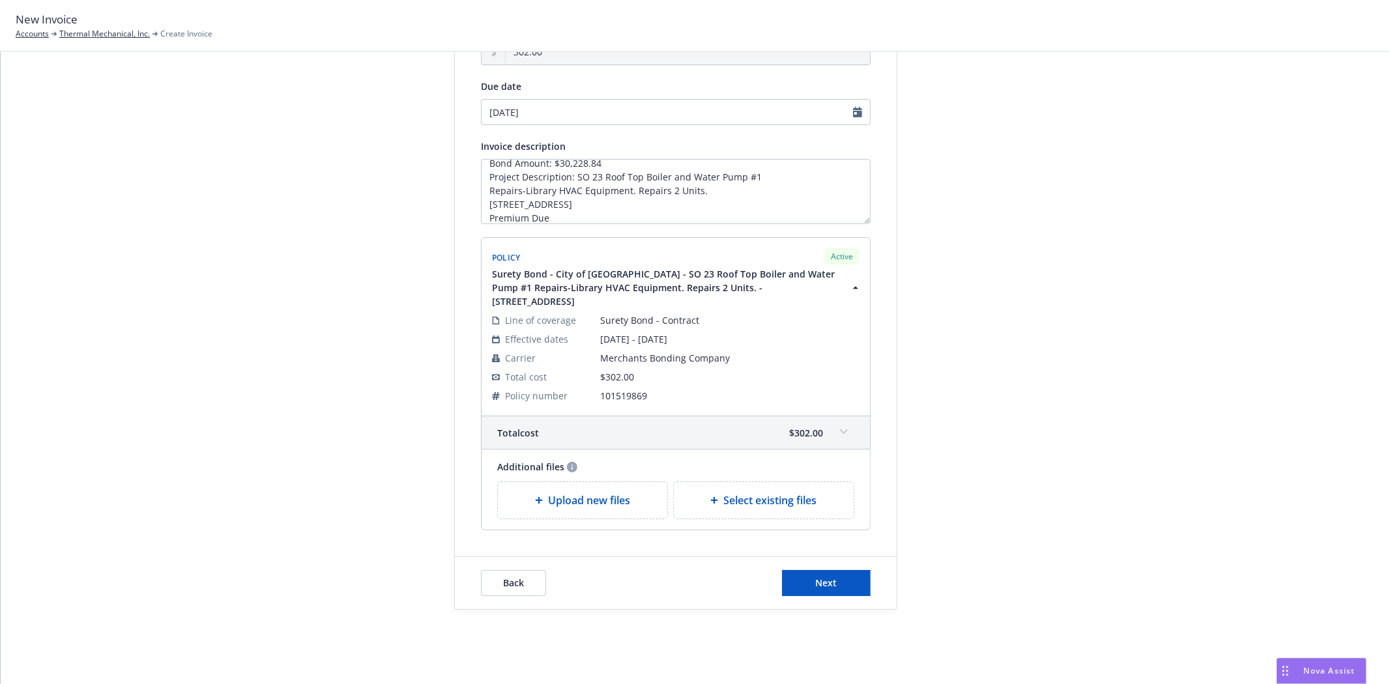
scroll to position [166, 0]
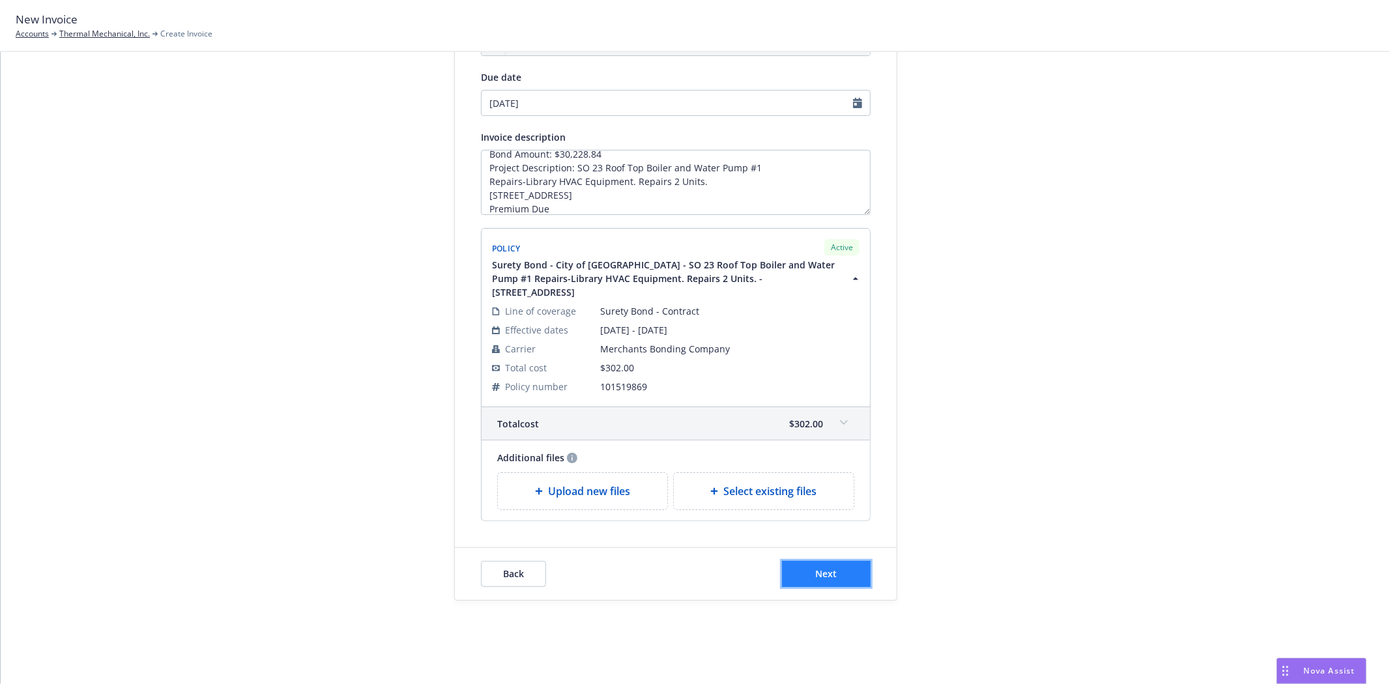
click at [816, 568] on span "Next" at bounding box center [827, 574] width 22 height 12
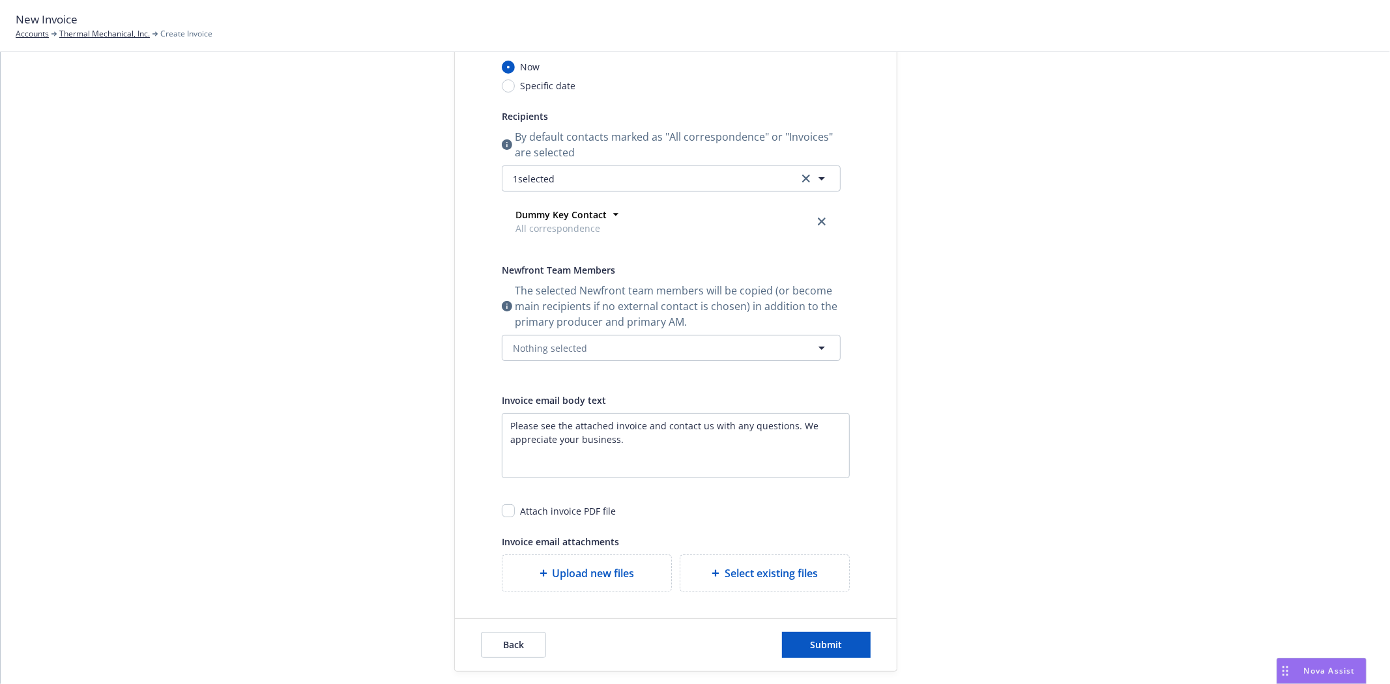
click at [523, 196] on div "Dummy Key Contact All correspondence Address 123 Example Street, Example City, …" at bounding box center [671, 219] width 339 height 55
click at [532, 184] on span "1 selected" at bounding box center [534, 179] width 42 height 14
click at [539, 229] on div "Accounts Payable" at bounding box center [671, 241] width 336 height 35
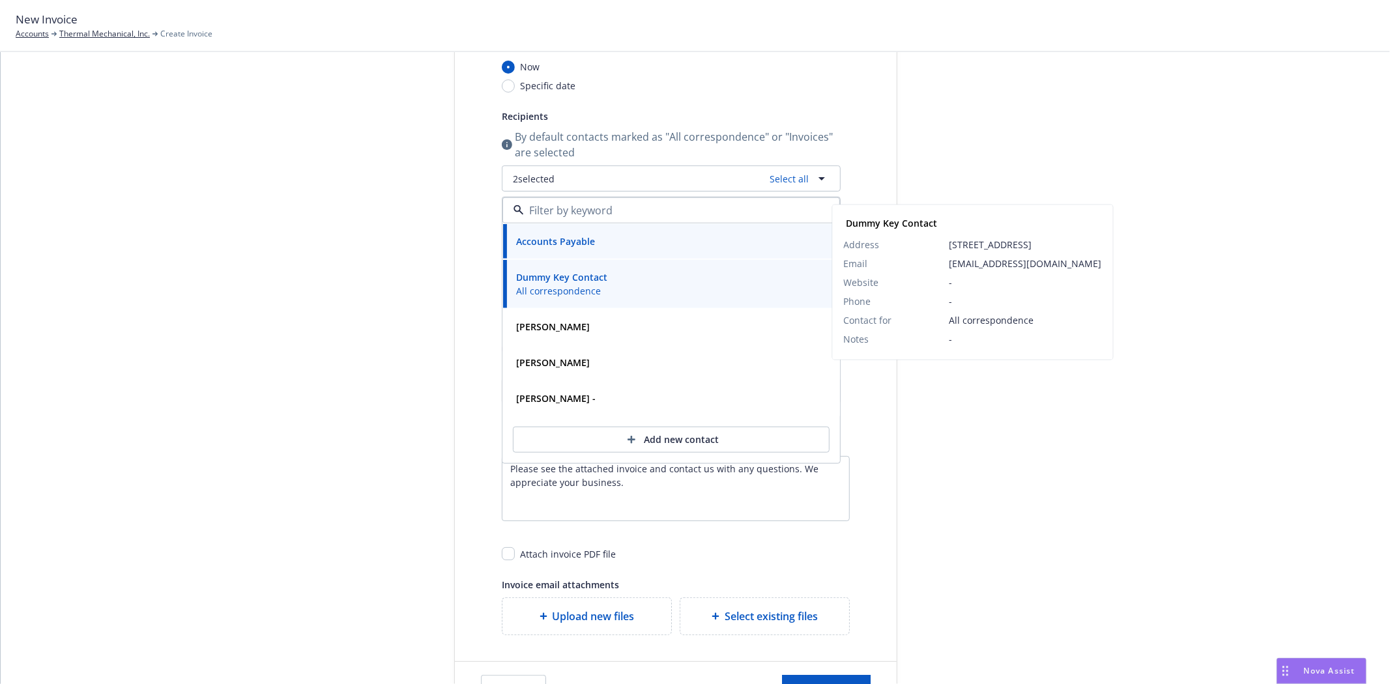
click at [530, 278] on strong "Dummy Key Contact" at bounding box center [561, 277] width 91 height 12
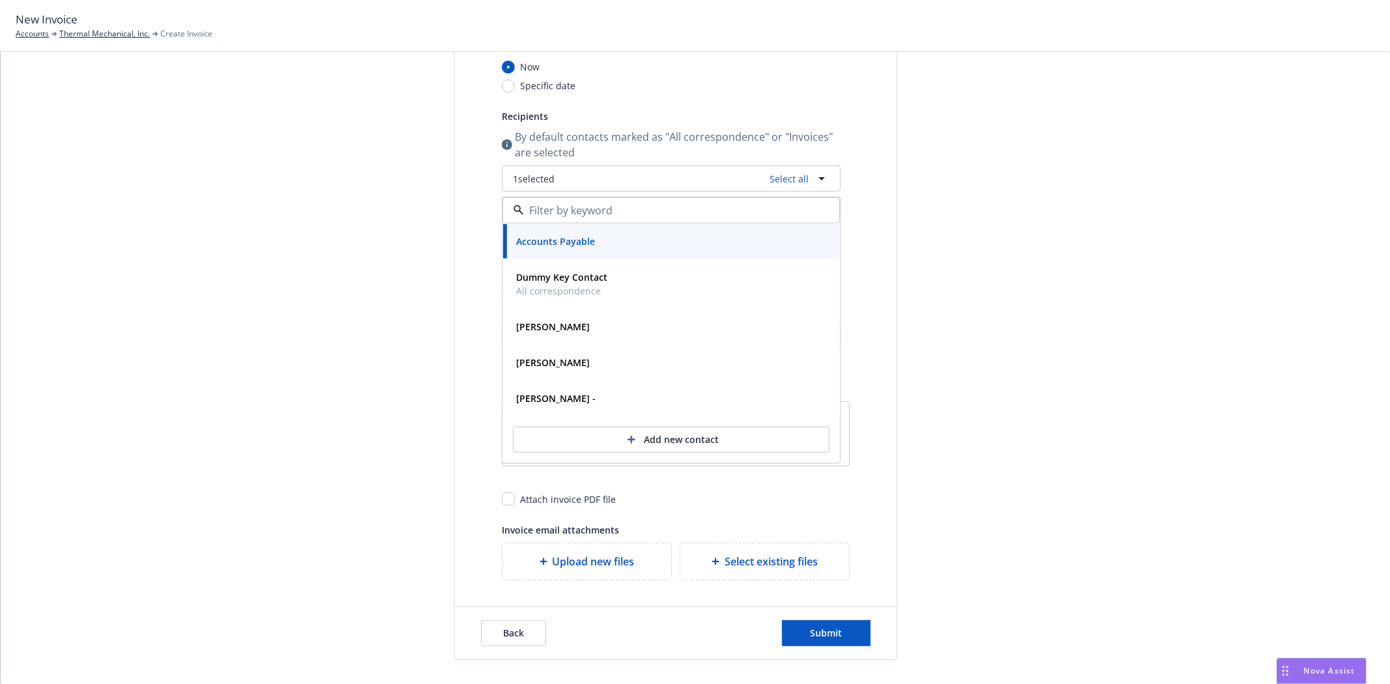
click at [356, 310] on div "Select billable items Review information 3 Share with client" at bounding box center [356, 299] width 143 height 721
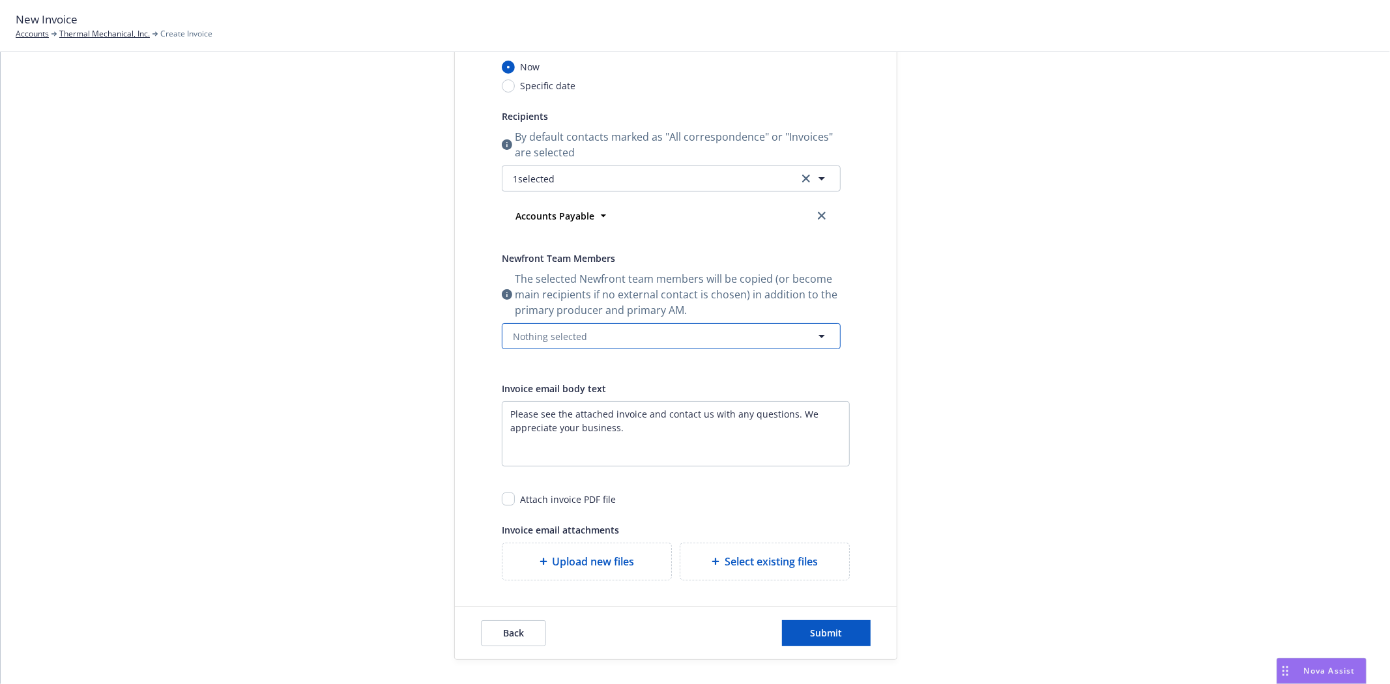
click at [530, 330] on span "Nothing selected" at bounding box center [550, 337] width 74 height 14
drag, startPoint x: 562, startPoint y: 414, endPoint x: 564, endPoint y: 425, distance: 11.2
click at [562, 414] on div "Bryan Martin" at bounding box center [680, 424] width 297 height 26
checkbox input "true"
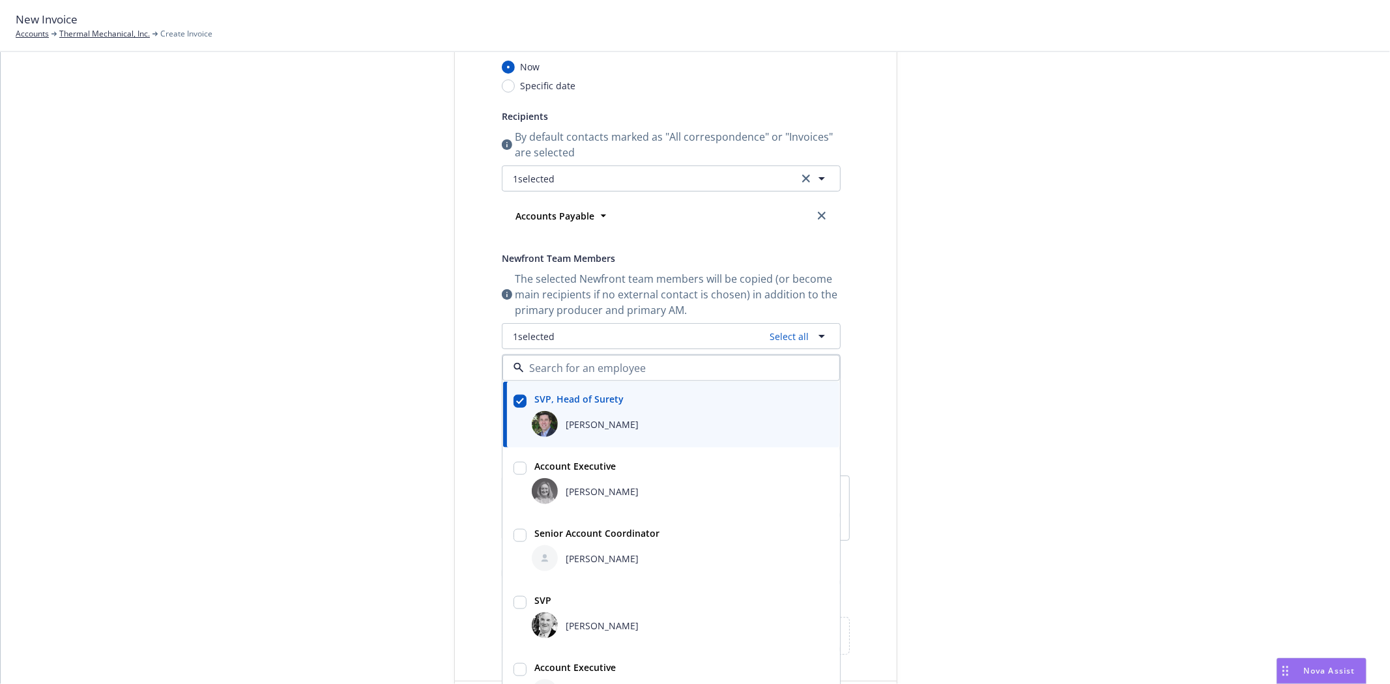
click at [578, 487] on span "Erin Bautista" at bounding box center [602, 491] width 73 height 14
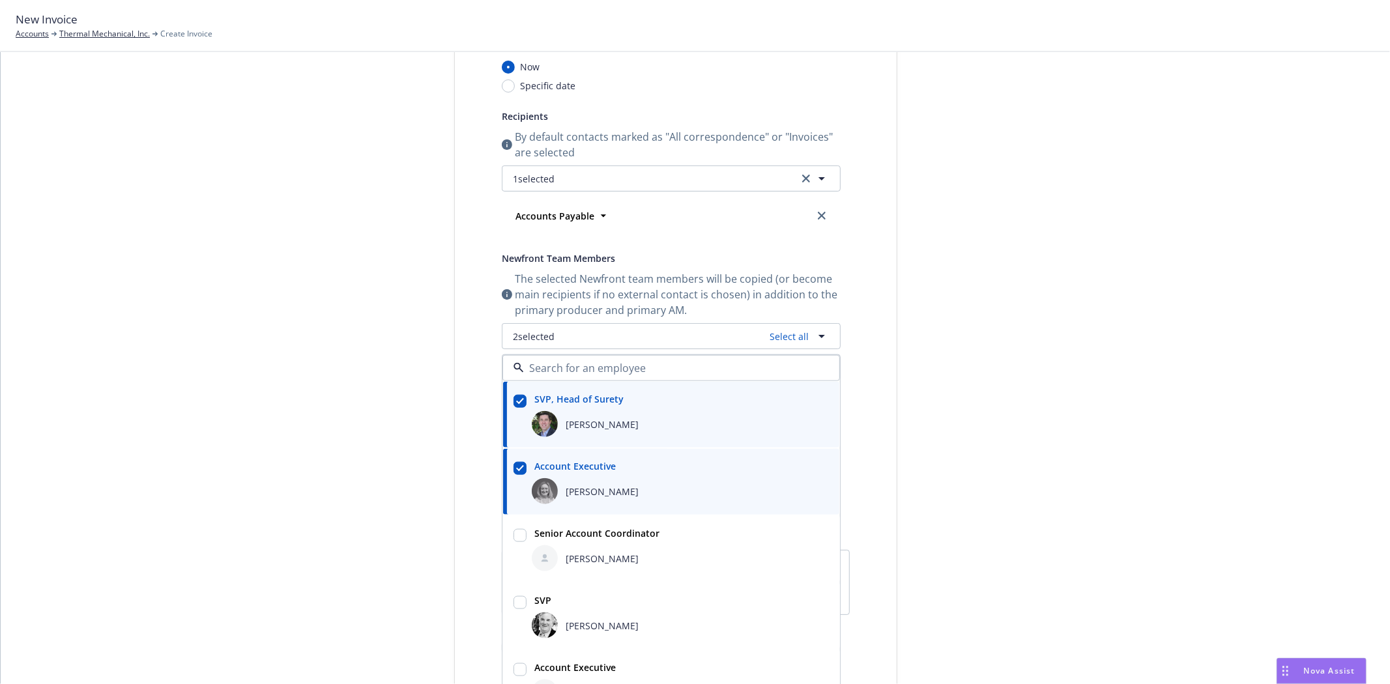
click at [577, 487] on span "Erin Bautista" at bounding box center [602, 491] width 73 height 14
checkbox input "false"
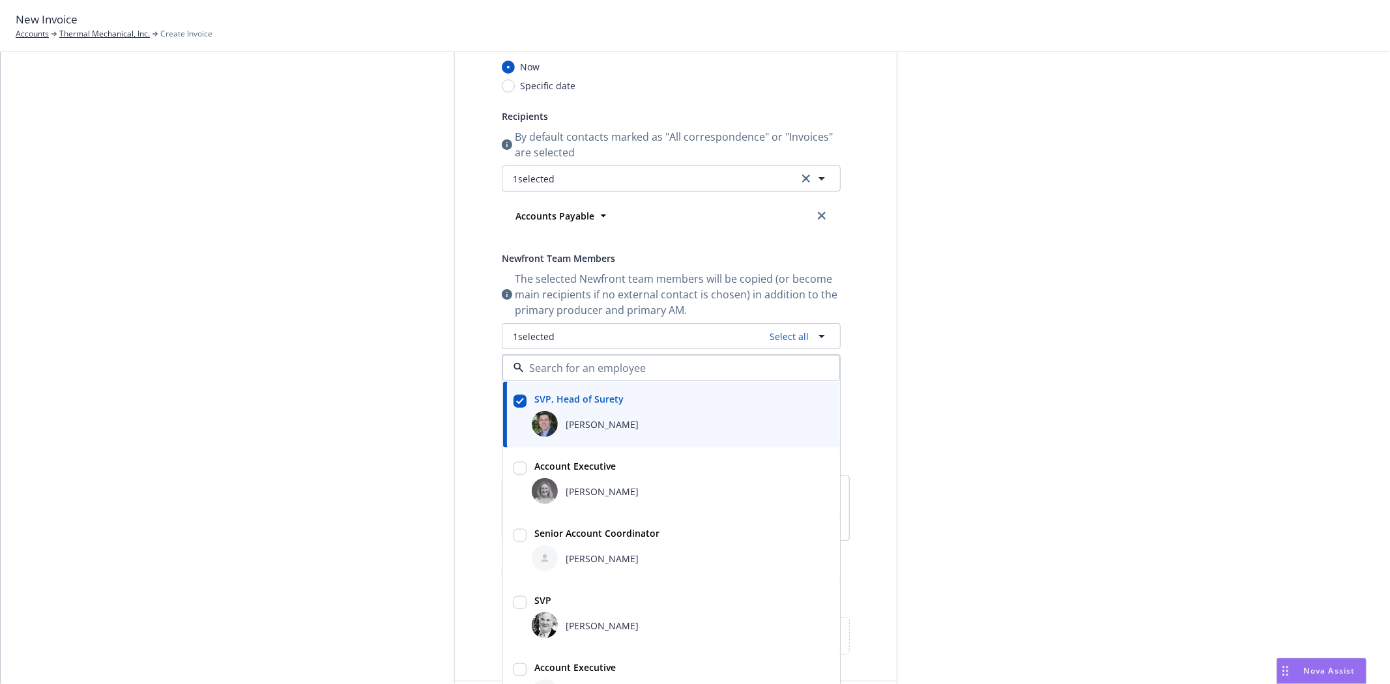
click at [602, 545] on div "Halle Bautista" at bounding box center [680, 558] width 297 height 26
checkbox input "true"
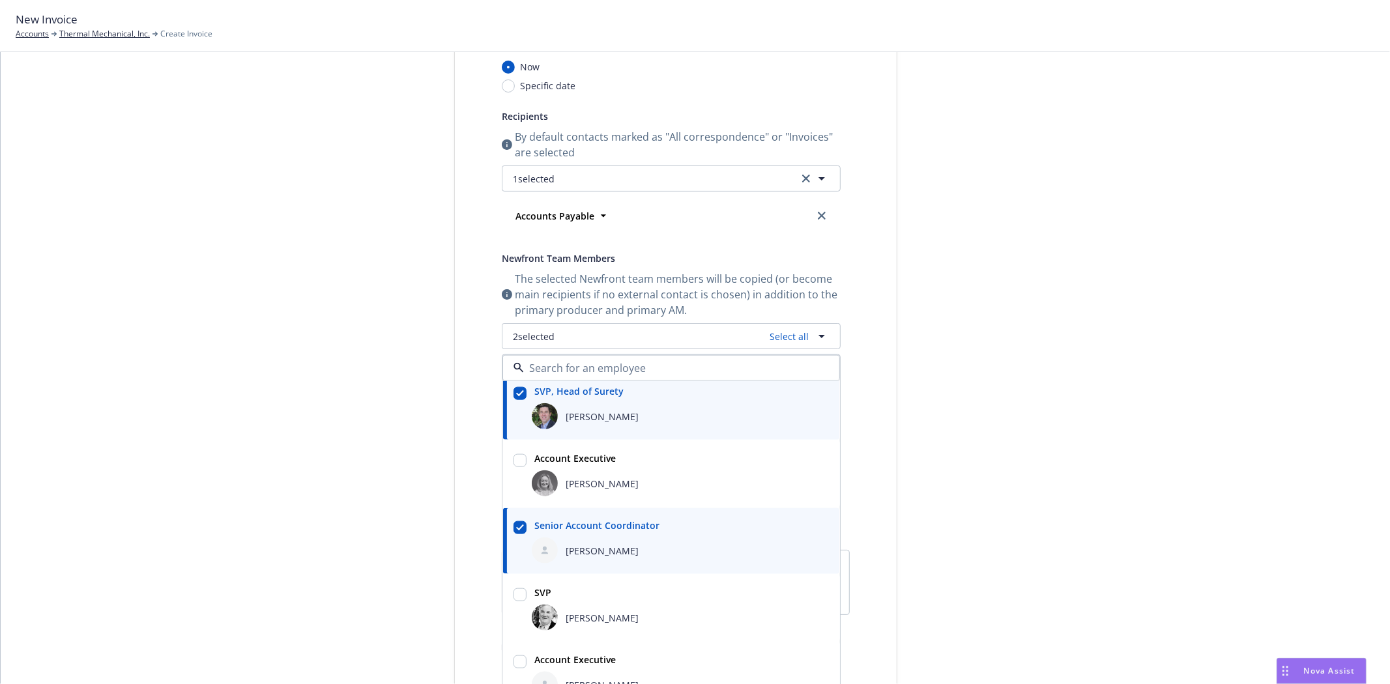
scroll to position [10, 0]
click at [587, 660] on strong "Account Executive" at bounding box center [574, 658] width 81 height 12
checkbox input "true"
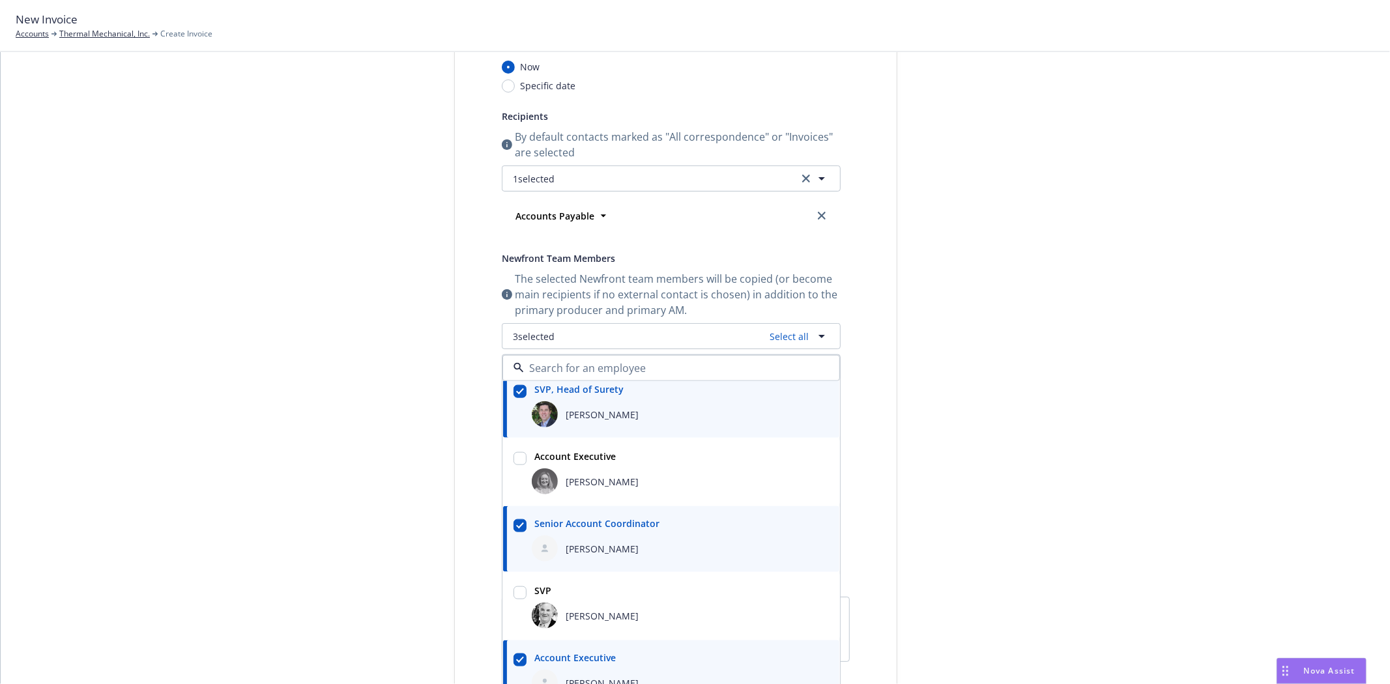
click at [254, 502] on div "Select billable items Review information 3 Share with client Share with client …" at bounding box center [695, 397] width 1358 height 917
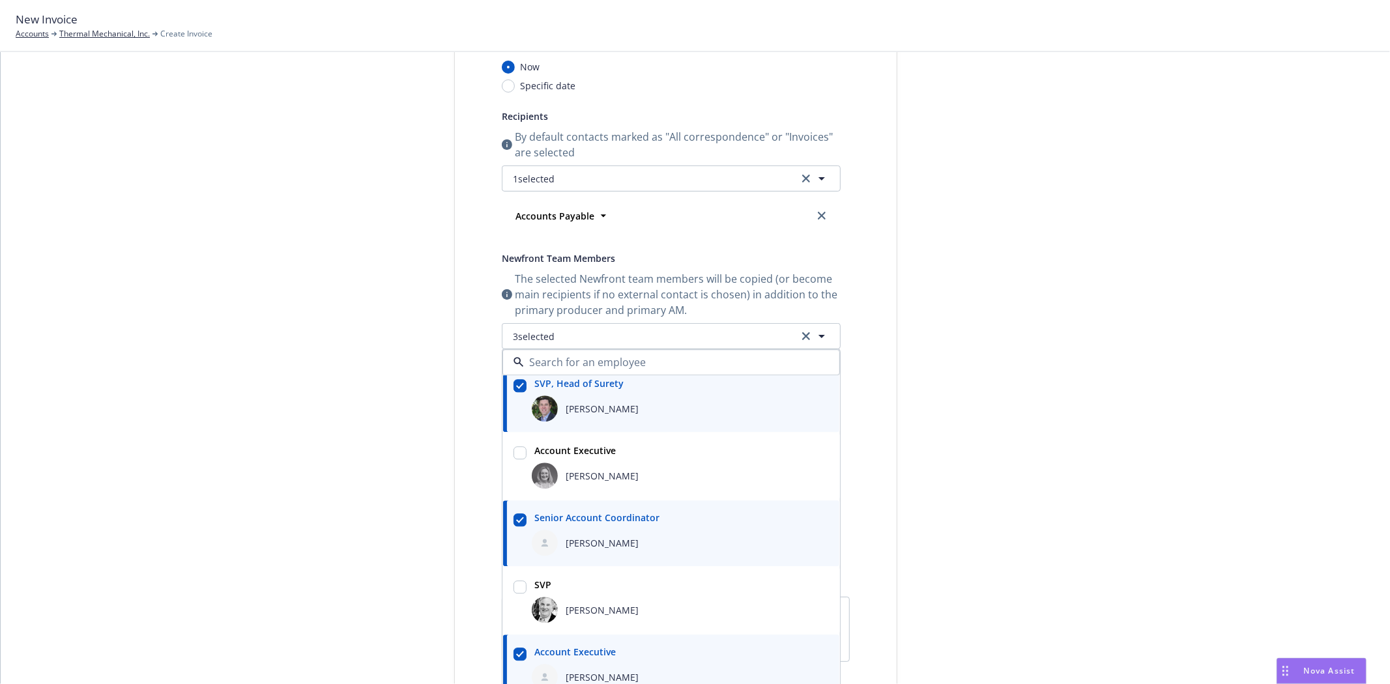
scroll to position [421, 0]
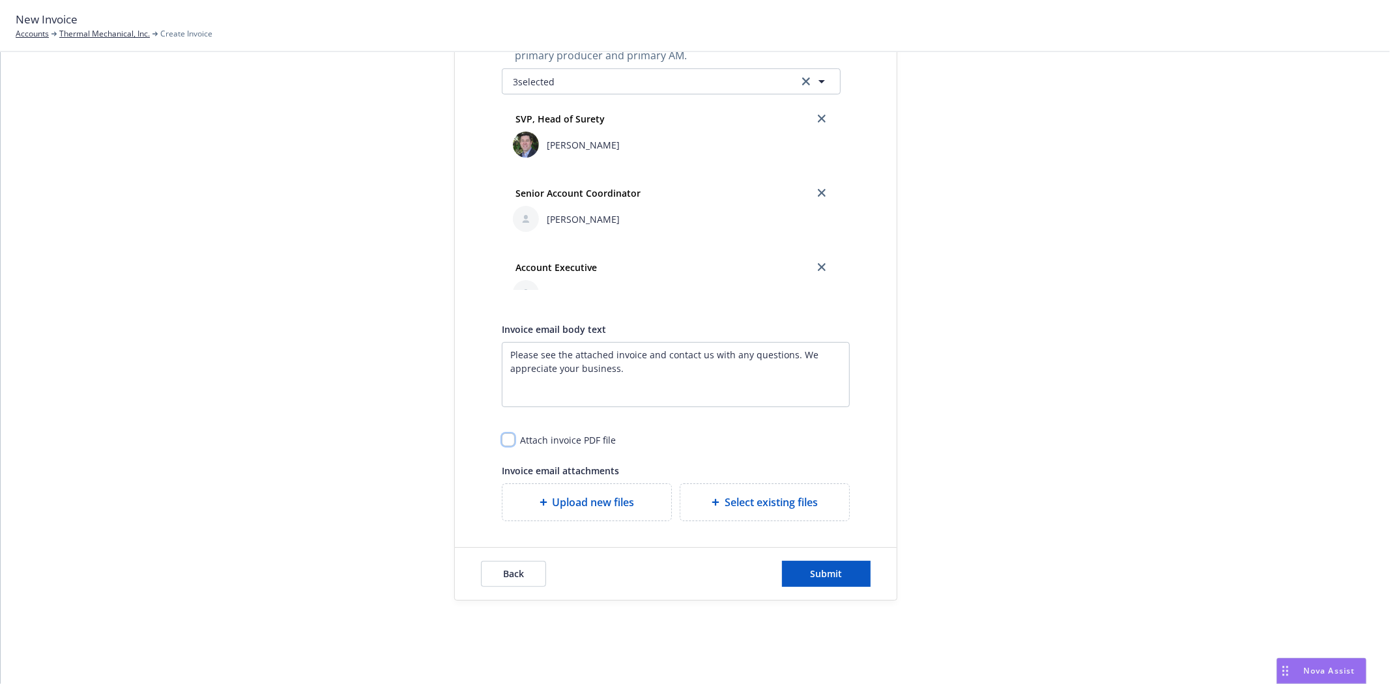
click at [509, 440] on input "checkbox" at bounding box center [508, 439] width 13 height 13
checkbox input "true"
click at [838, 569] on button "Submit" at bounding box center [826, 574] width 89 height 26
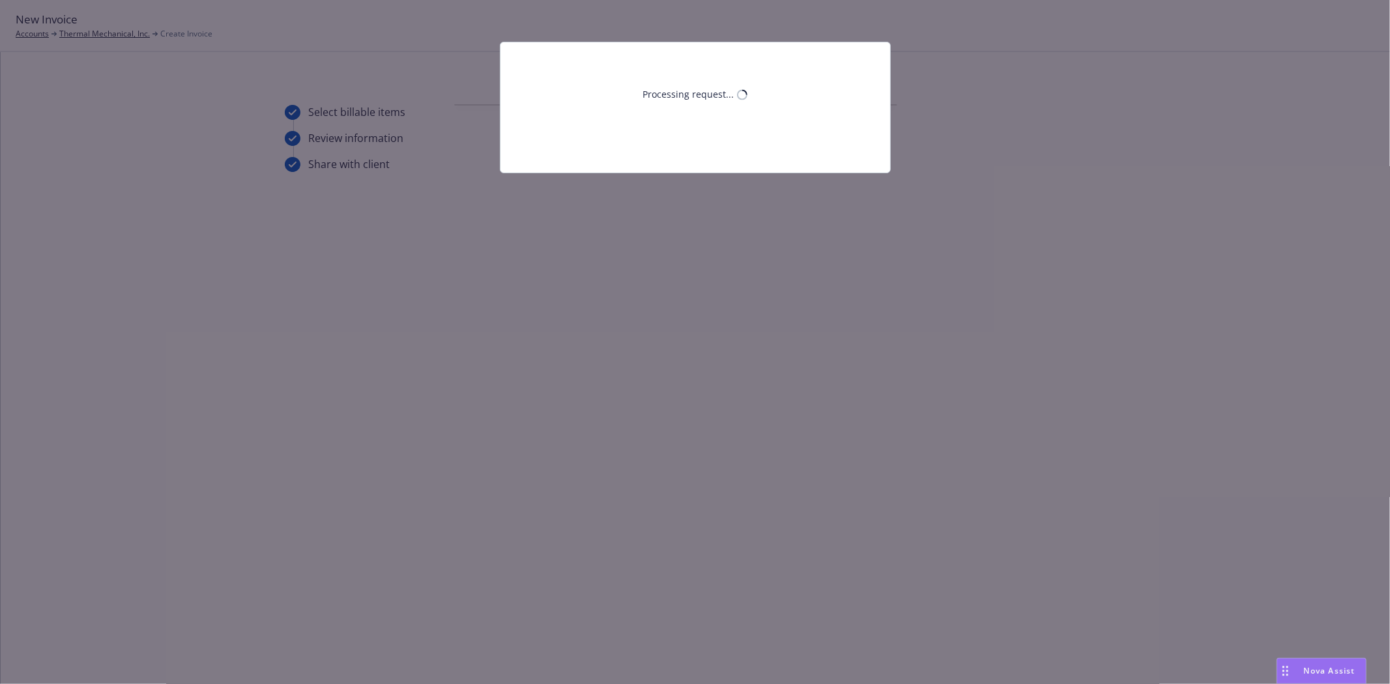
scroll to position [0, 0]
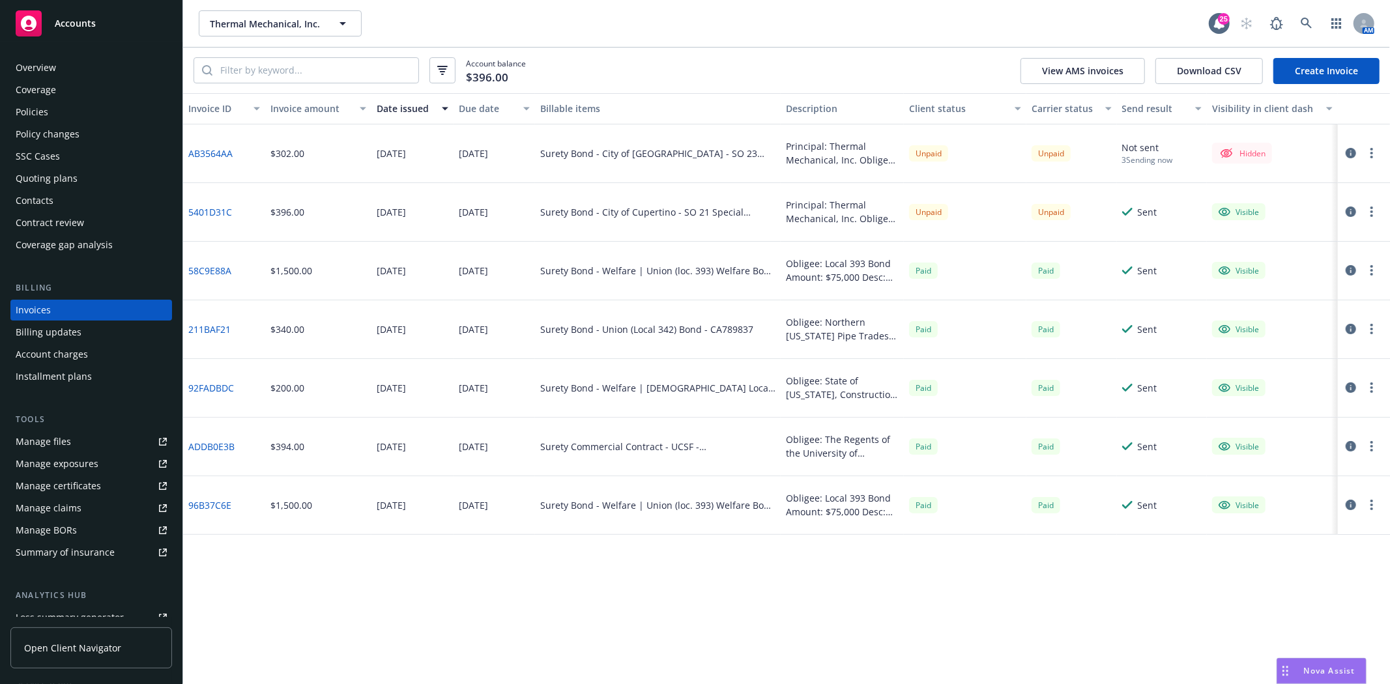
click at [1365, 153] on button "button" at bounding box center [1372, 153] width 16 height 16
click at [1296, 262] on link "Make it visible in client dash" at bounding box center [1296, 259] width 166 height 26
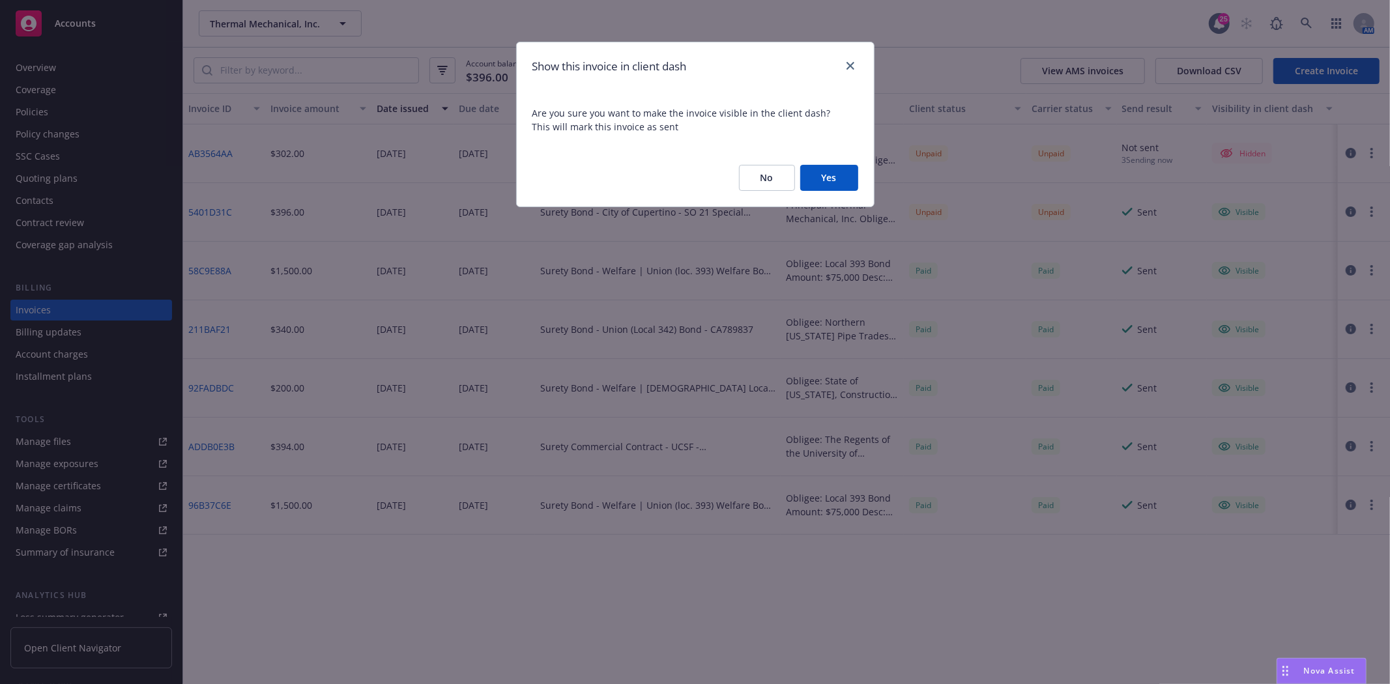
click at [824, 188] on button "Yes" at bounding box center [829, 178] width 58 height 26
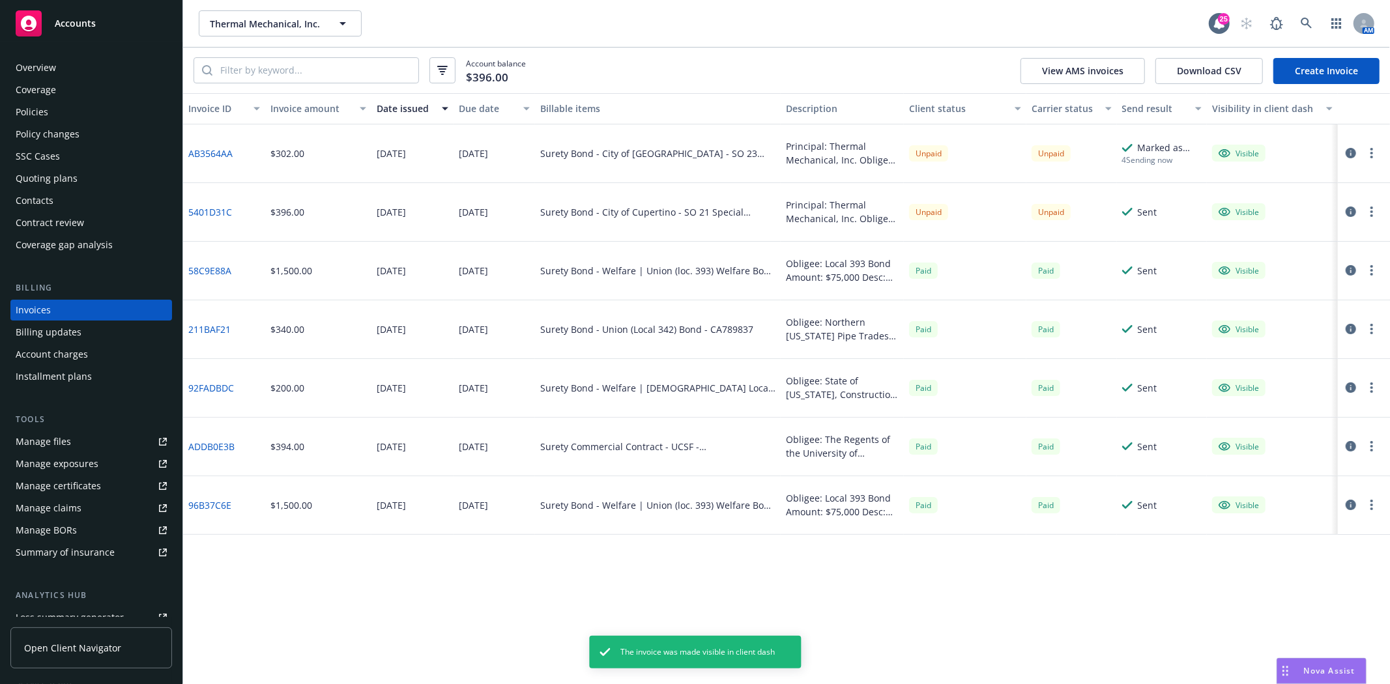
click at [210, 210] on link "5401D31C" at bounding box center [210, 212] width 44 height 14
click at [1376, 154] on button "button" at bounding box center [1372, 153] width 16 height 16
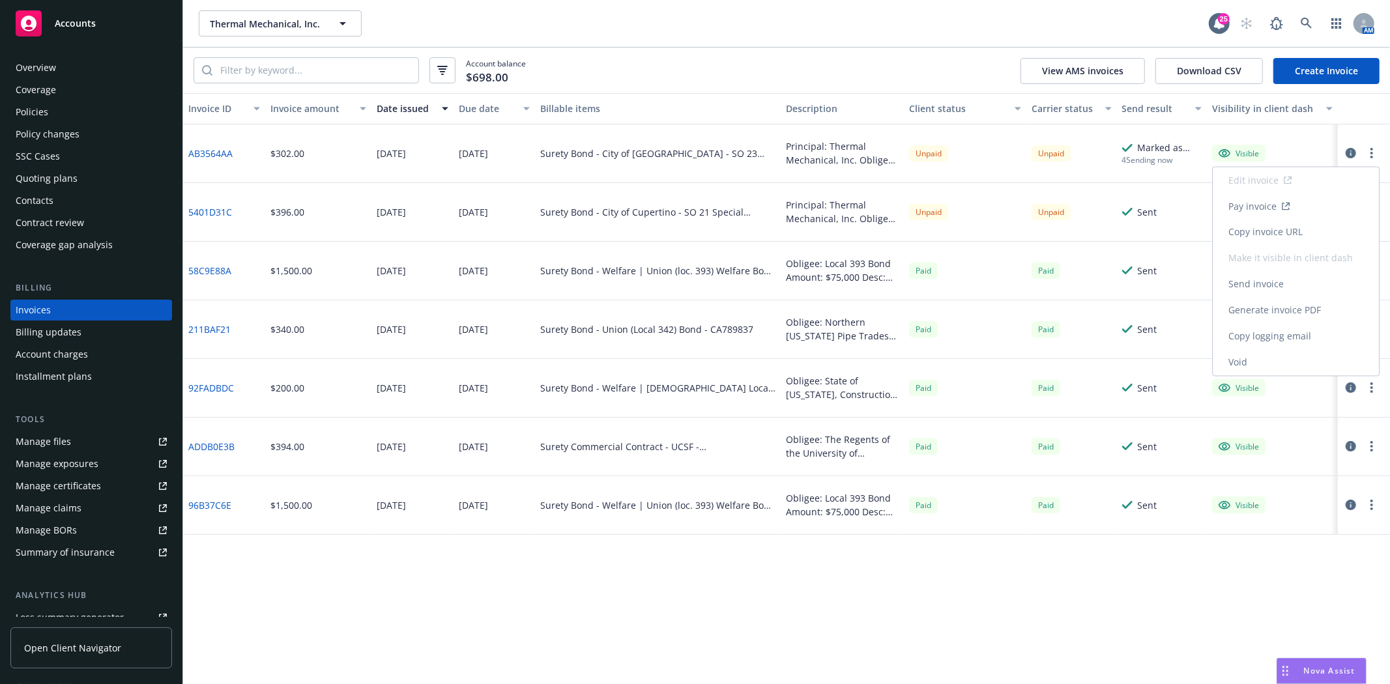
click at [1279, 310] on link "Generate invoice PDF" at bounding box center [1296, 311] width 166 height 26
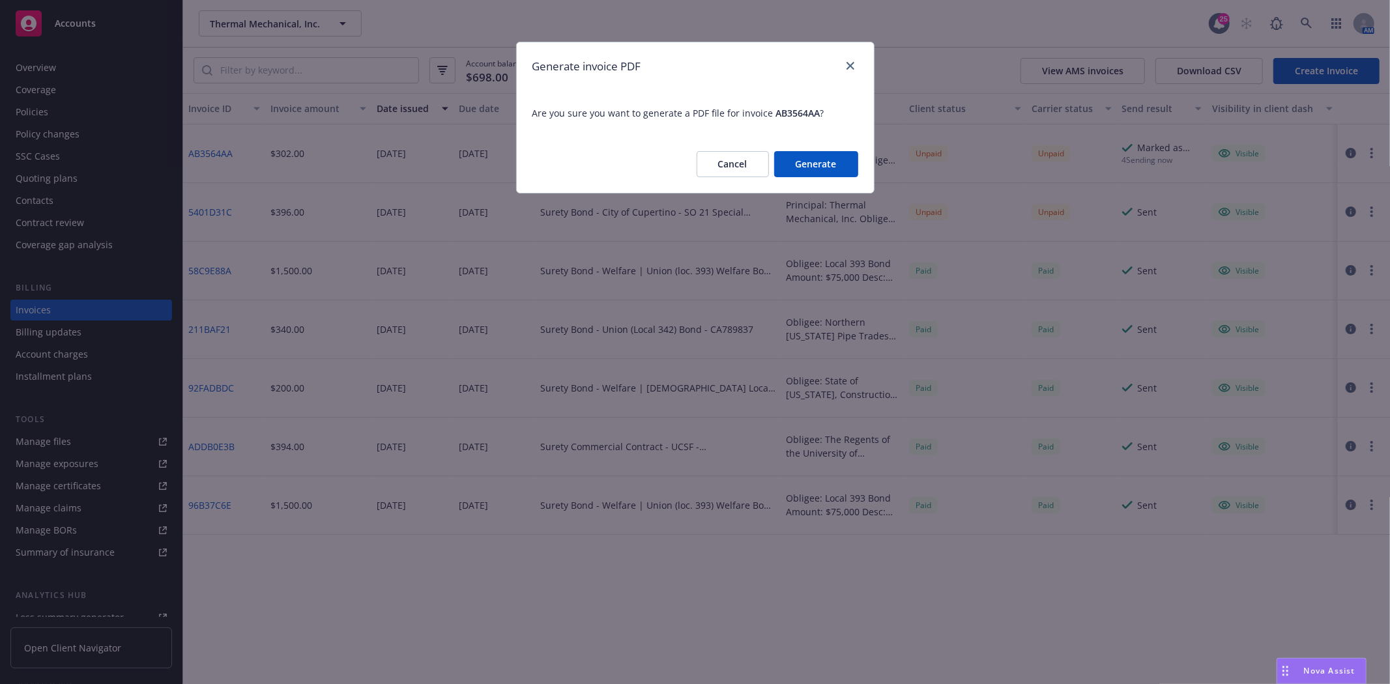
click at [828, 168] on button "Generate" at bounding box center [816, 164] width 84 height 26
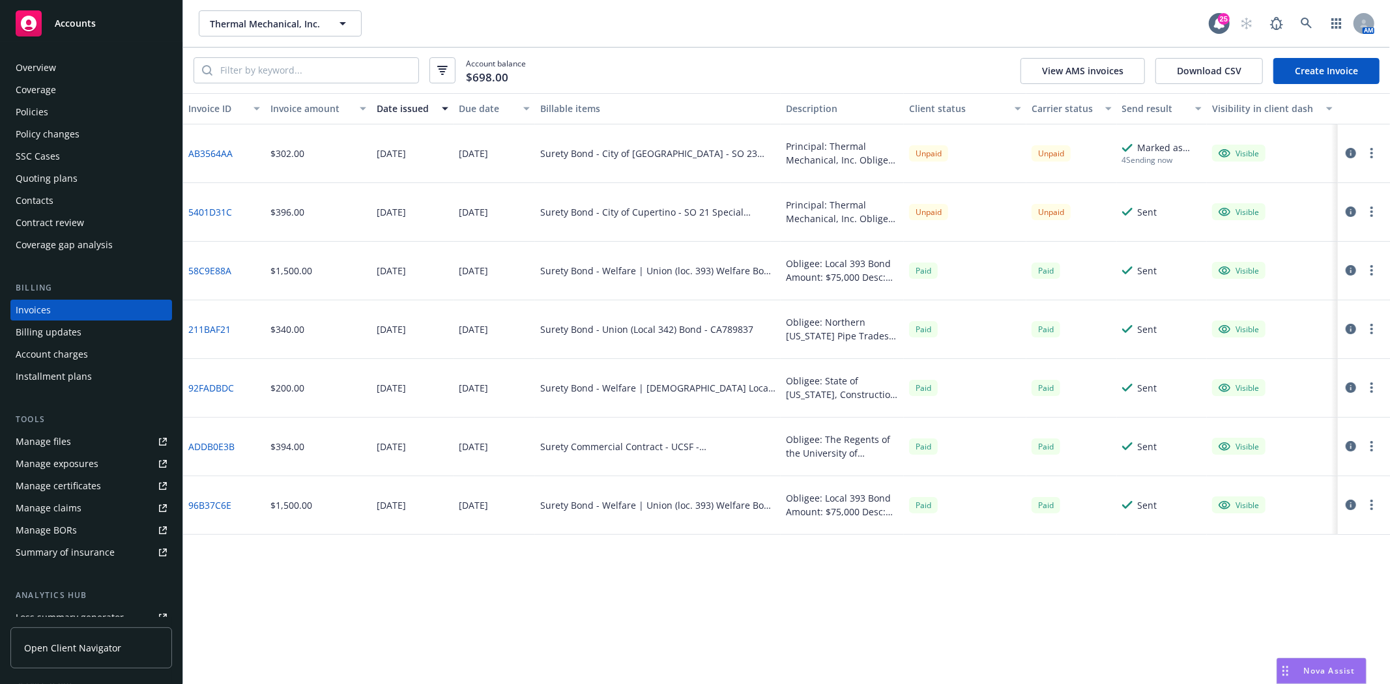
click at [1367, 153] on button "button" at bounding box center [1372, 153] width 16 height 16
click at [1275, 304] on link "Download invoice PDF" at bounding box center [1296, 311] width 166 height 26
